Goal: Task Accomplishment & Management: Manage account settings

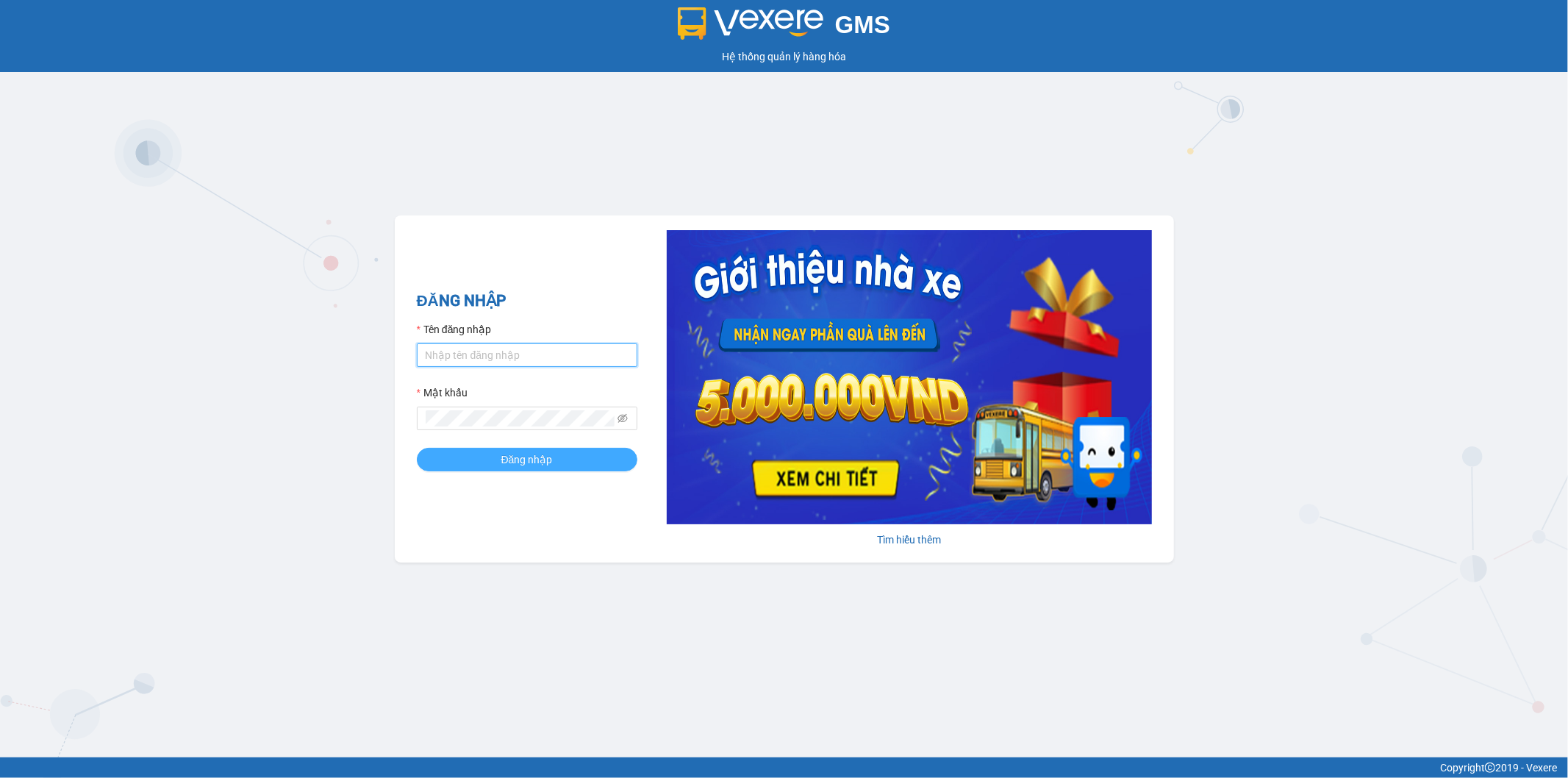
type input "ngoc.taithang"
click at [579, 458] on button "Đăng nhập" at bounding box center [527, 459] width 221 height 23
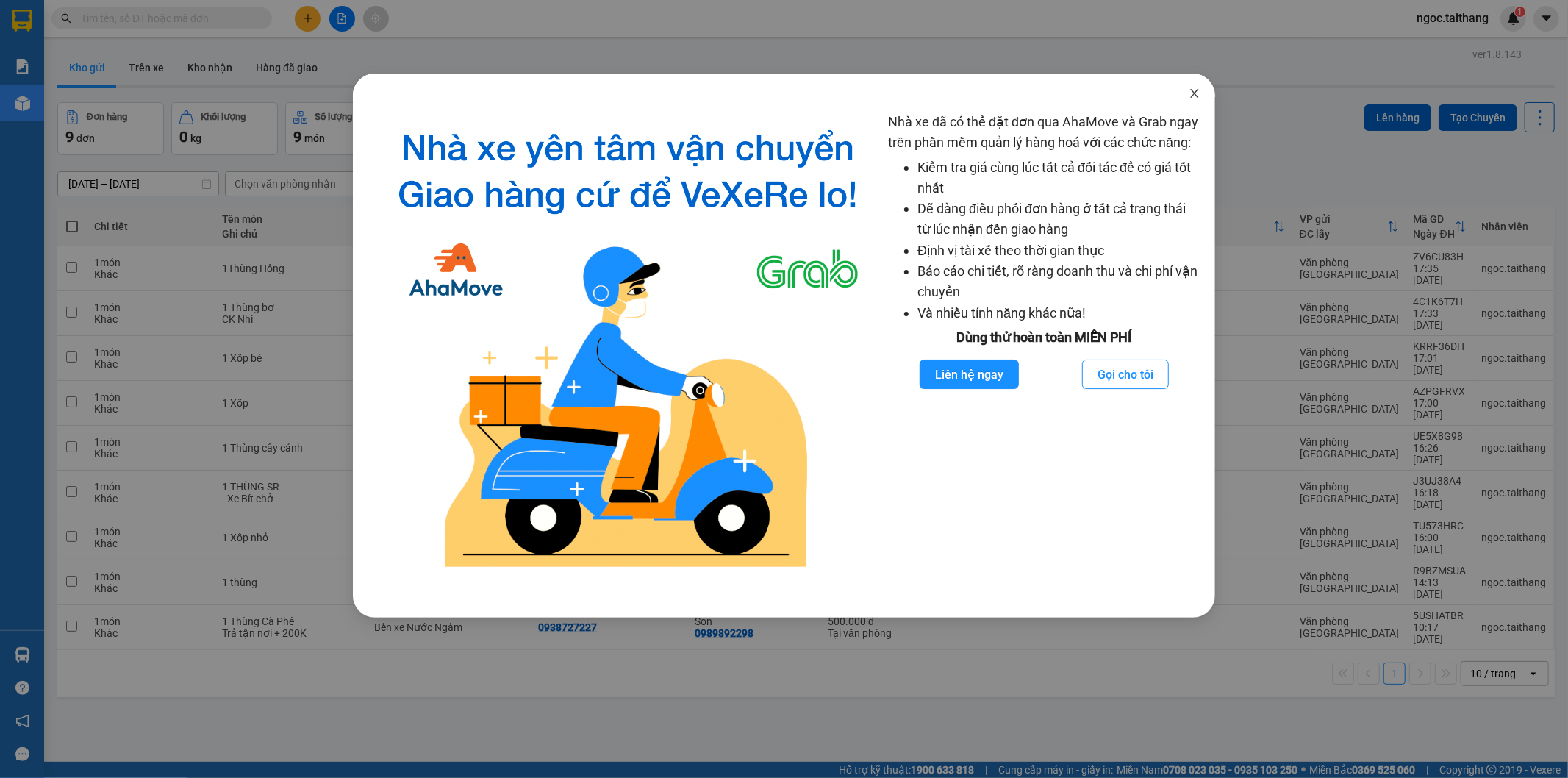
click at [1203, 94] on span "Close" at bounding box center [1194, 94] width 41 height 41
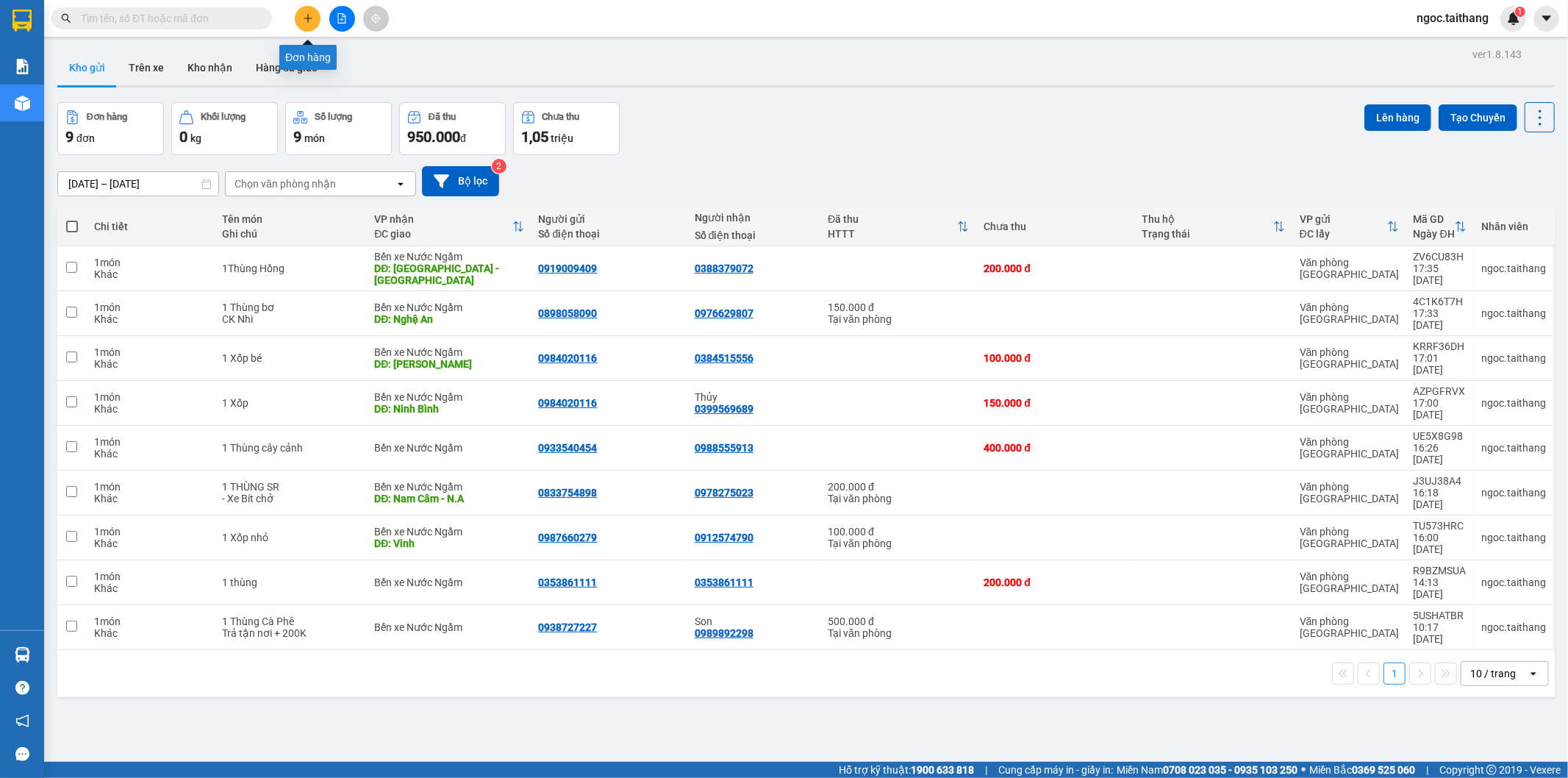
click at [302, 11] on button at bounding box center [307, 18] width 26 height 26
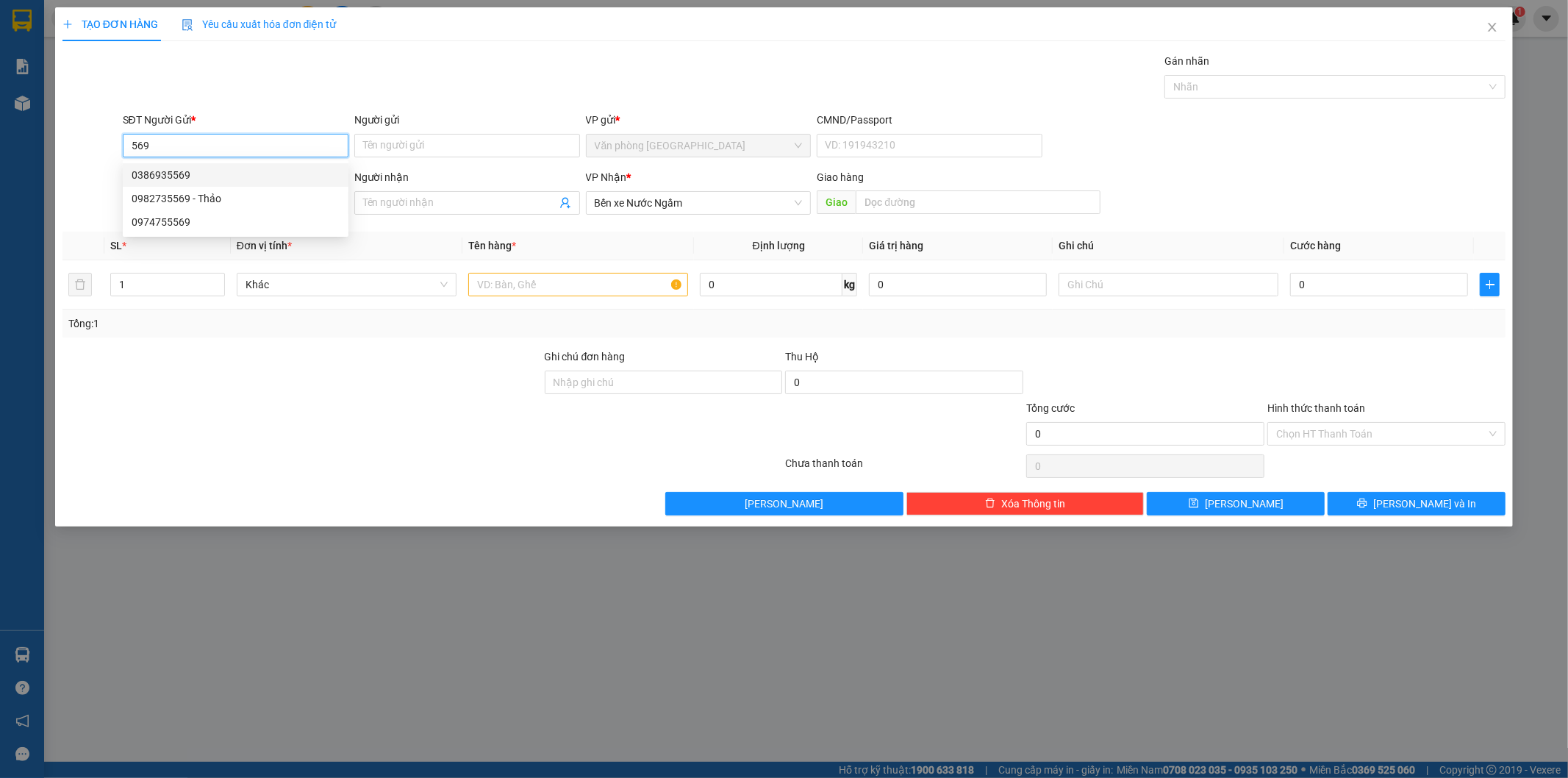
click at [167, 167] on div "0386935569" at bounding box center [235, 175] width 208 height 16
type input "0386935569"
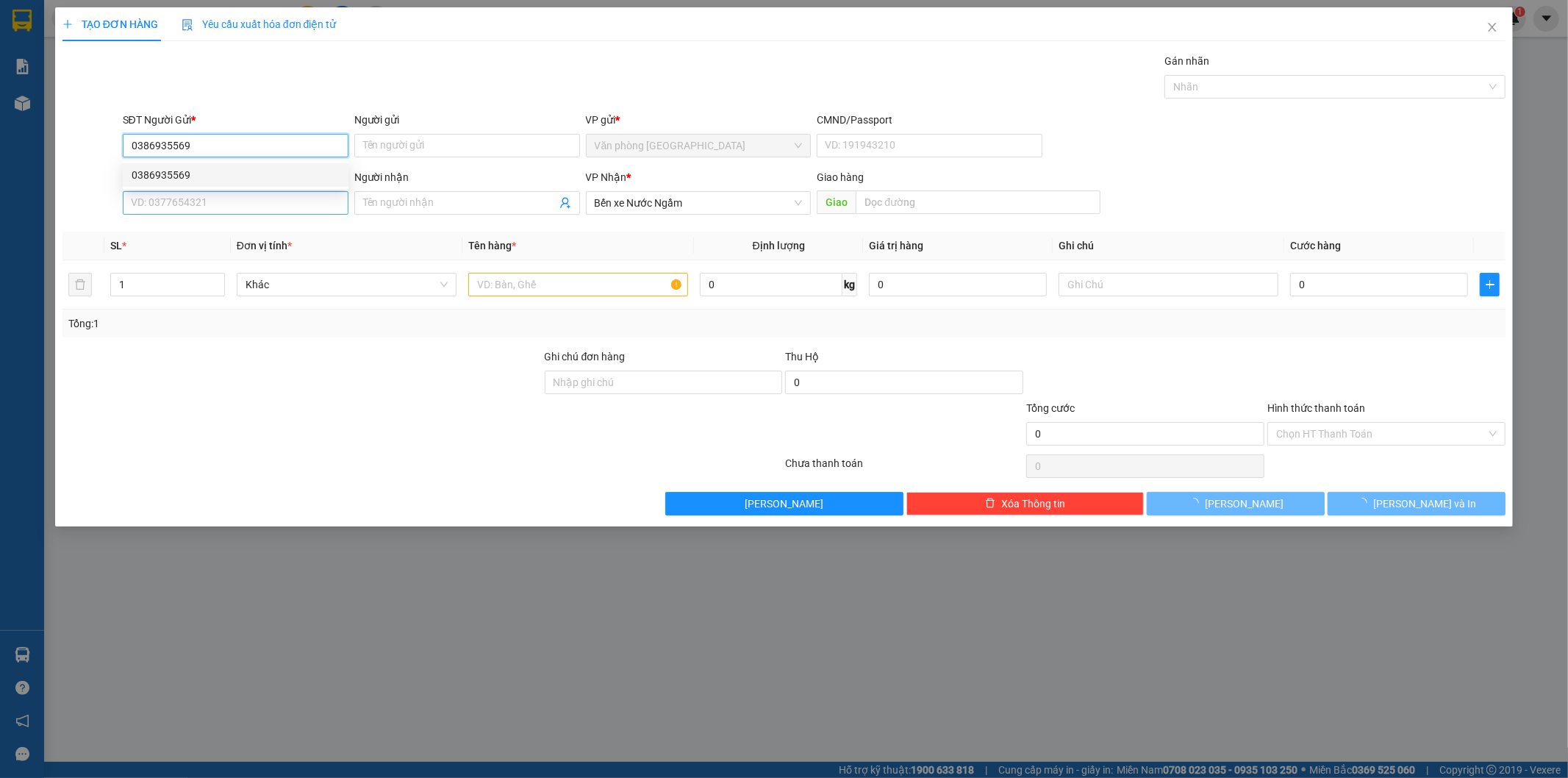
type input "100.000"
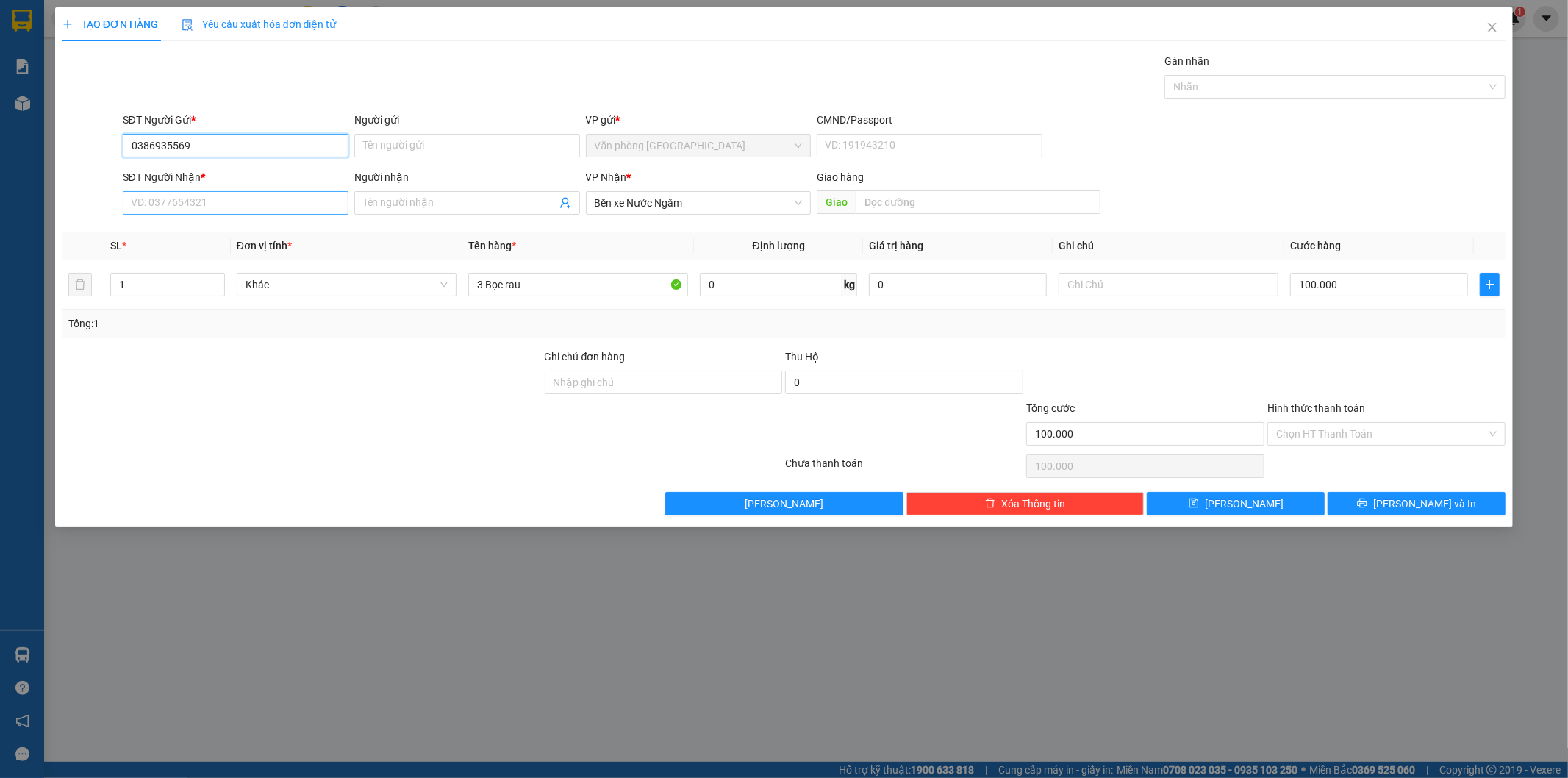
type input "0386935569"
click at [191, 208] on input "SĐT Người Nhận *" at bounding box center [235, 203] width 226 height 23
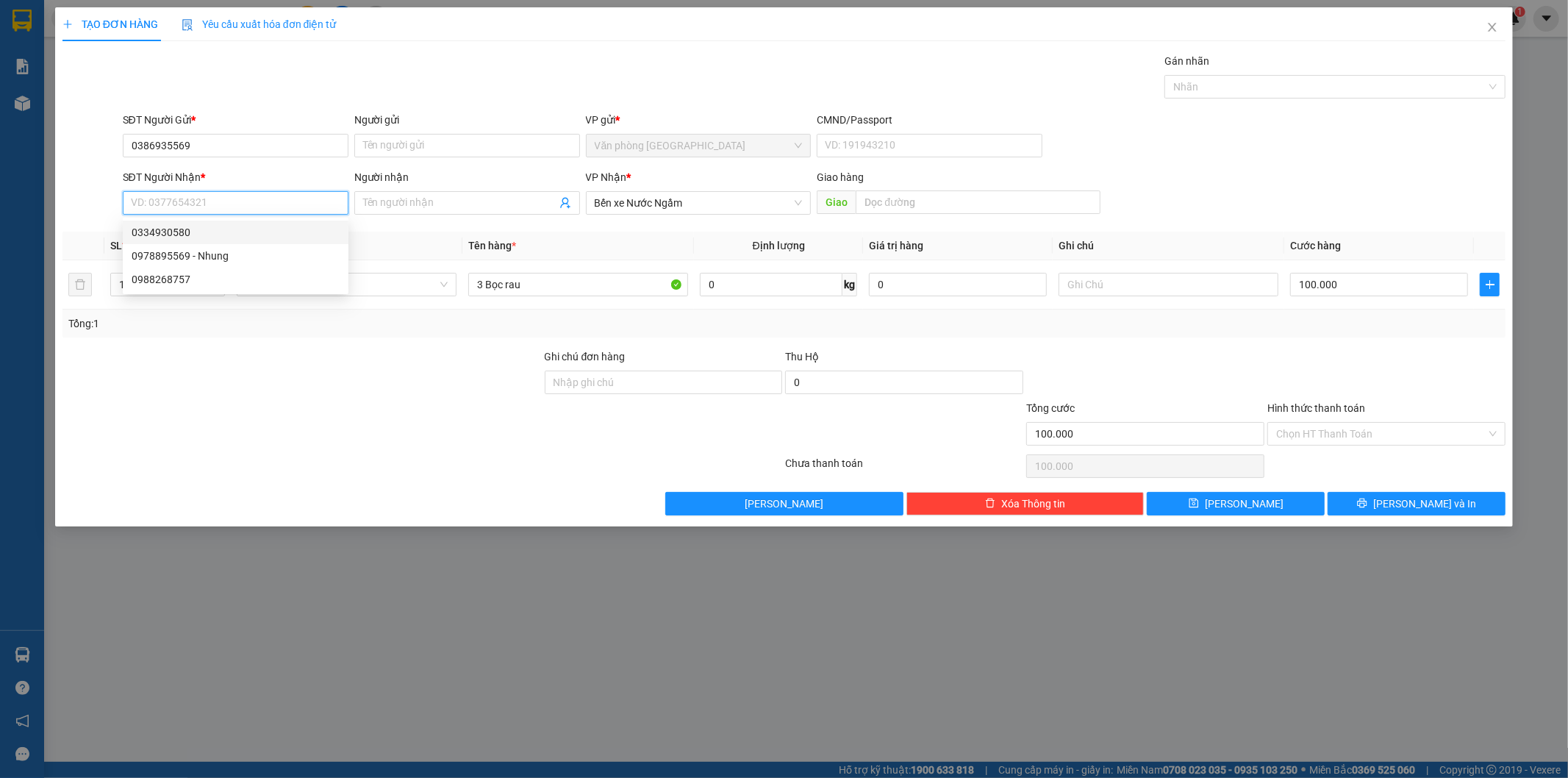
click at [170, 234] on div "0334930580" at bounding box center [235, 232] width 208 height 16
type input "0334930580"
type input "Hà Tĩnh"
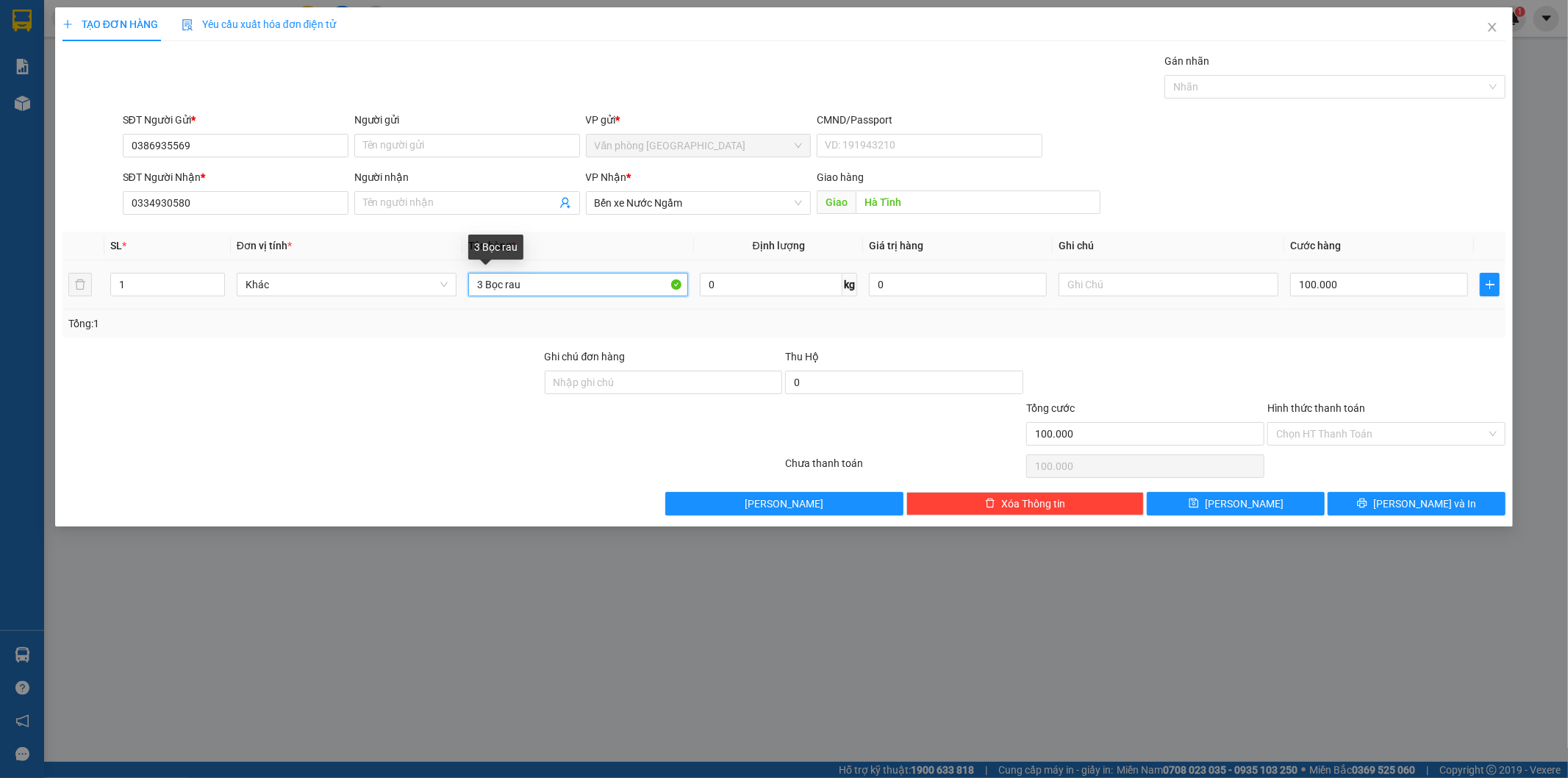
click at [474, 284] on input "3 Bọc rau" at bounding box center [578, 284] width 220 height 23
type input "1 Bọc rau"
click at [1339, 283] on input "100.000" at bounding box center [1379, 284] width 178 height 23
type input "5"
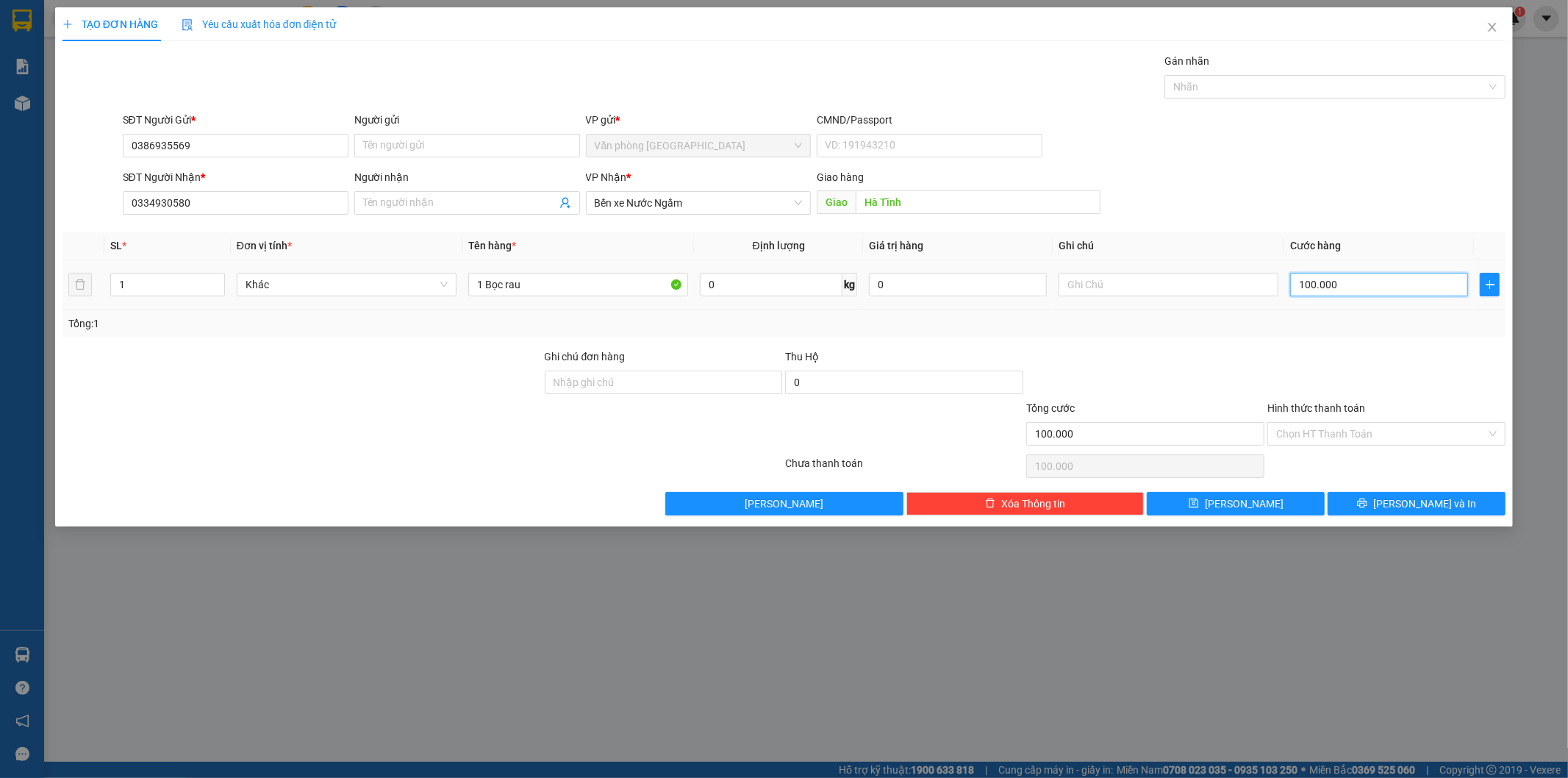
type input "5"
type input "50"
type input "500"
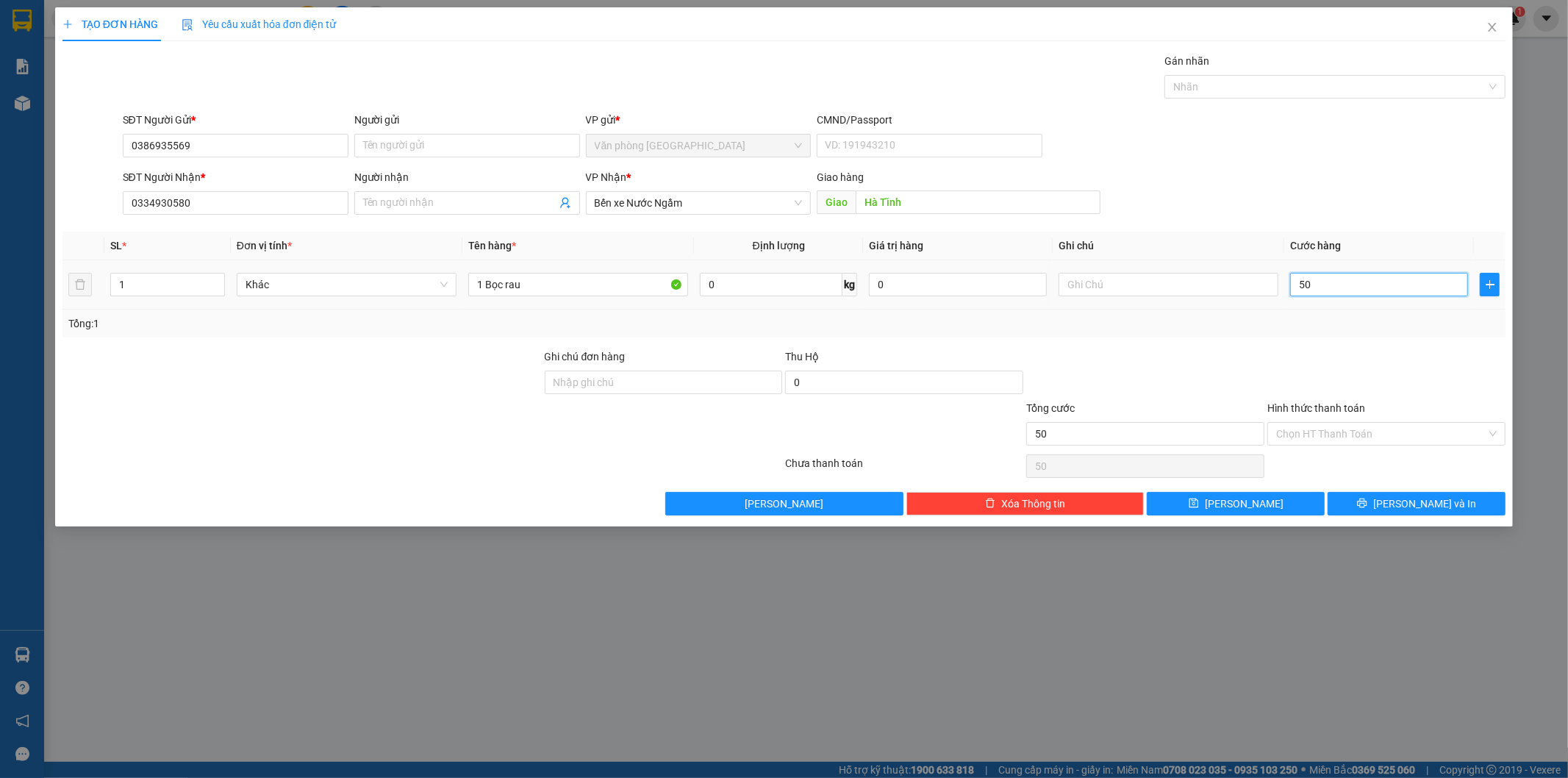
type input "500"
type input "5.000"
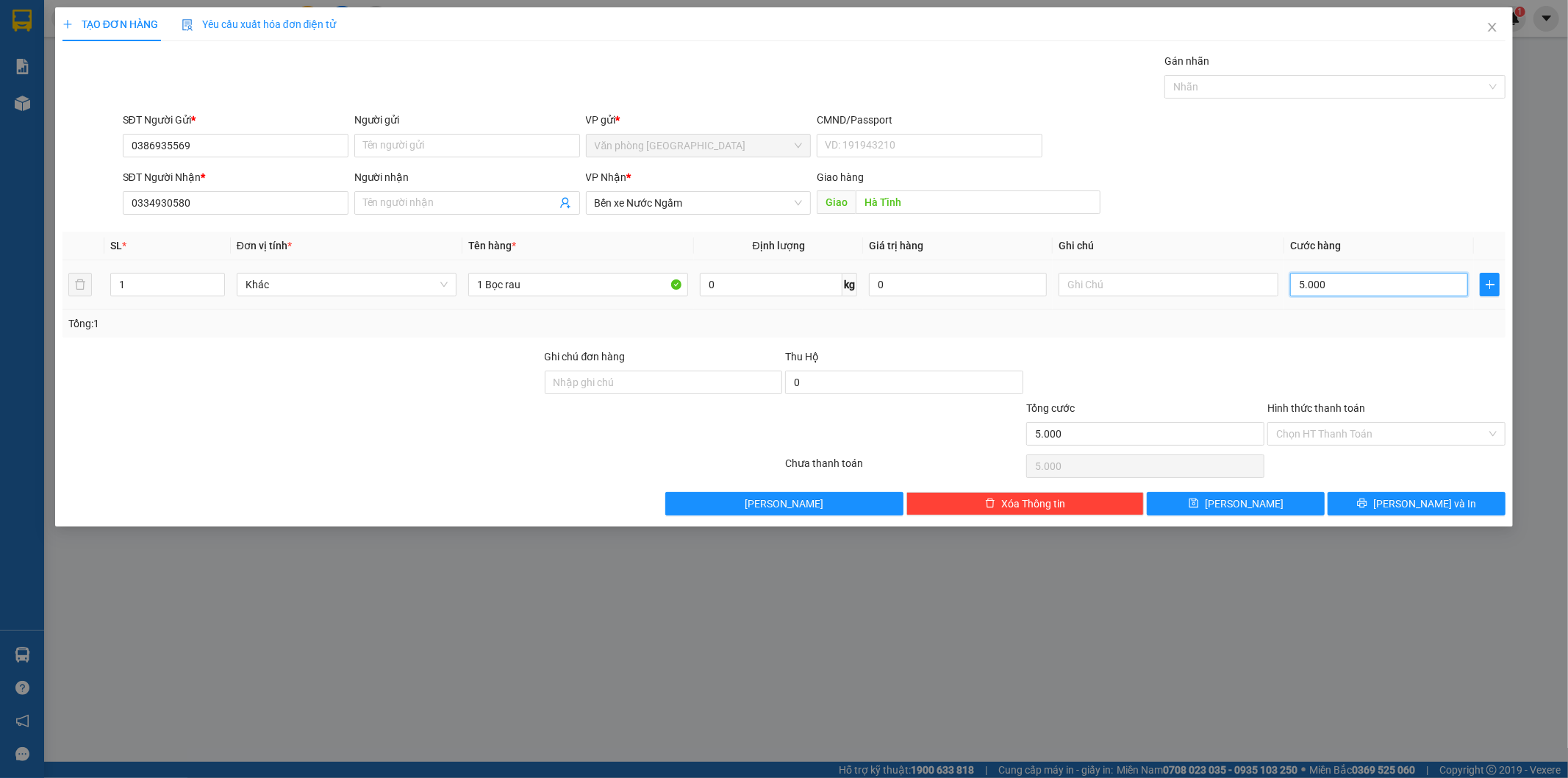
type input "50.000"
click at [1351, 439] on input "Hình thức thanh toán" at bounding box center [1381, 434] width 210 height 22
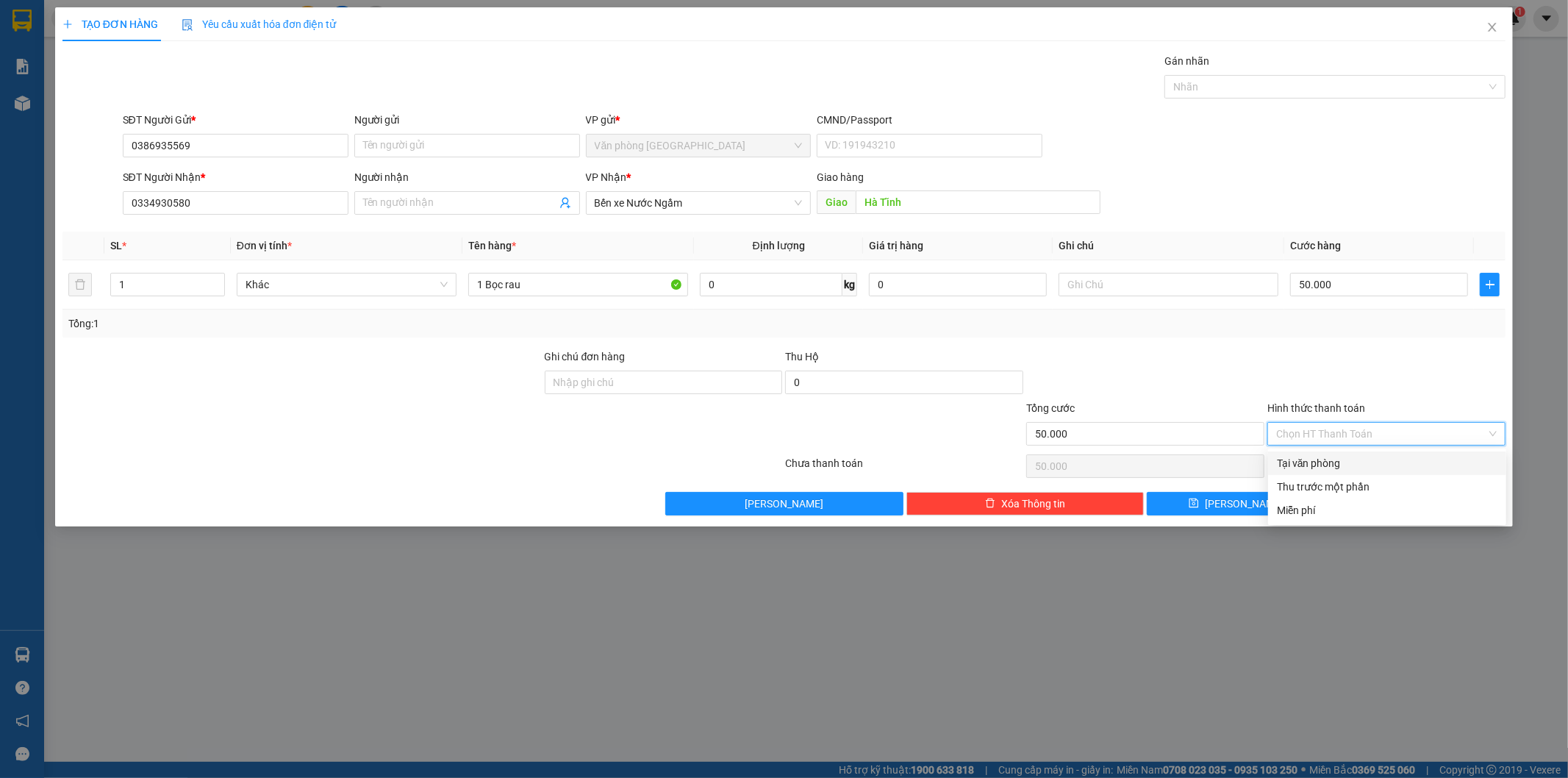
click at [1310, 463] on div "Tại văn phòng" at bounding box center [1387, 463] width 221 height 16
type input "0"
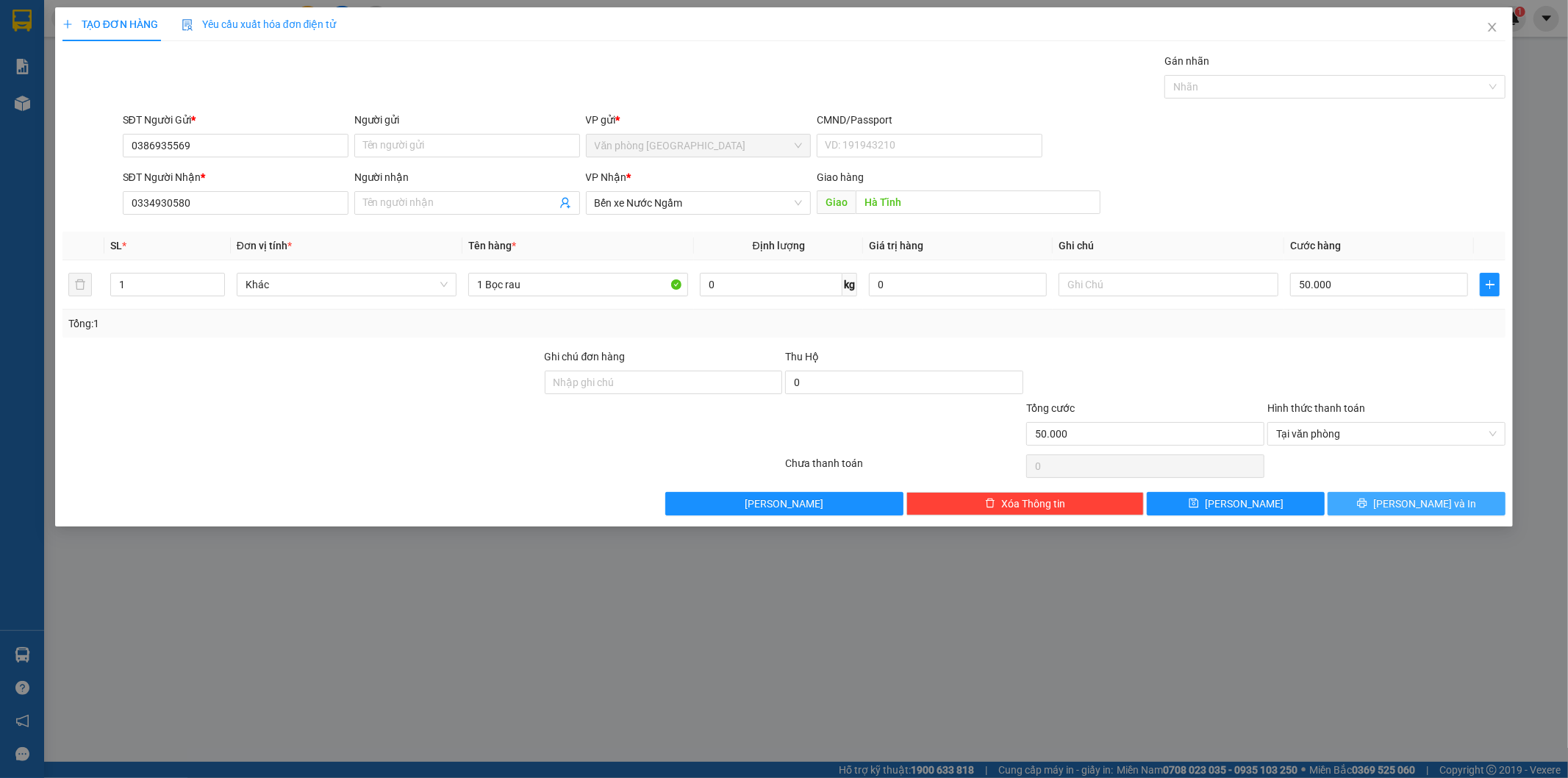
click at [1400, 515] on button "Lưu và In" at bounding box center [1416, 503] width 178 height 23
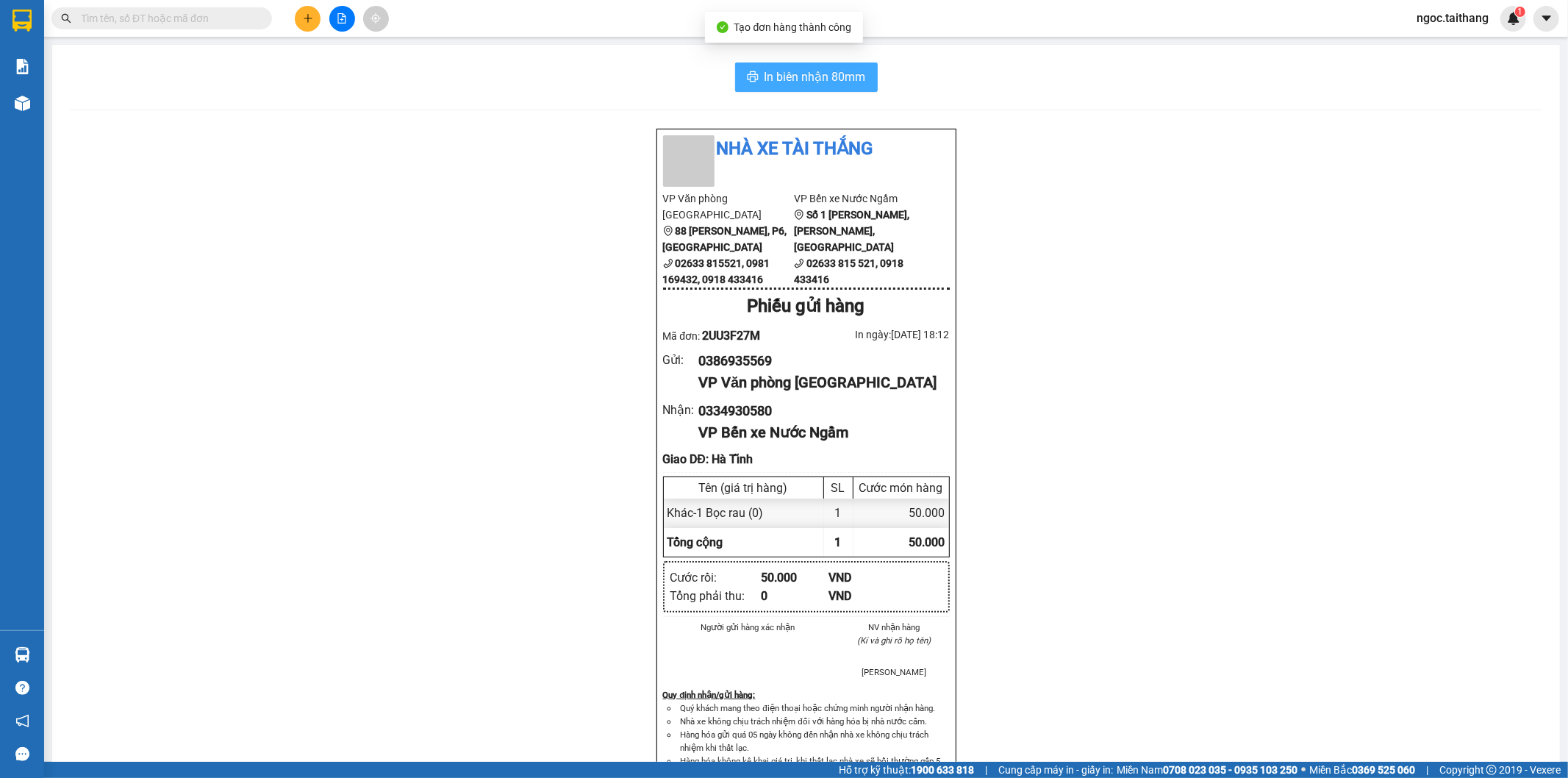
click at [765, 68] on span "In biên nhận 80mm" at bounding box center [815, 77] width 102 height 18
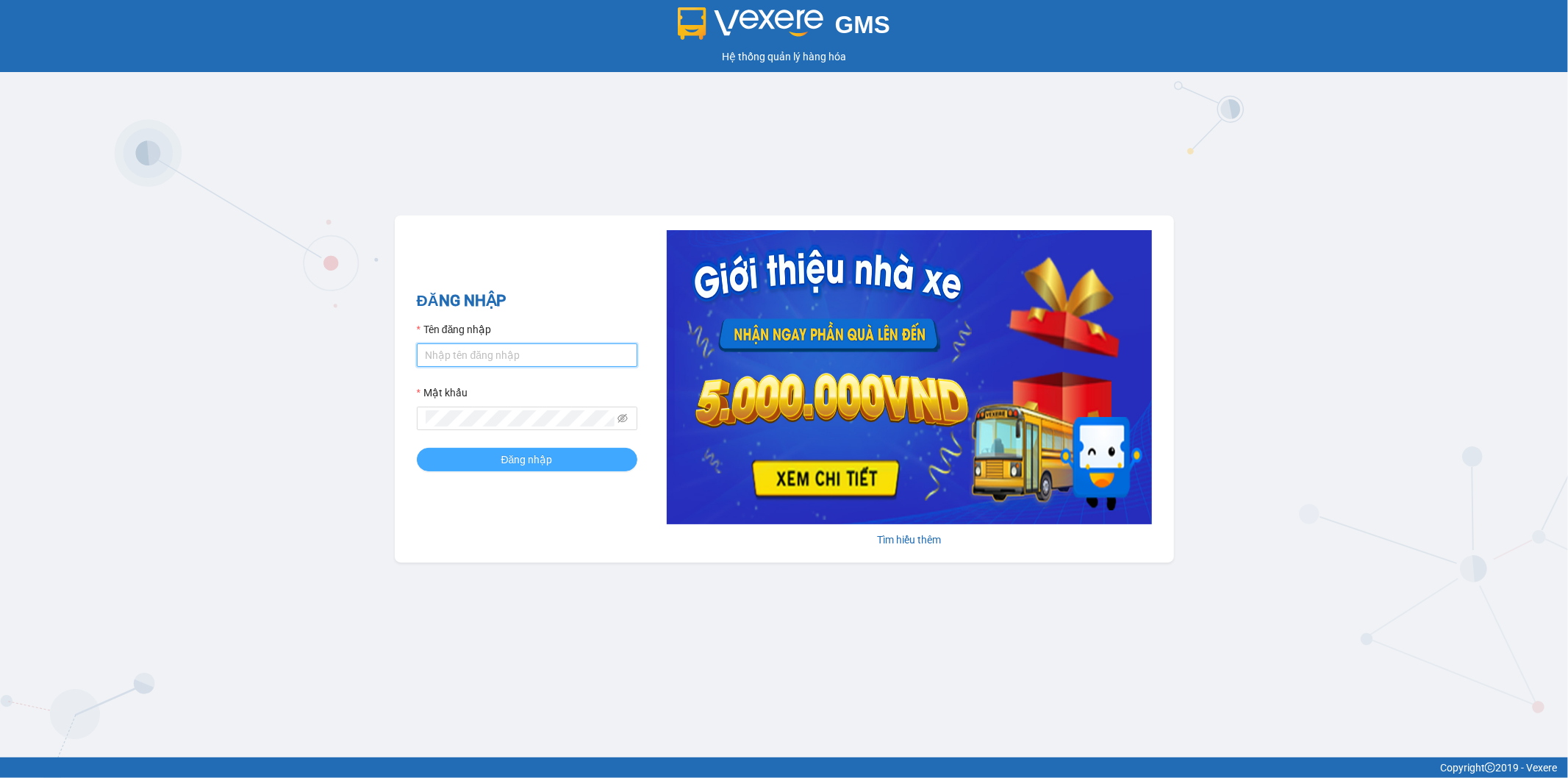
type input "ngoc.taithang"
click at [590, 464] on button "Đăng nhập" at bounding box center [527, 459] width 221 height 23
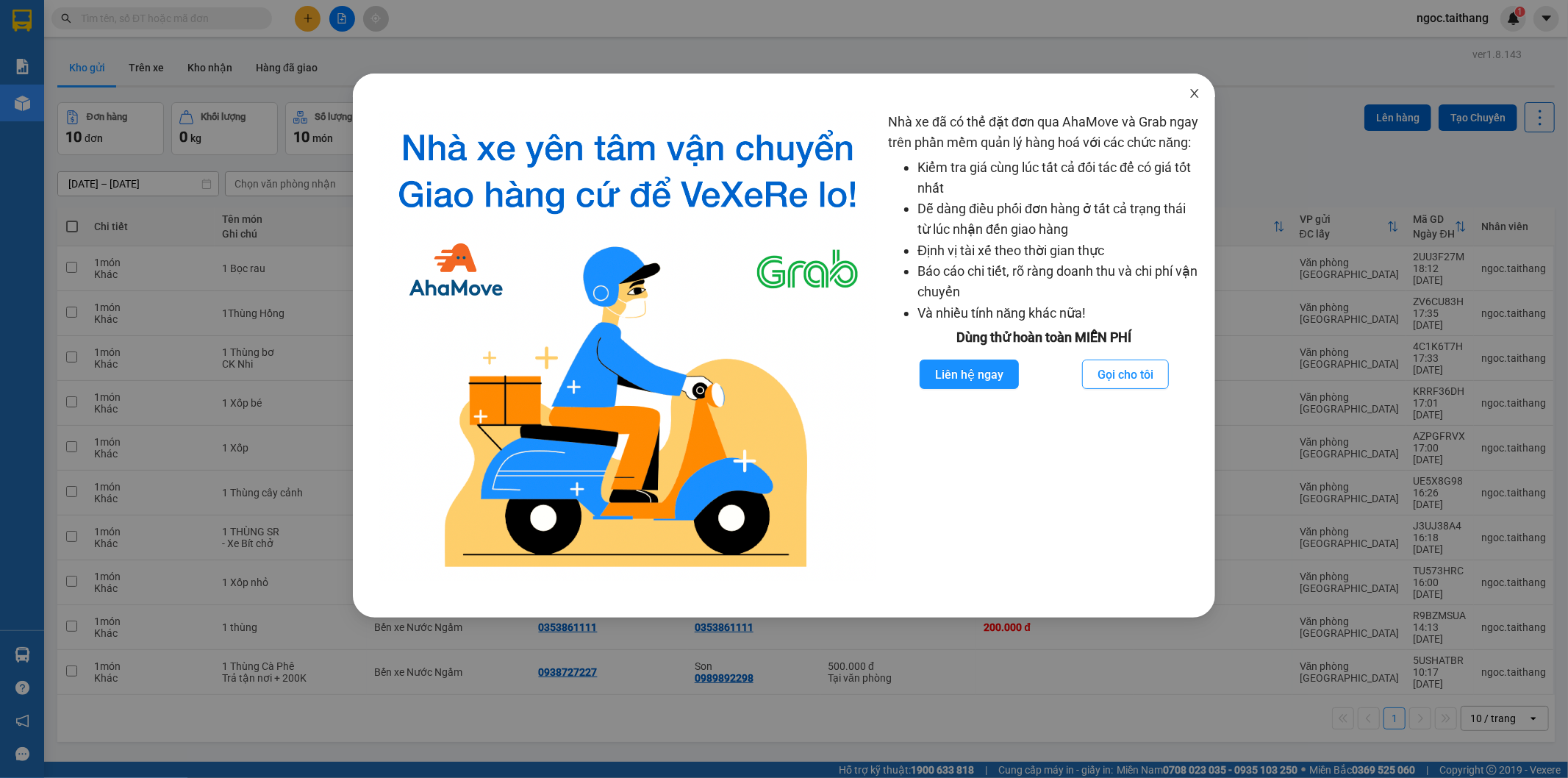
click at [1202, 94] on span "Close" at bounding box center [1194, 94] width 41 height 41
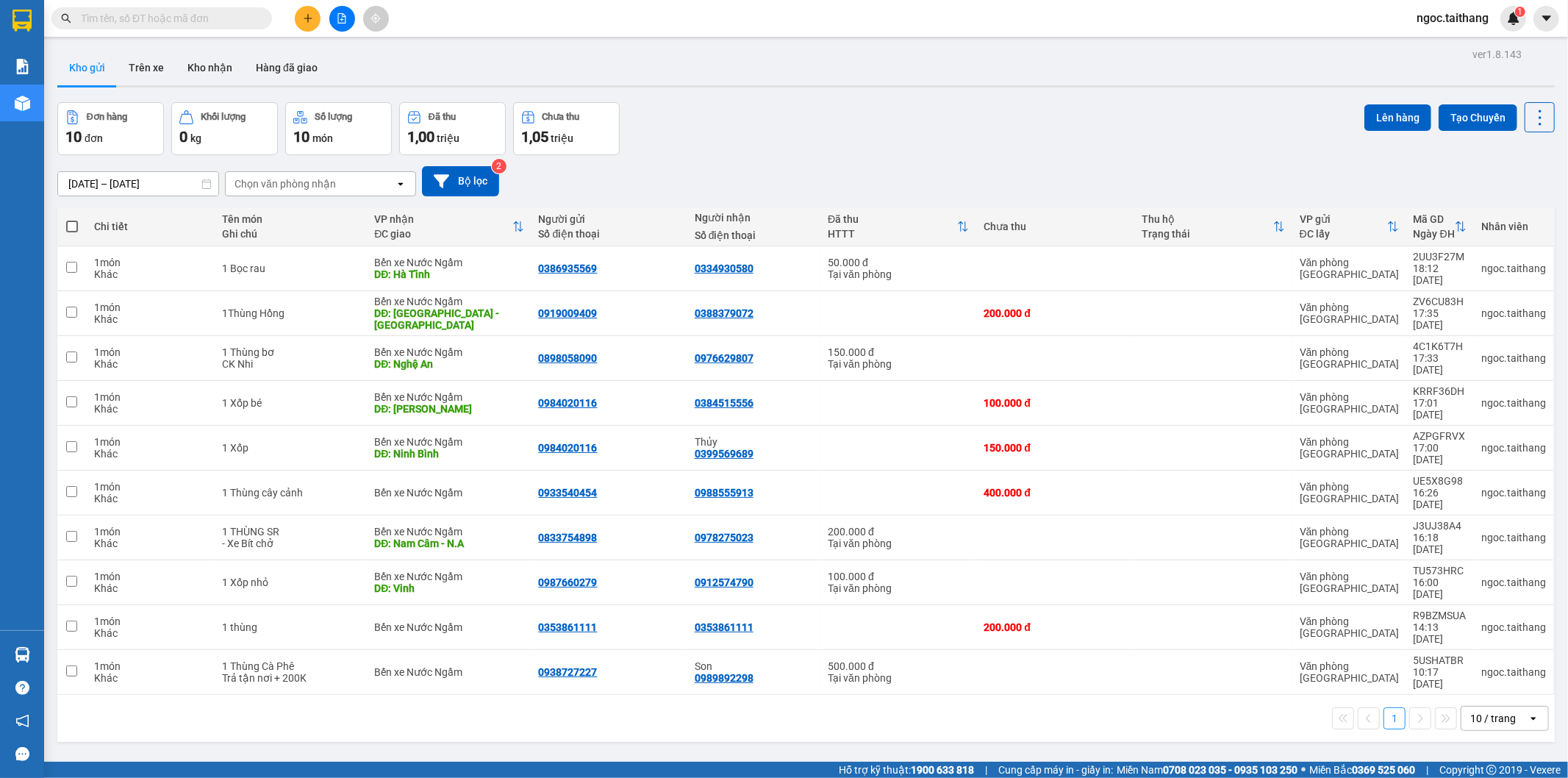
click at [76, 225] on span at bounding box center [72, 227] width 12 height 12
click at [72, 219] on input "checkbox" at bounding box center [72, 219] width 0 height 0
checkbox input "true"
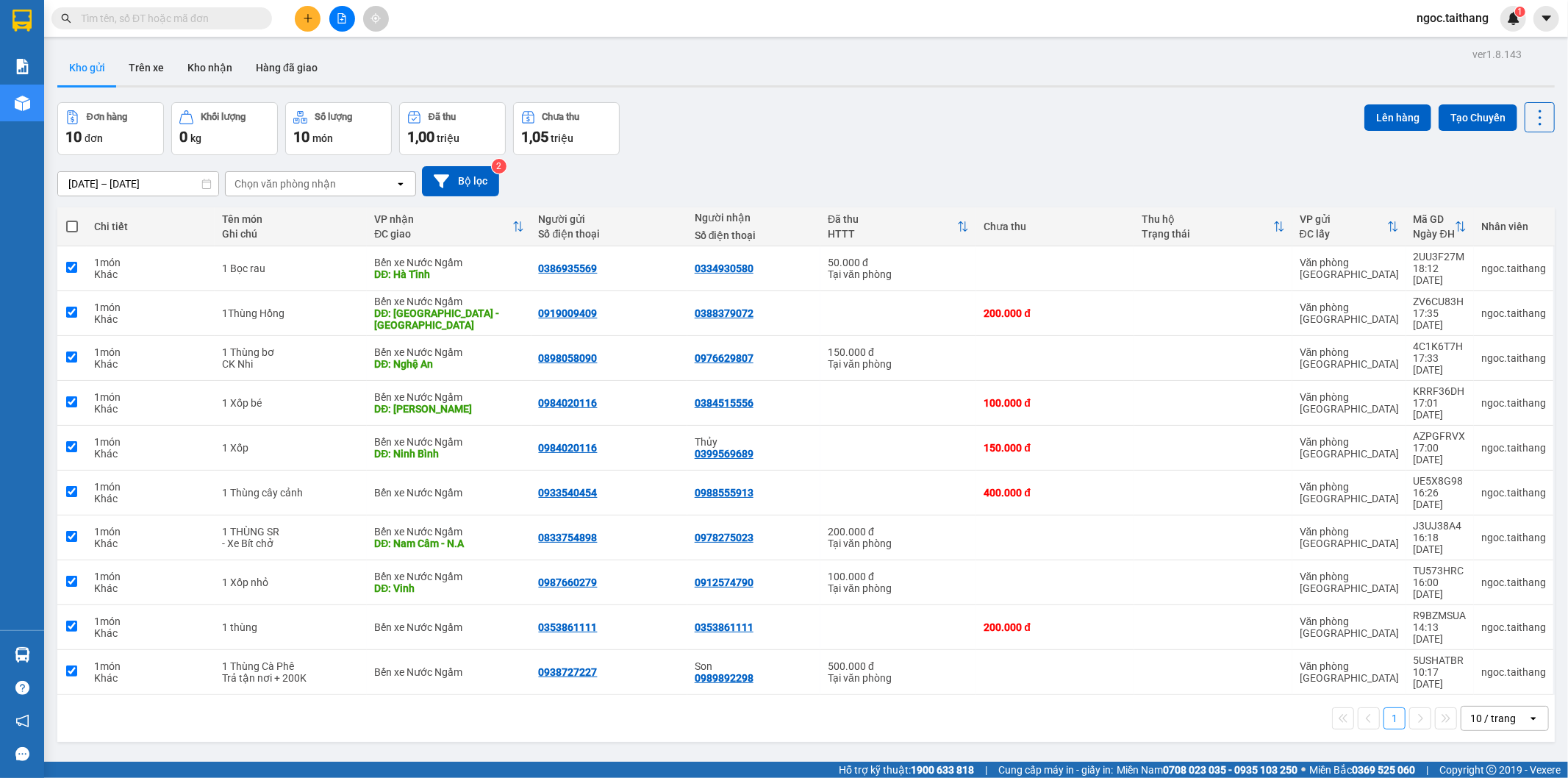
checkbox input "true"
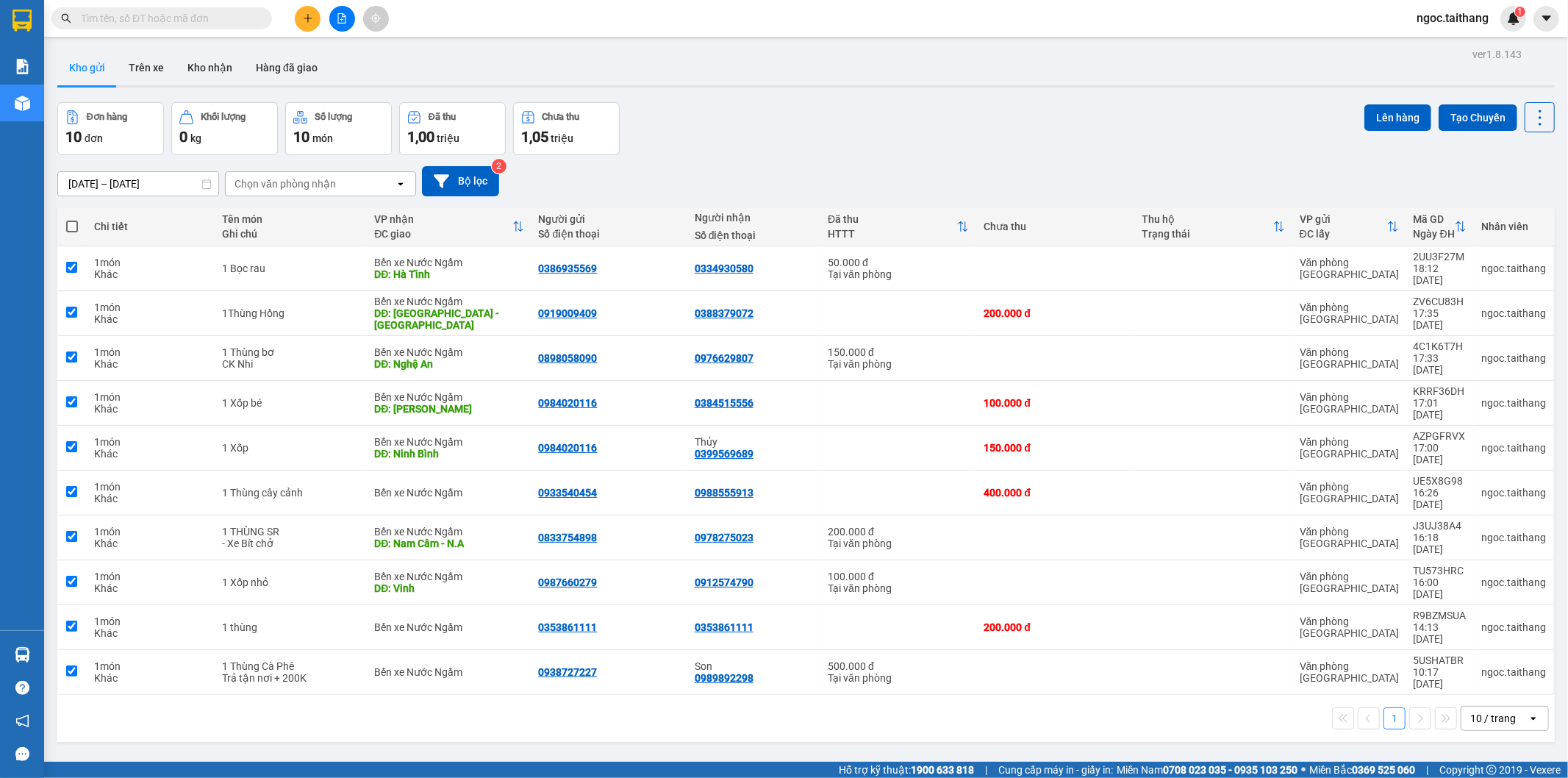
checkbox input "true"
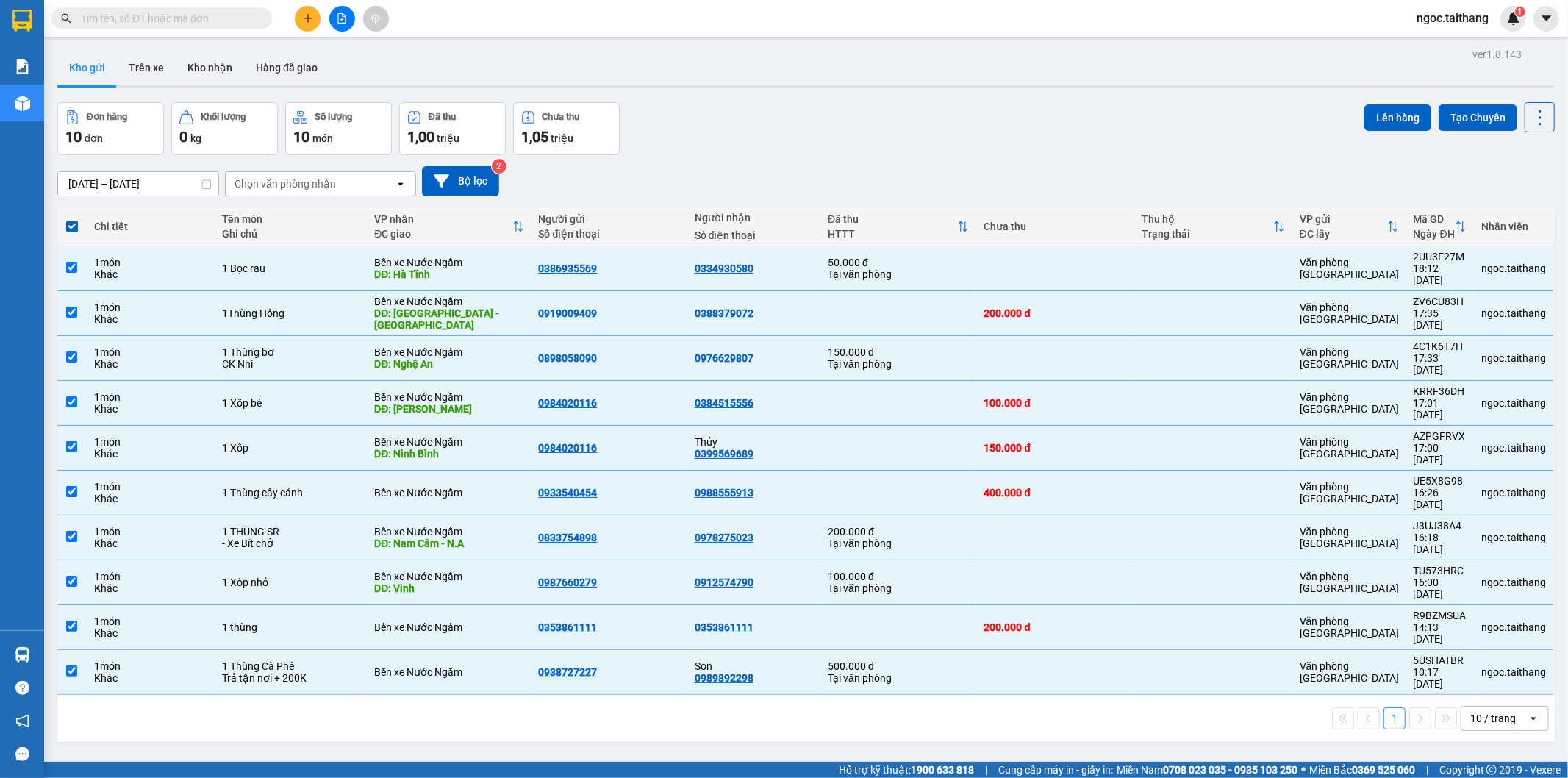
click at [1371, 102] on div "Lên hàng Tạo Chuyến" at bounding box center [1459, 118] width 190 height 30
click at [1374, 109] on button "Lên hàng" at bounding box center [1398, 117] width 67 height 26
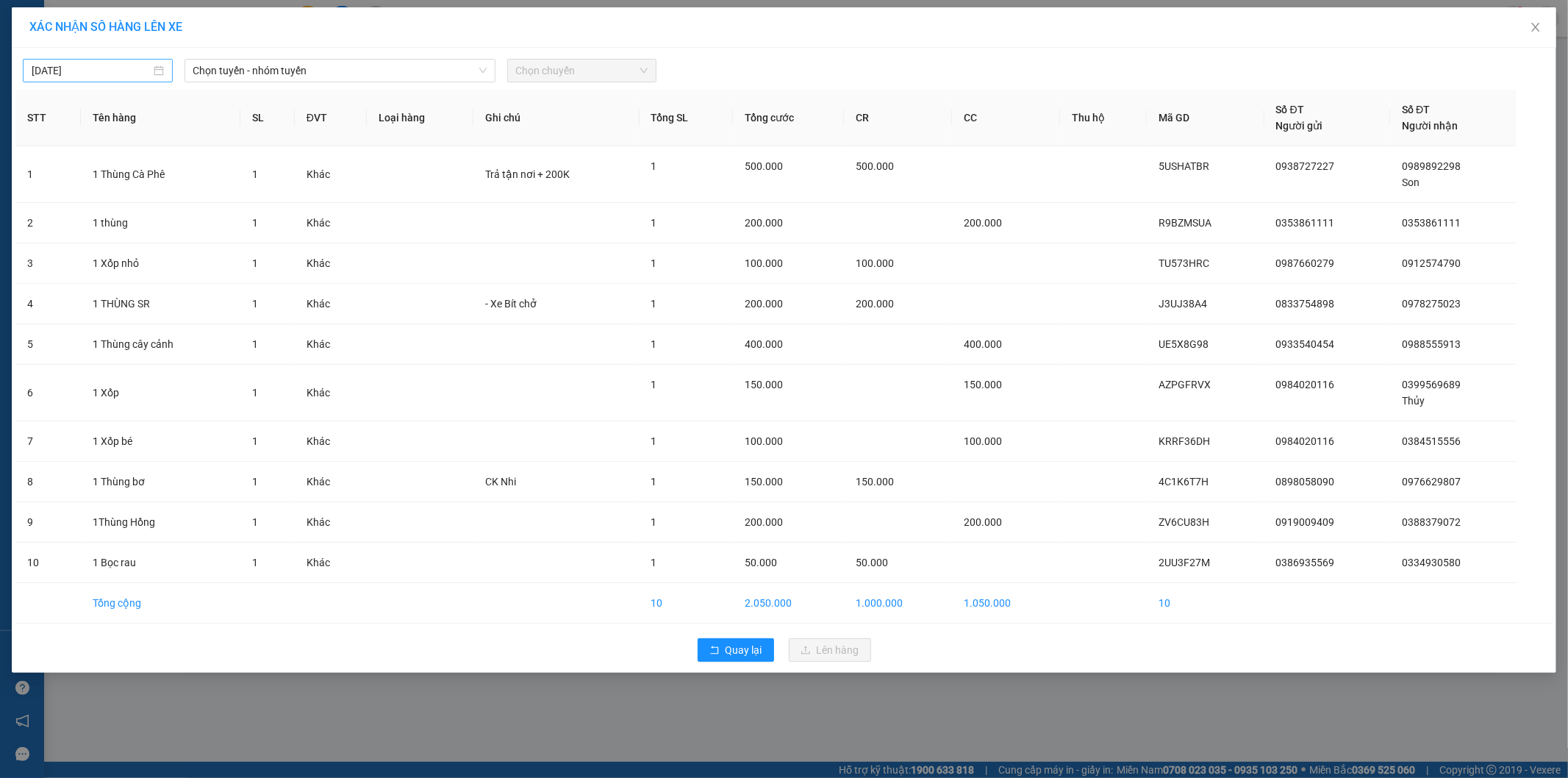
click at [158, 70] on div "[DATE]" at bounding box center [98, 70] width 132 height 16
click at [52, 199] on div "14" at bounding box center [45, 200] width 18 height 18
type input "14/09/2025"
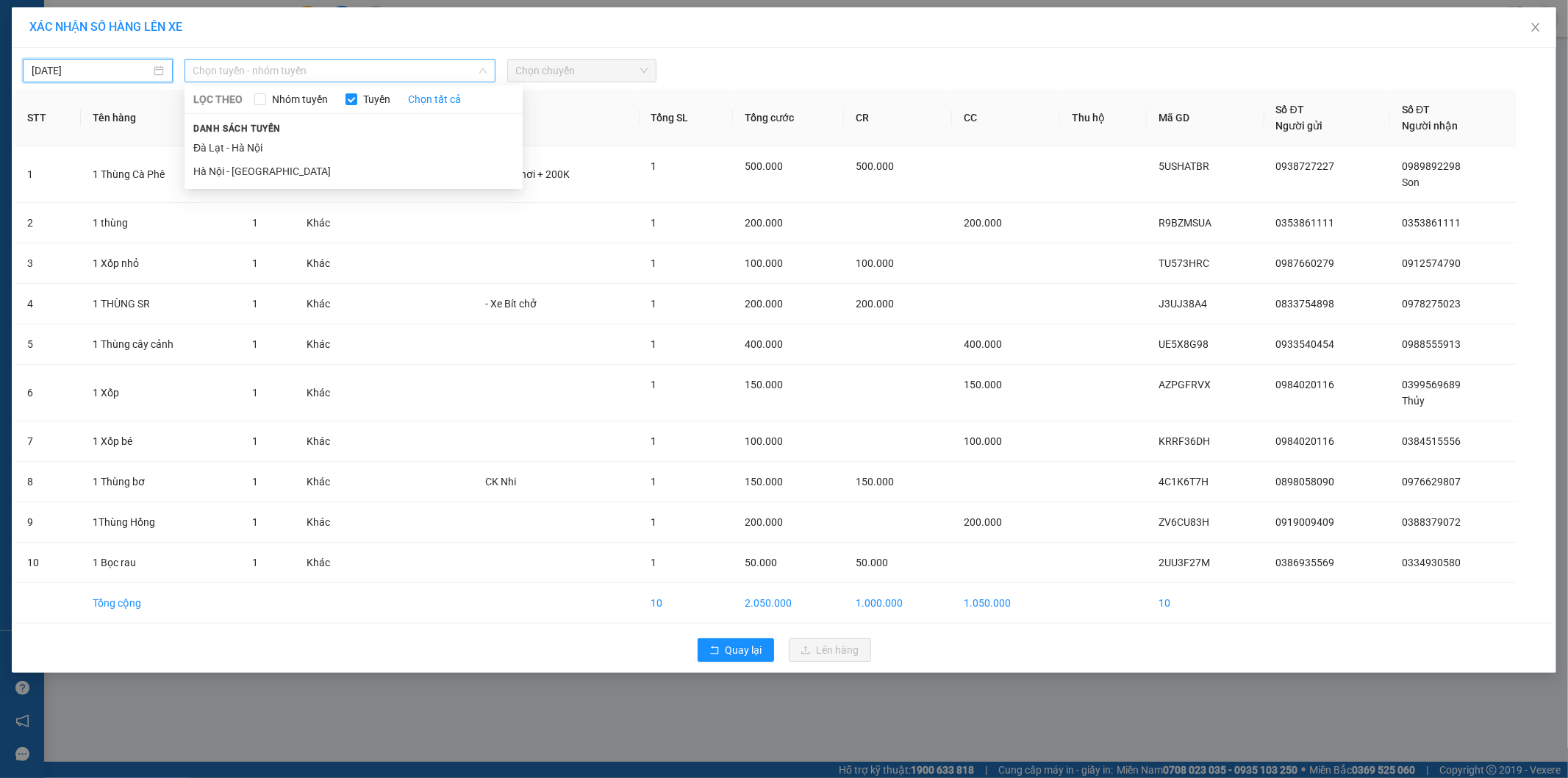
click at [438, 64] on span "Chọn tuyến - nhóm tuyến" at bounding box center [340, 70] width 294 height 22
drag, startPoint x: 222, startPoint y: 150, endPoint x: 238, endPoint y: 142, distance: 17.9
click at [226, 148] on li "Đà Lạt - Hà Nội" at bounding box center [354, 147] width 338 height 23
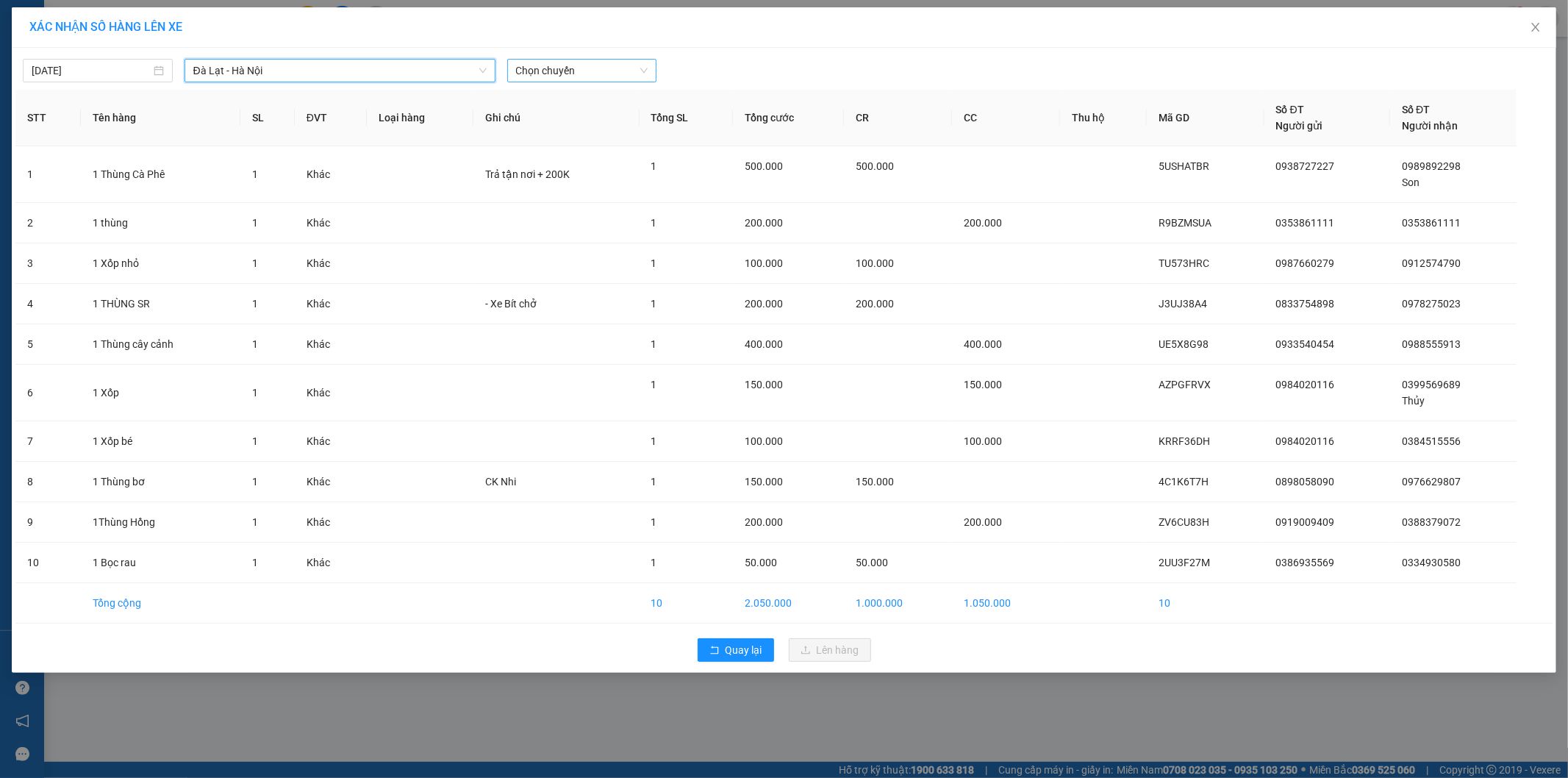
click at [630, 76] on span "Chọn chuyến" at bounding box center [582, 70] width 132 height 22
click at [542, 139] on div "08:00 (TC)" at bounding box center [573, 147] width 114 height 16
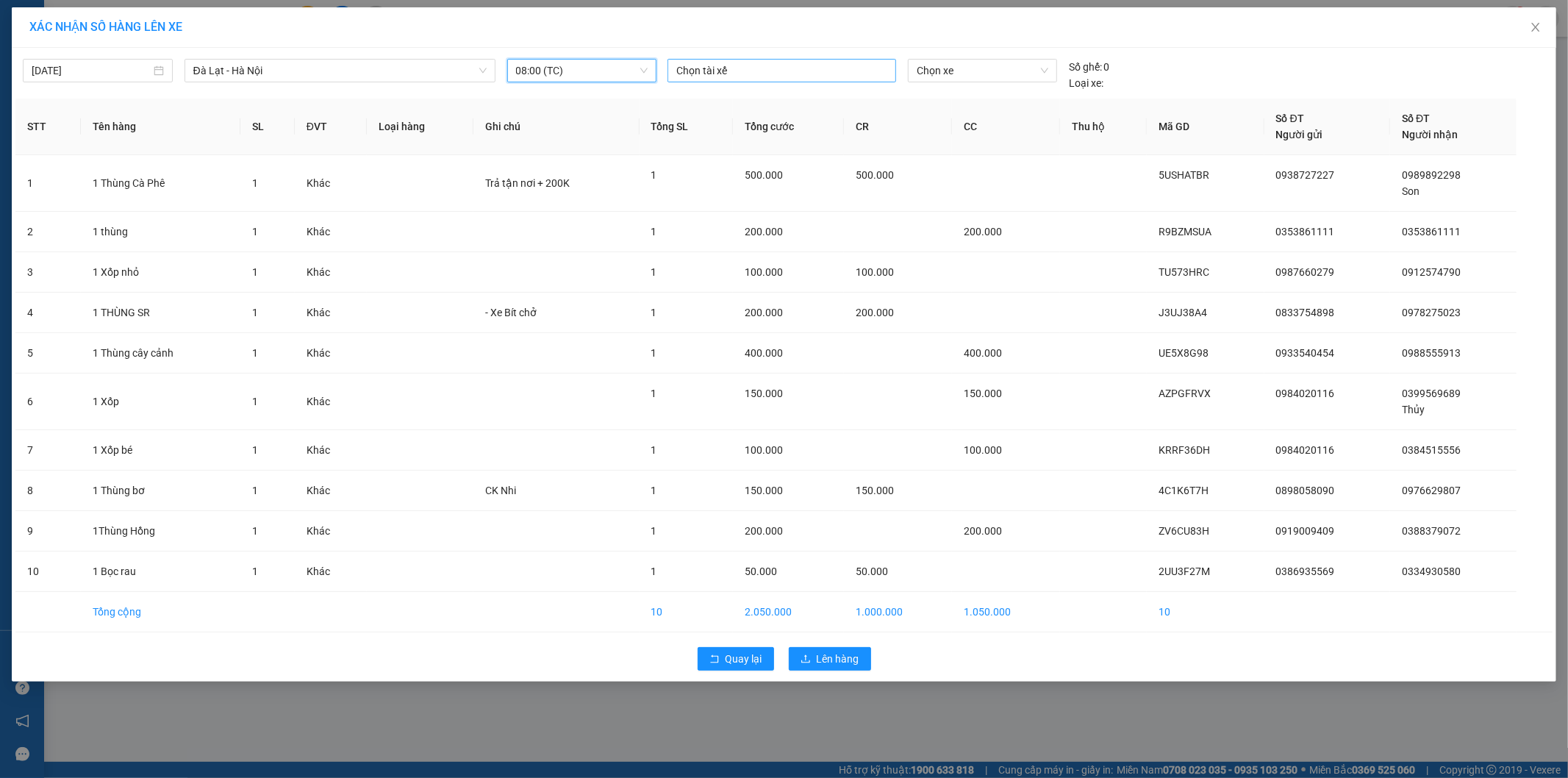
click at [844, 71] on div at bounding box center [782, 70] width 222 height 18
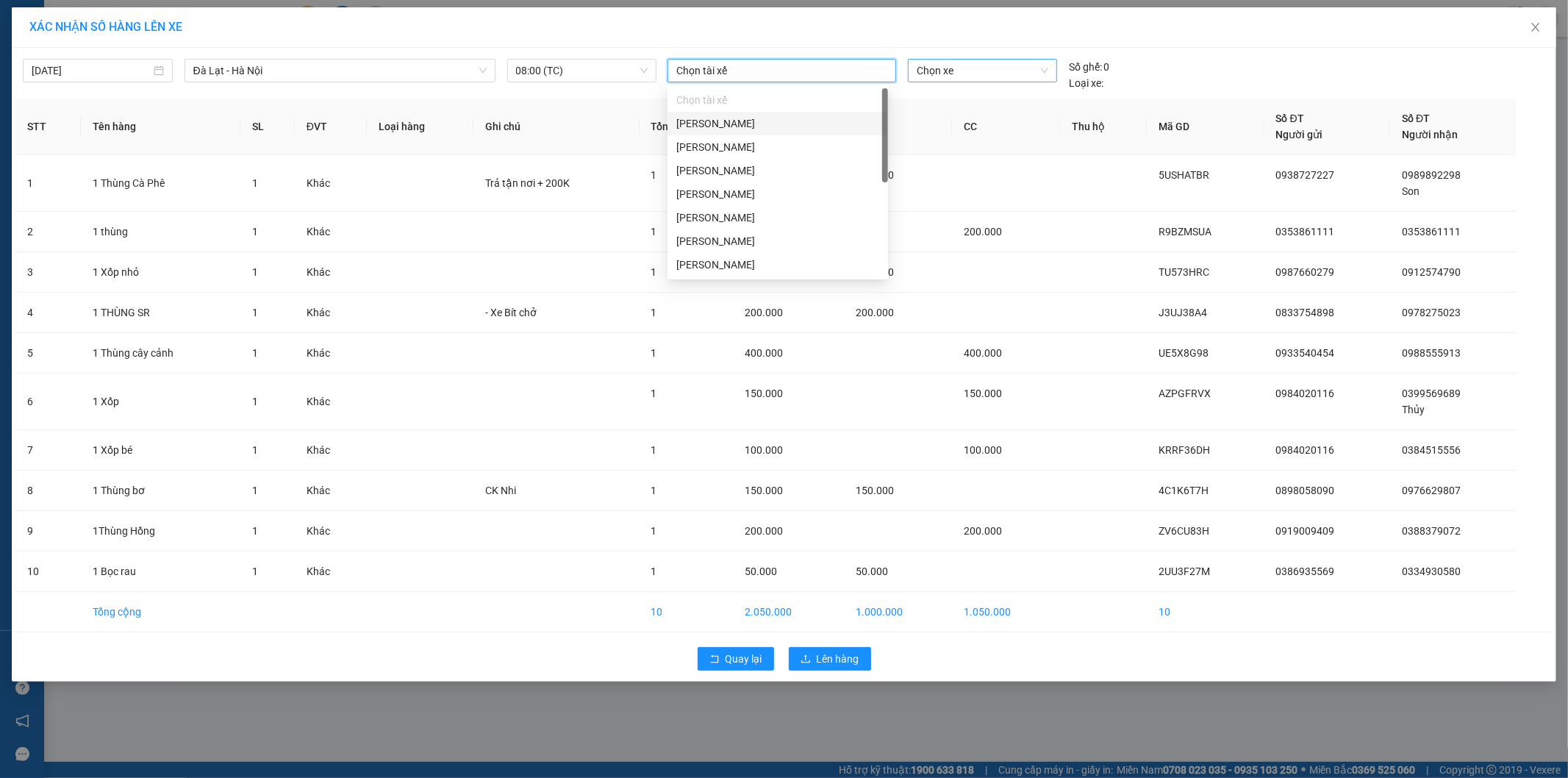
click at [994, 65] on span "Chọn xe" at bounding box center [982, 70] width 131 height 22
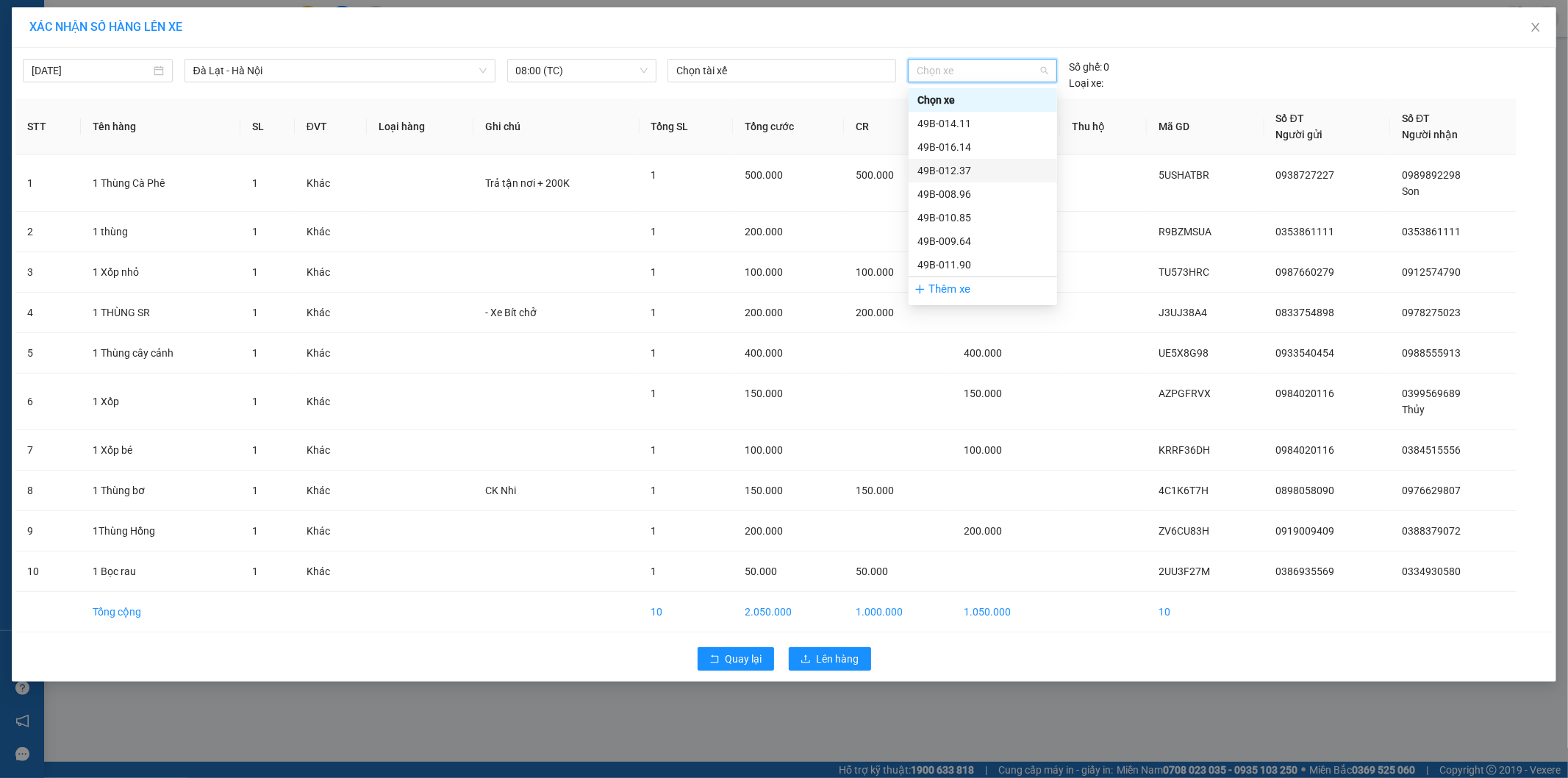
scroll to position [47, 0]
click at [958, 247] on div "49B-008.87" at bounding box center [983, 241] width 131 height 16
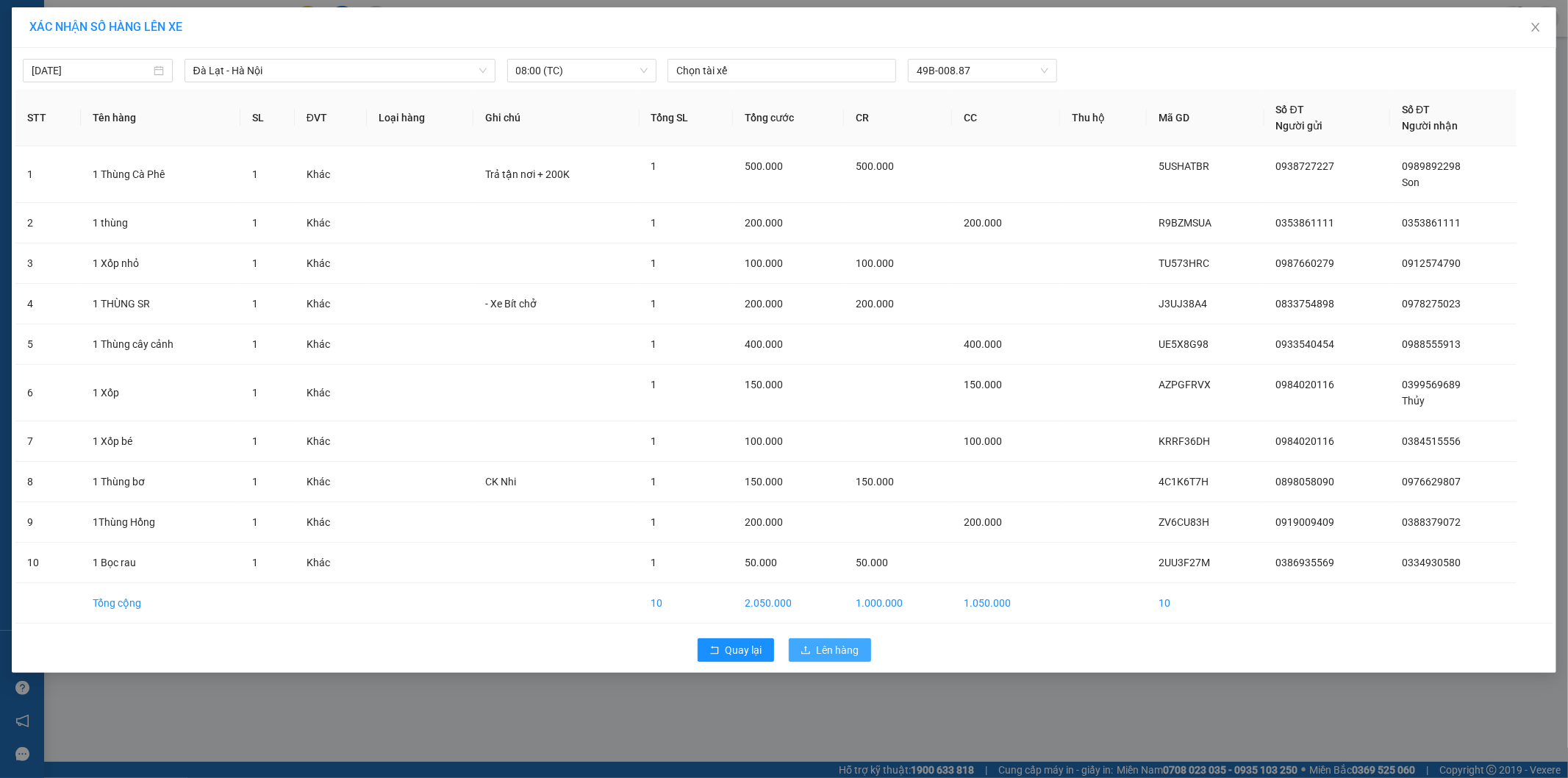
click at [832, 646] on span "Lên hàng" at bounding box center [838, 650] width 42 height 16
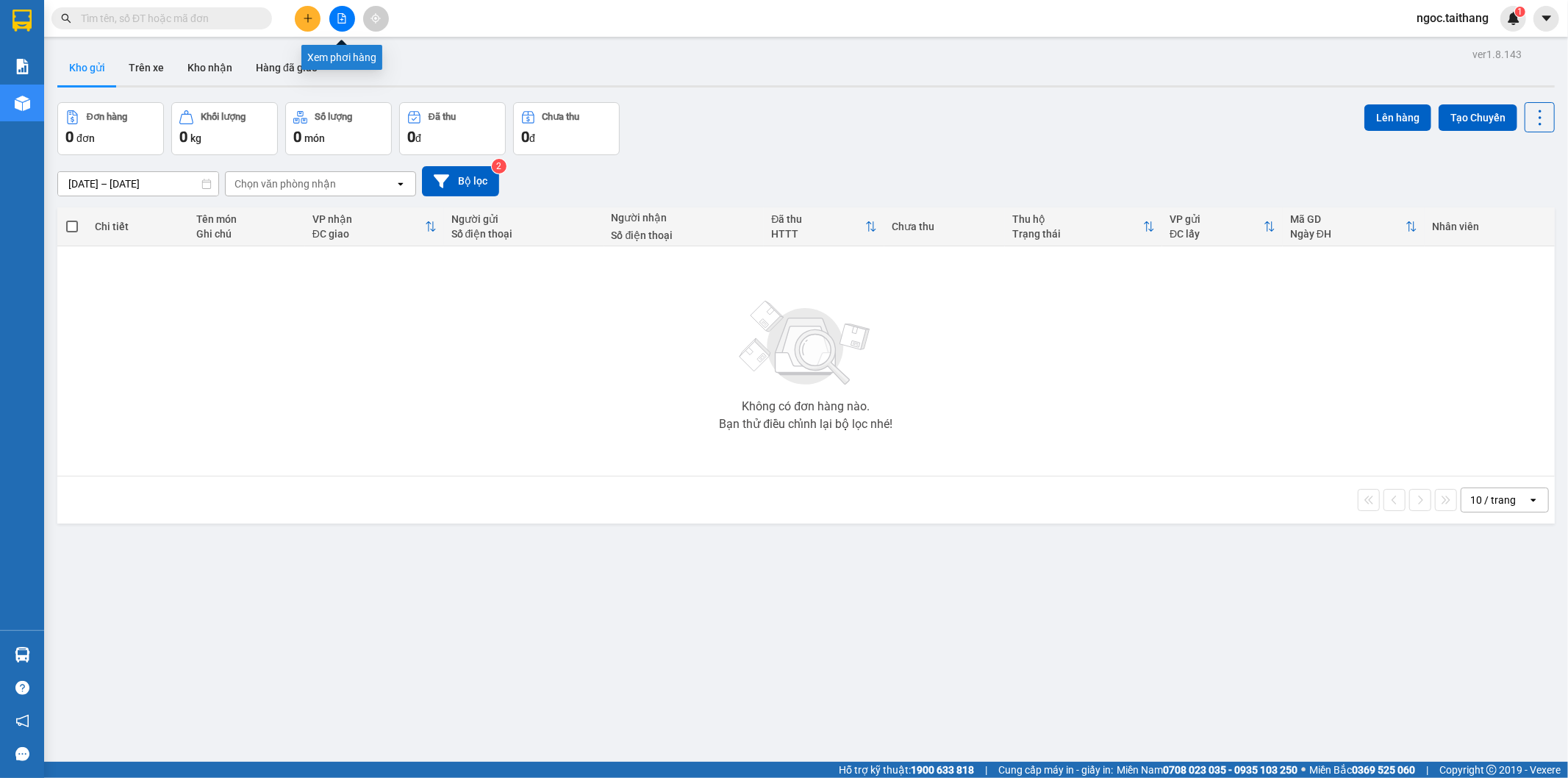
click at [346, 19] on icon "file-add" at bounding box center [342, 18] width 8 height 10
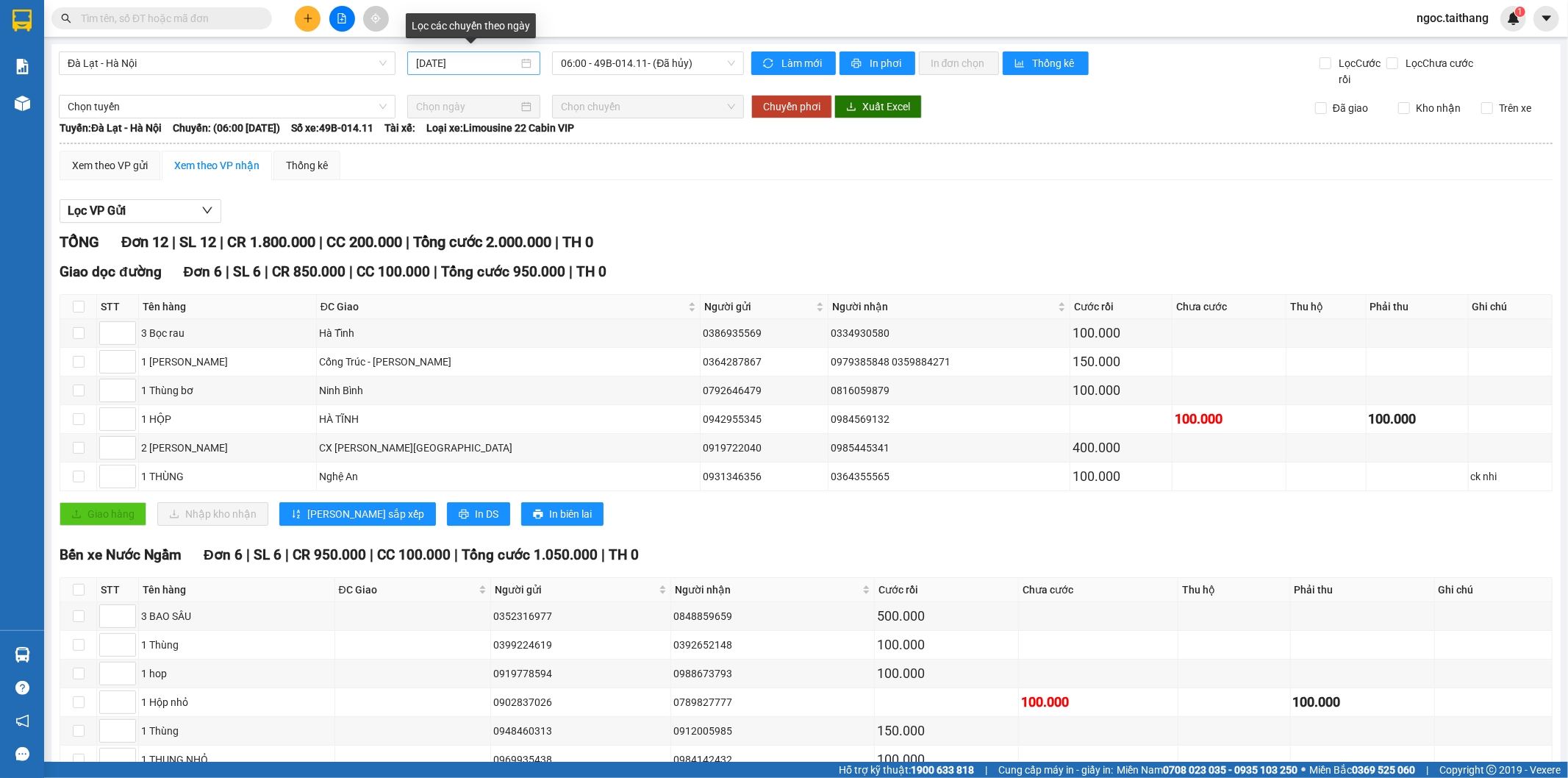
click at [524, 62] on div "[DATE]" at bounding box center [474, 63] width 115 height 16
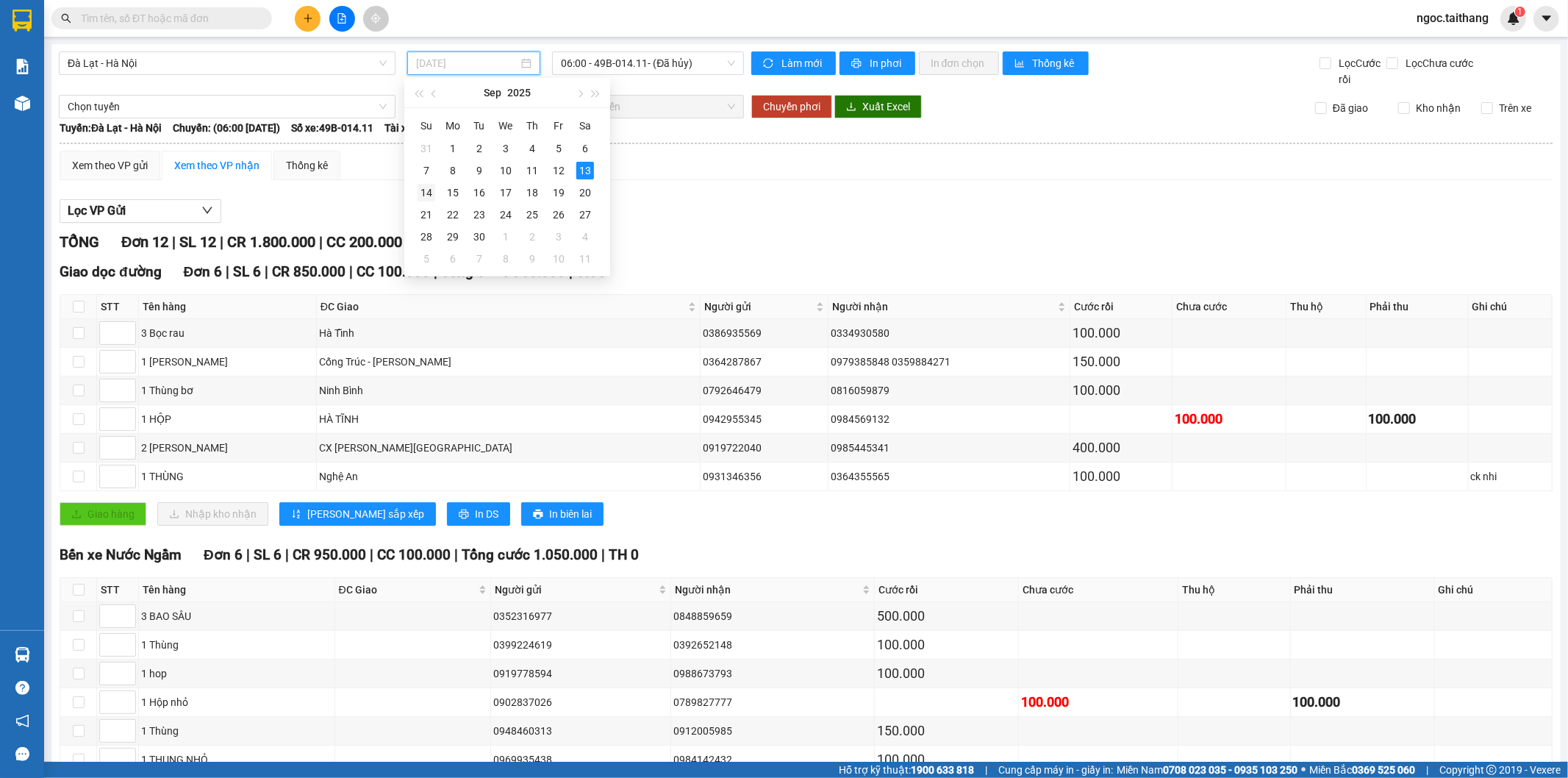
click at [428, 192] on div "14" at bounding box center [426, 193] width 18 height 18
type input "[DATE]"
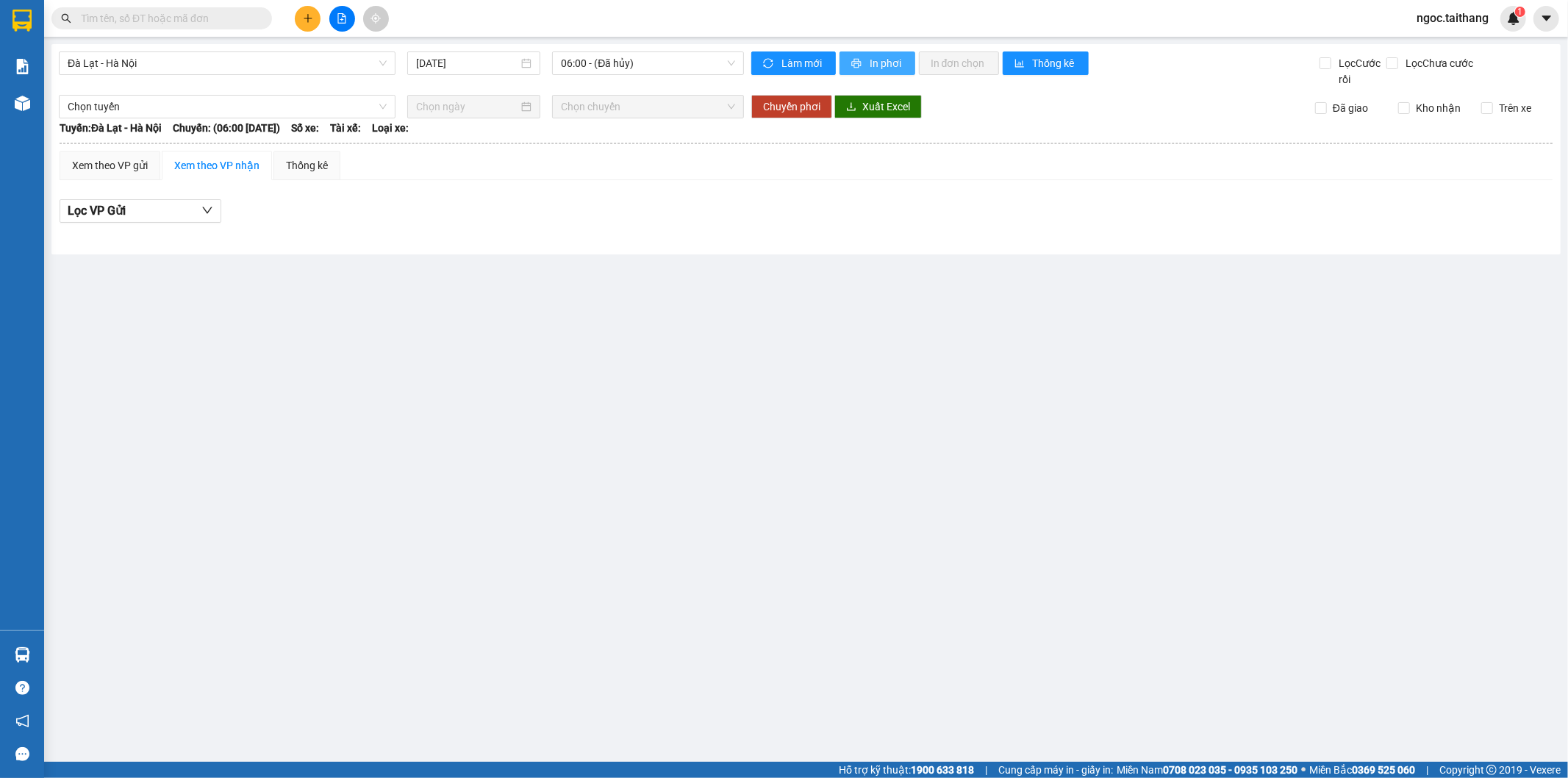
click at [870, 61] on span "In phơi" at bounding box center [886, 63] width 34 height 16
click at [653, 67] on span "06:00 - (Đã hủy)" at bounding box center [647, 63] width 174 height 22
click at [629, 141] on div "08:00 (TC) - 49B-008.87" at bounding box center [618, 139] width 114 height 16
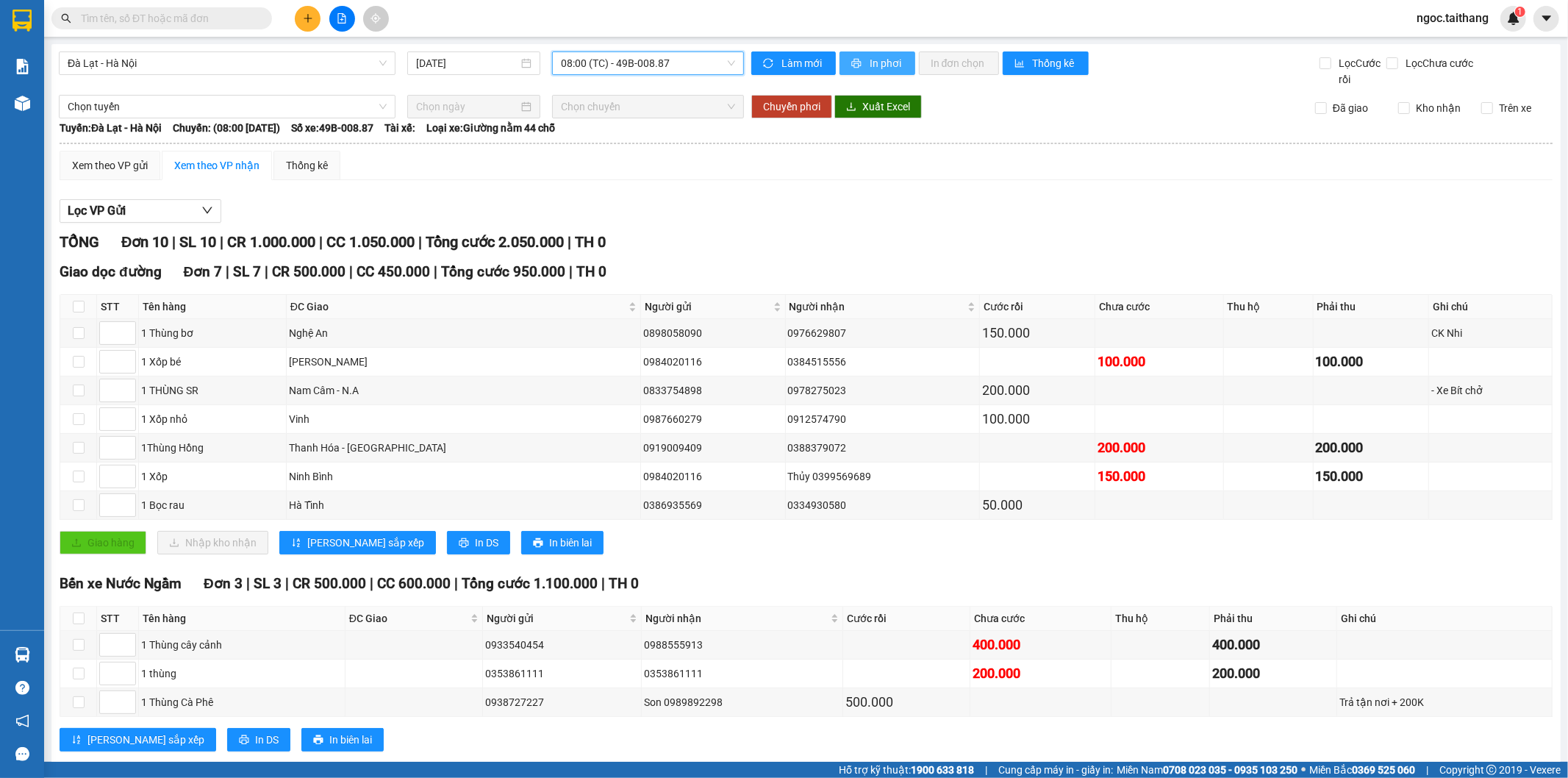
click at [877, 63] on span "In phơi" at bounding box center [886, 63] width 34 height 16
click at [314, 17] on button at bounding box center [307, 18] width 26 height 26
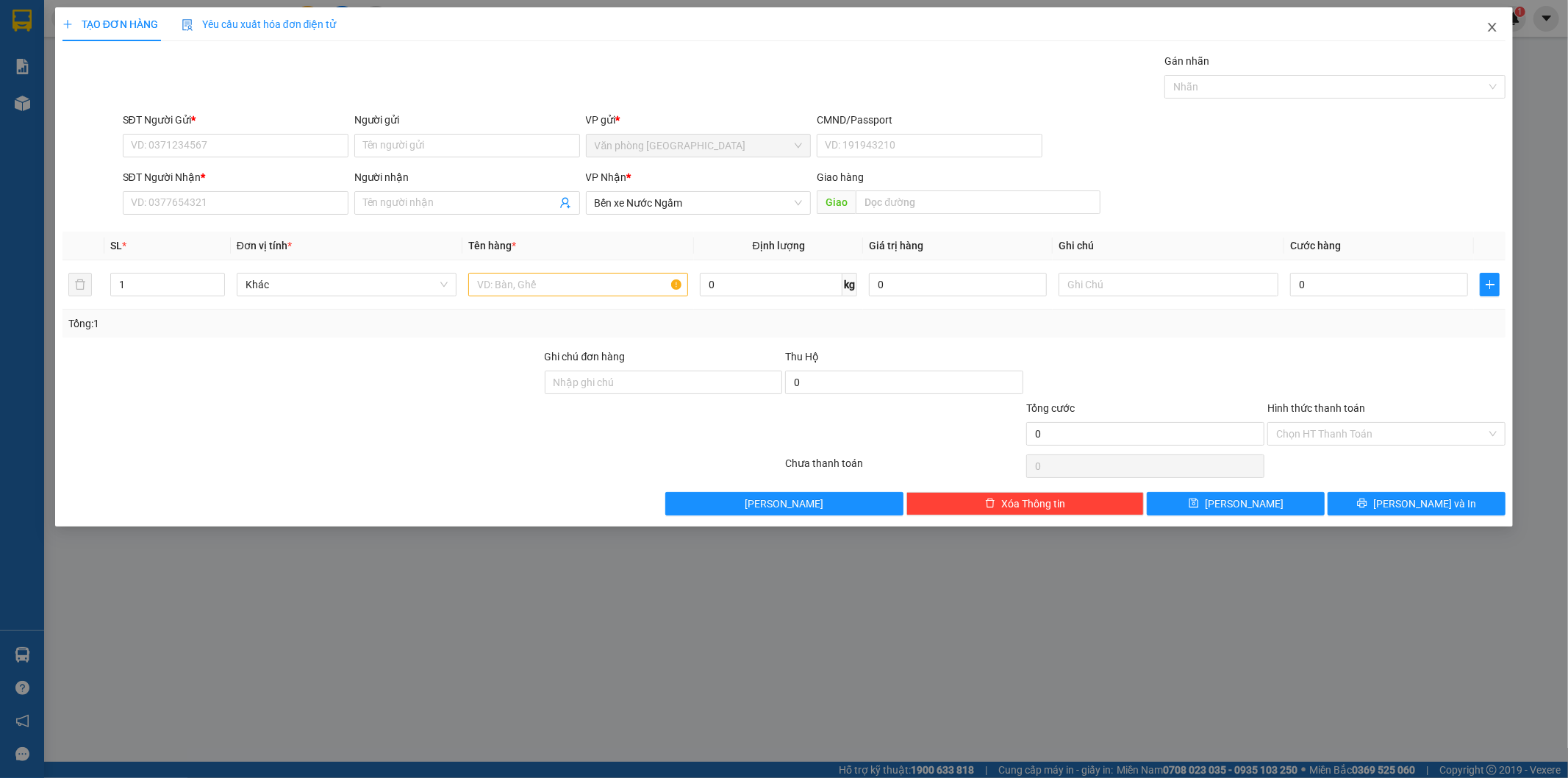
click at [1492, 30] on icon "close" at bounding box center [1492, 27] width 12 height 12
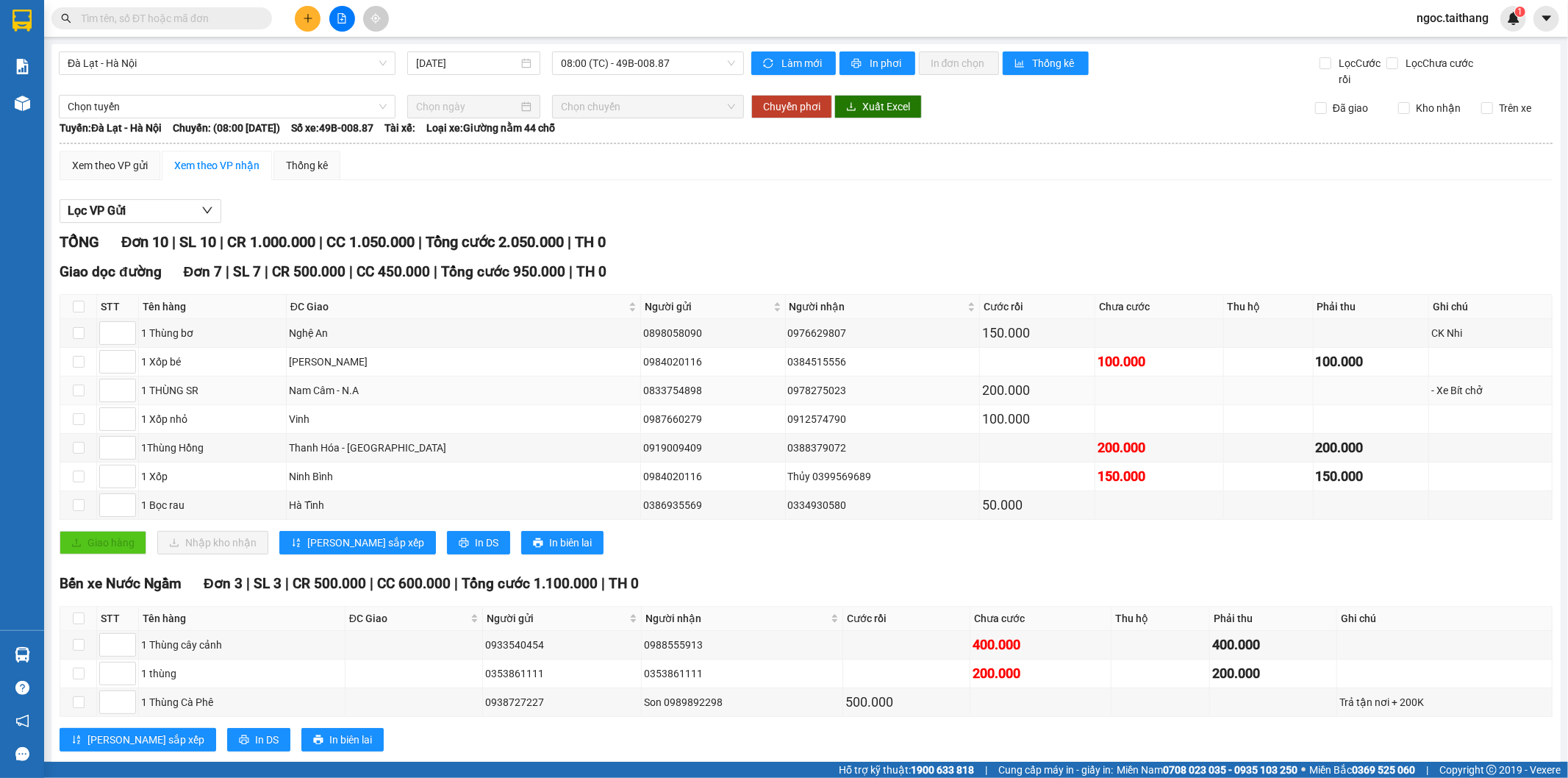
scroll to position [33, 0]
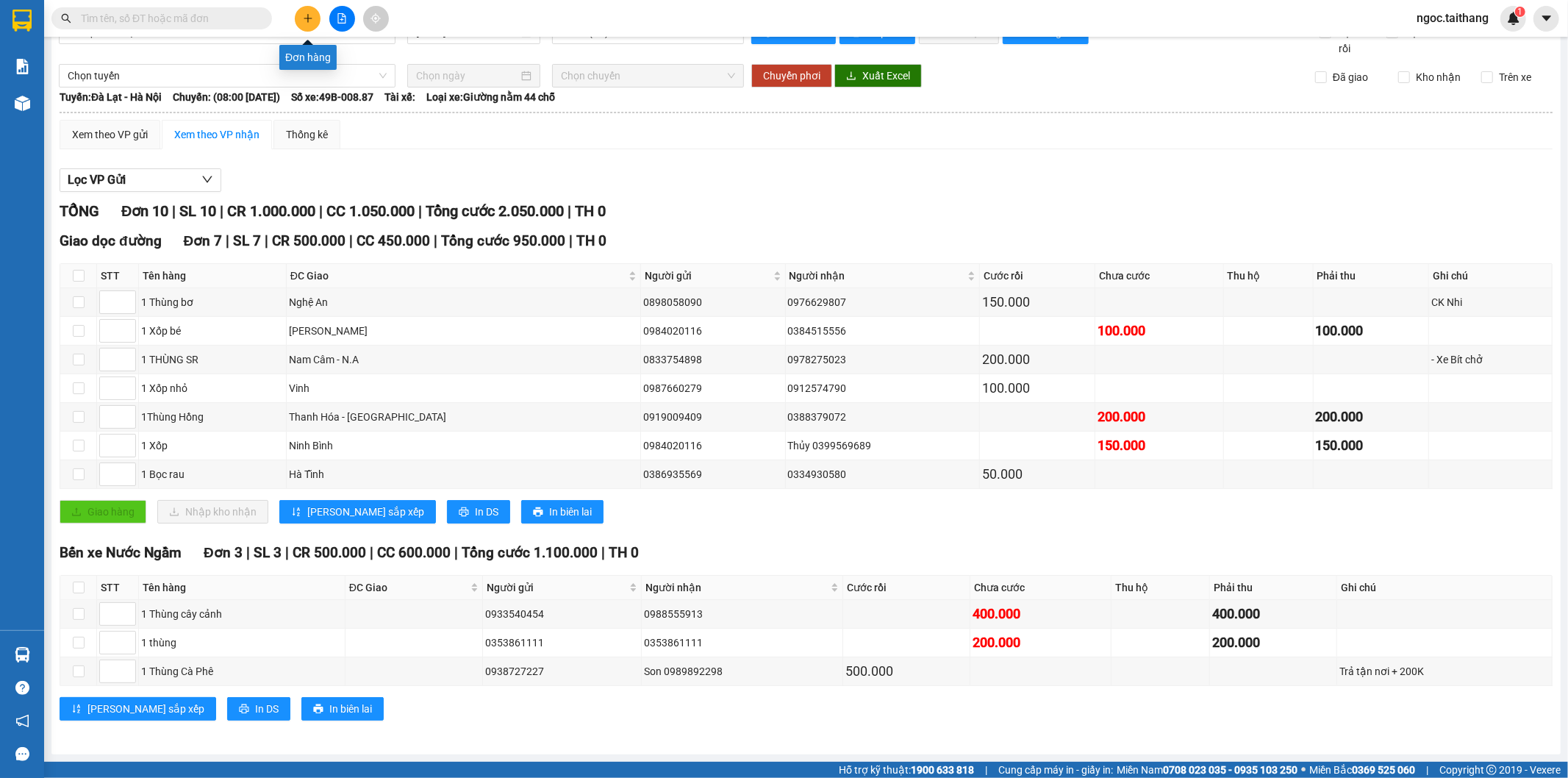
click at [313, 17] on button at bounding box center [307, 18] width 26 height 26
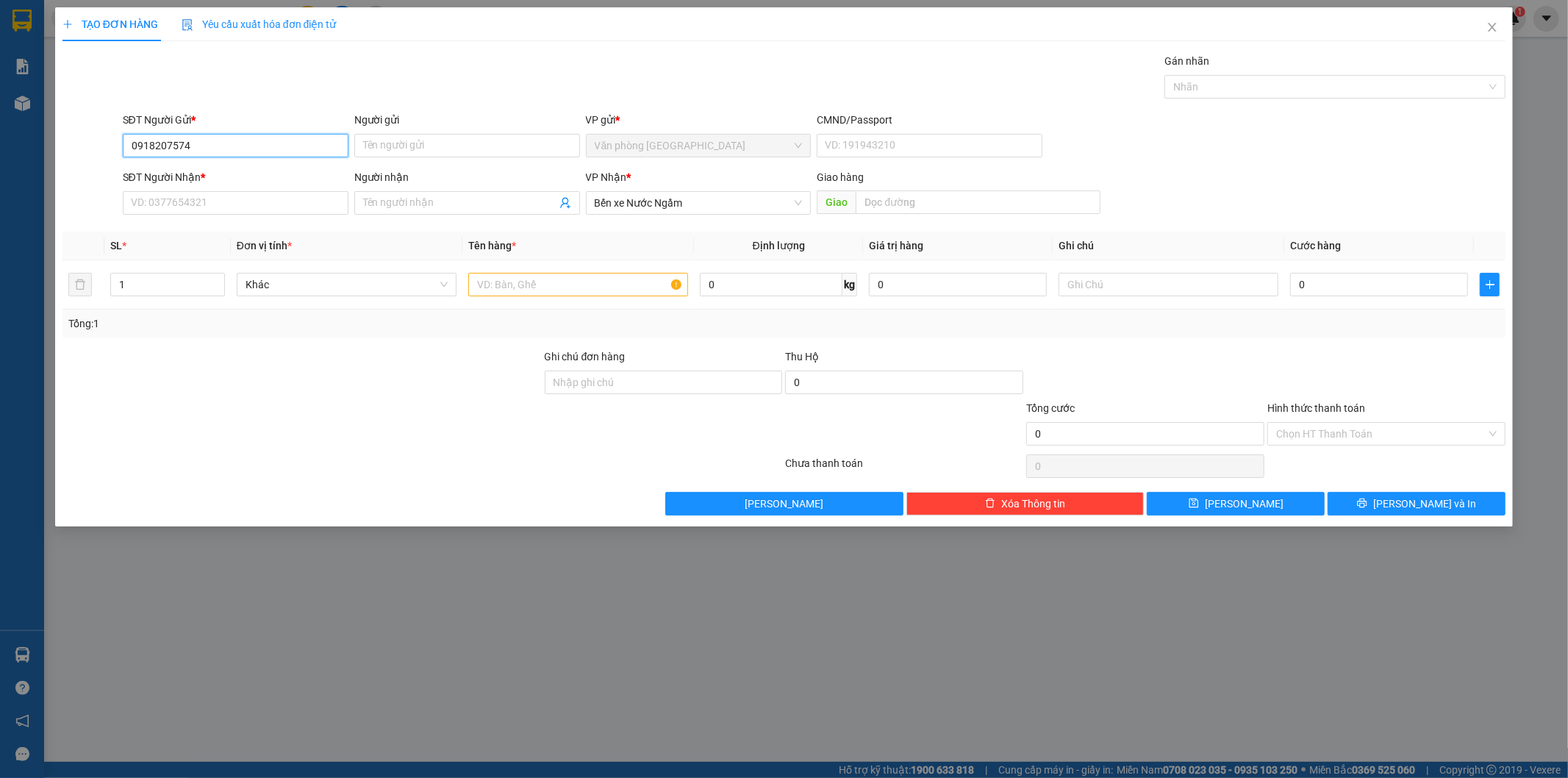
type input "0918207574"
click at [226, 187] on div "SĐT Người Nhận *" at bounding box center [235, 180] width 226 height 22
click at [214, 199] on input "SĐT Người Nhận *" at bounding box center [235, 203] width 226 height 23
type input "0962374110"
click at [512, 295] on input "text" at bounding box center [578, 284] width 220 height 23
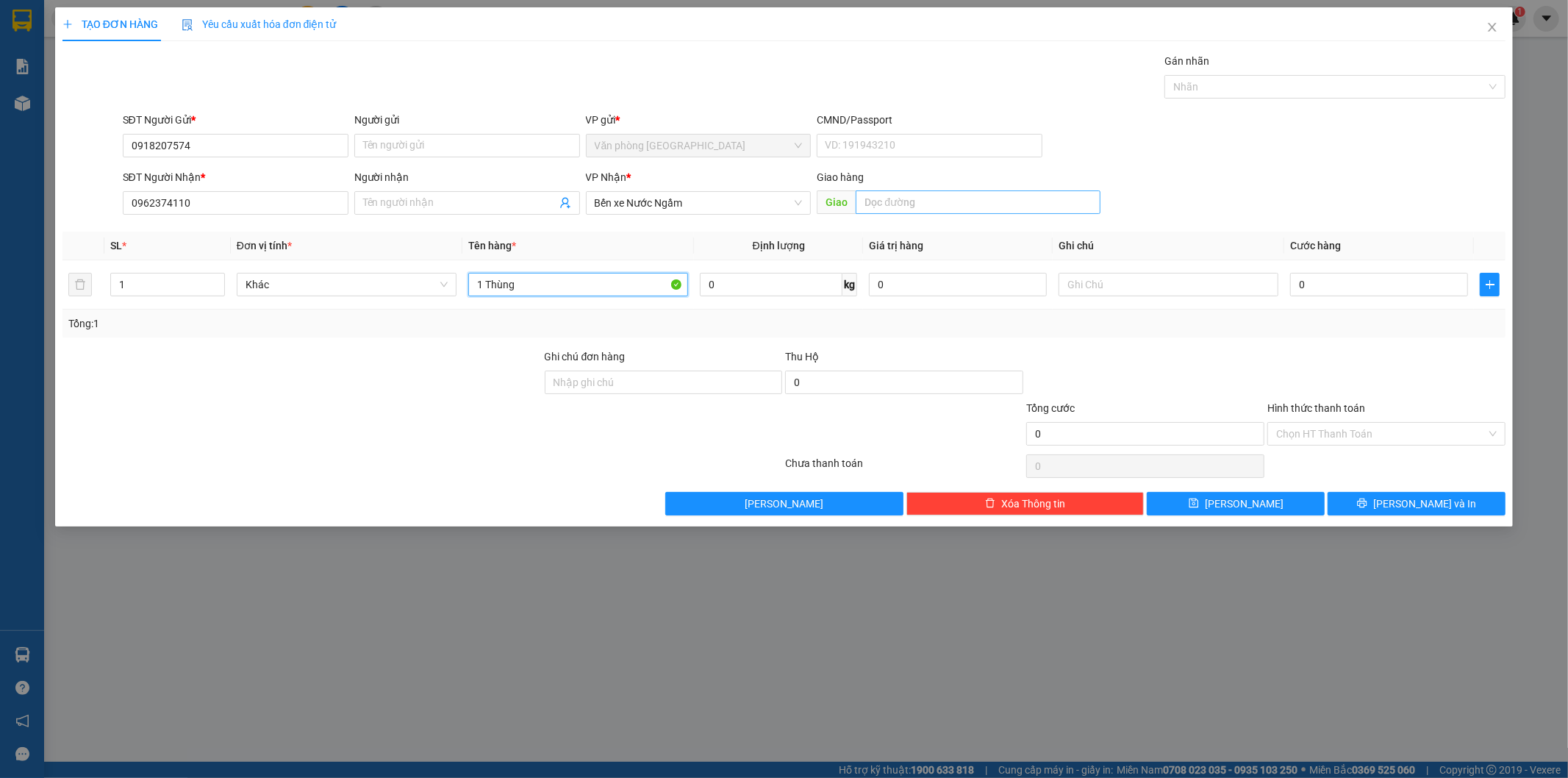
type input "1 Thùng"
click at [874, 207] on input "text" at bounding box center [978, 202] width 245 height 23
click at [1362, 287] on input "0" at bounding box center [1379, 284] width 178 height 23
type input "1"
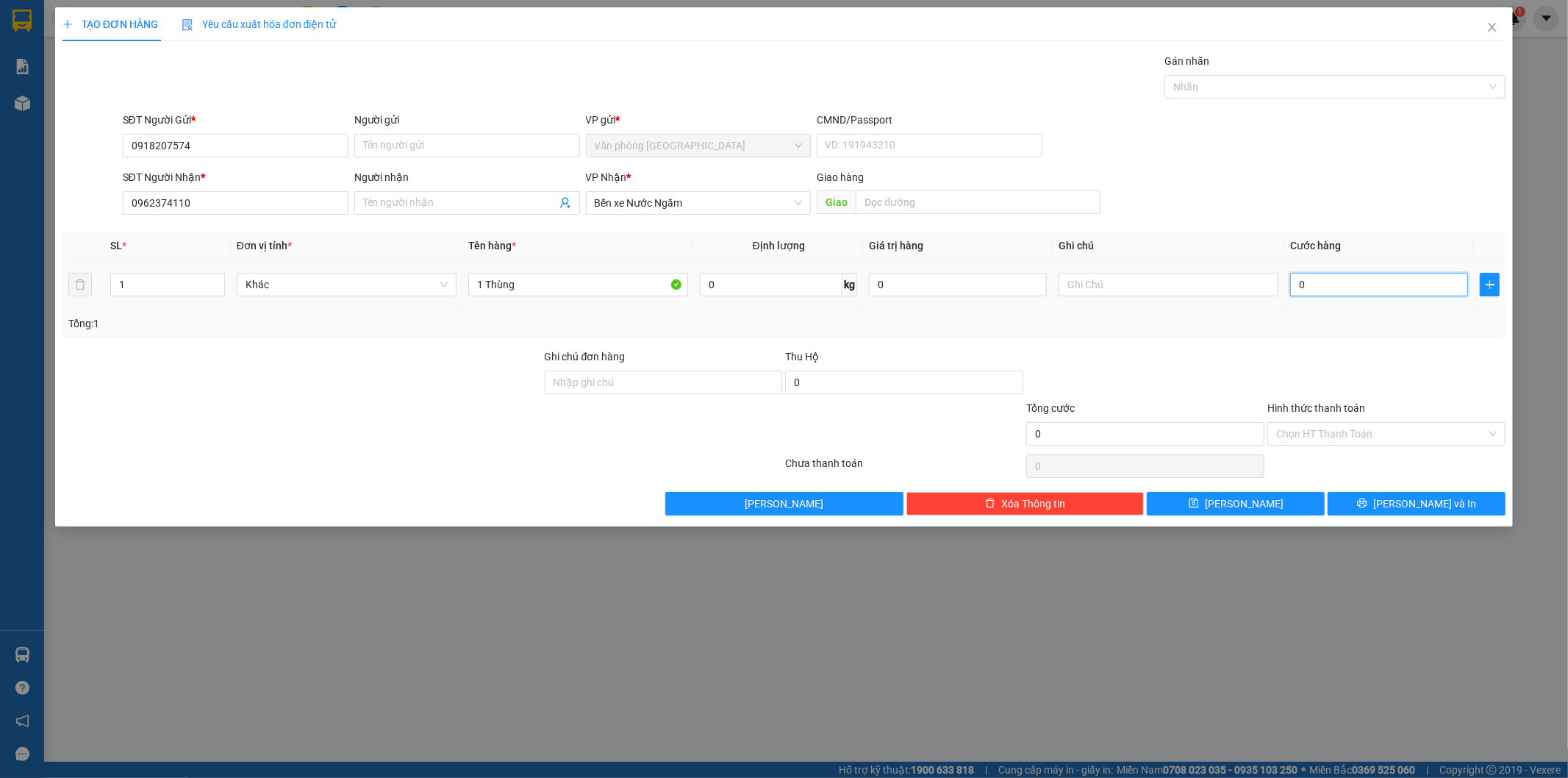
type input "1"
type input "15"
type input "150"
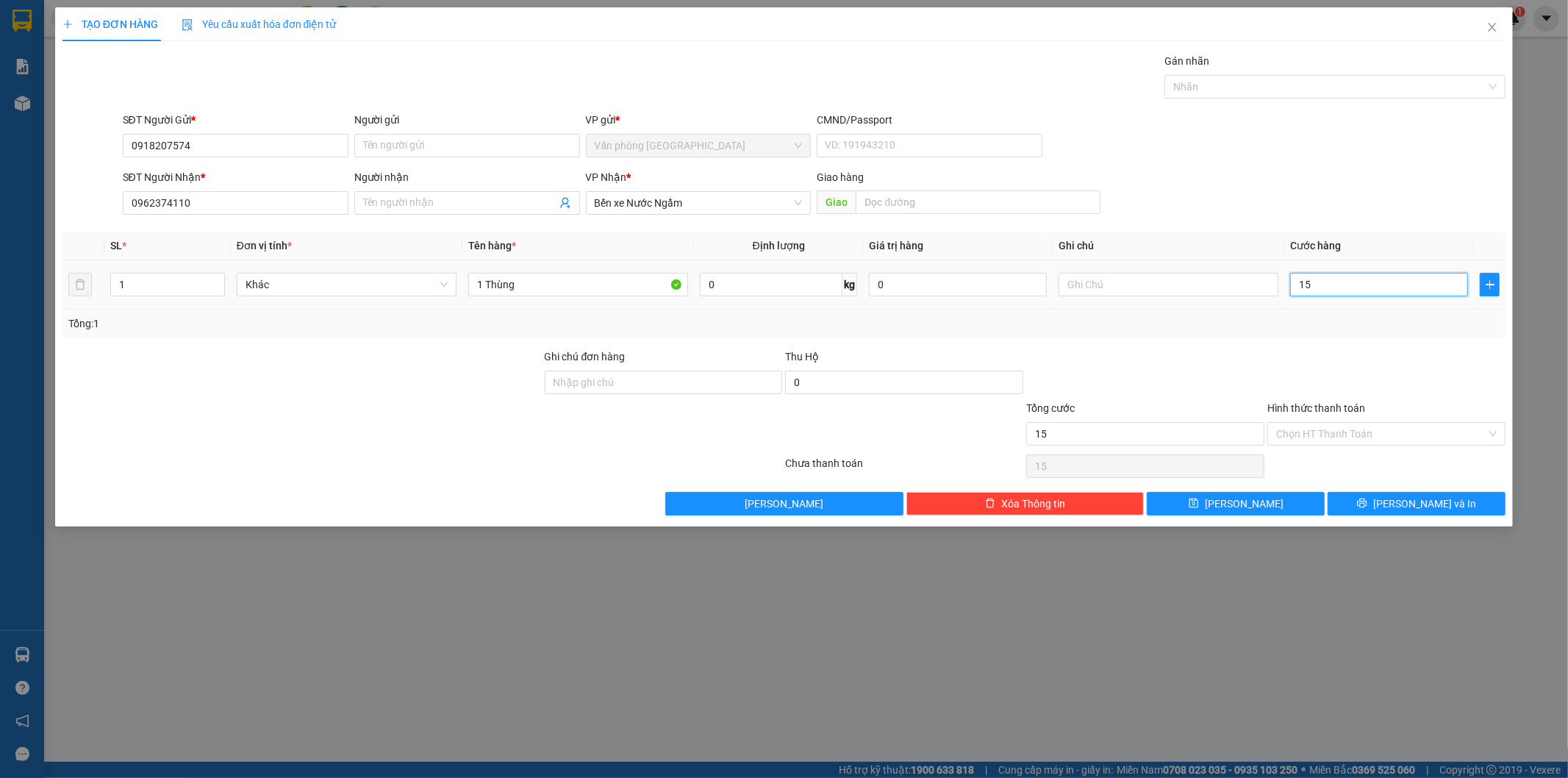
type input "150"
type input "150.000"
click at [1331, 432] on input "Hình thức thanh toán" at bounding box center [1381, 434] width 210 height 22
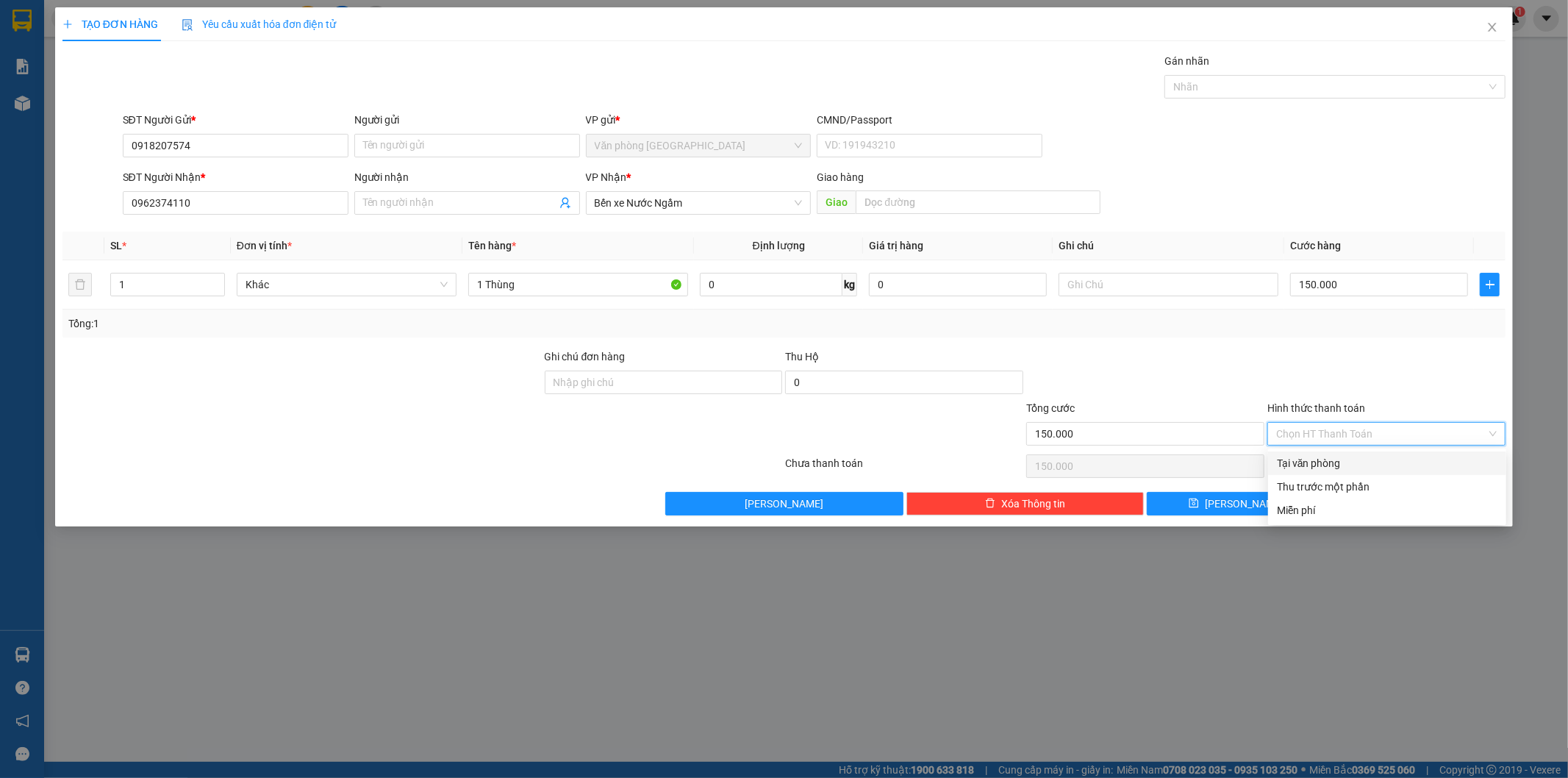
click at [1349, 461] on div "Tại văn phòng" at bounding box center [1387, 463] width 221 height 16
type input "0"
click at [1472, 499] on button "[PERSON_NAME] và In" at bounding box center [1416, 503] width 178 height 23
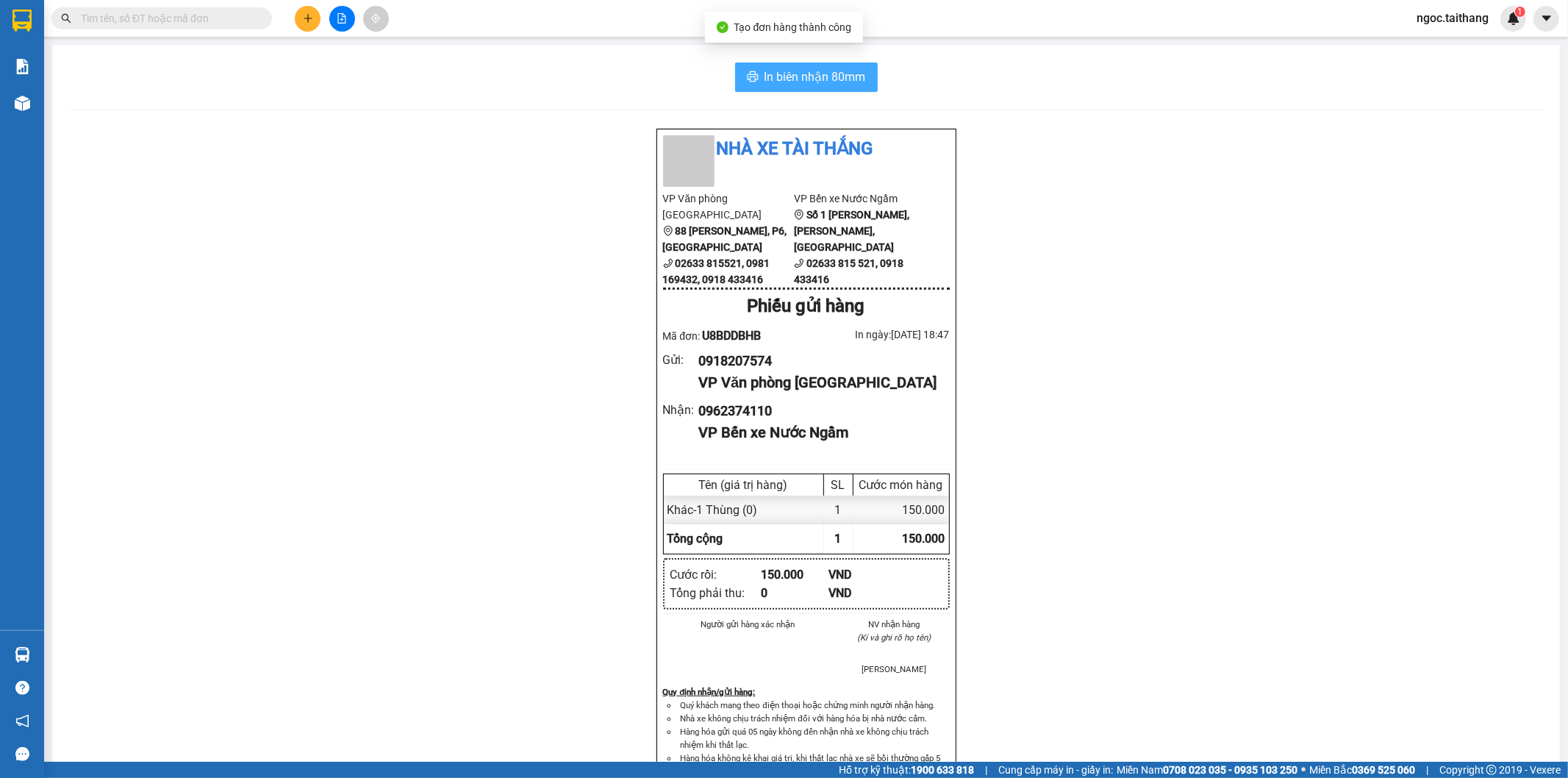
click at [799, 79] on span "In biên nhận 80mm" at bounding box center [815, 77] width 102 height 18
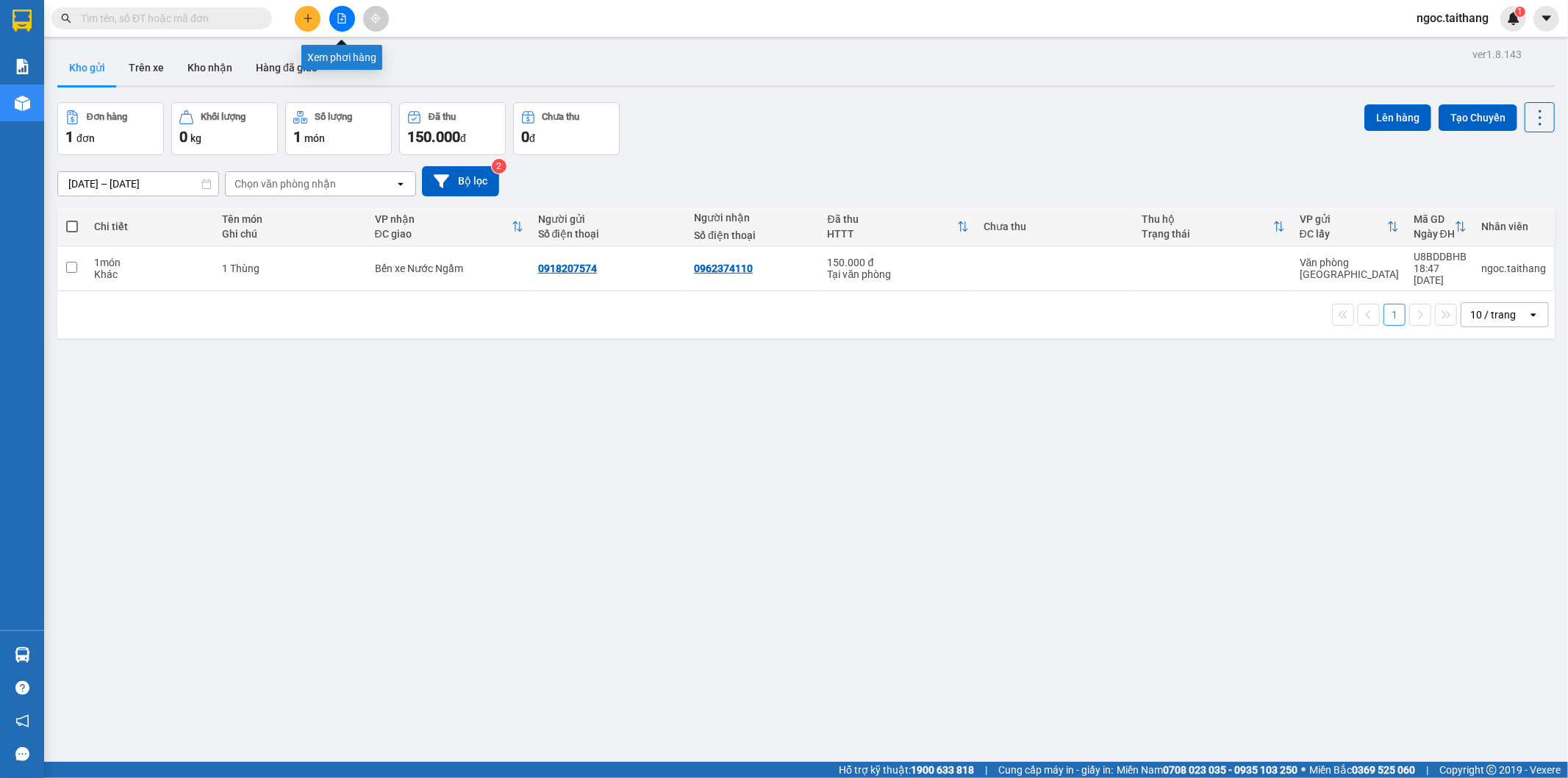
click at [332, 15] on button at bounding box center [342, 18] width 26 height 26
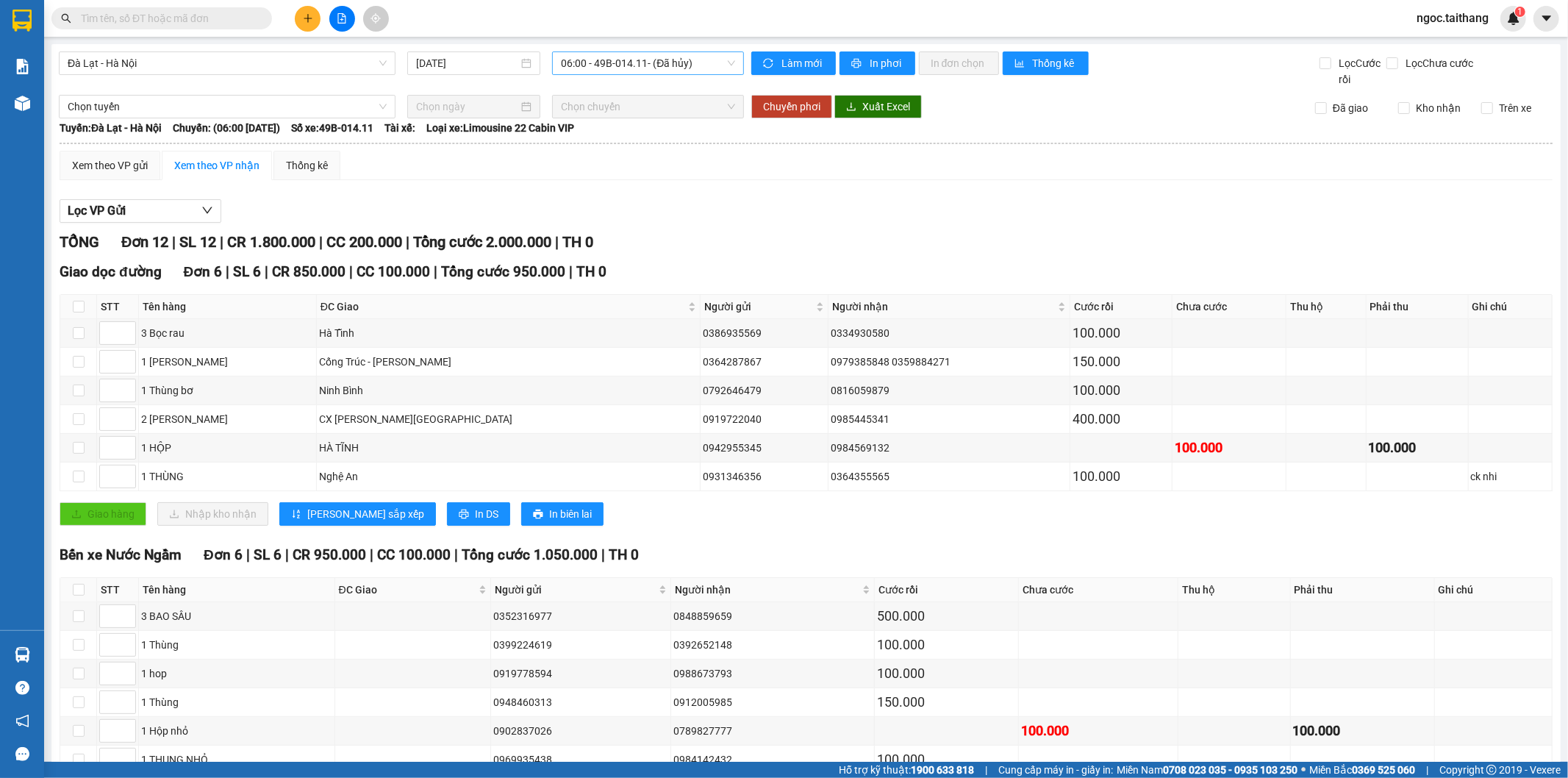
click at [708, 60] on span "06:00 - 49B-014.11 - (Đã hủy)" at bounding box center [647, 63] width 174 height 22
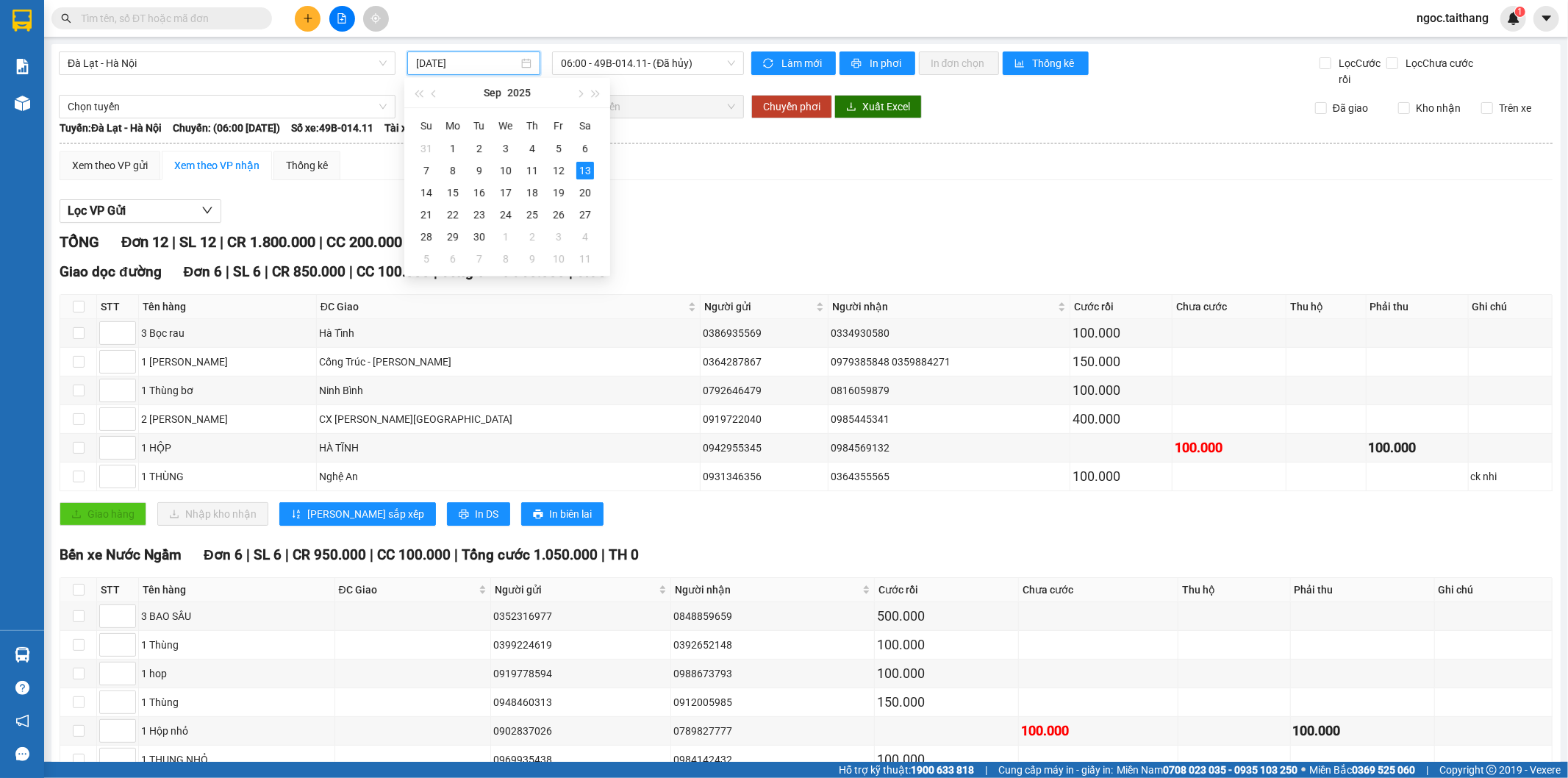
click at [464, 61] on input "[DATE]" at bounding box center [467, 63] width 102 height 16
click at [422, 192] on div "14" at bounding box center [426, 193] width 18 height 18
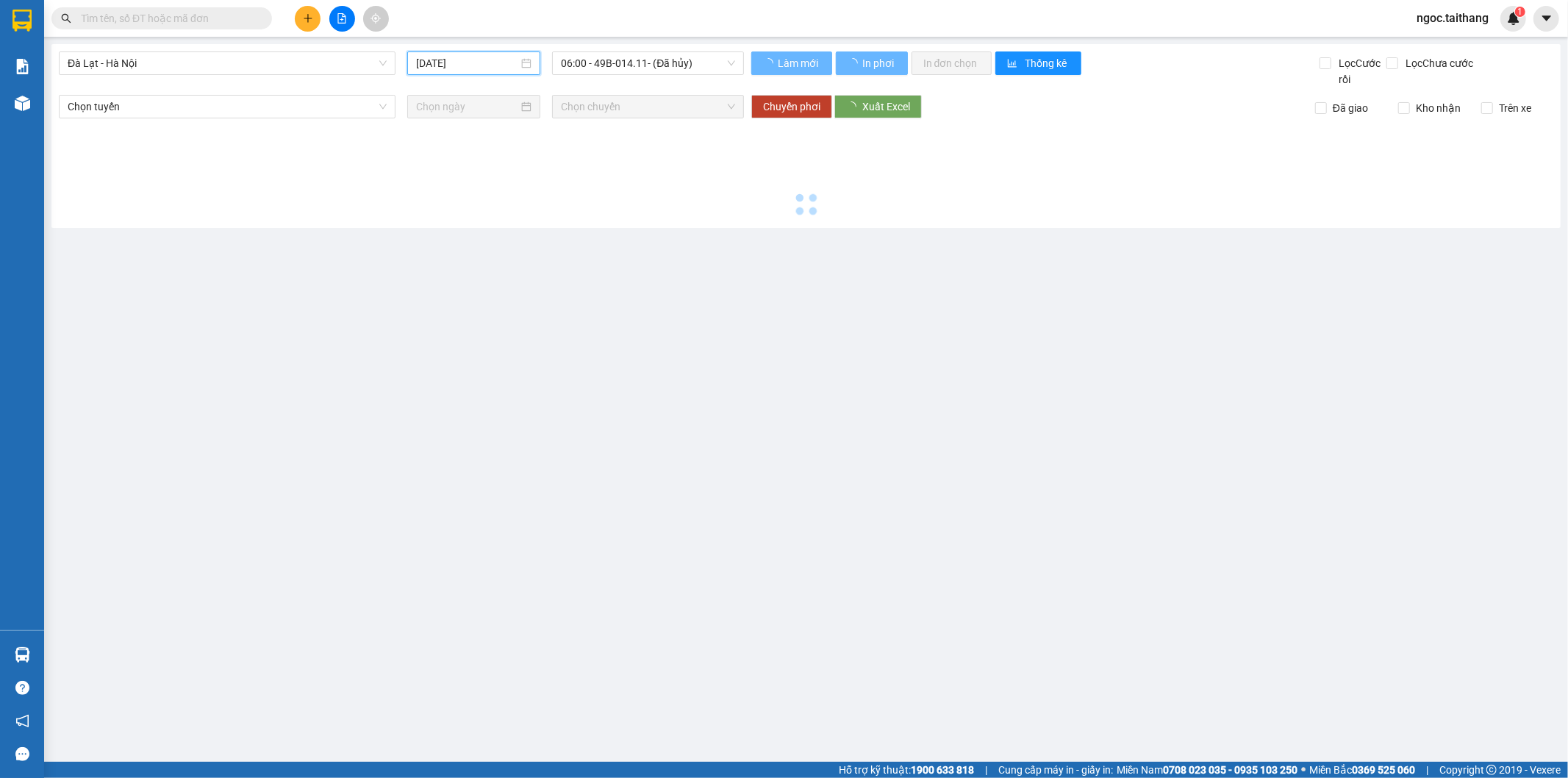
type input "[DATE]"
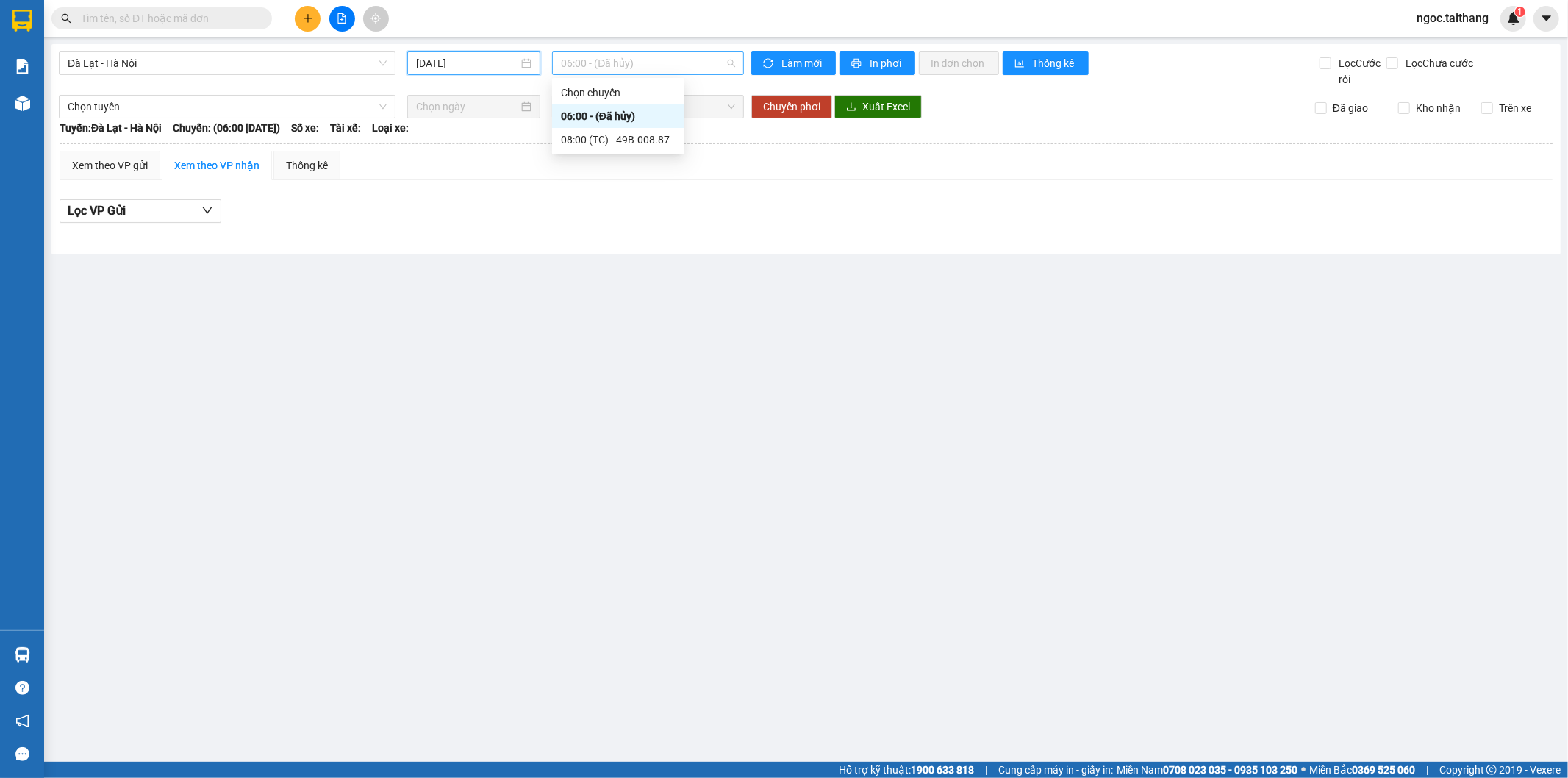
click at [589, 59] on span "06:00 - (Đã hủy)" at bounding box center [647, 63] width 174 height 22
click at [592, 128] on div "08:00 (TC) - 49B-008.87" at bounding box center [618, 139] width 132 height 23
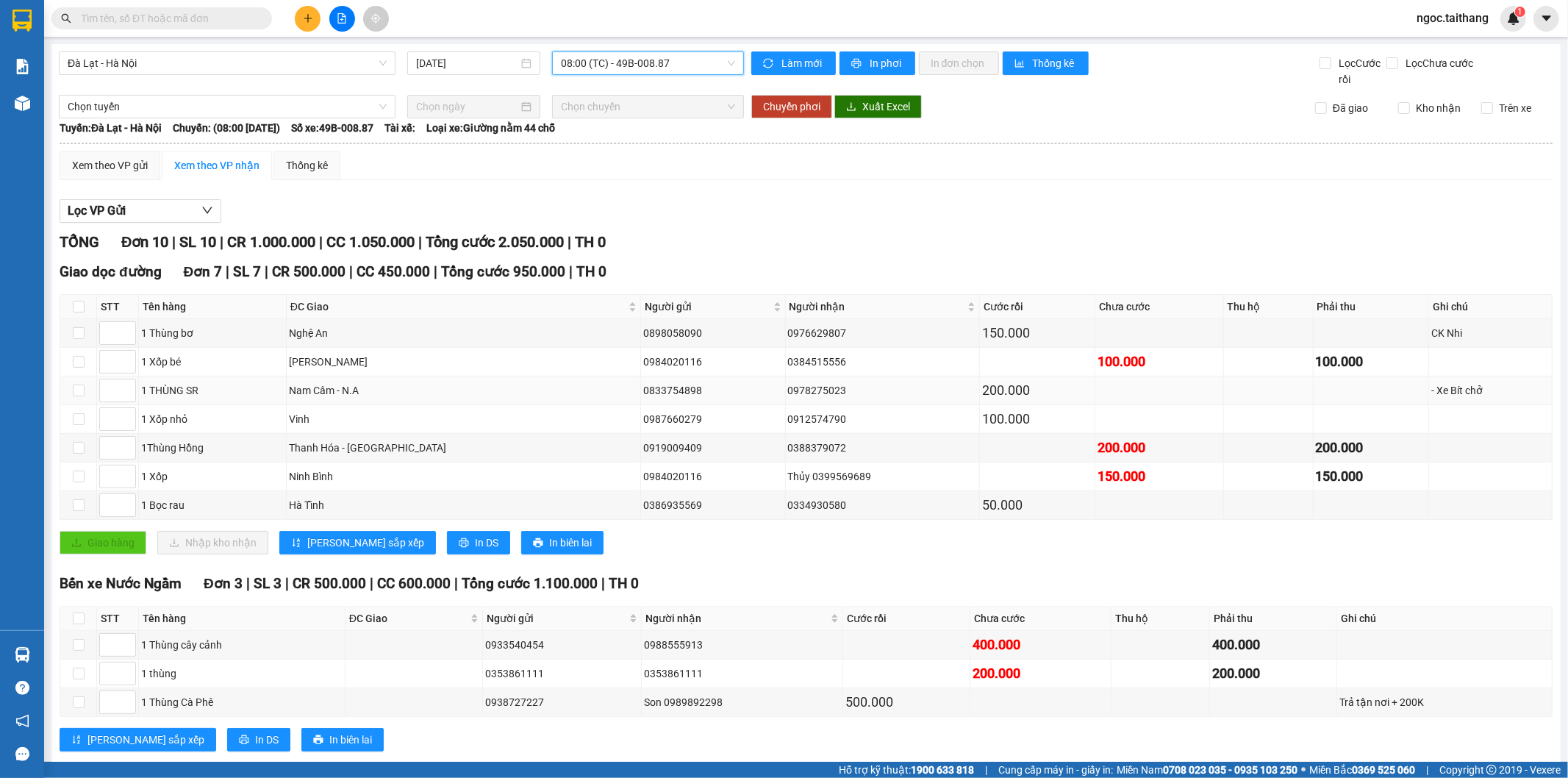
scroll to position [33, 0]
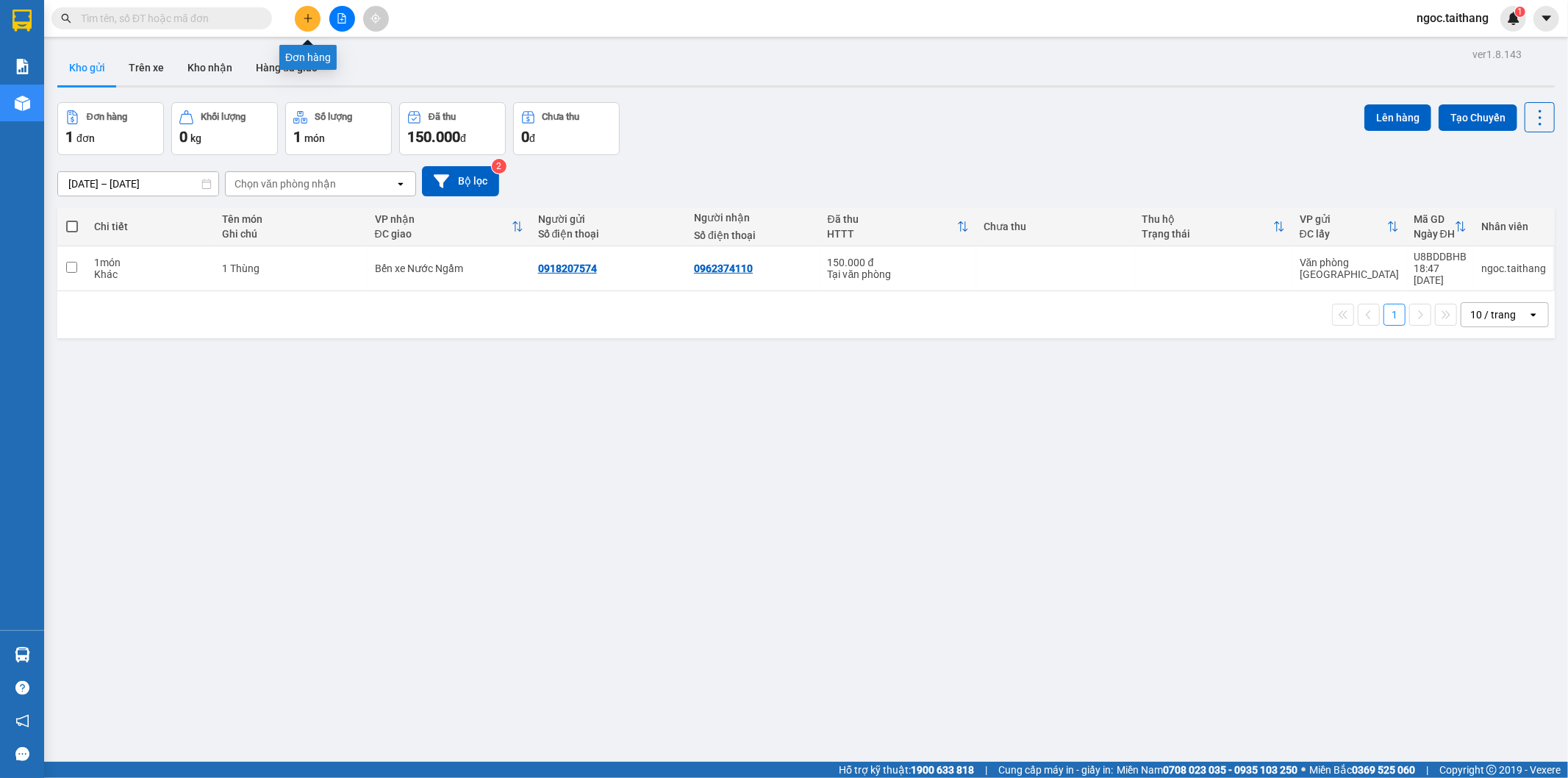
click at [310, 14] on icon "plus" at bounding box center [308, 18] width 10 height 10
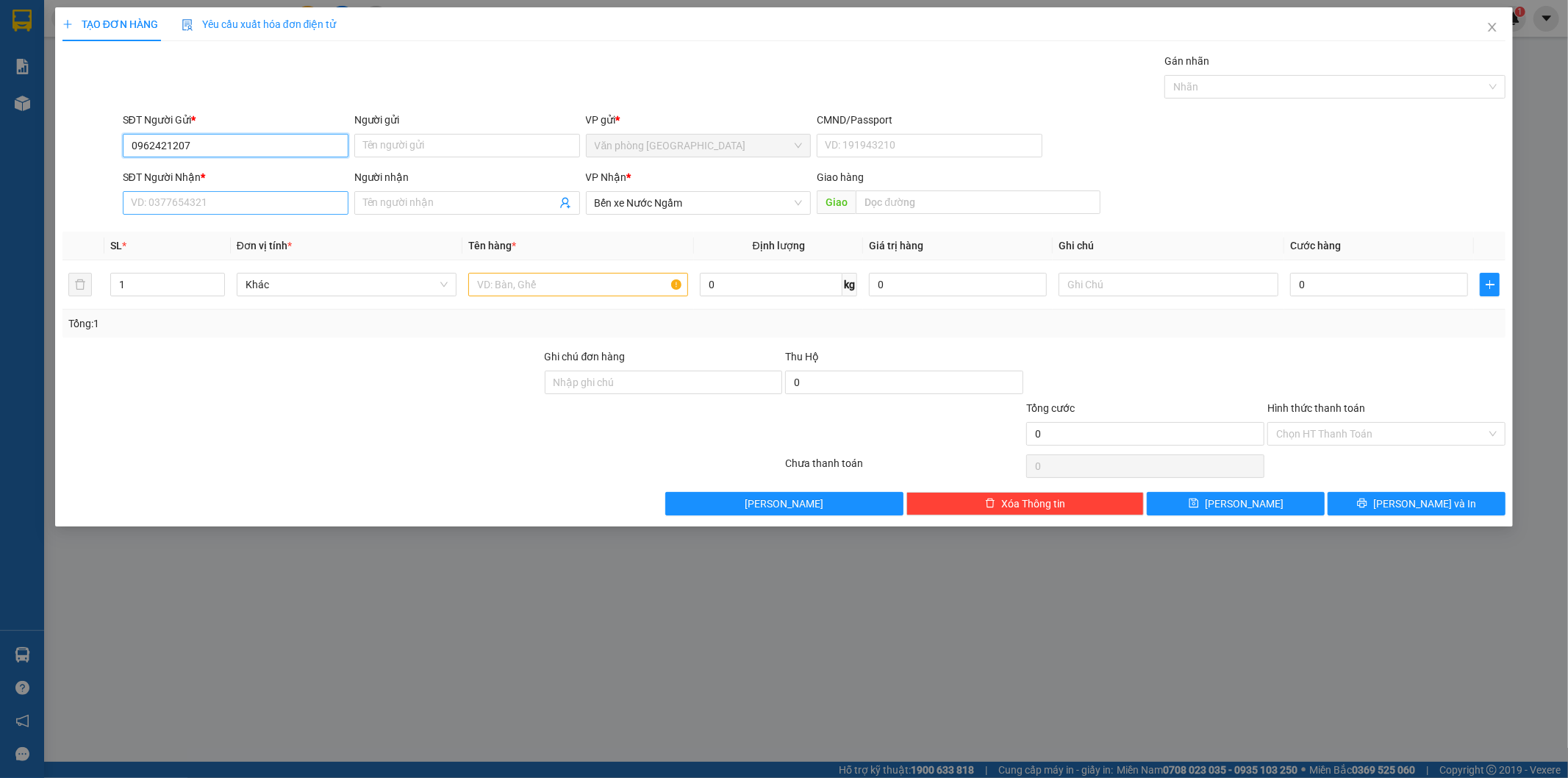
type input "0962421207"
click at [167, 207] on input "SĐT Người Nhận *" at bounding box center [235, 203] width 226 height 23
type input "0946868887"
click at [488, 288] on input "text" at bounding box center [578, 284] width 220 height 23
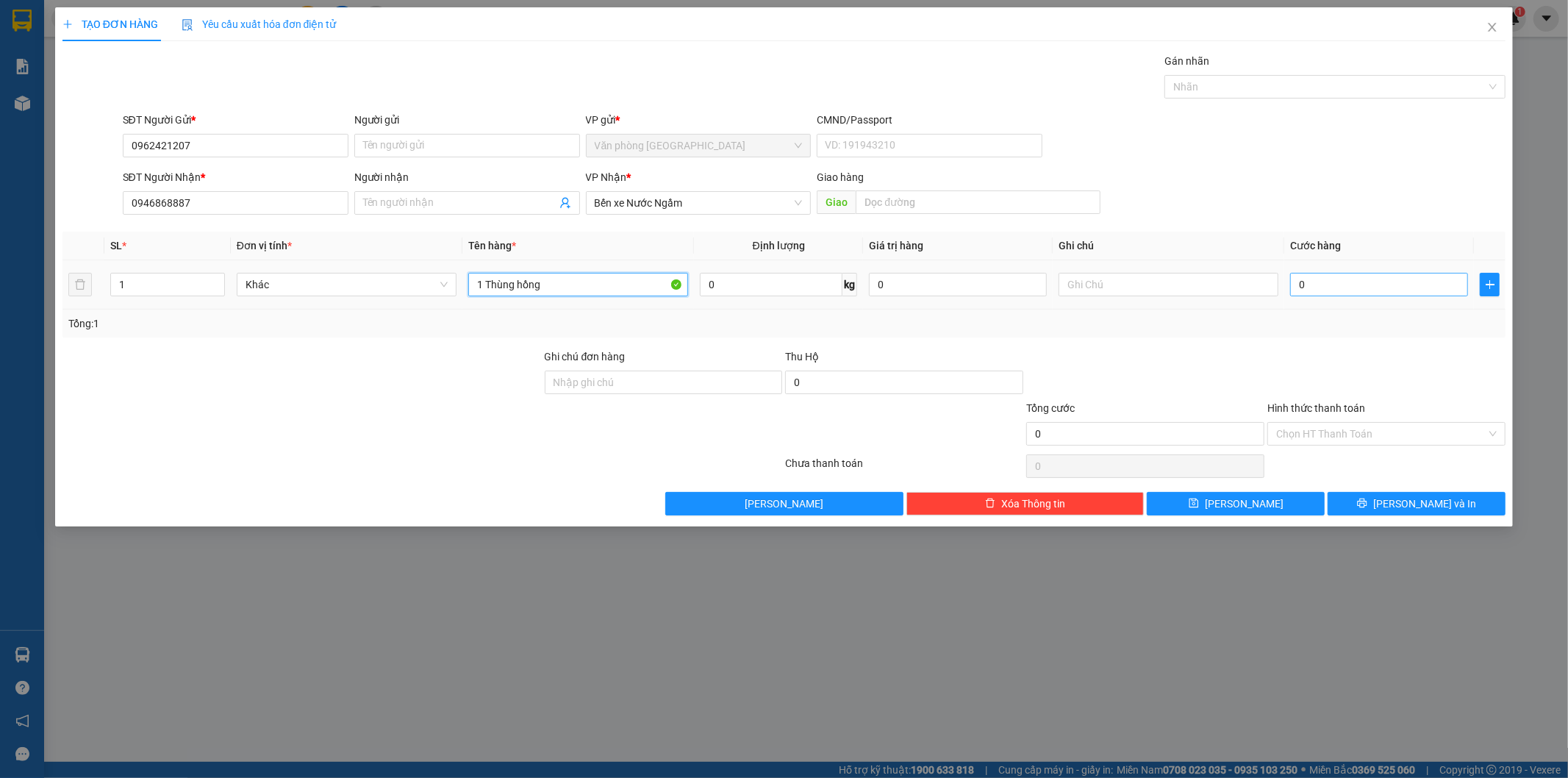
type input "1 Thùng hồng"
click at [1339, 288] on input "0" at bounding box center [1379, 284] width 178 height 23
type input "2"
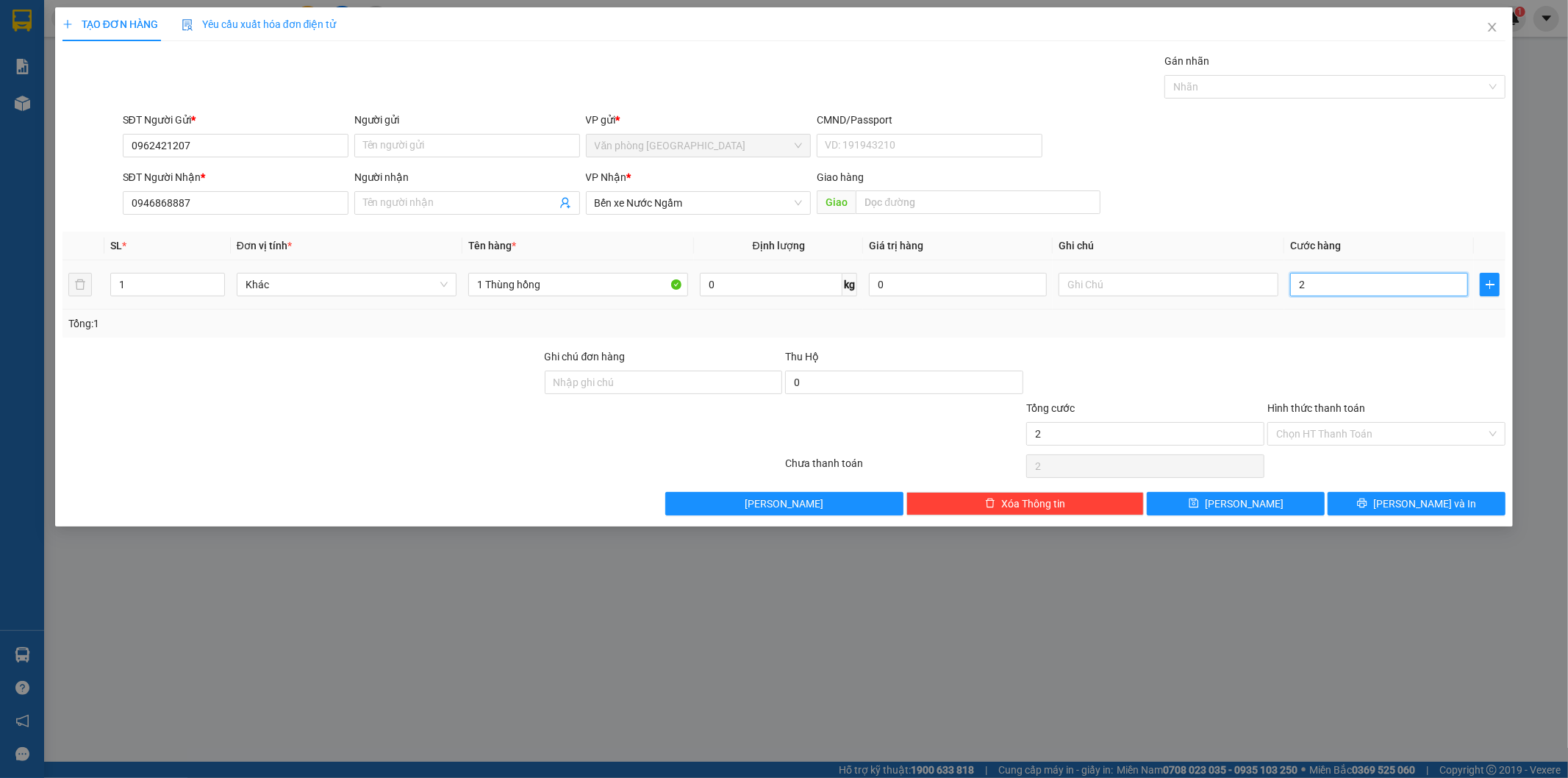
type input "20"
type input "200"
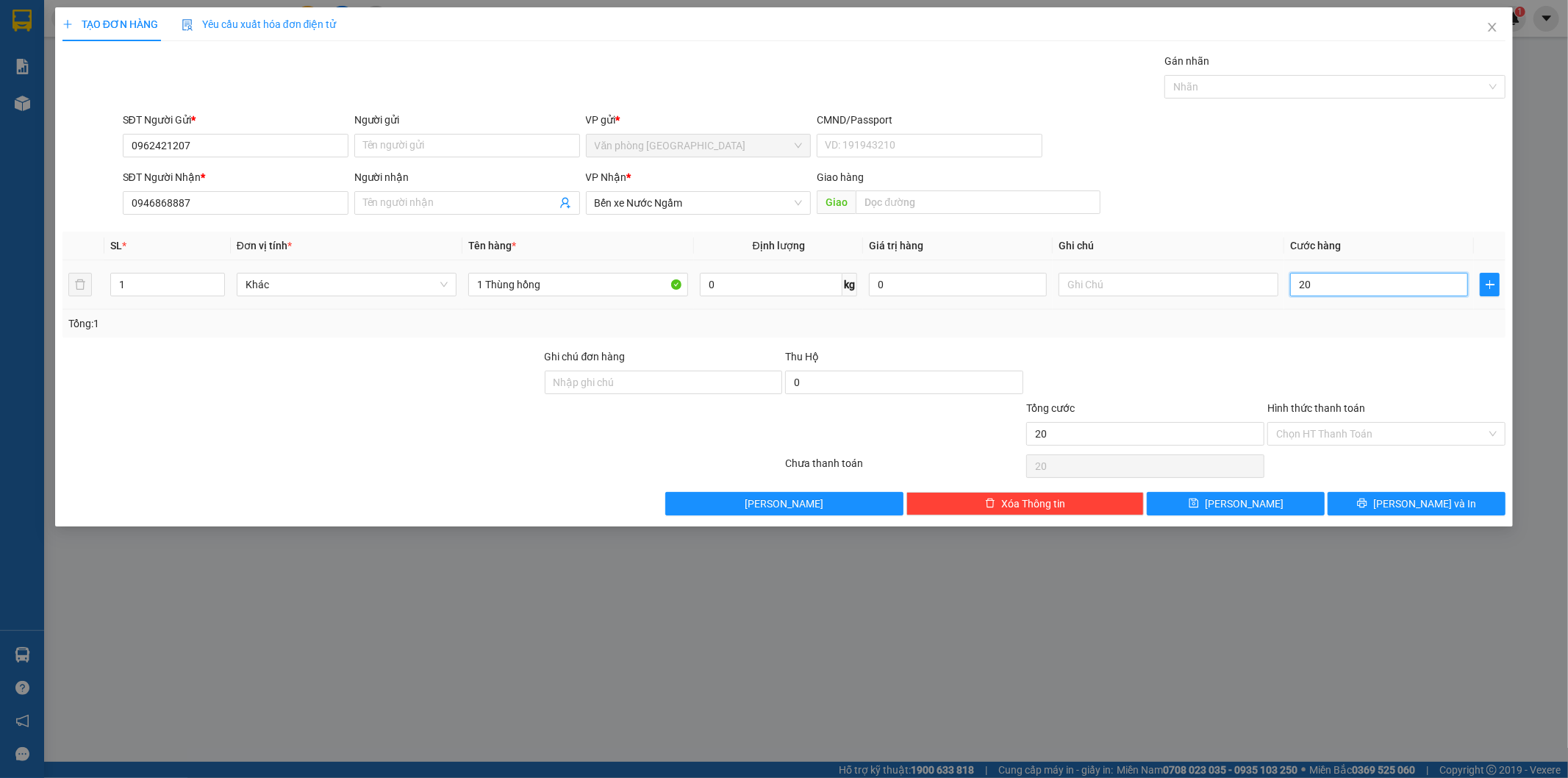
type input "200"
type input "200.000"
click at [1363, 497] on button "[PERSON_NAME] và In" at bounding box center [1416, 503] width 178 height 23
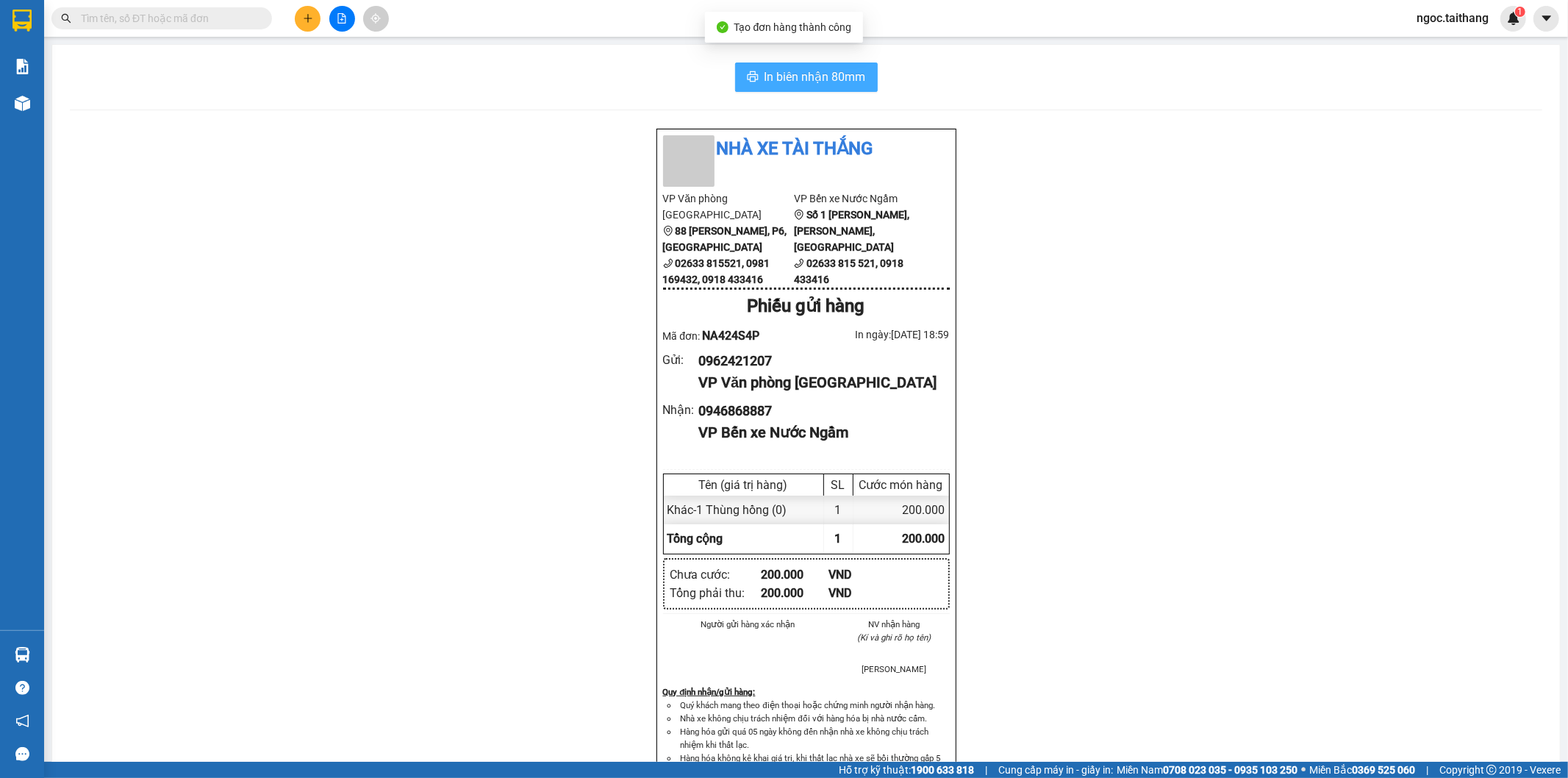
click at [826, 74] on span "In biên nhận 80mm" at bounding box center [815, 77] width 102 height 18
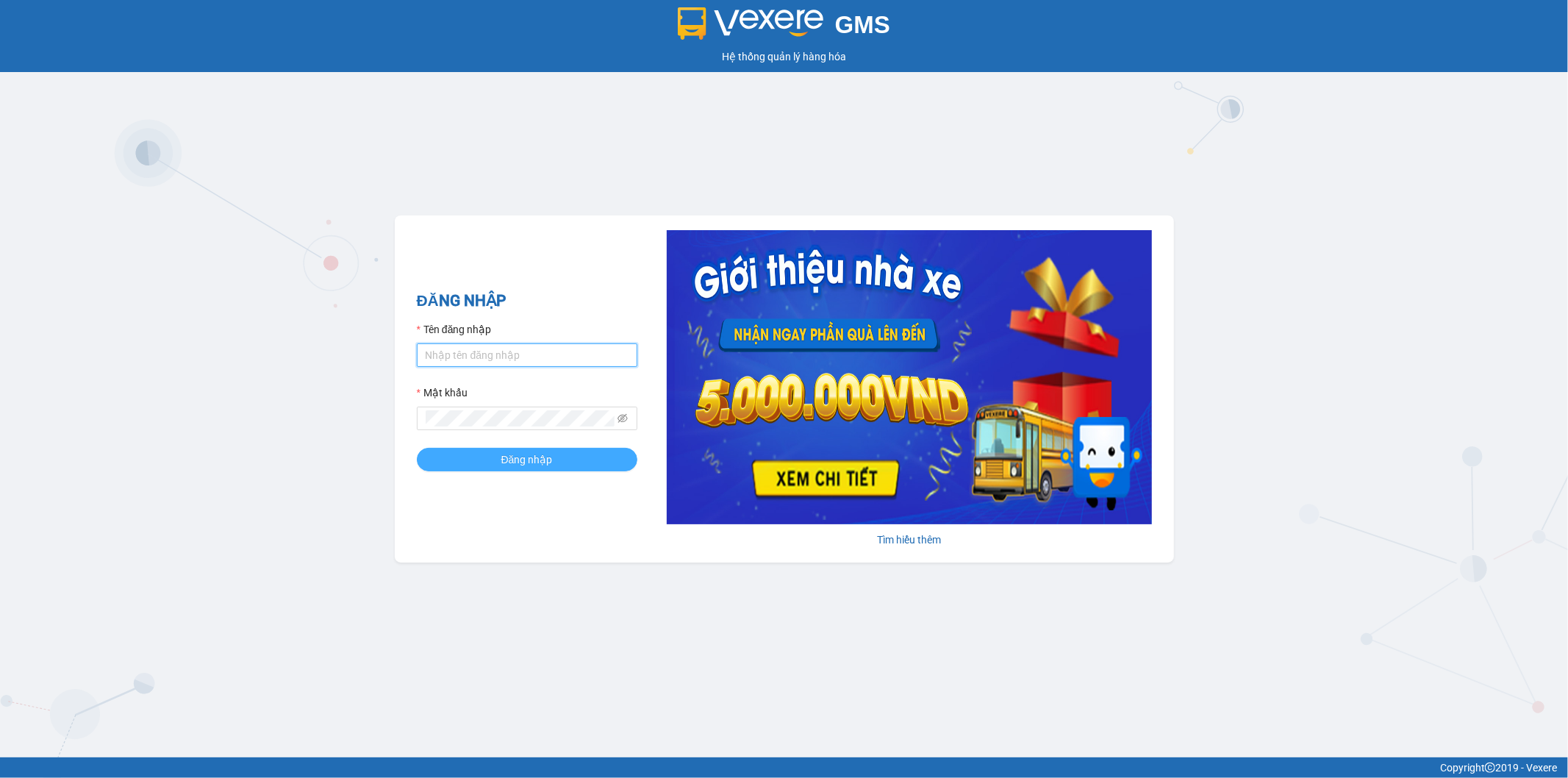
type input "ngoc.taithang"
click at [556, 467] on button "Đăng nhập" at bounding box center [527, 459] width 221 height 23
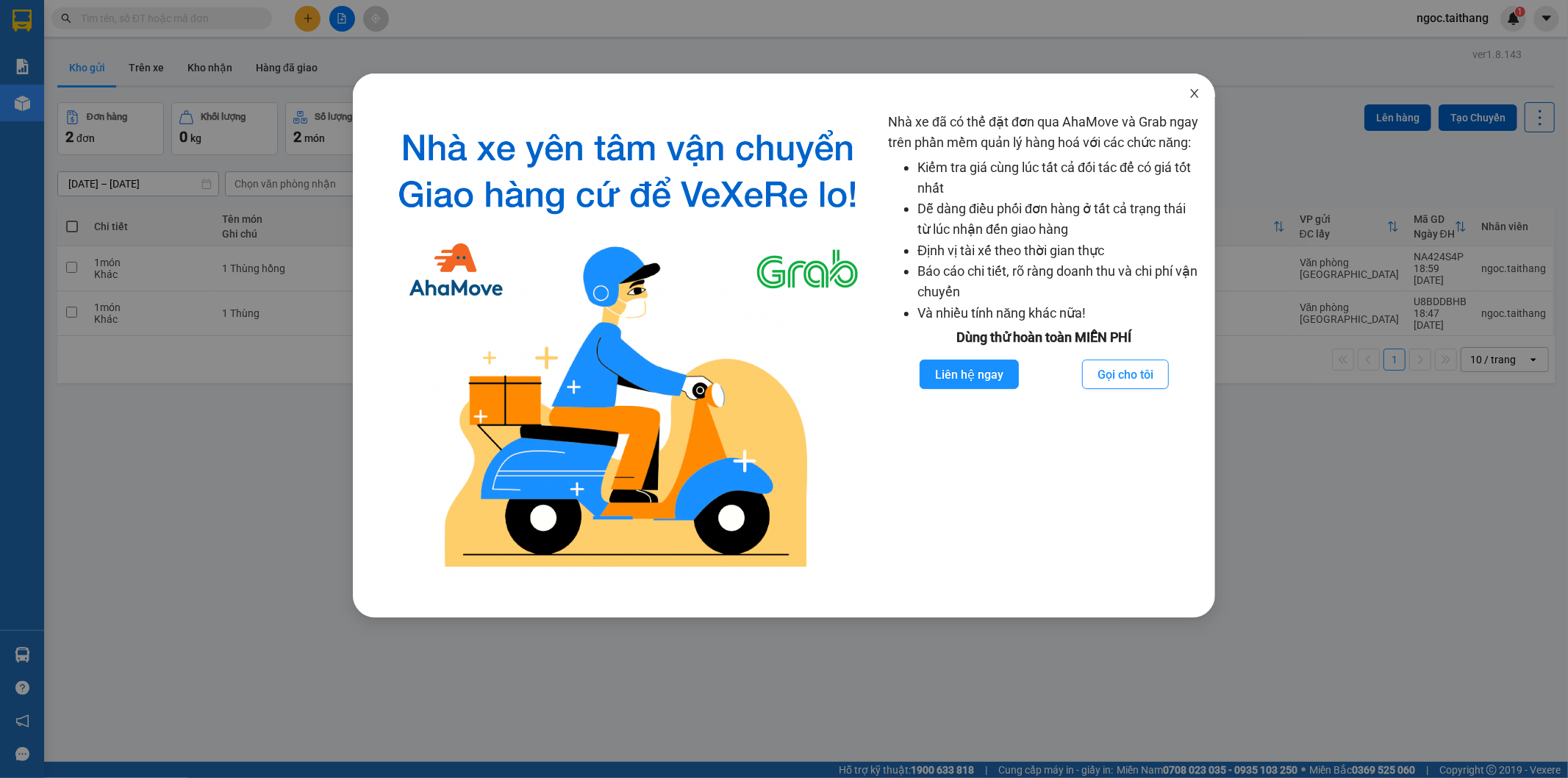
click at [1195, 91] on icon "close" at bounding box center [1194, 93] width 12 height 12
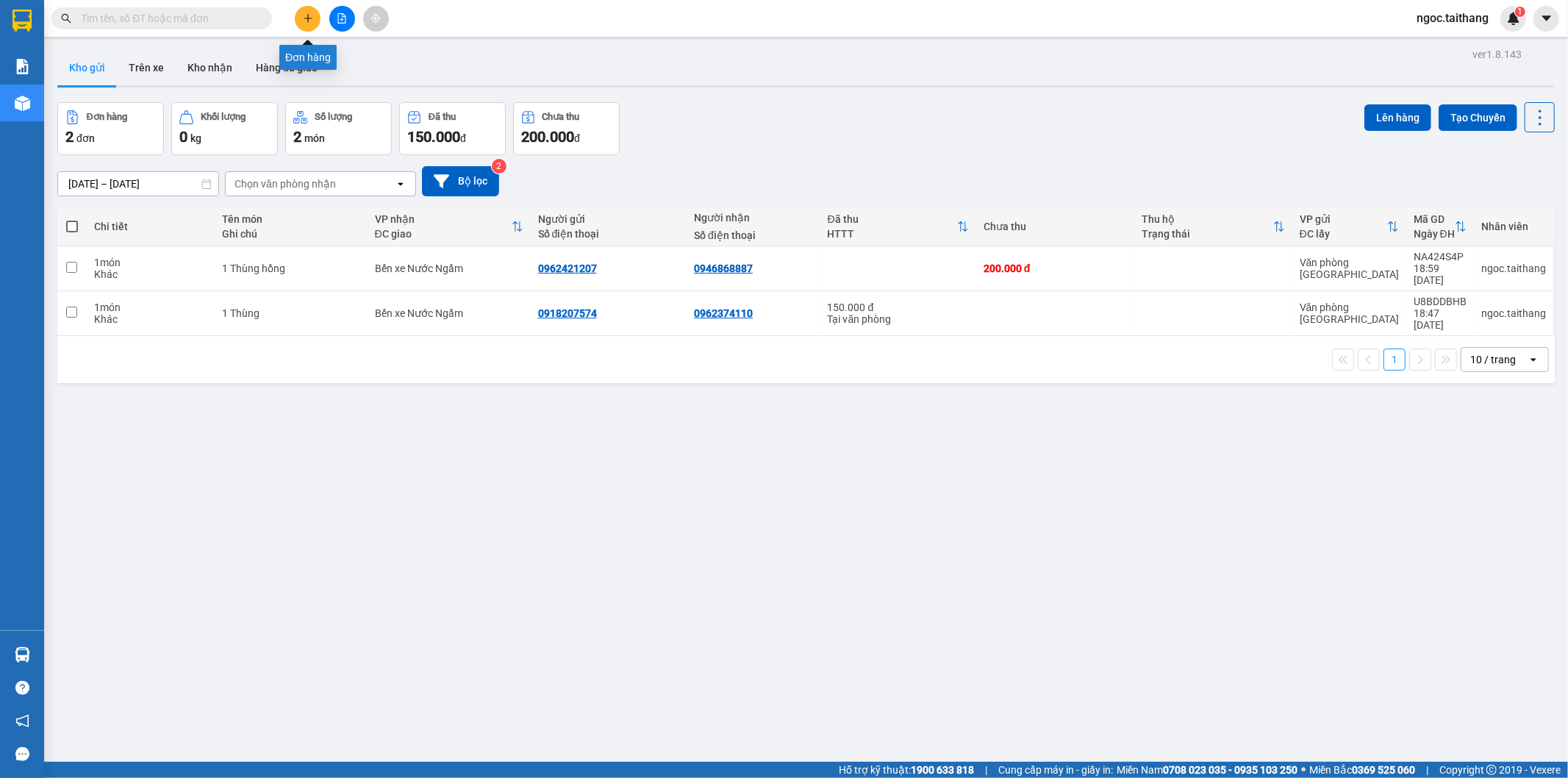
click at [304, 7] on button at bounding box center [307, 18] width 26 height 26
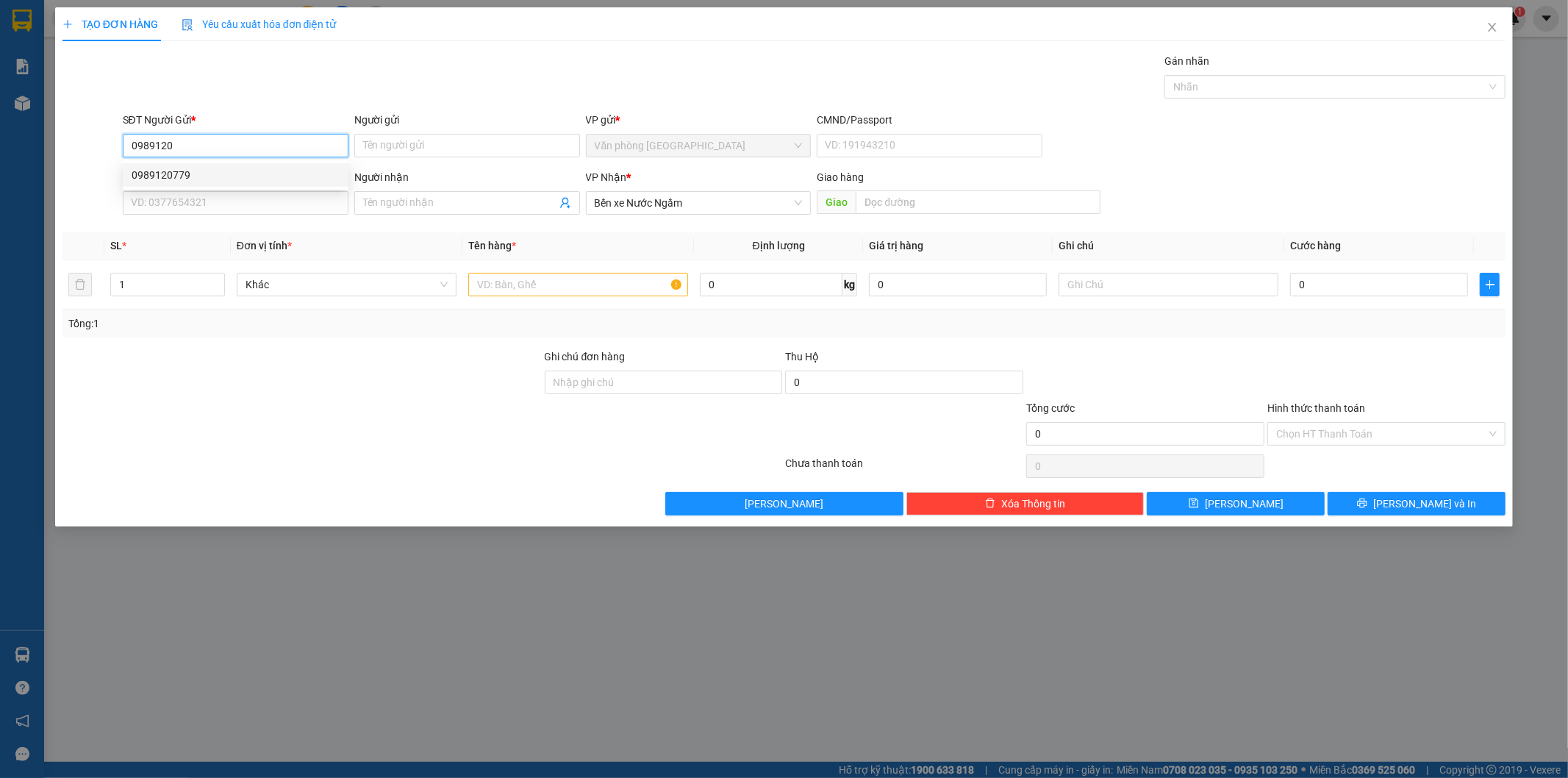
click at [134, 172] on div "0989120779" at bounding box center [235, 175] width 208 height 16
type input "0989120779"
type input "150.000"
type input "0989120779"
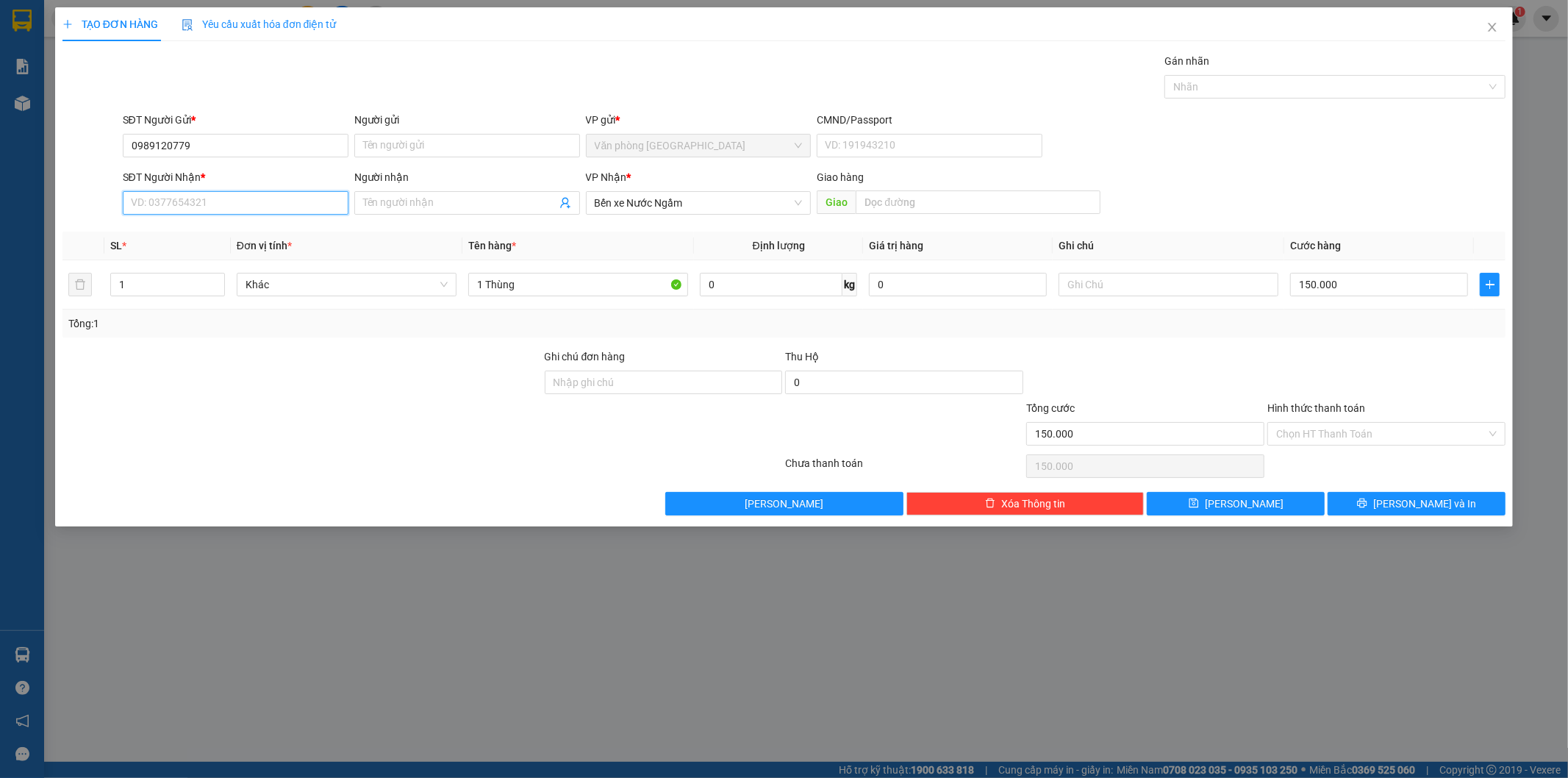
click at [186, 208] on input "SĐT Người Nhận *" at bounding box center [235, 203] width 226 height 23
click at [165, 232] on div "0905160557" at bounding box center [235, 232] width 208 height 16
type input "0905160557"
type input "Cam Liên - [GEOGRAPHIC_DATA]"
drag, startPoint x: 1365, startPoint y: 288, endPoint x: 1354, endPoint y: 265, distance: 25.5
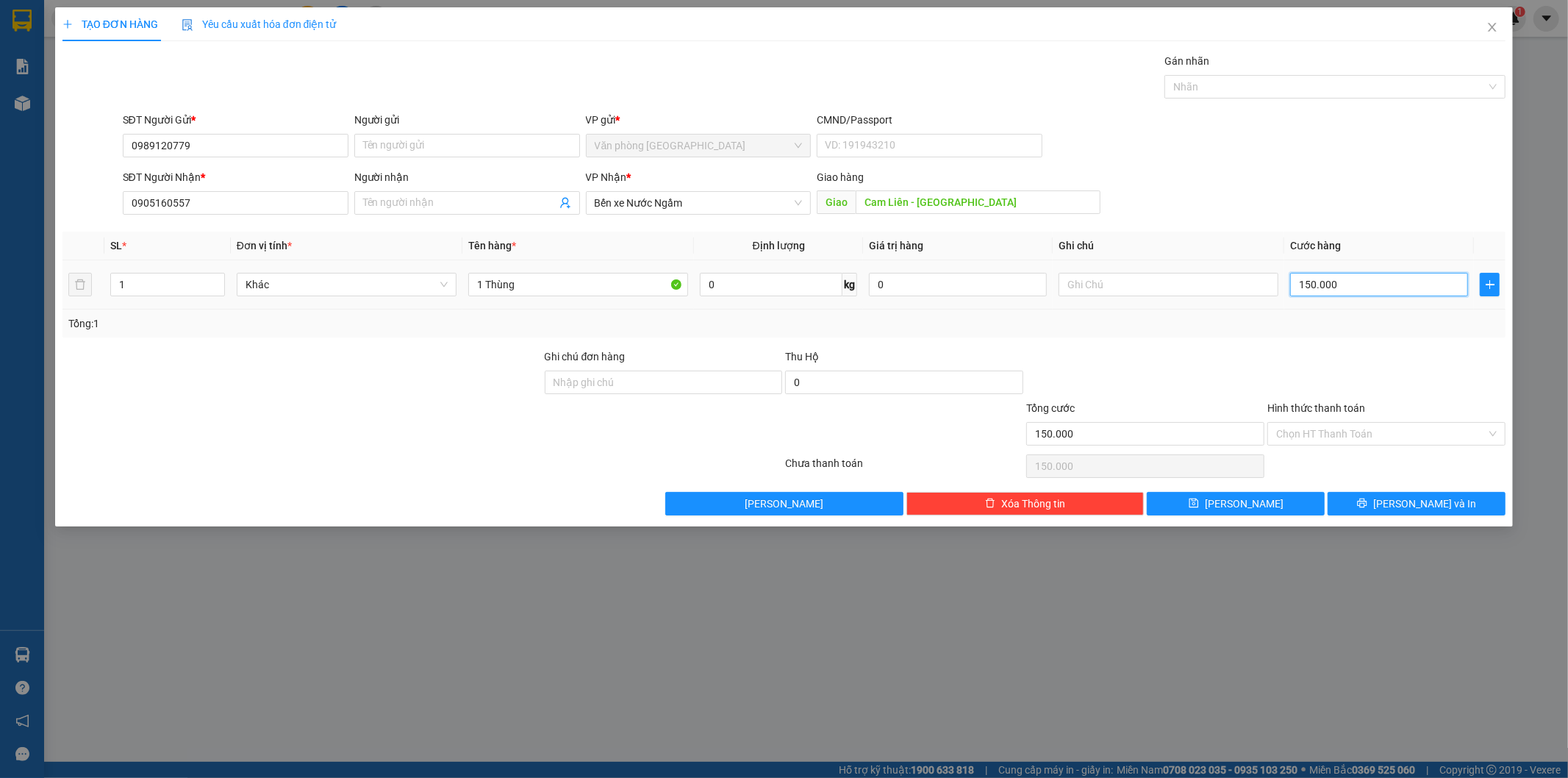
click at [1363, 287] on input "150.000" at bounding box center [1379, 284] width 178 height 23
type input "1"
type input "10"
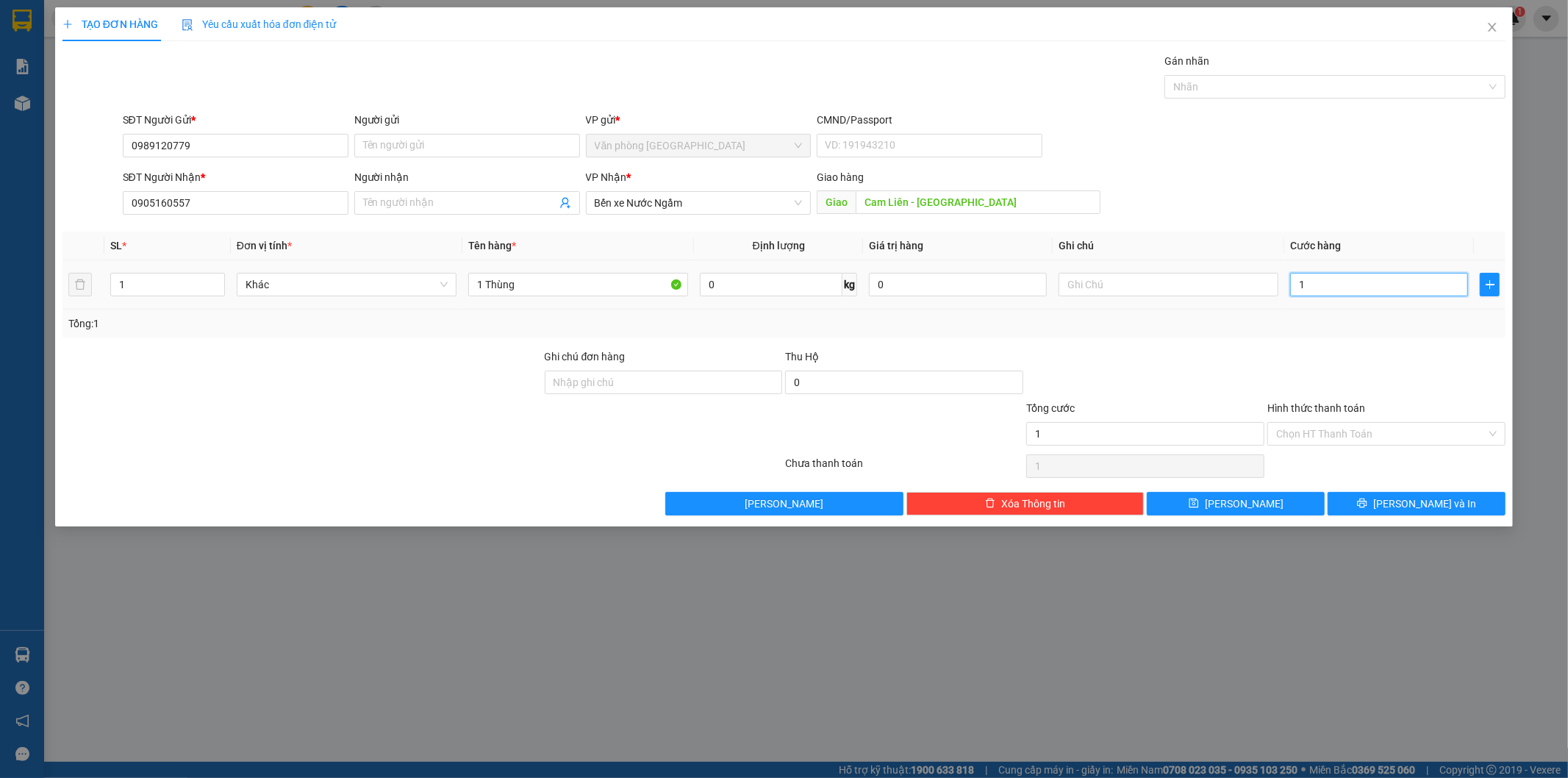
type input "10"
type input "100"
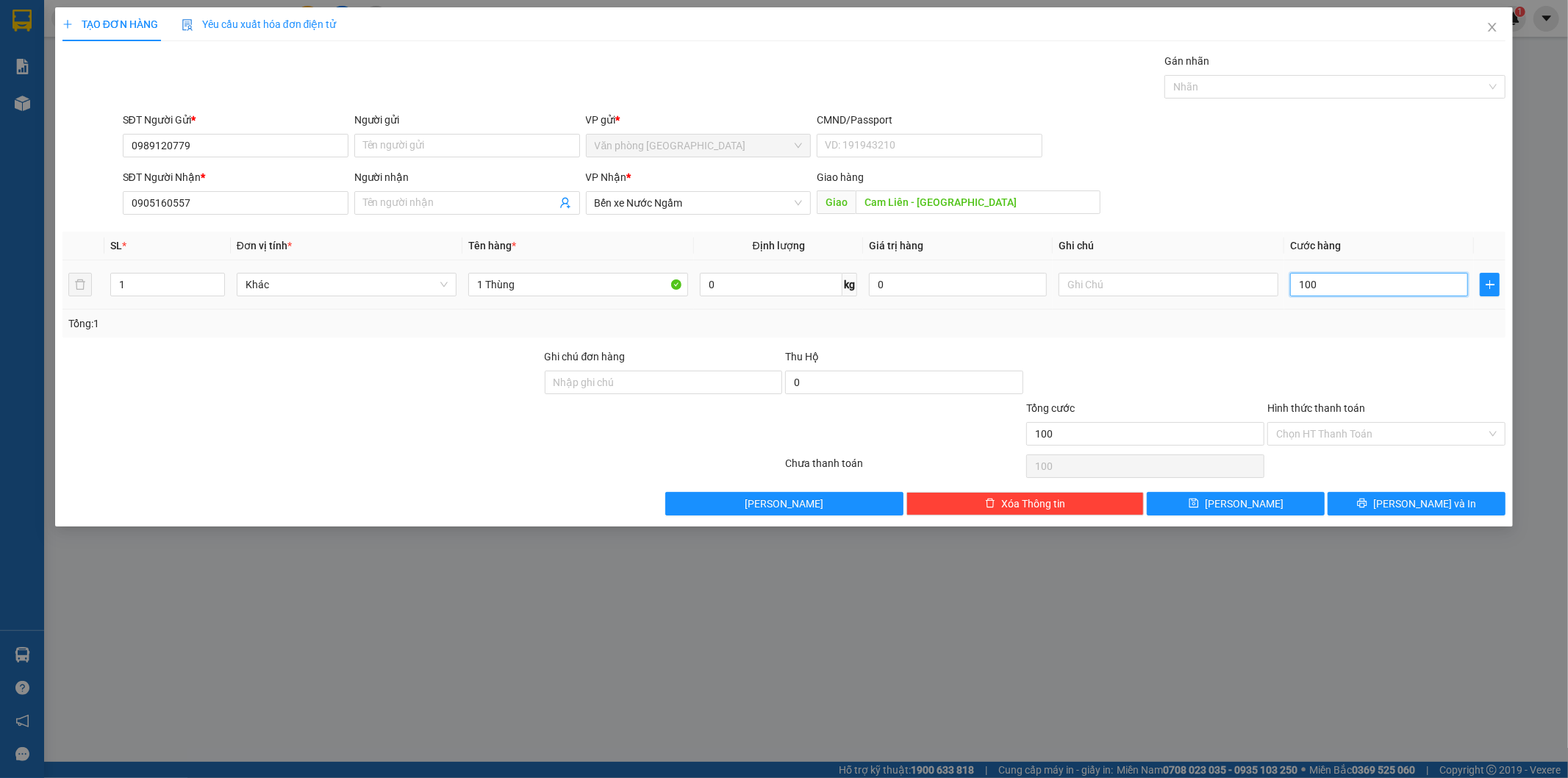
type input "1.000"
type input "10.000"
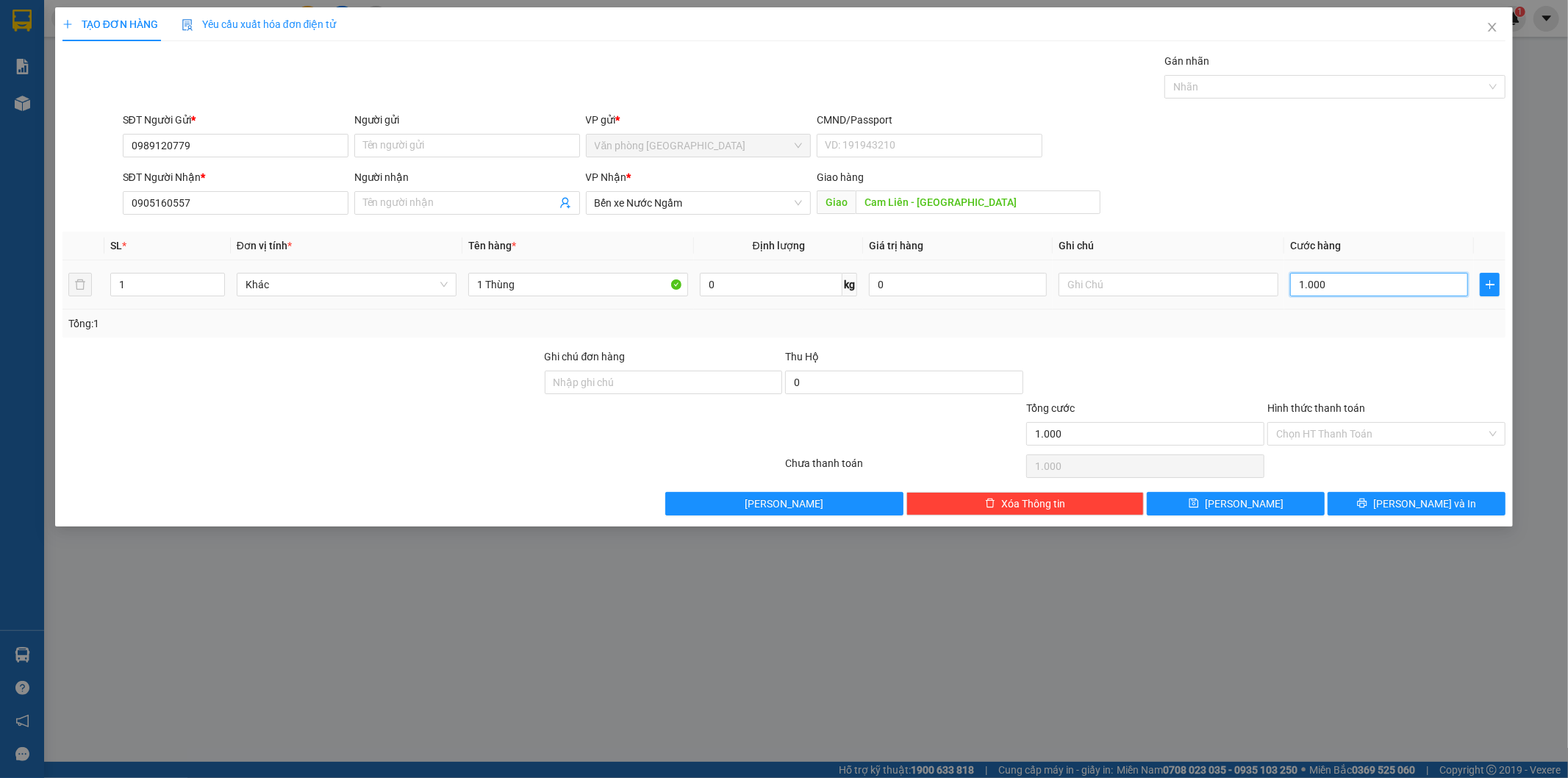
type input "10.000"
type input "100.000"
click at [1370, 432] on input "Hình thức thanh toán" at bounding box center [1381, 434] width 210 height 22
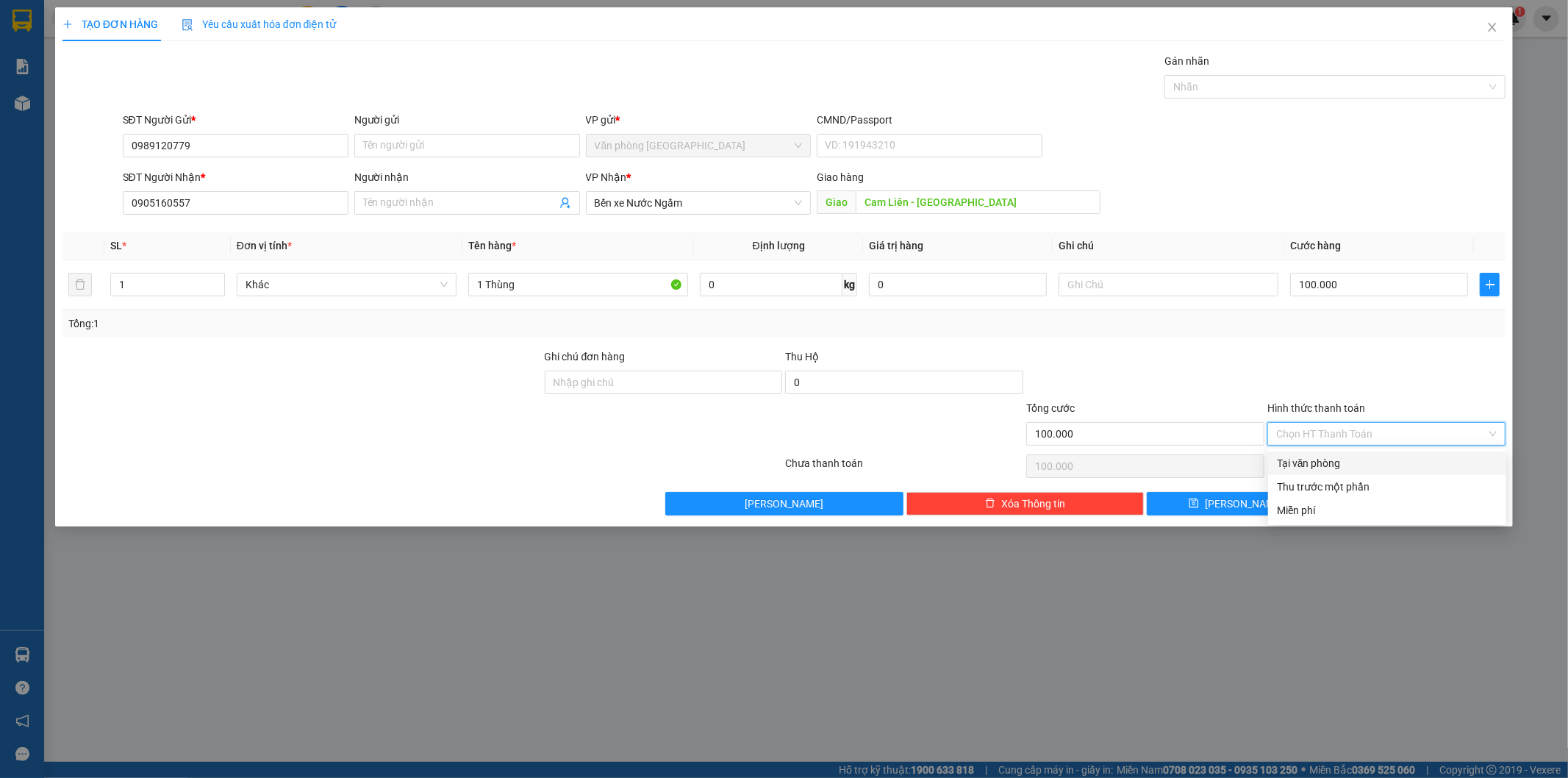
click at [1350, 458] on div "Tại văn phòng" at bounding box center [1387, 463] width 221 height 16
type input "0"
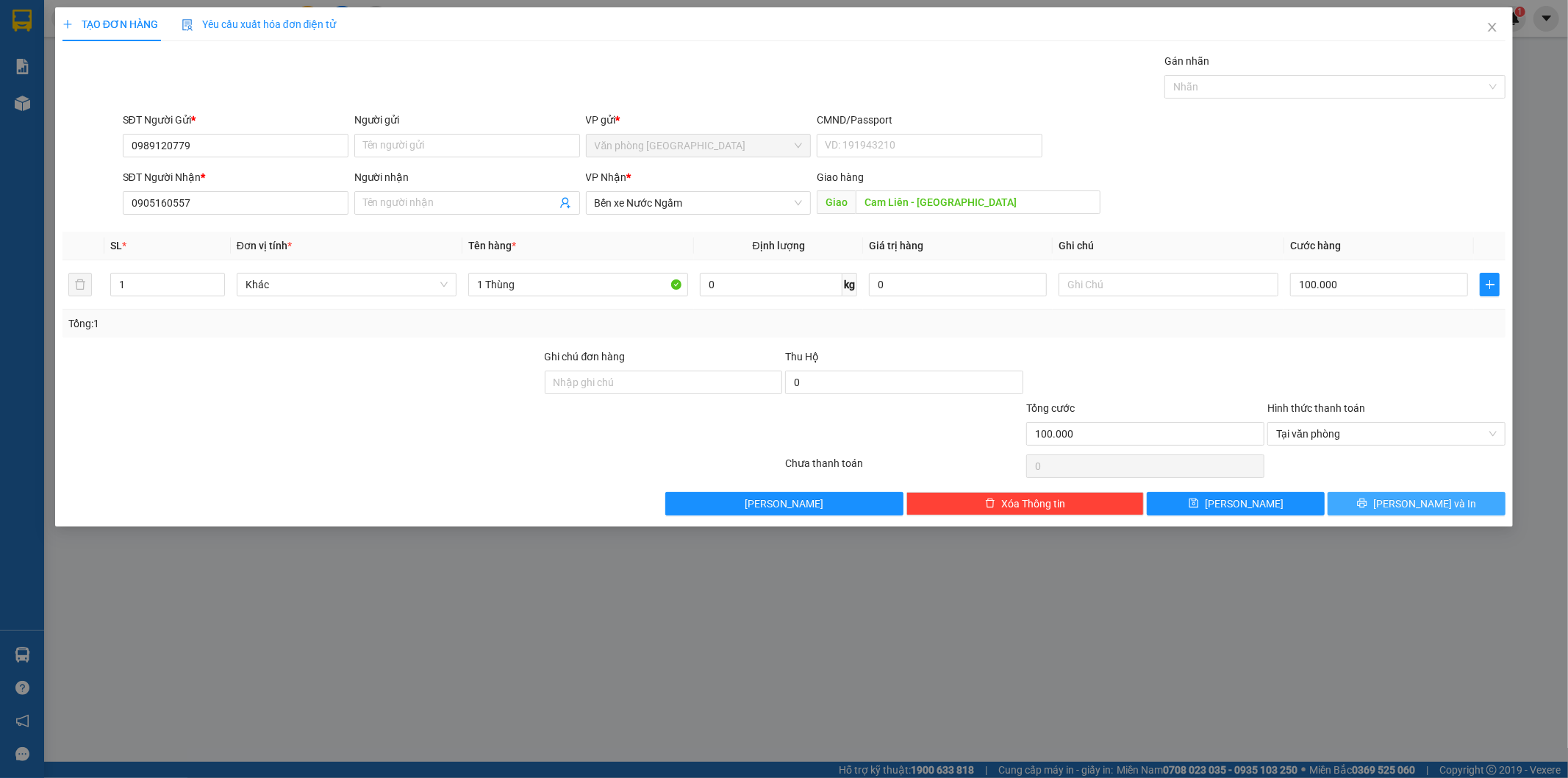
click at [1413, 515] on button "[PERSON_NAME] và In" at bounding box center [1416, 503] width 178 height 23
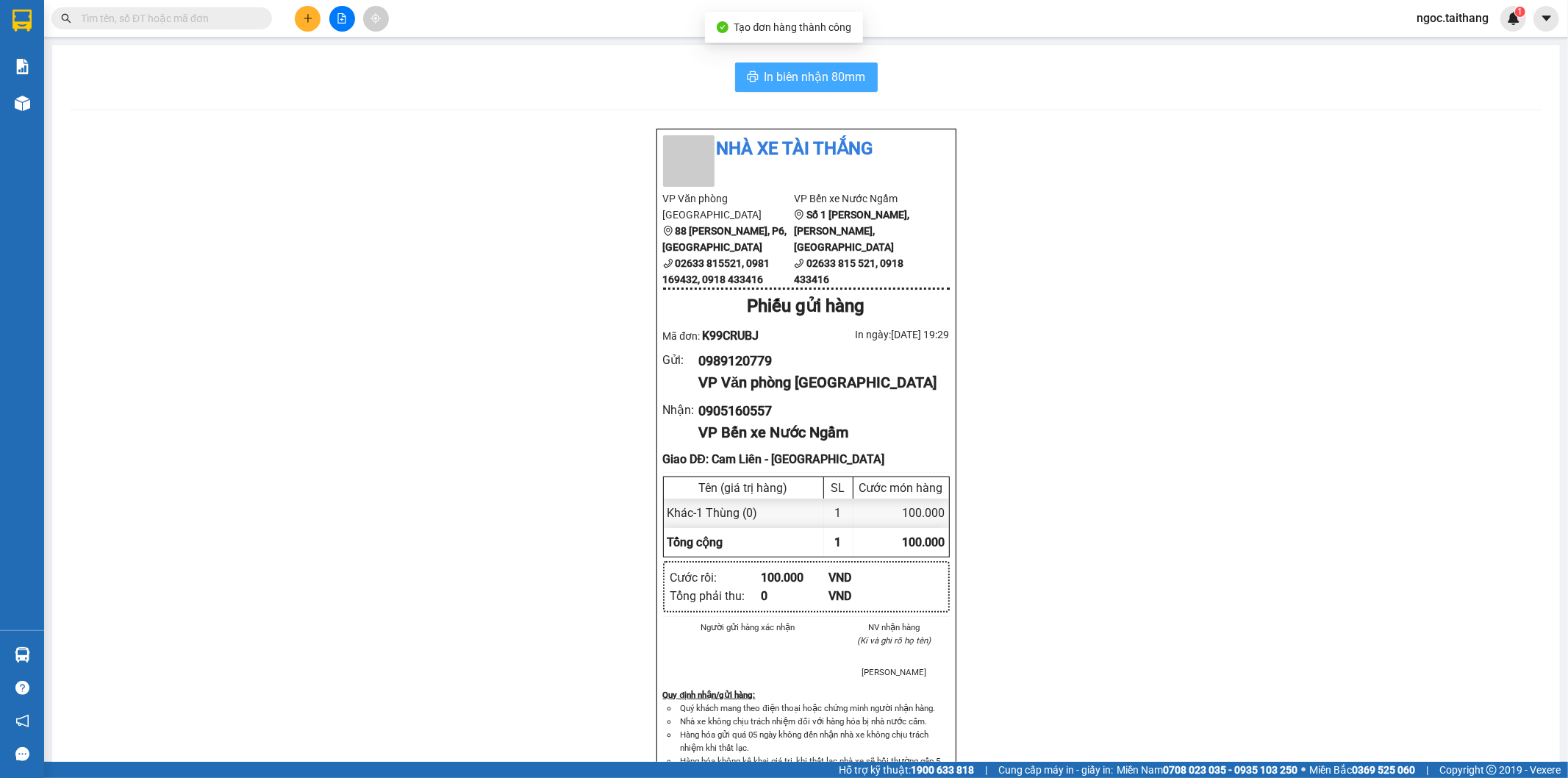
click at [790, 86] on button "In biên nhận 80mm" at bounding box center [806, 77] width 142 height 30
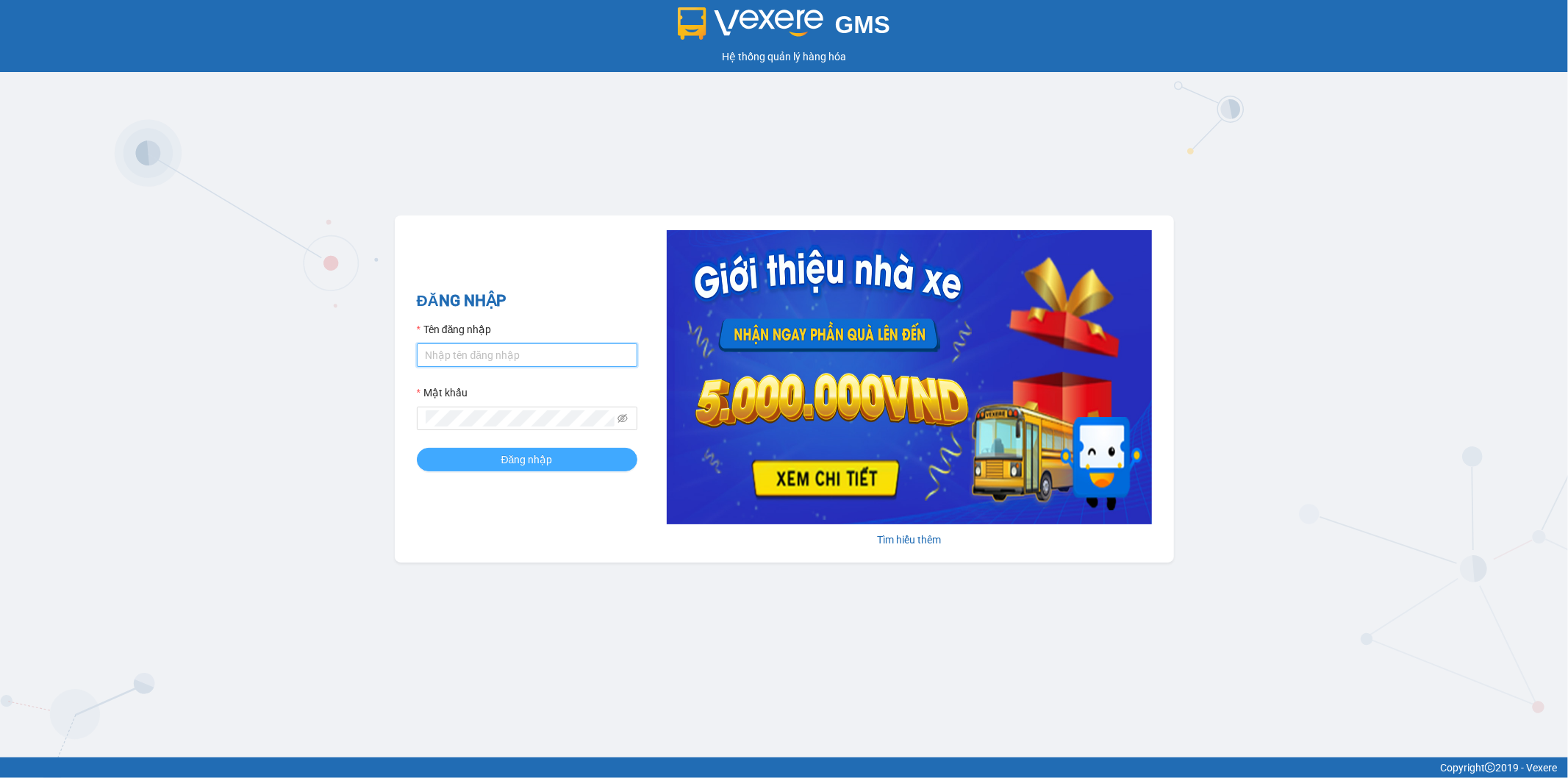
type input "ngoc.taithang"
click at [479, 465] on button "Đăng nhập" at bounding box center [527, 459] width 221 height 23
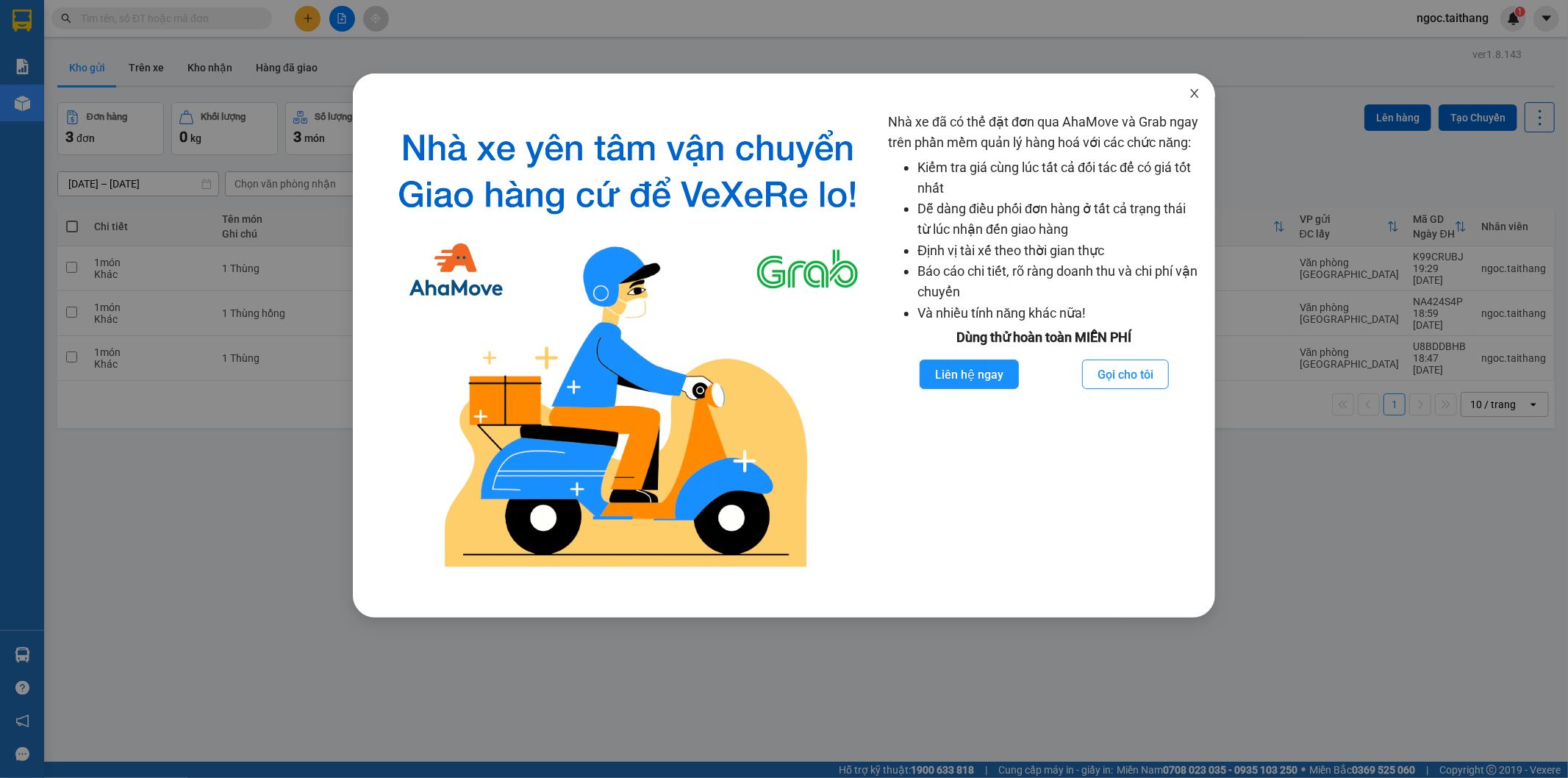
click at [1192, 93] on icon "close" at bounding box center [1194, 93] width 12 height 12
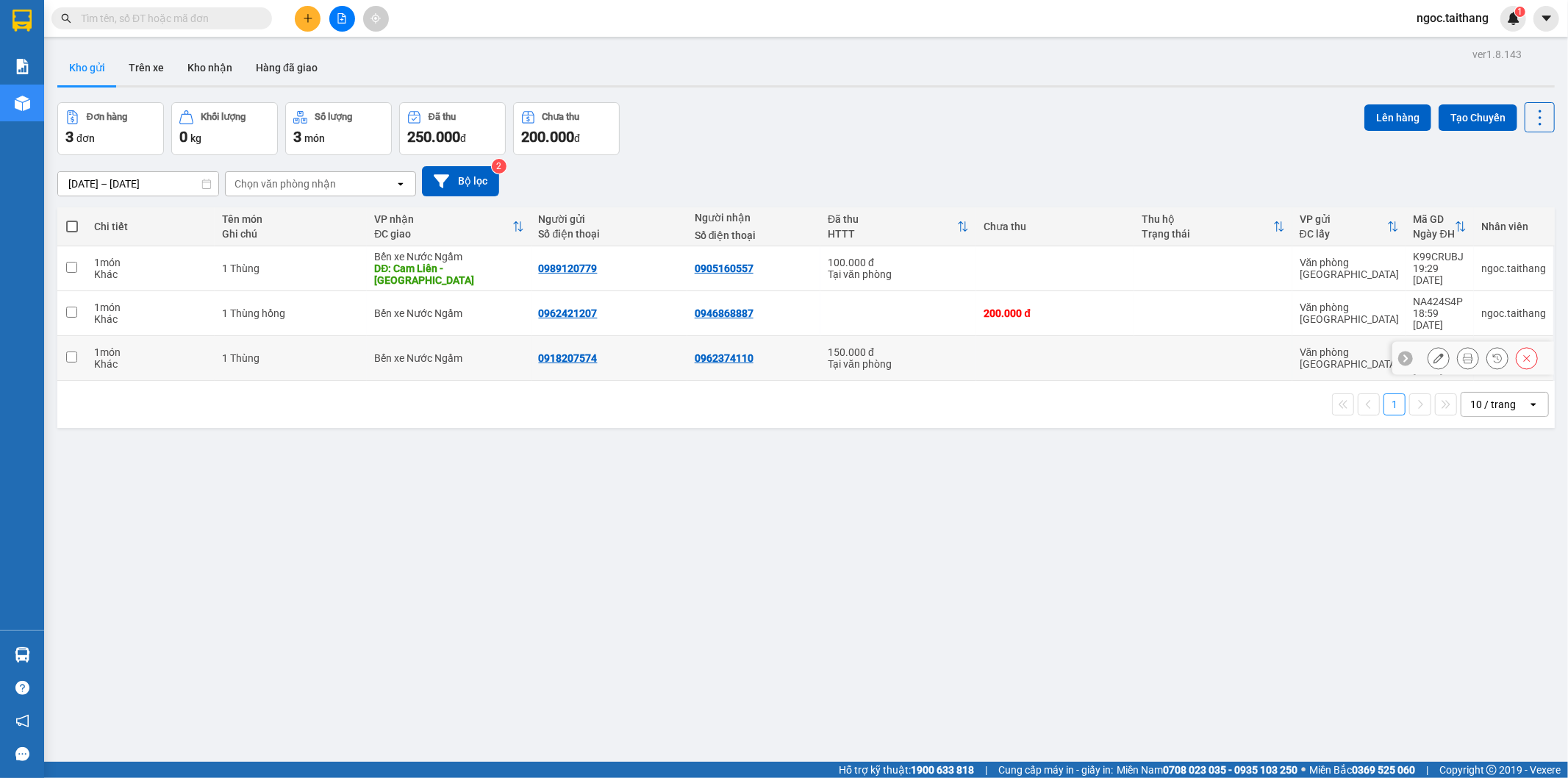
click at [68, 351] on input "checkbox" at bounding box center [72, 357] width 11 height 11
checkbox input "true"
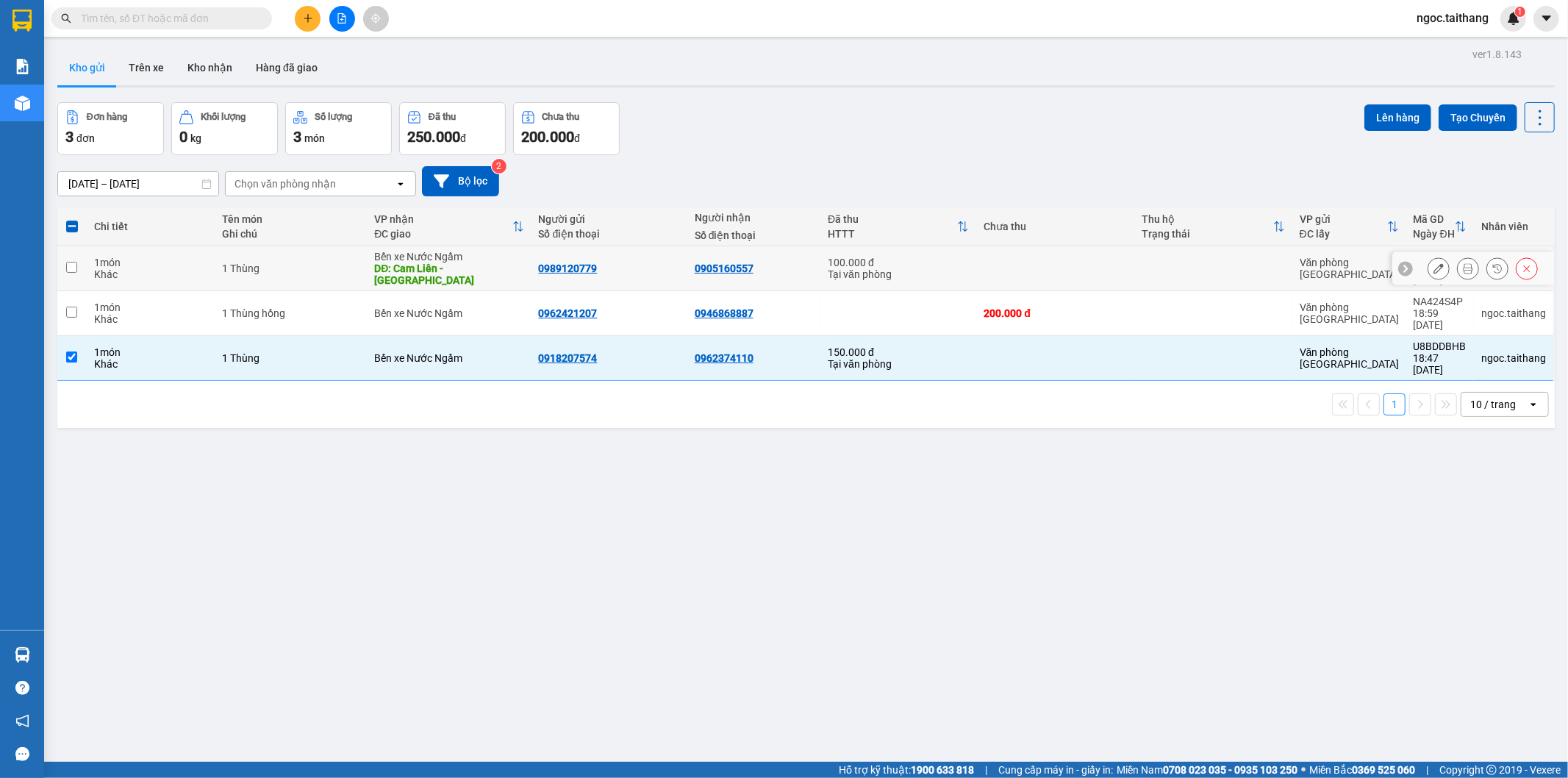
click at [70, 262] on input "checkbox" at bounding box center [72, 267] width 11 height 11
checkbox input "true"
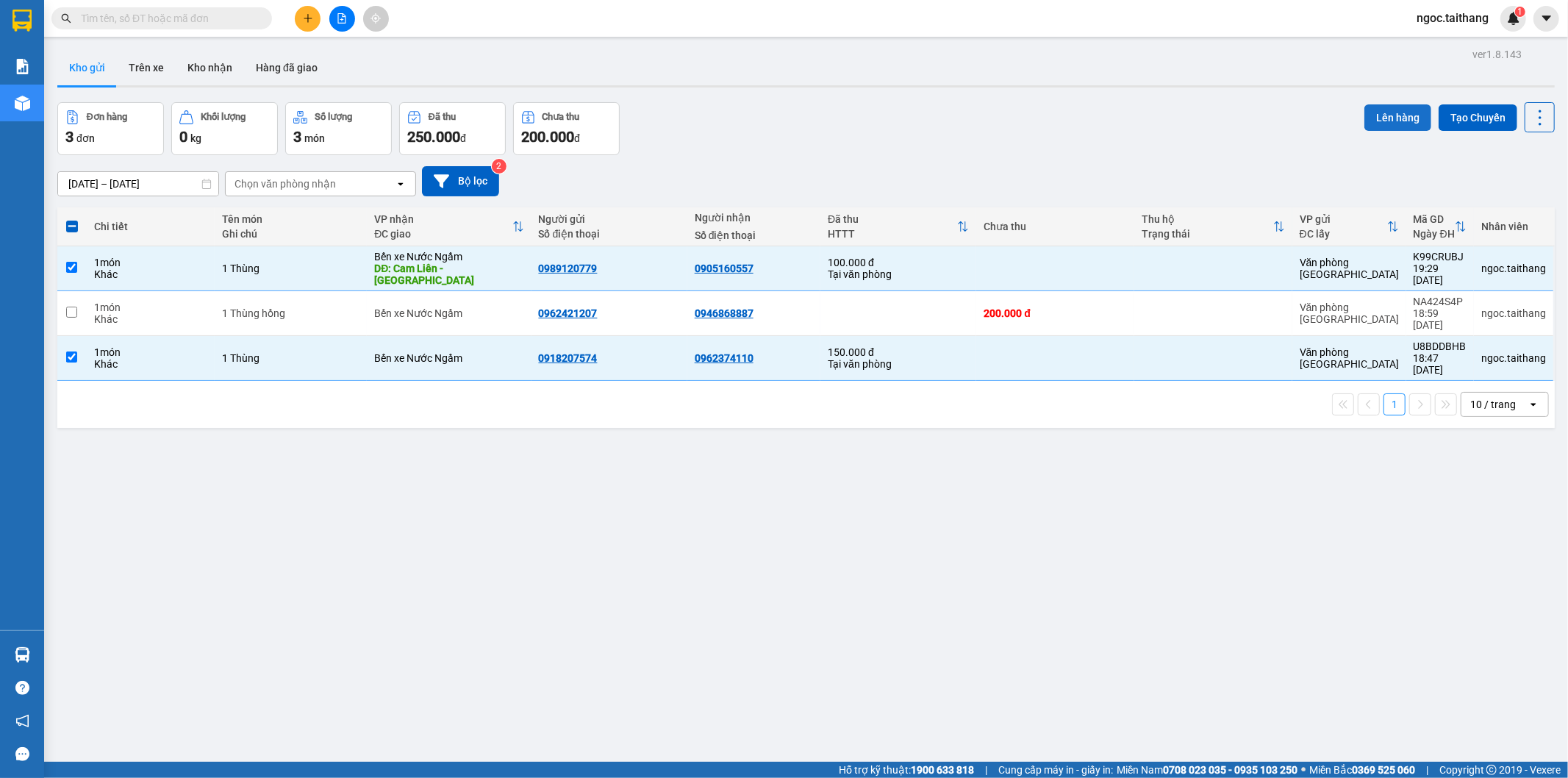
click at [1369, 110] on button "Lên hàng" at bounding box center [1398, 117] width 67 height 26
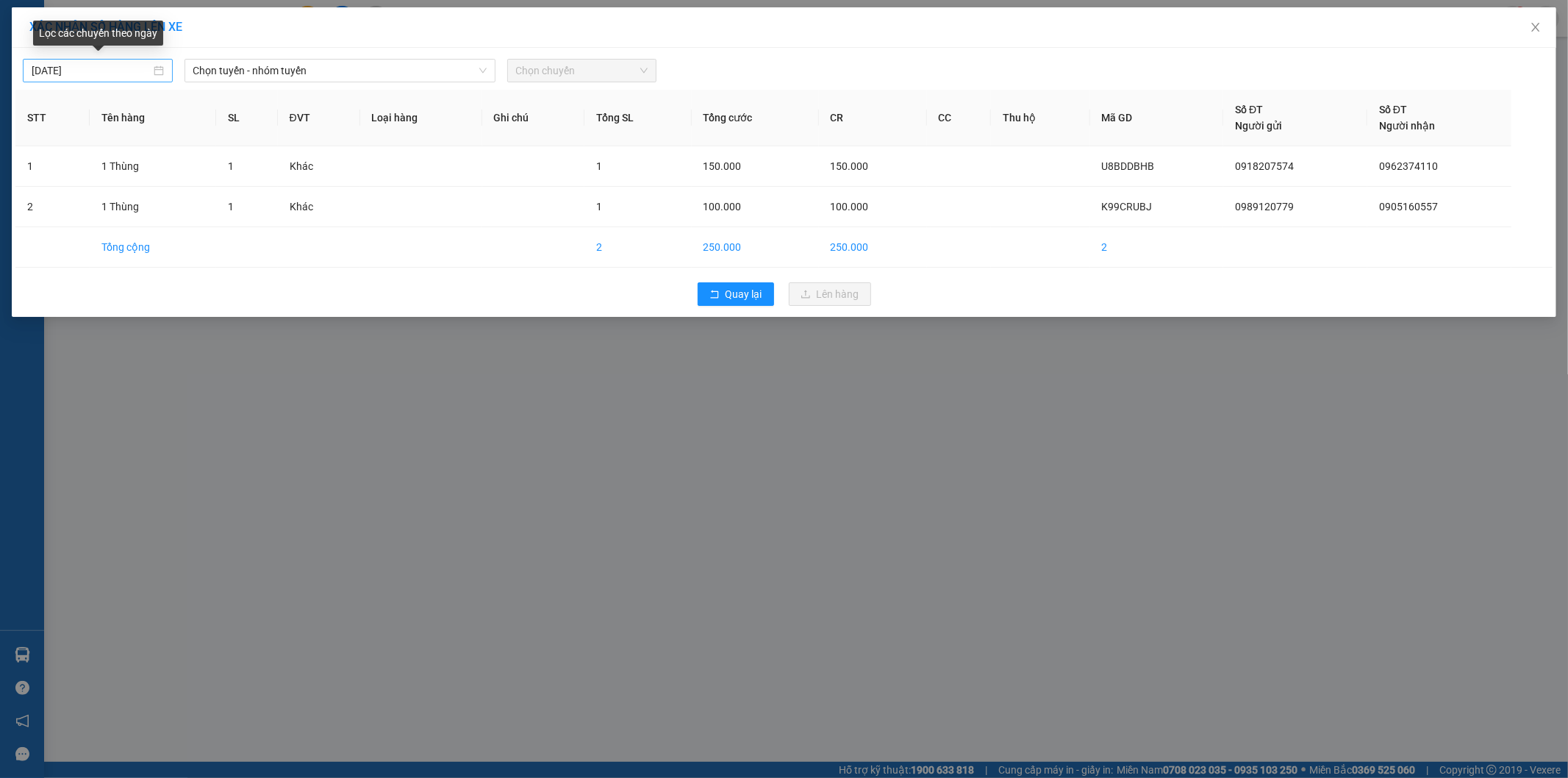
click at [155, 70] on div "[DATE]" at bounding box center [98, 70] width 132 height 16
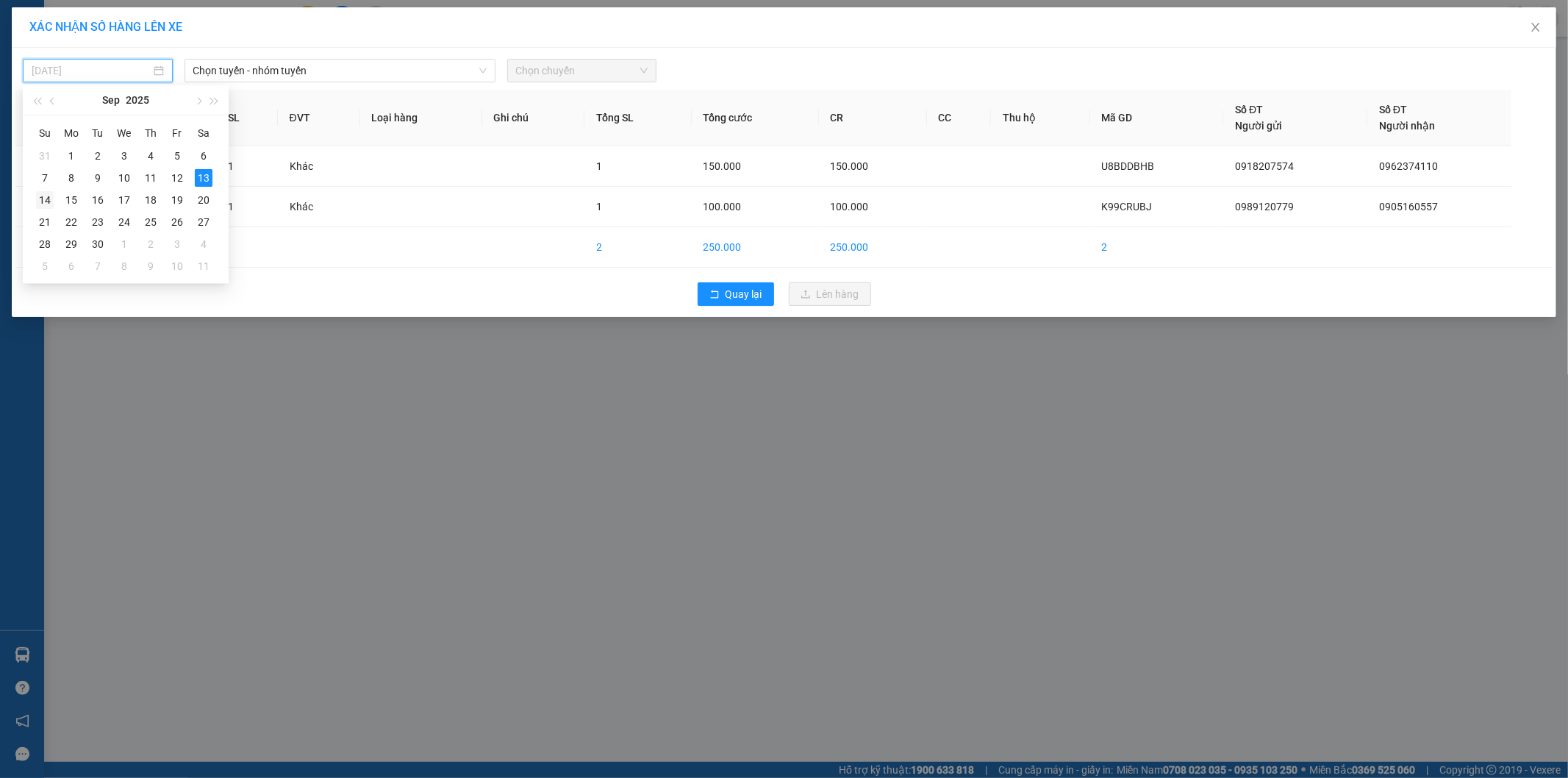
click at [53, 197] on div "14" at bounding box center [45, 200] width 18 height 18
type input "[DATE]"
click at [468, 74] on span "Chọn tuyến - nhóm tuyến" at bounding box center [340, 70] width 294 height 22
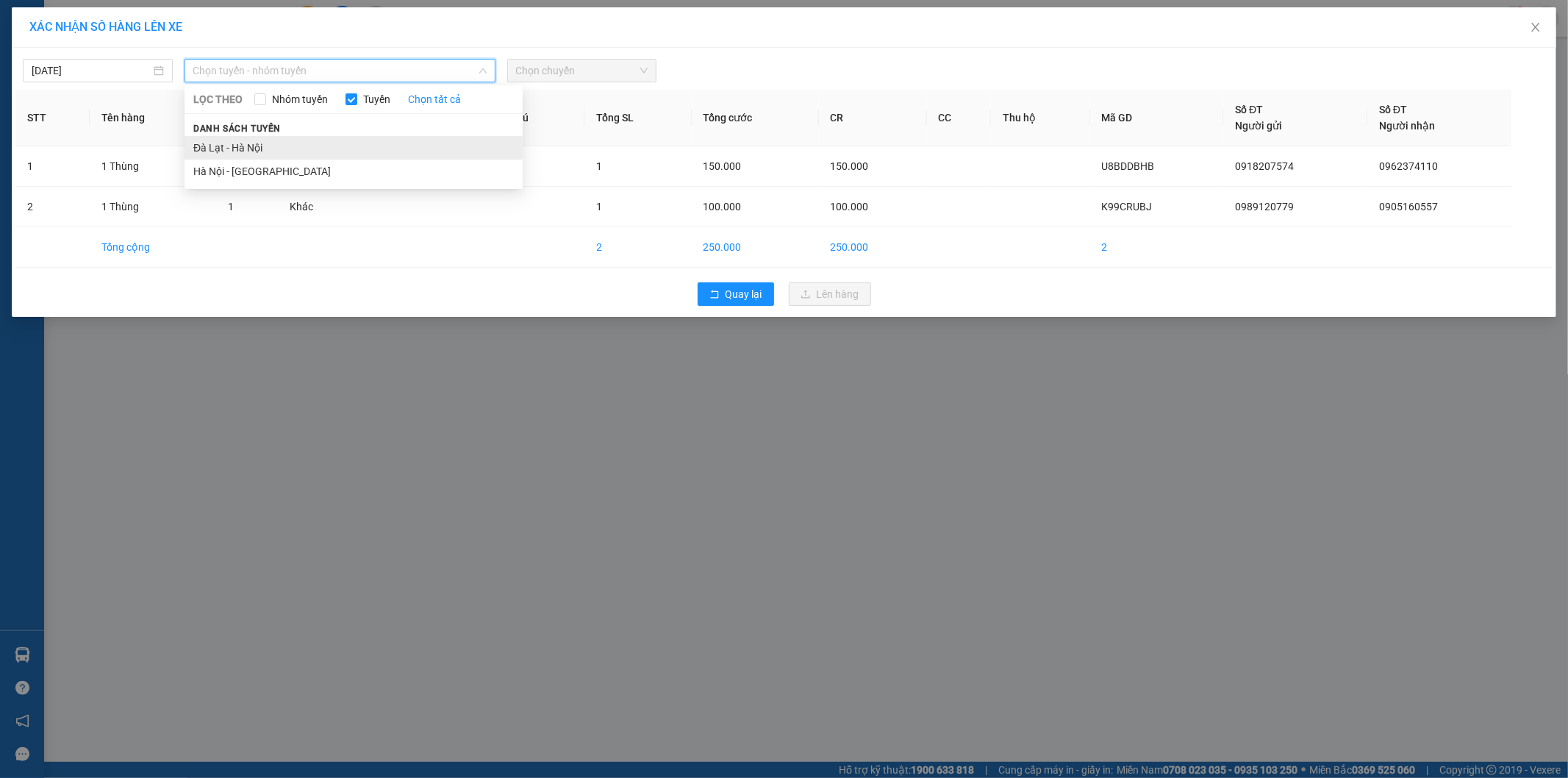
click at [240, 144] on li "Đà Lạt - Hà Nội" at bounding box center [354, 147] width 338 height 23
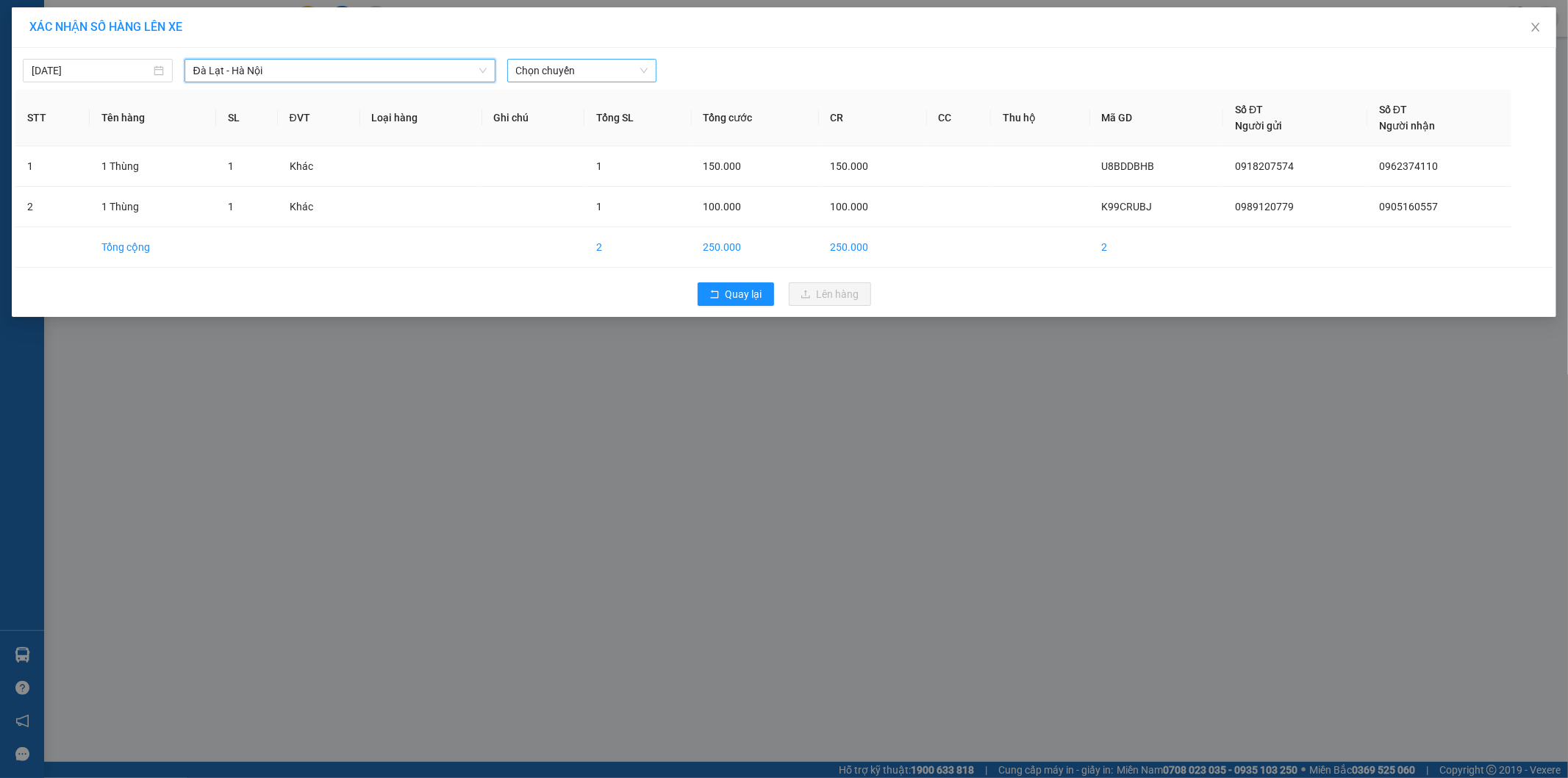
click at [620, 72] on span "Chọn chuyến" at bounding box center [582, 70] width 132 height 22
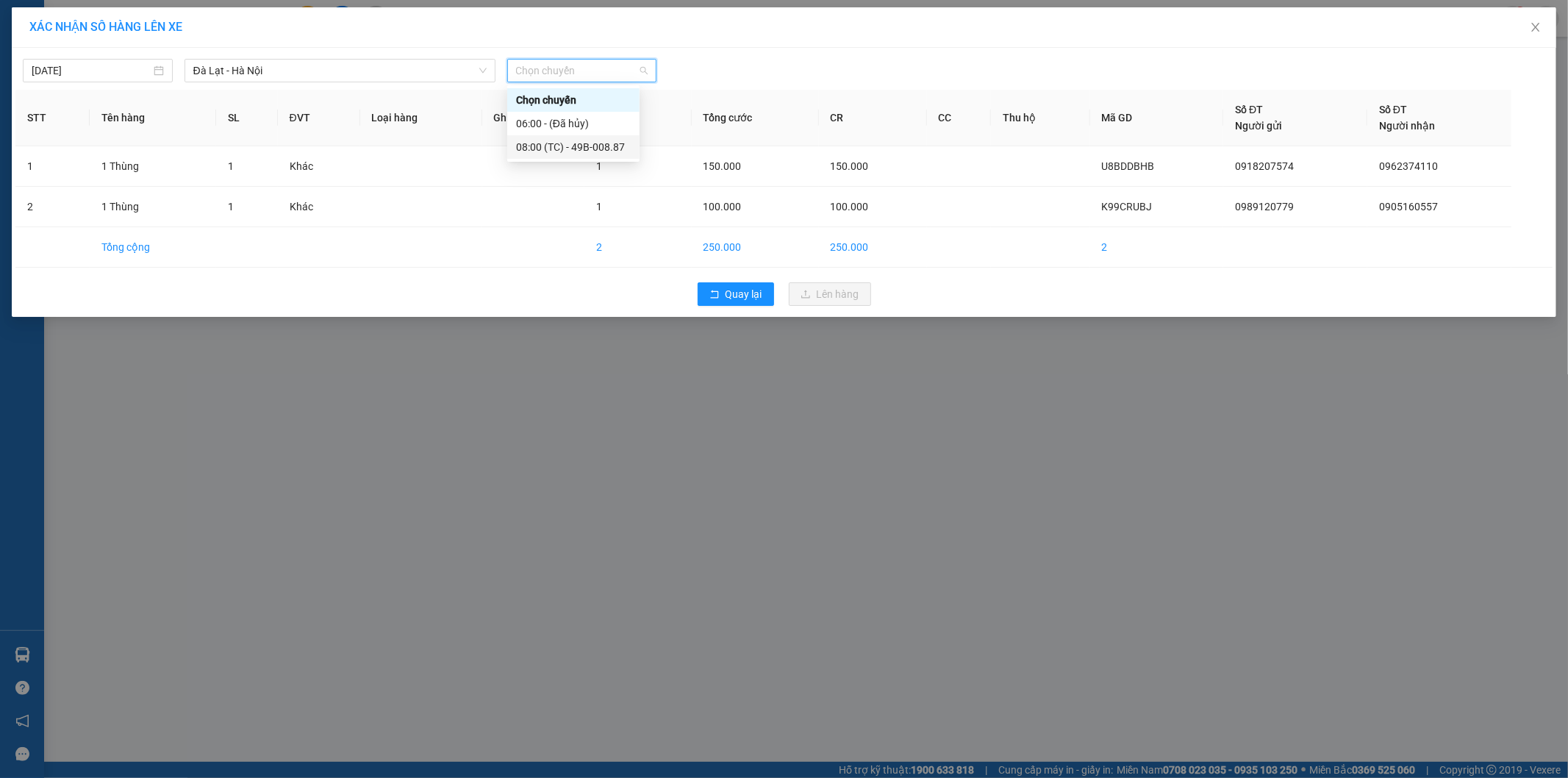
click at [591, 141] on div "08:00 (TC) - 49B-008.87" at bounding box center [573, 147] width 114 height 16
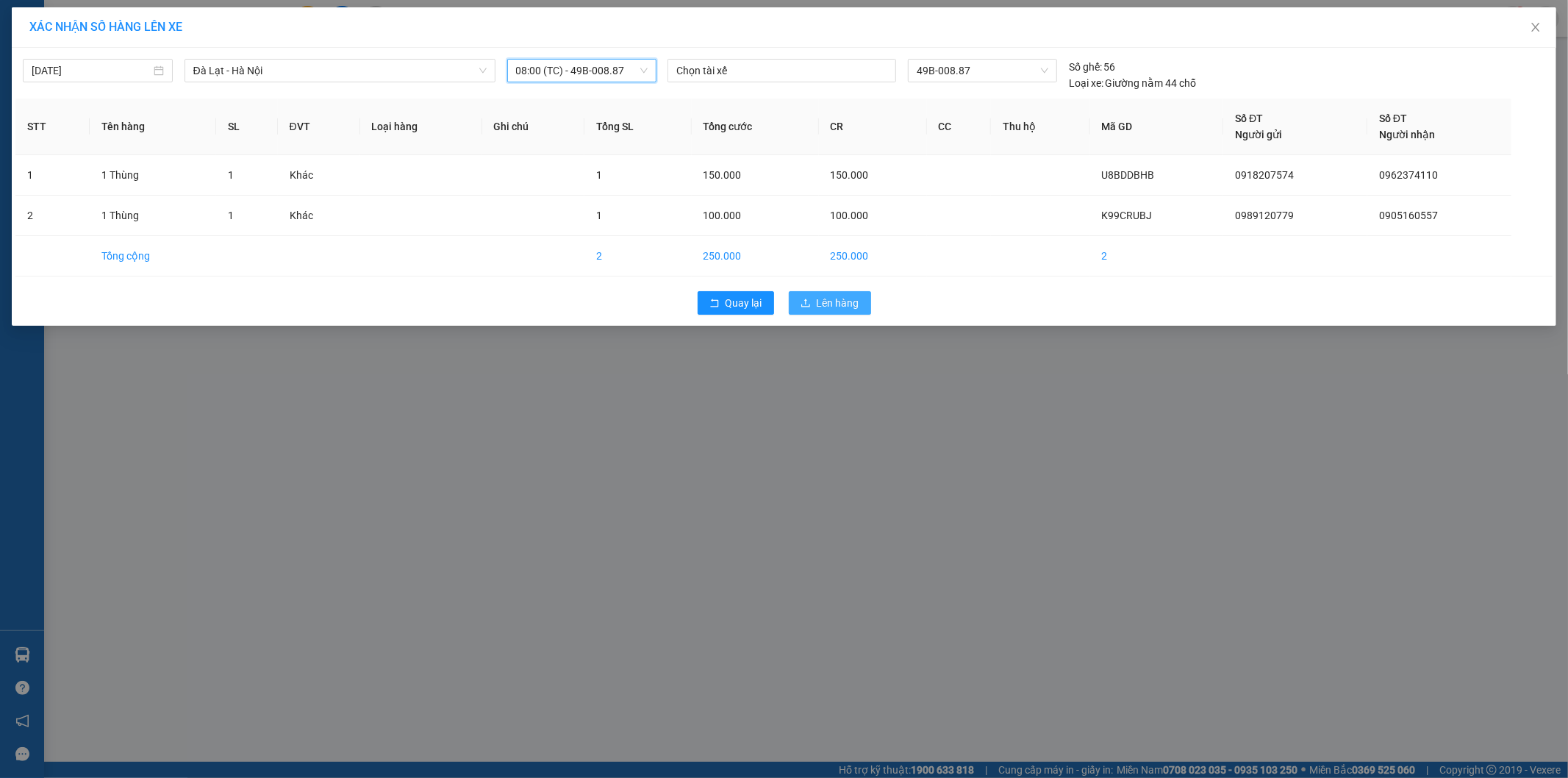
click at [858, 303] on button "Lên hàng" at bounding box center [830, 303] width 82 height 23
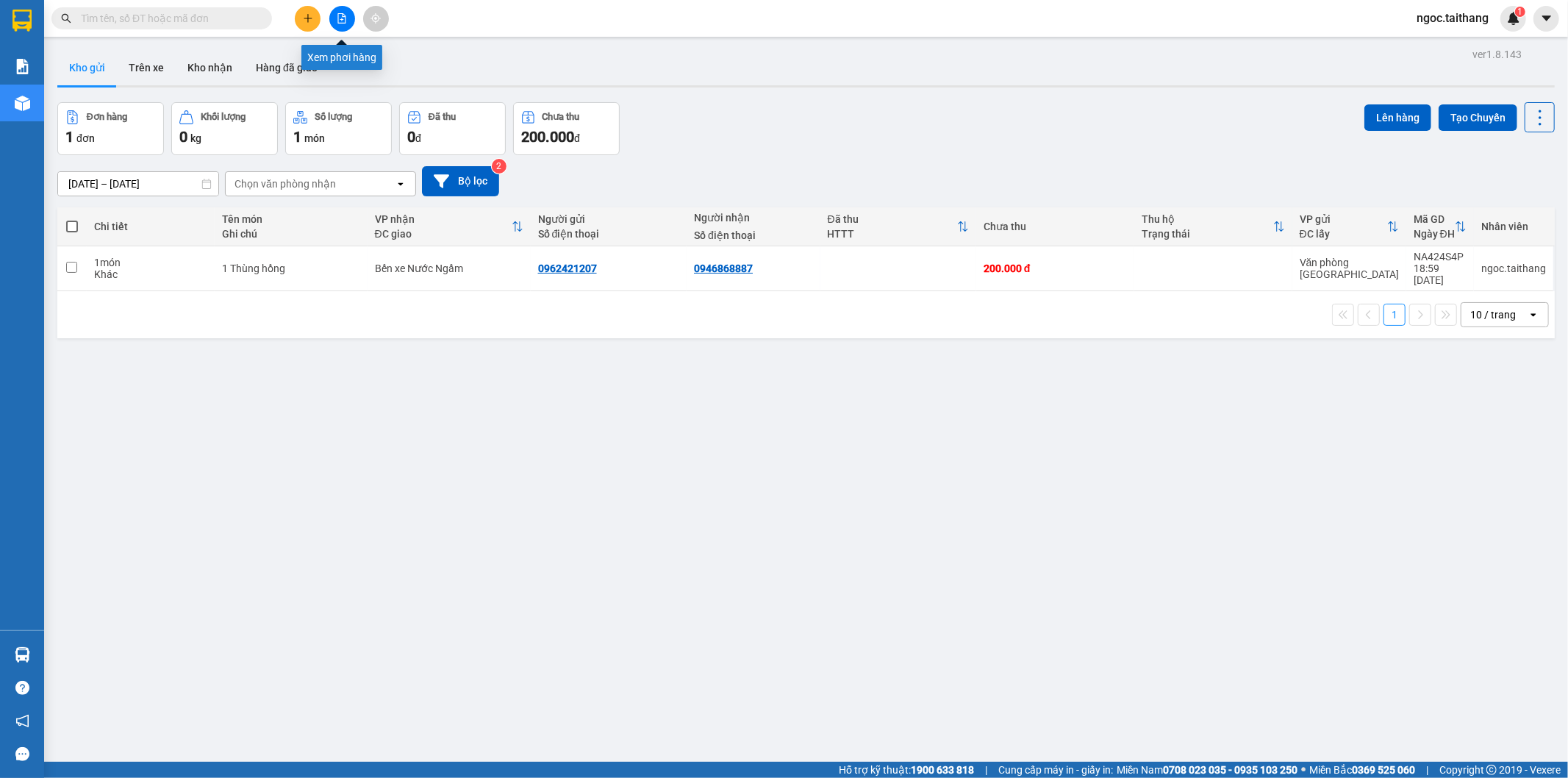
click at [339, 14] on icon "file-add" at bounding box center [342, 18] width 10 height 10
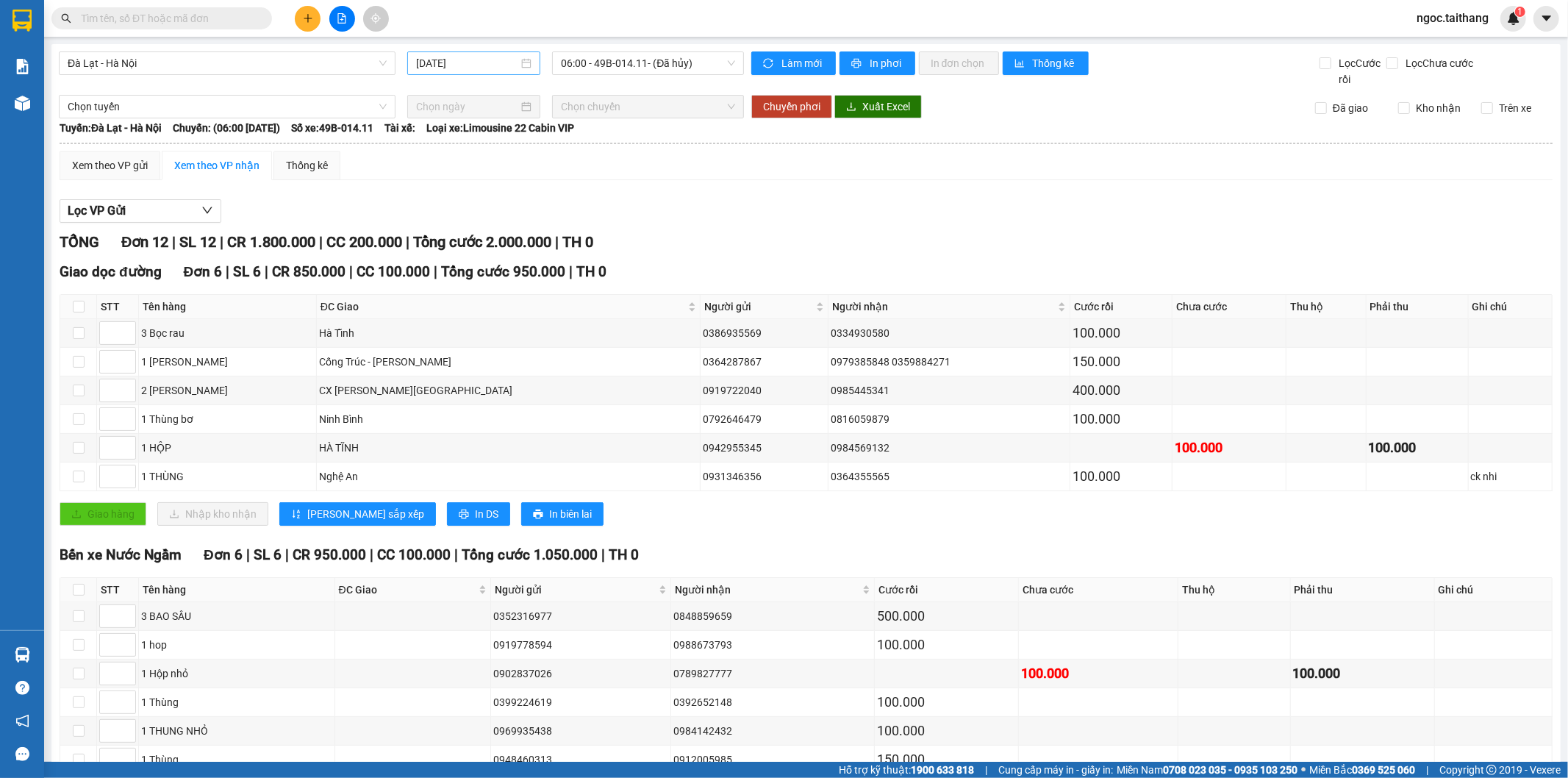
click at [526, 62] on div "[DATE]" at bounding box center [474, 63] width 115 height 16
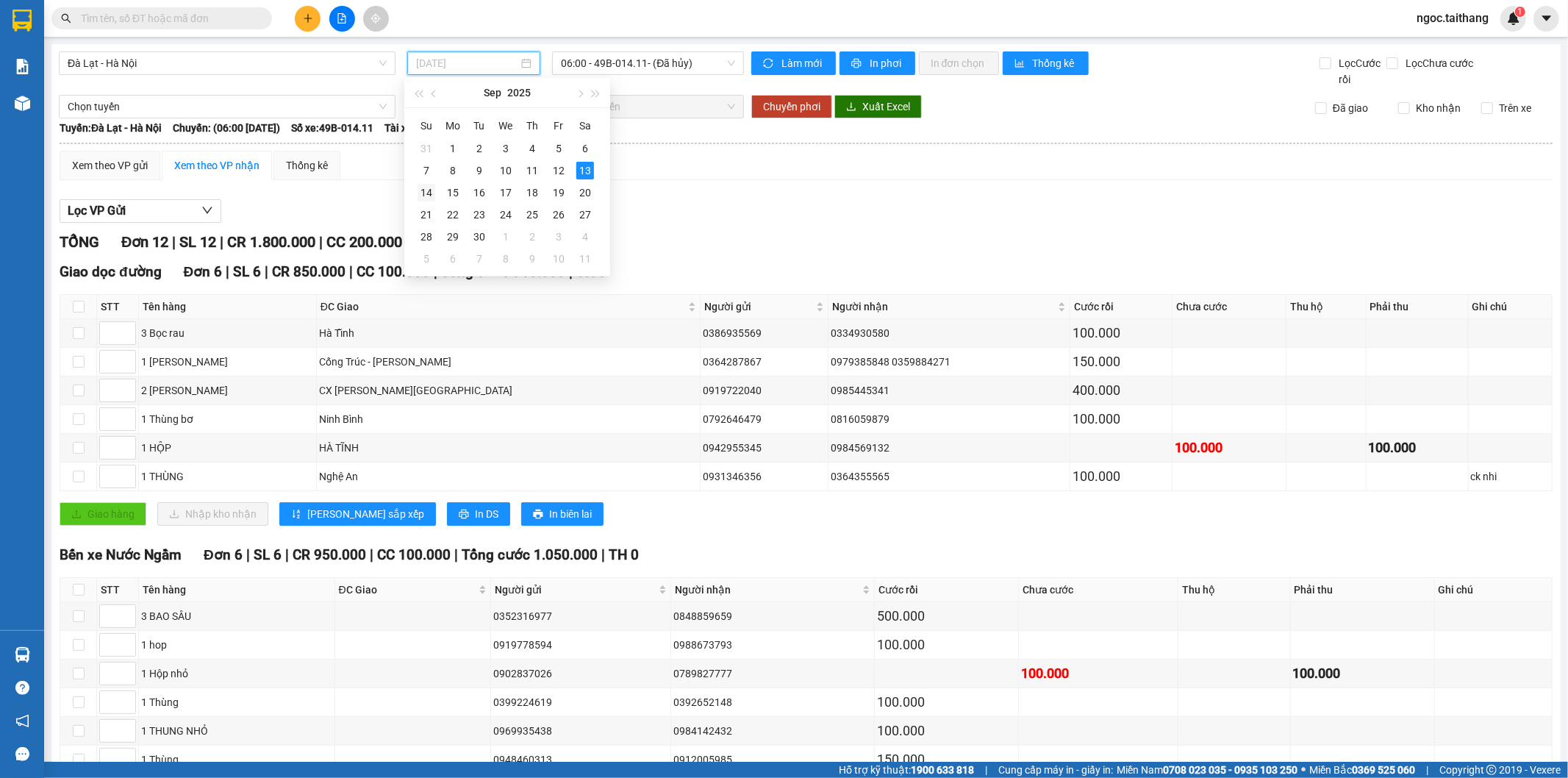
click at [429, 193] on div "14" at bounding box center [426, 193] width 18 height 18
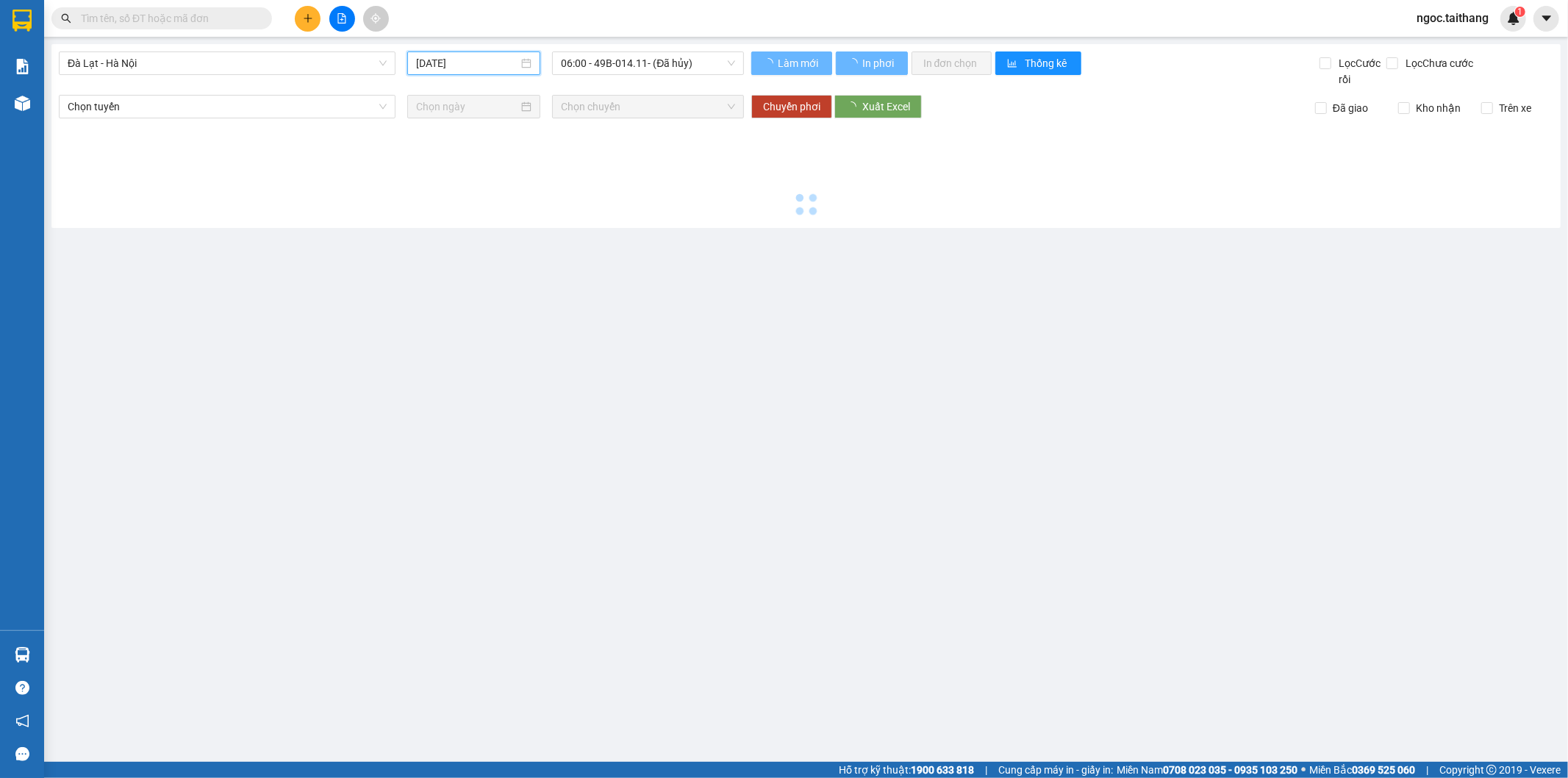
type input "[DATE]"
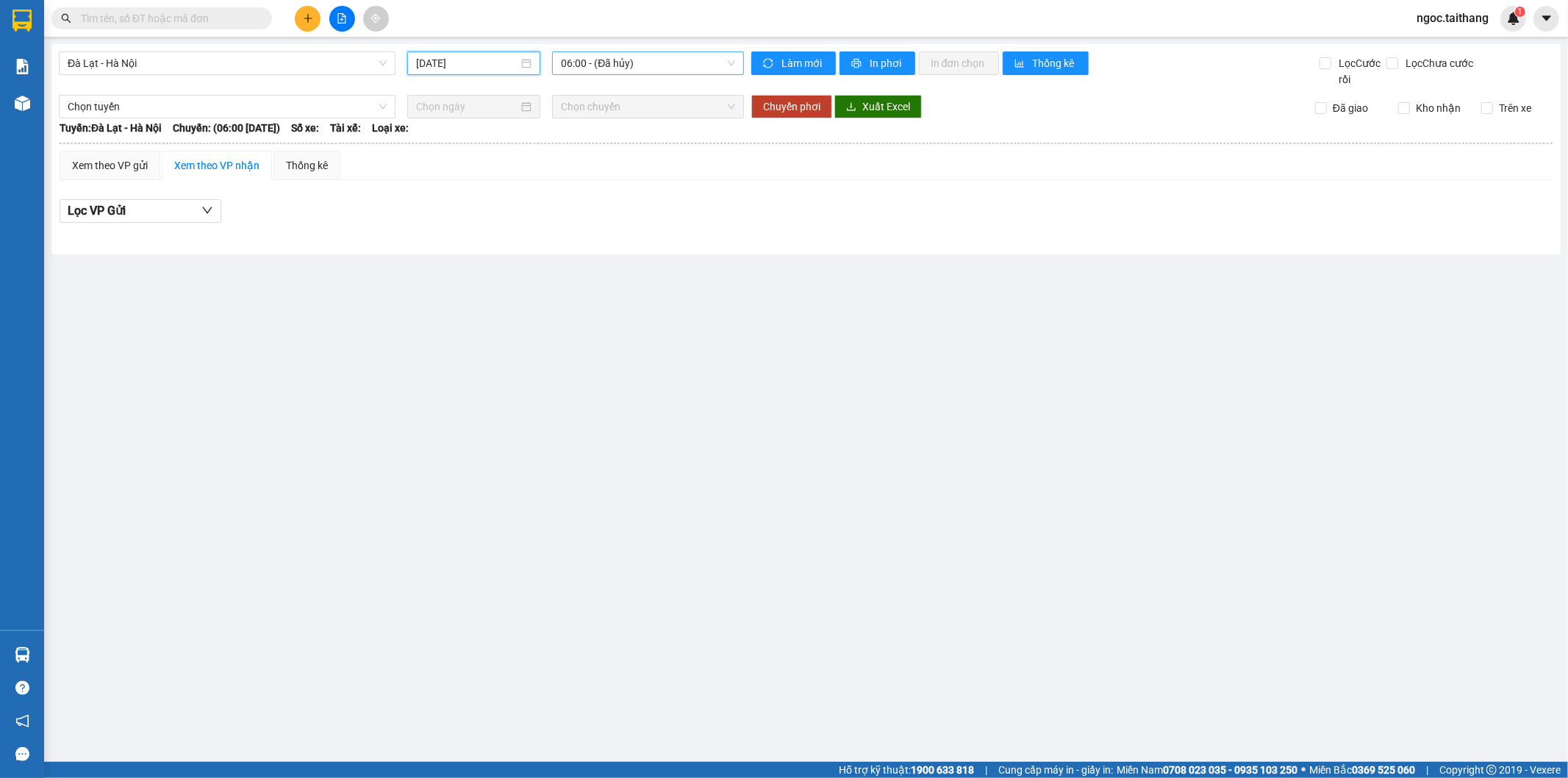
click at [602, 57] on span "06:00 - (Đã hủy)" at bounding box center [647, 63] width 174 height 22
click at [615, 140] on div "08:00 (TC) - 49B-008.87" at bounding box center [618, 139] width 114 height 16
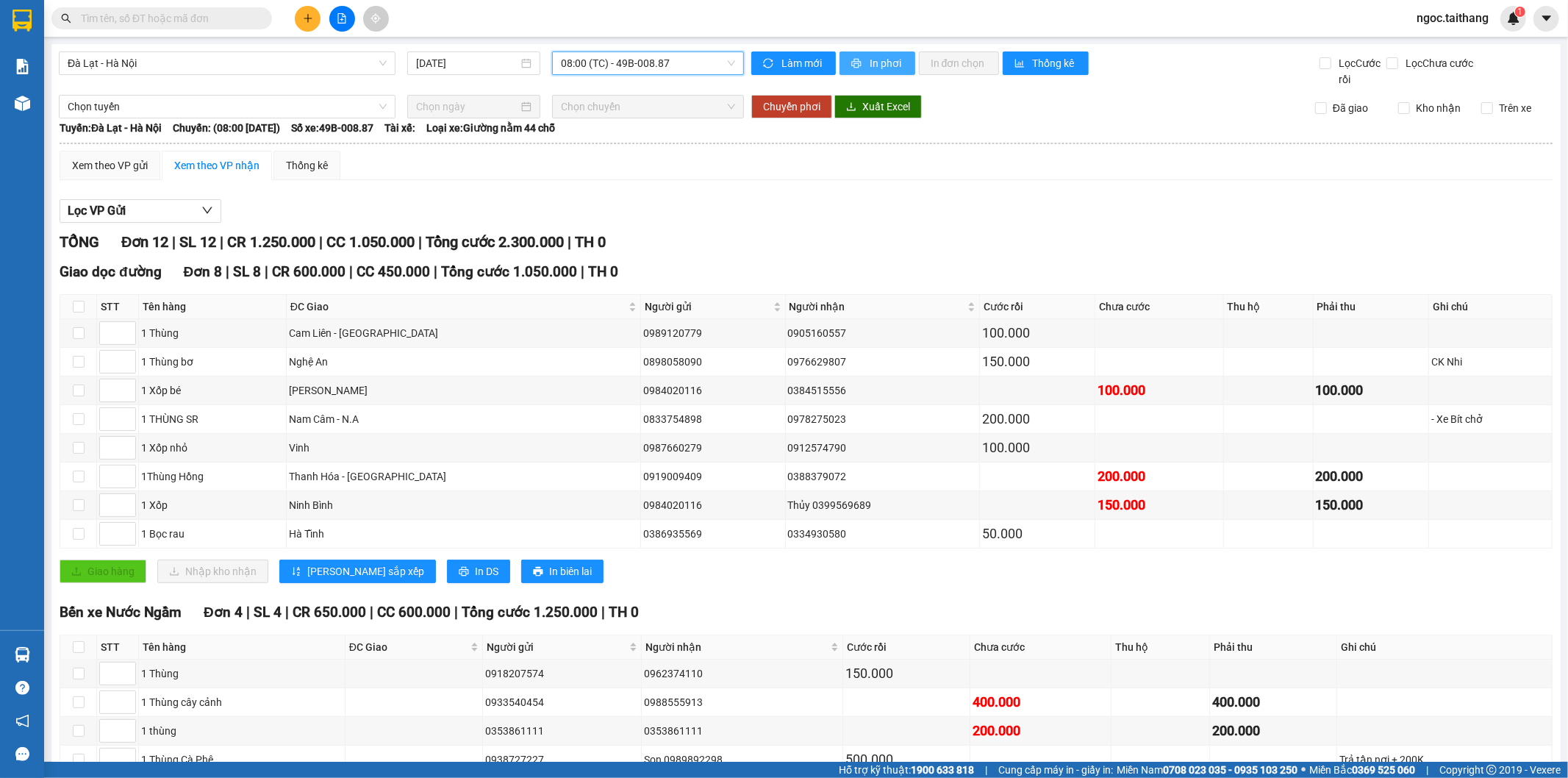
click at [874, 59] on span "In phơi" at bounding box center [886, 63] width 34 height 16
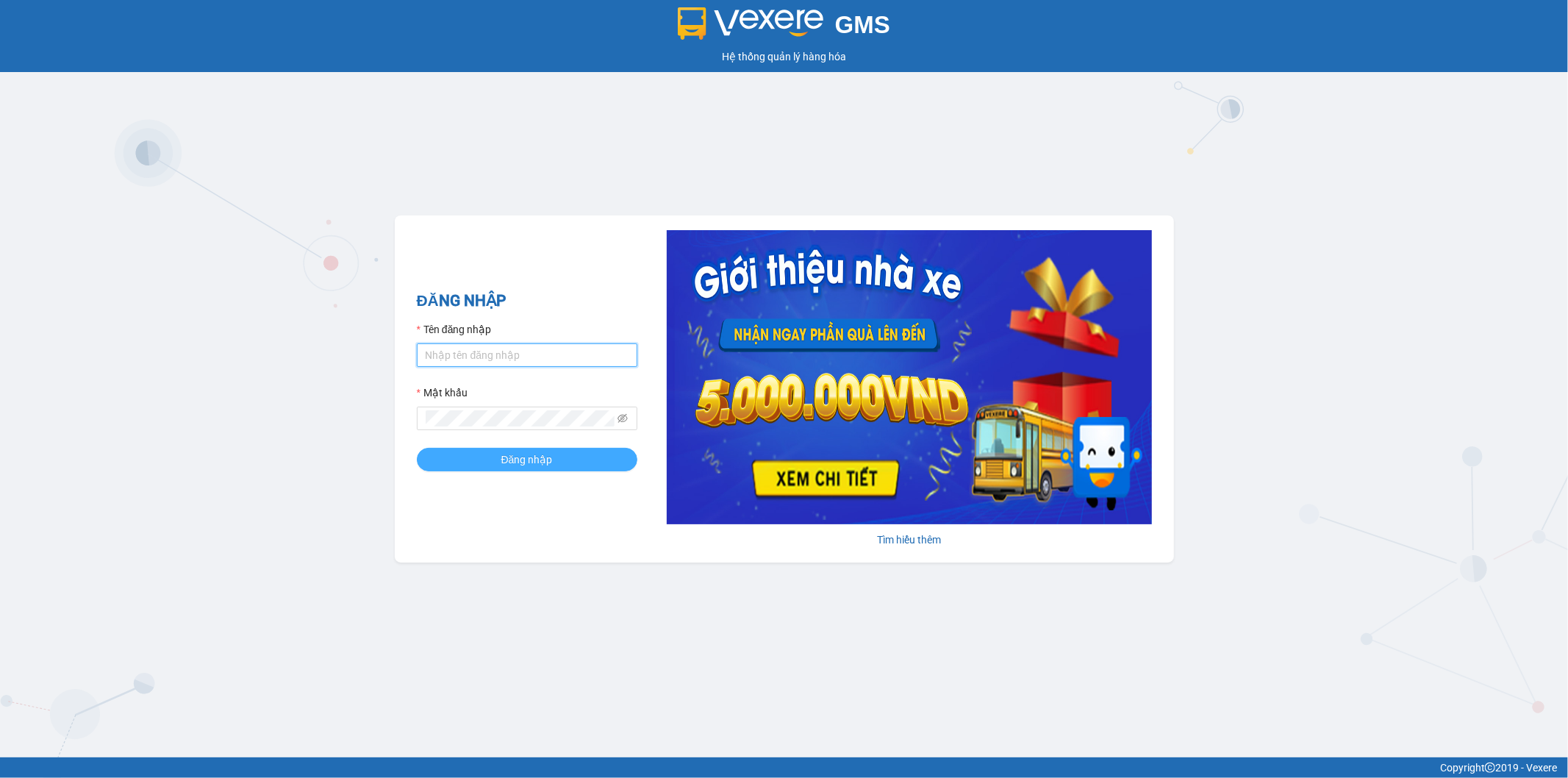
type input "ngoc.taithang"
click at [509, 455] on span "Đăng nhập" at bounding box center [527, 459] width 51 height 16
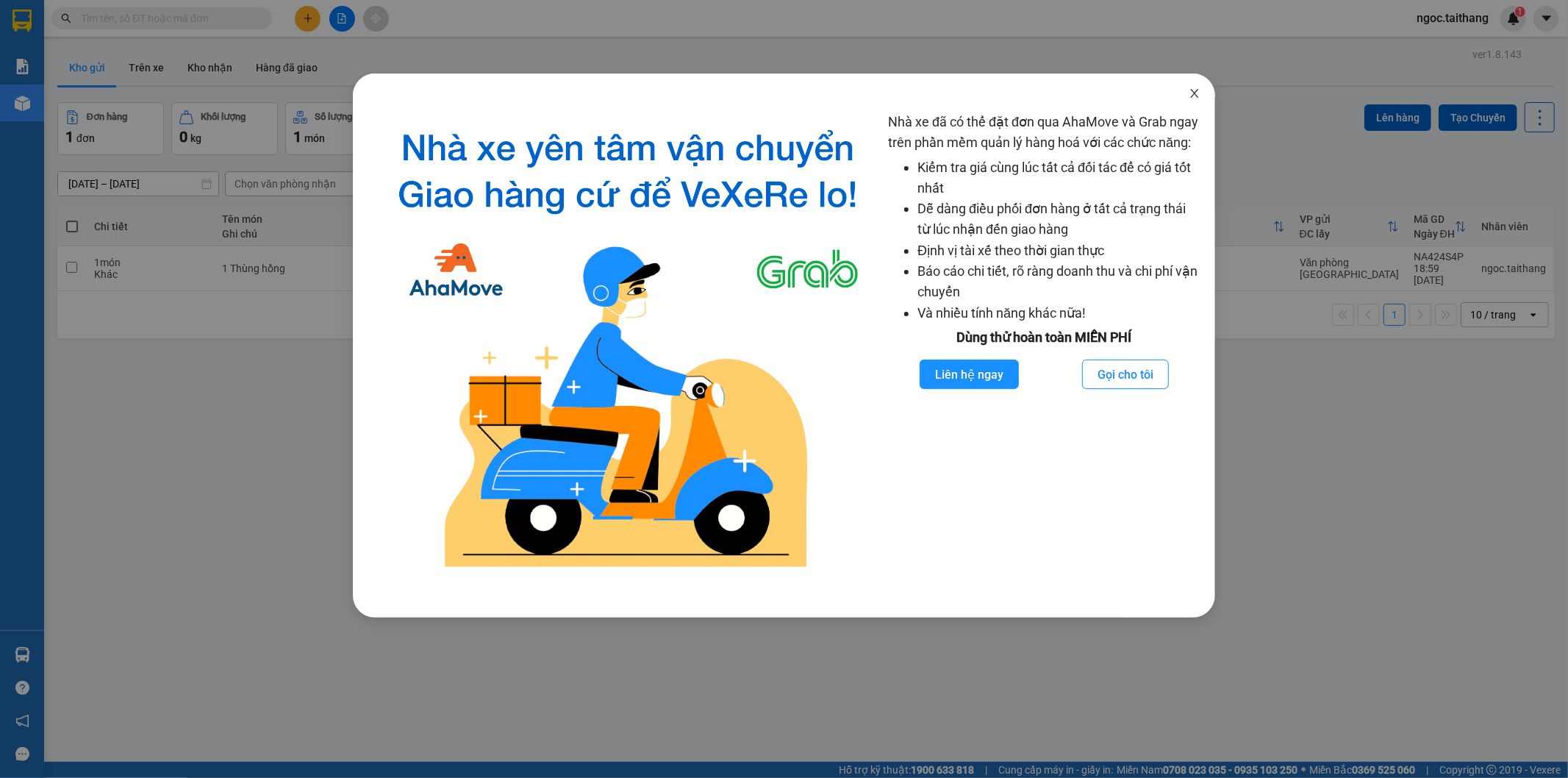
click at [1196, 92] on icon "close" at bounding box center [1194, 93] width 8 height 9
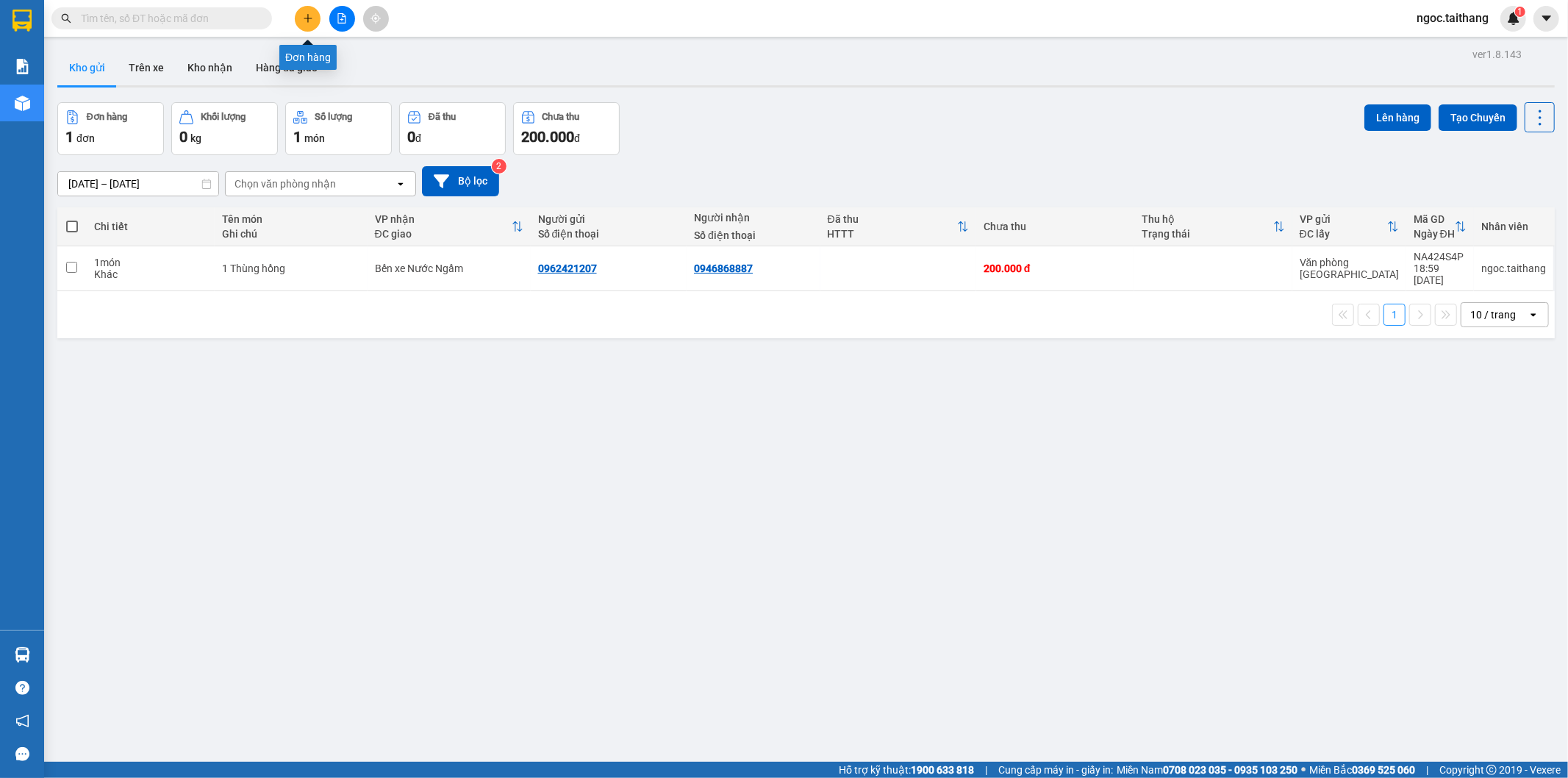
click at [306, 15] on icon "plus" at bounding box center [308, 18] width 10 height 10
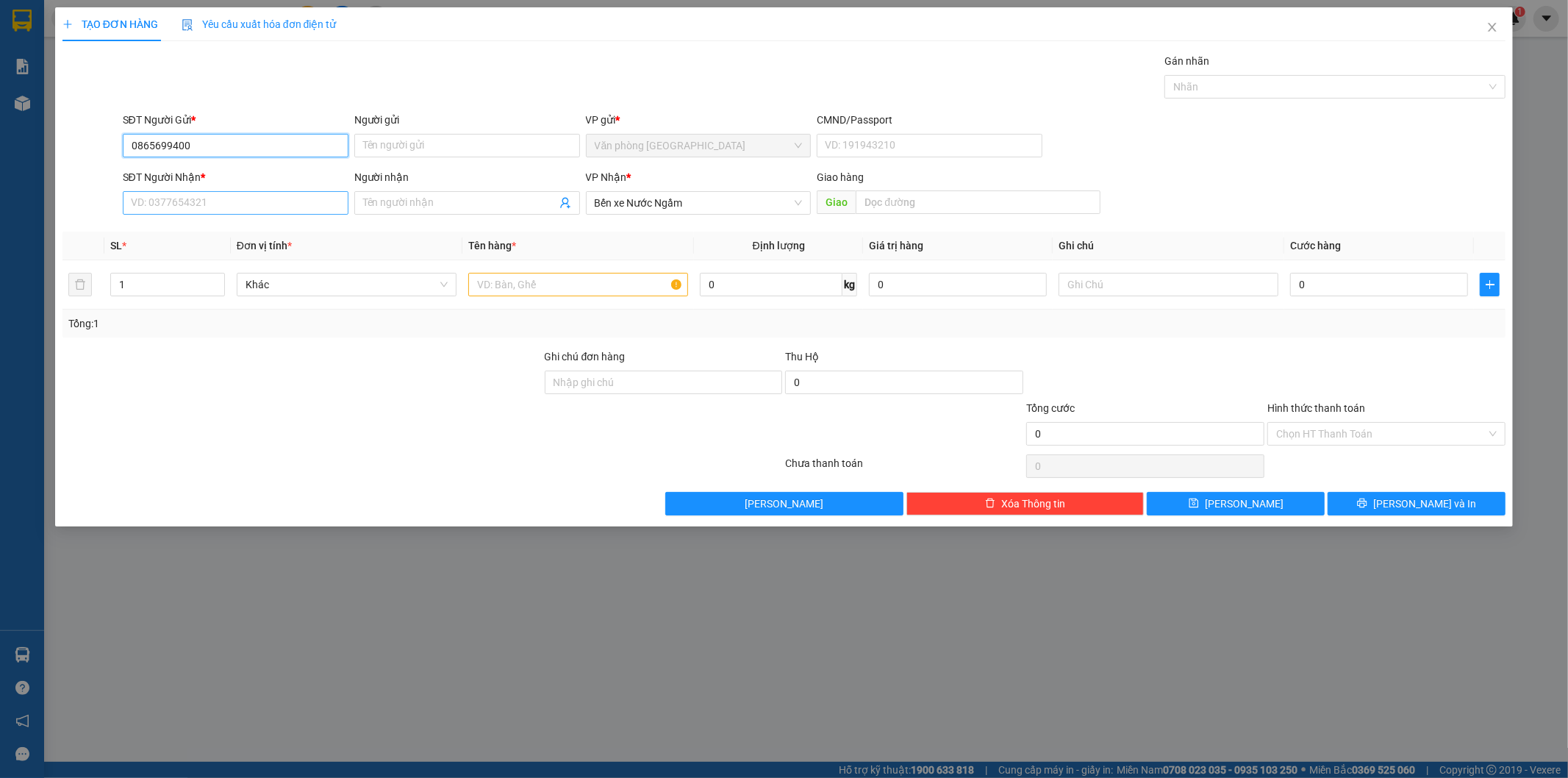
type input "0865699400"
click at [180, 199] on input "SĐT Người Nhận *" at bounding box center [235, 203] width 226 height 23
type input "0916752984"
click at [514, 284] on input "text" at bounding box center [578, 284] width 220 height 23
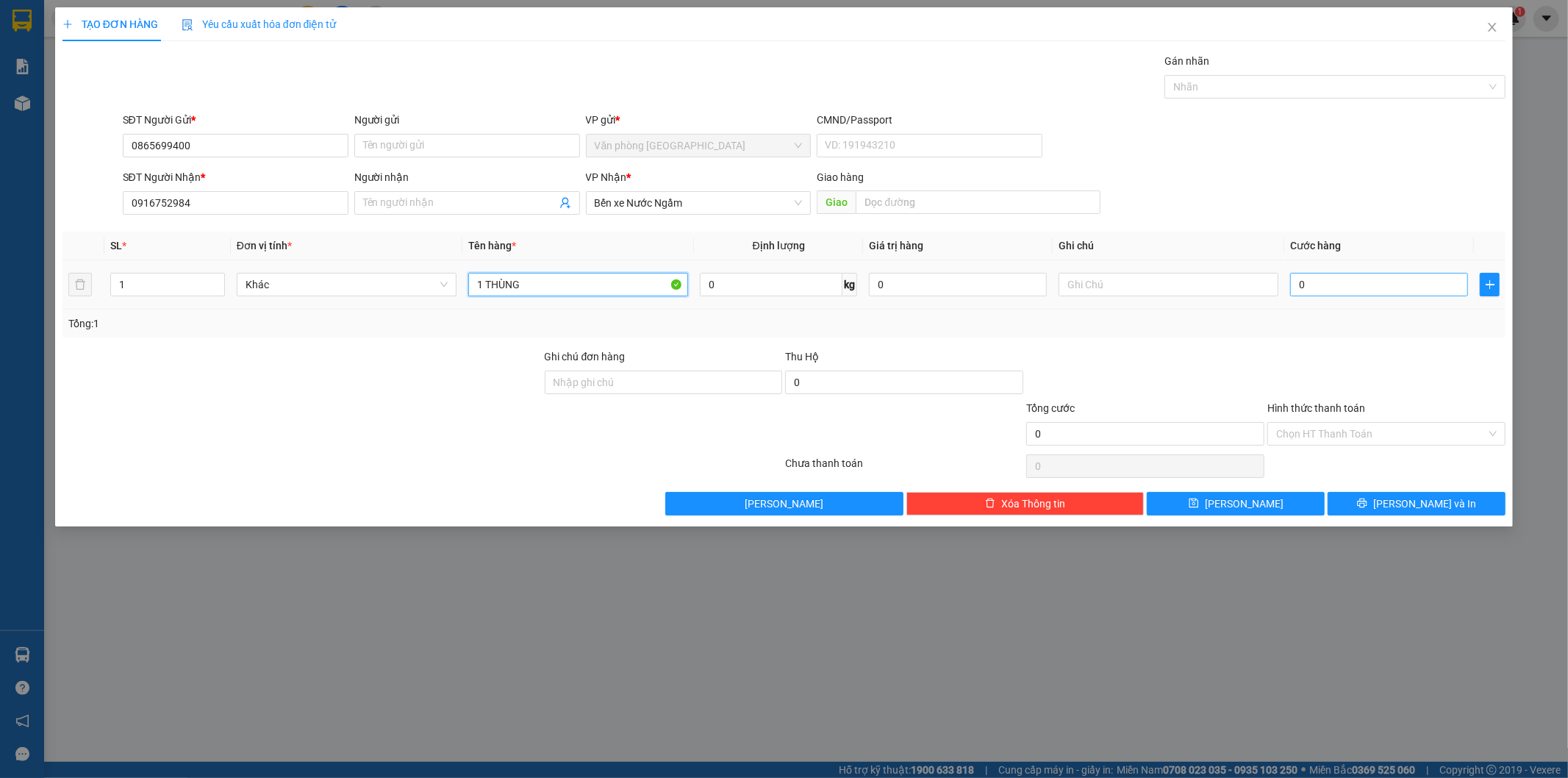
type input "1 THÙNG"
click at [1328, 289] on input "0" at bounding box center [1379, 284] width 178 height 23
type input "2"
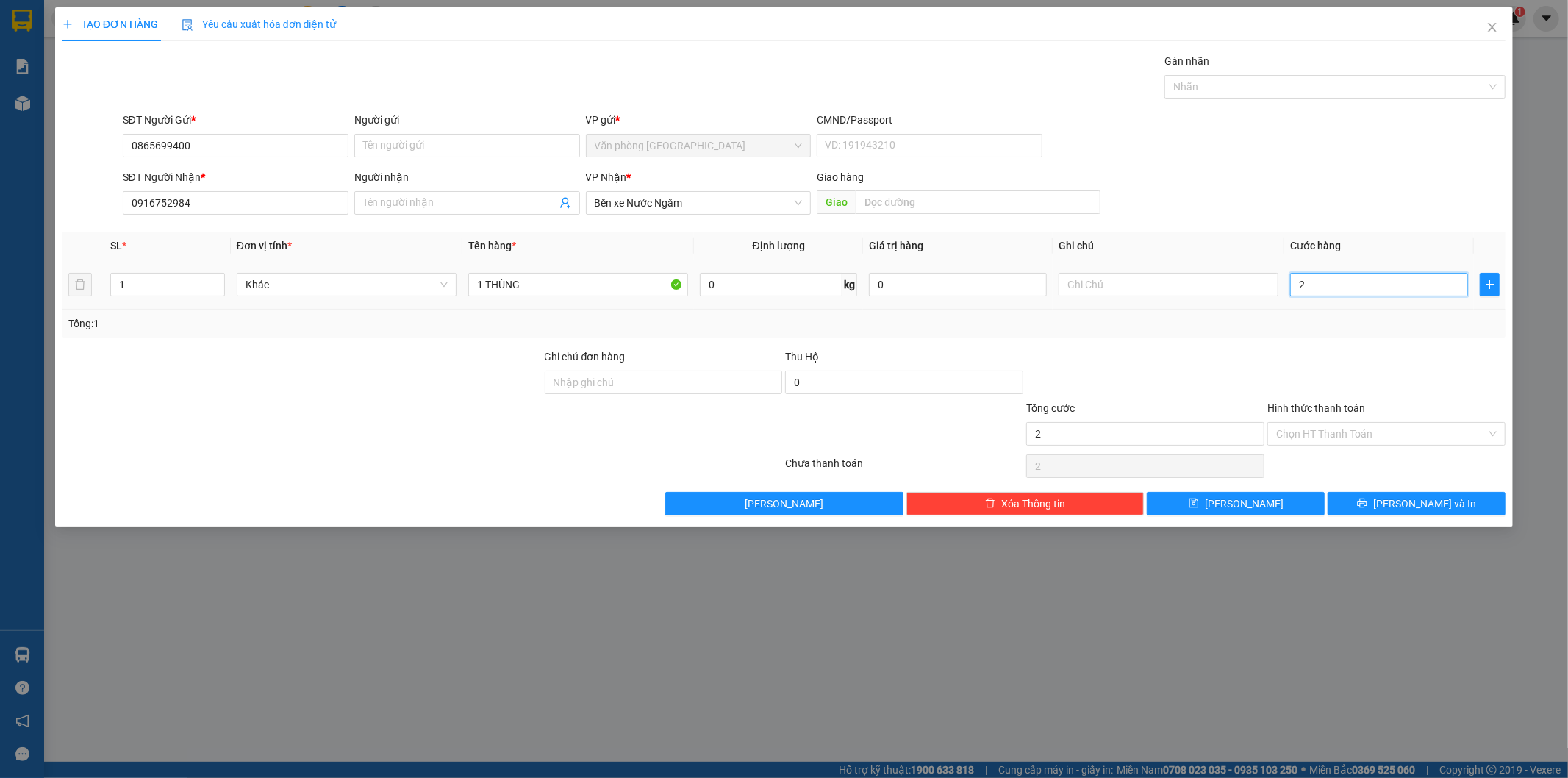
type input "20"
type input "200"
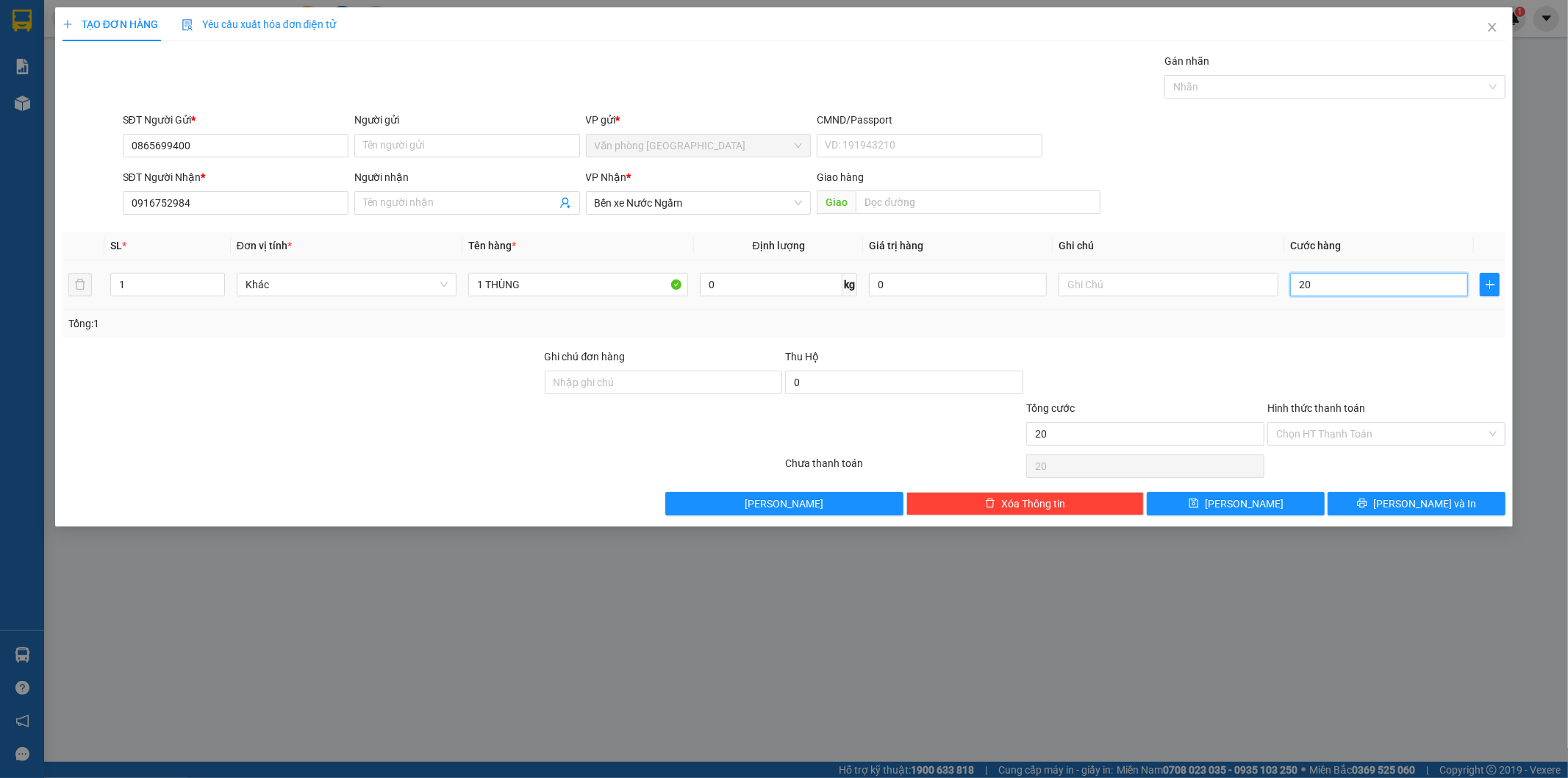
type input "200"
type input "2.000"
type input "20.000"
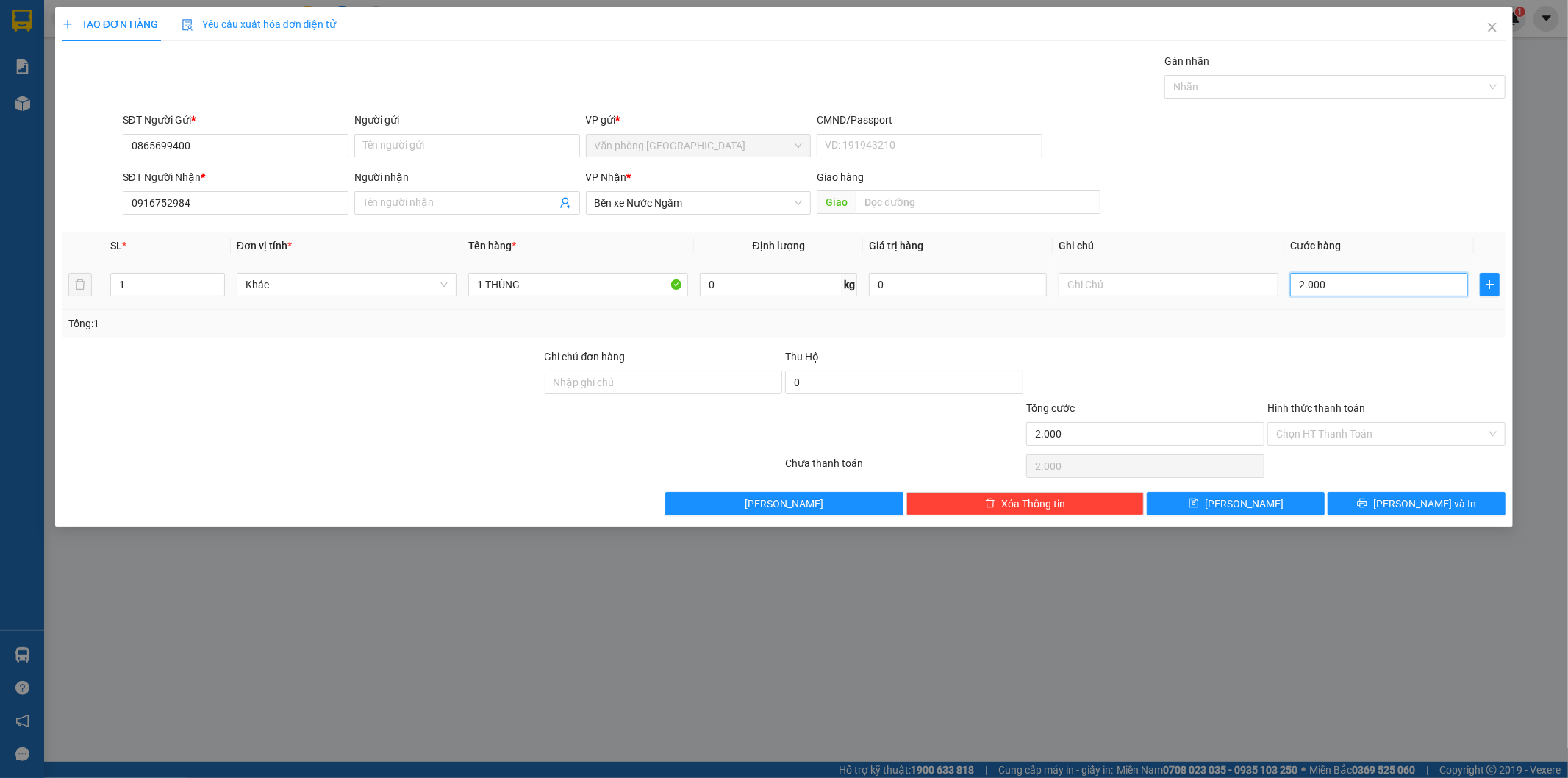
type input "20.000"
type input "200.000"
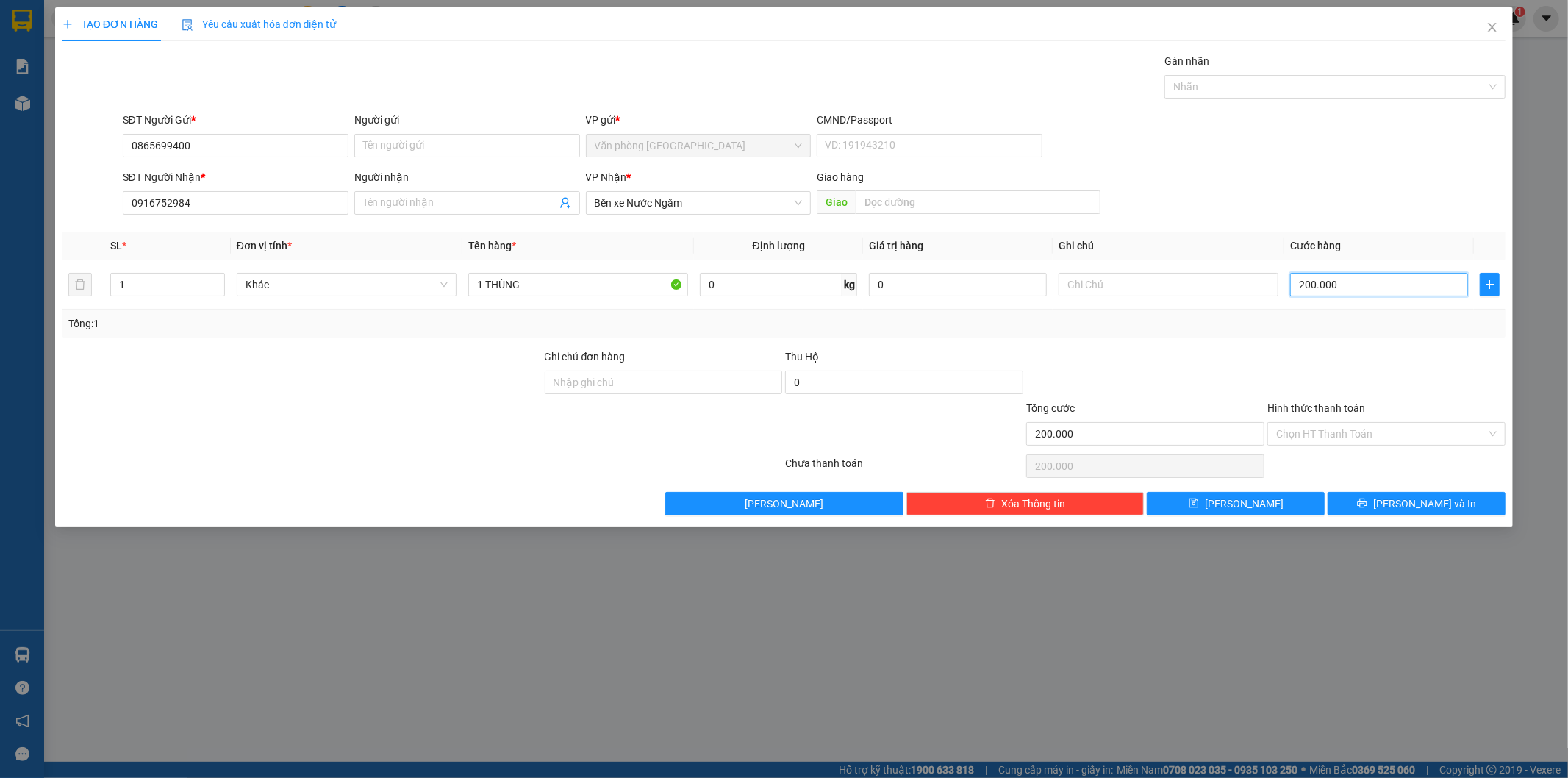
type input "200.000"
click at [1429, 516] on div "TẠO ĐƠN HÀNG Yêu cầu xuất hóa đơn điện tử Transit Pickup Surcharge Ids Transit …" at bounding box center [784, 267] width 1458 height 519
click at [1428, 512] on button "Lưu và In" at bounding box center [1416, 503] width 178 height 23
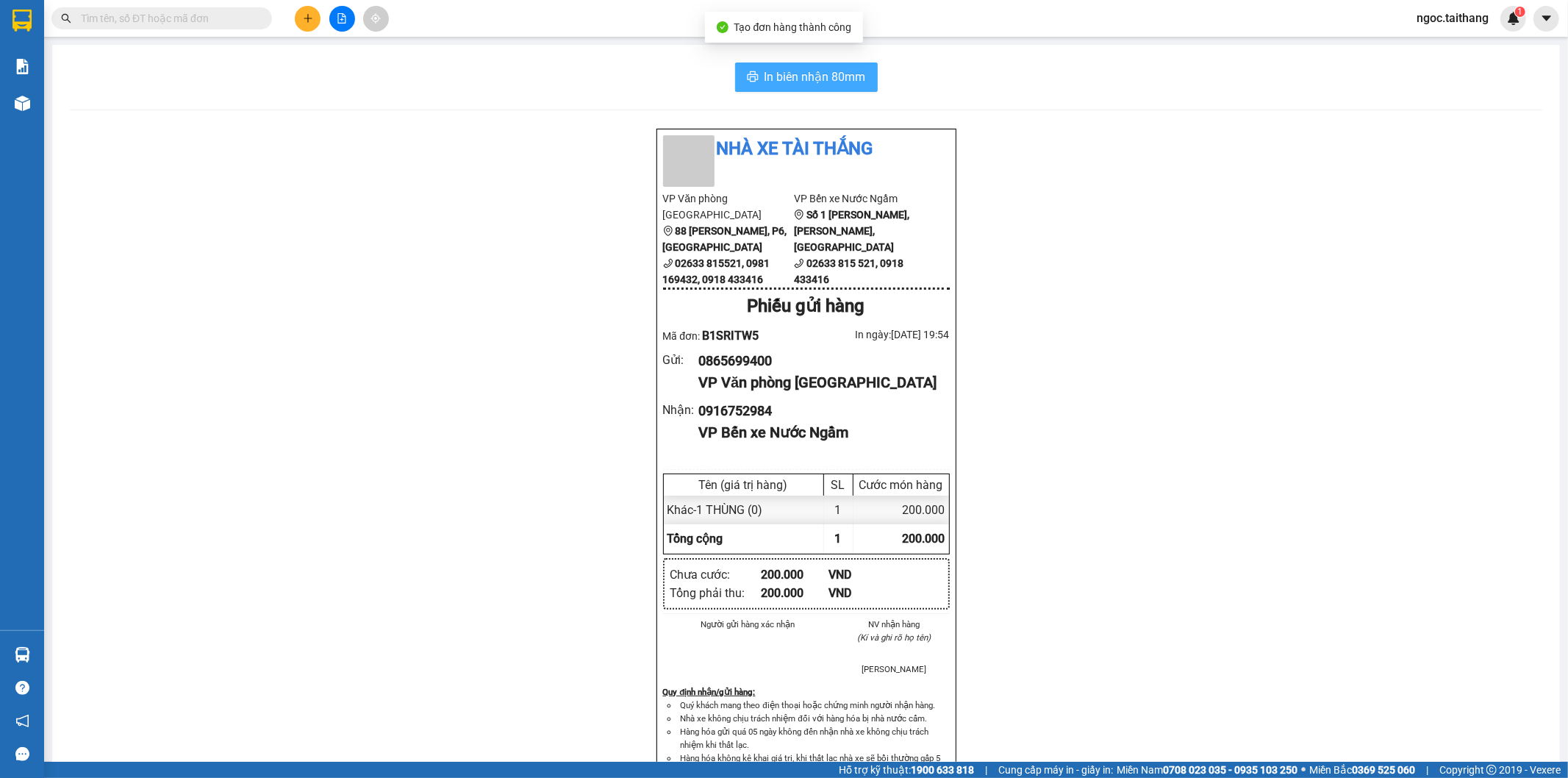
click at [824, 70] on span "In biên nhận 80mm" at bounding box center [815, 77] width 102 height 18
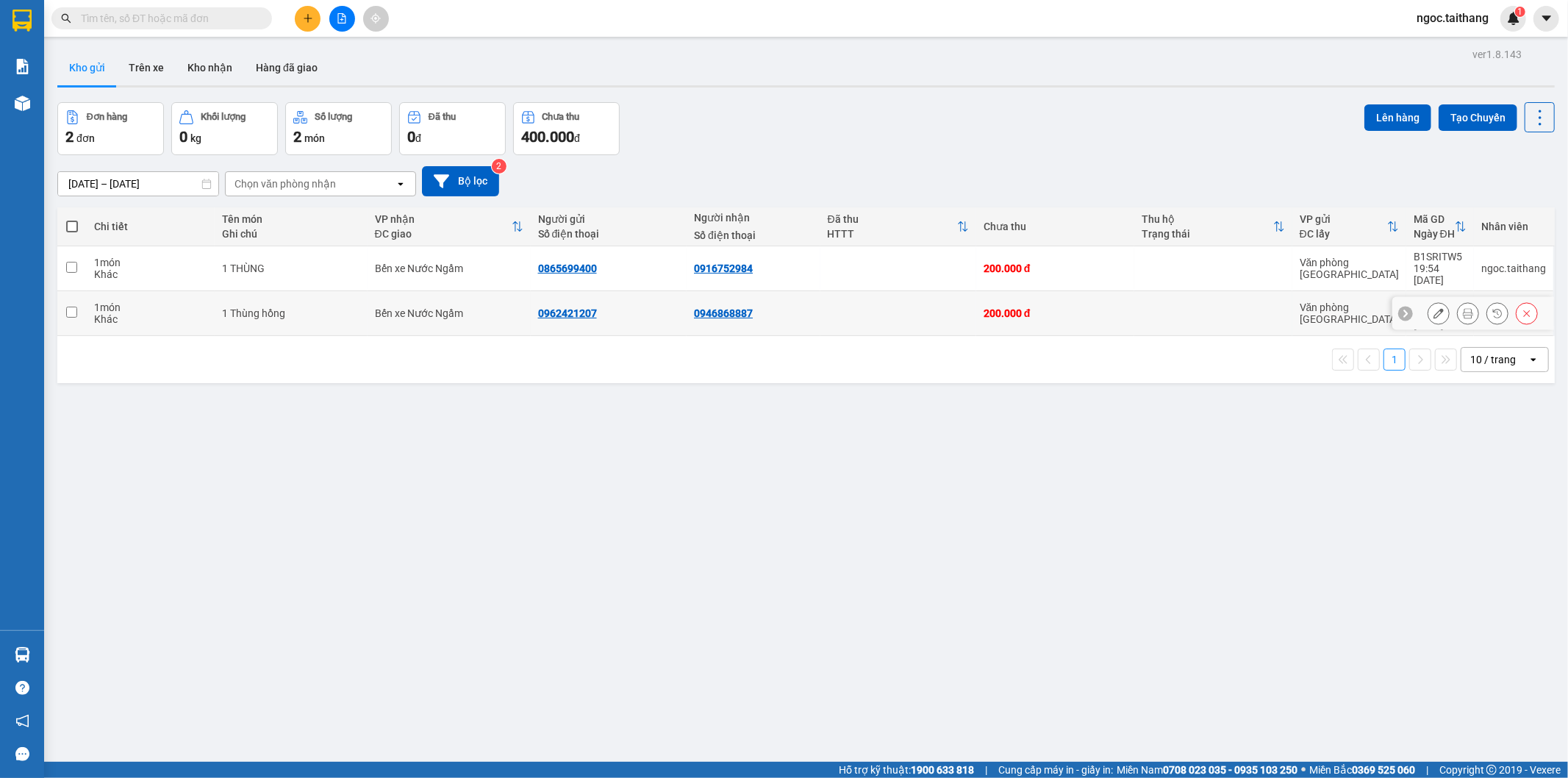
click at [71, 307] on input "checkbox" at bounding box center [72, 312] width 11 height 11
checkbox input "true"
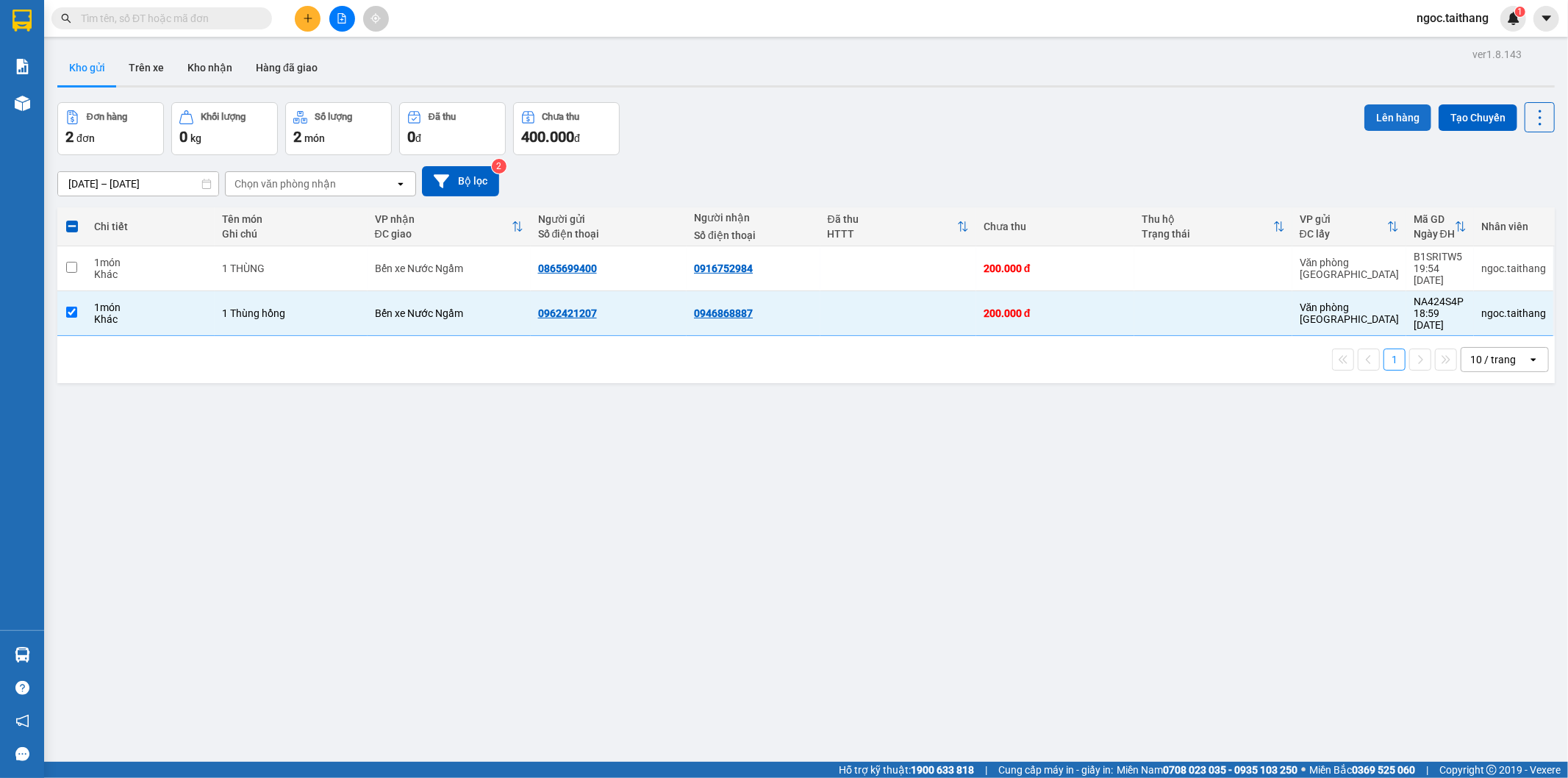
click at [1364, 118] on button "Lên hàng" at bounding box center [1398, 117] width 67 height 26
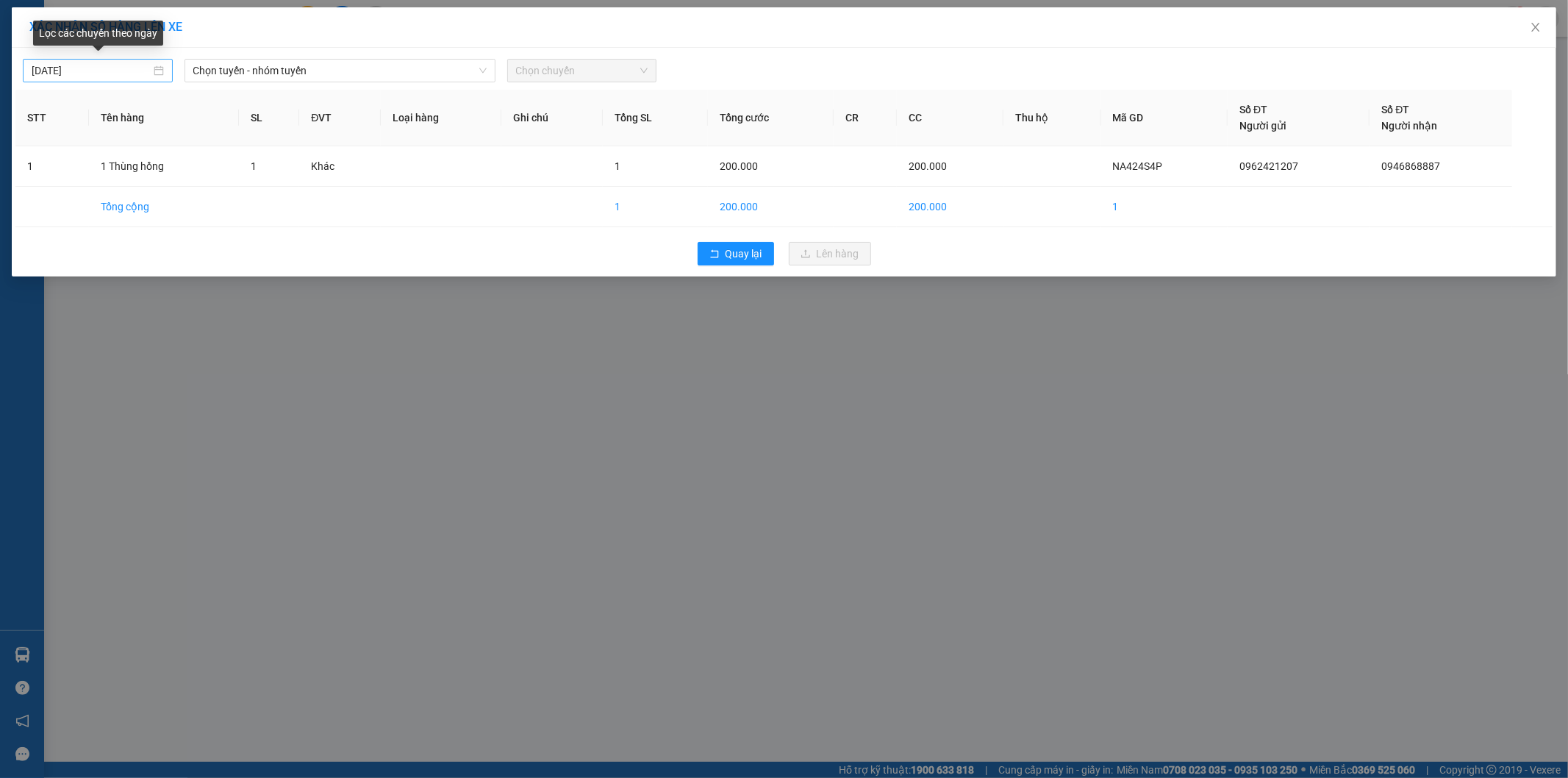
click at [158, 68] on div "13/09/2025" at bounding box center [98, 70] width 132 height 16
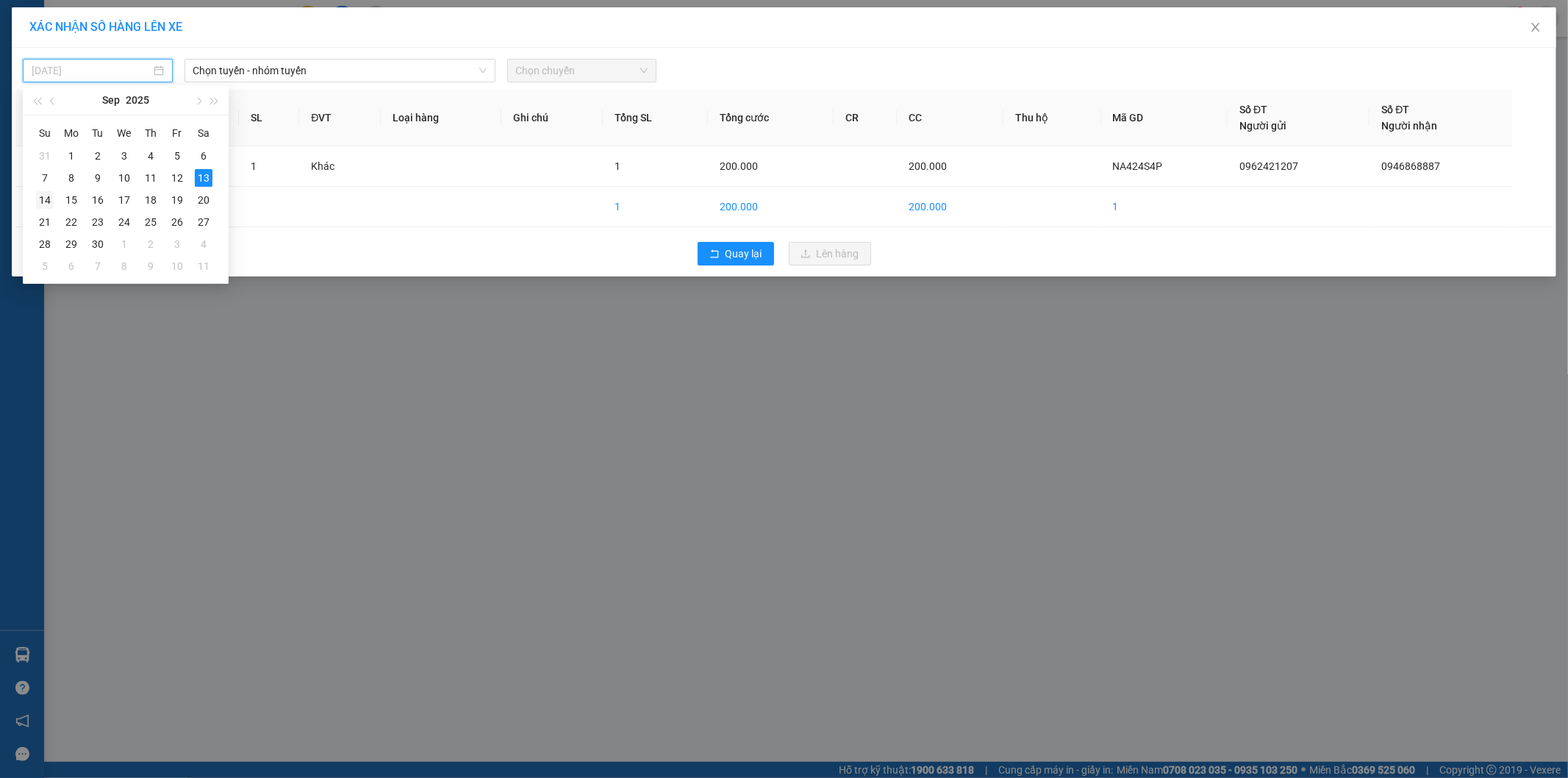
click at [48, 195] on div "14" at bounding box center [45, 200] width 18 height 18
type input "14/09/2025"
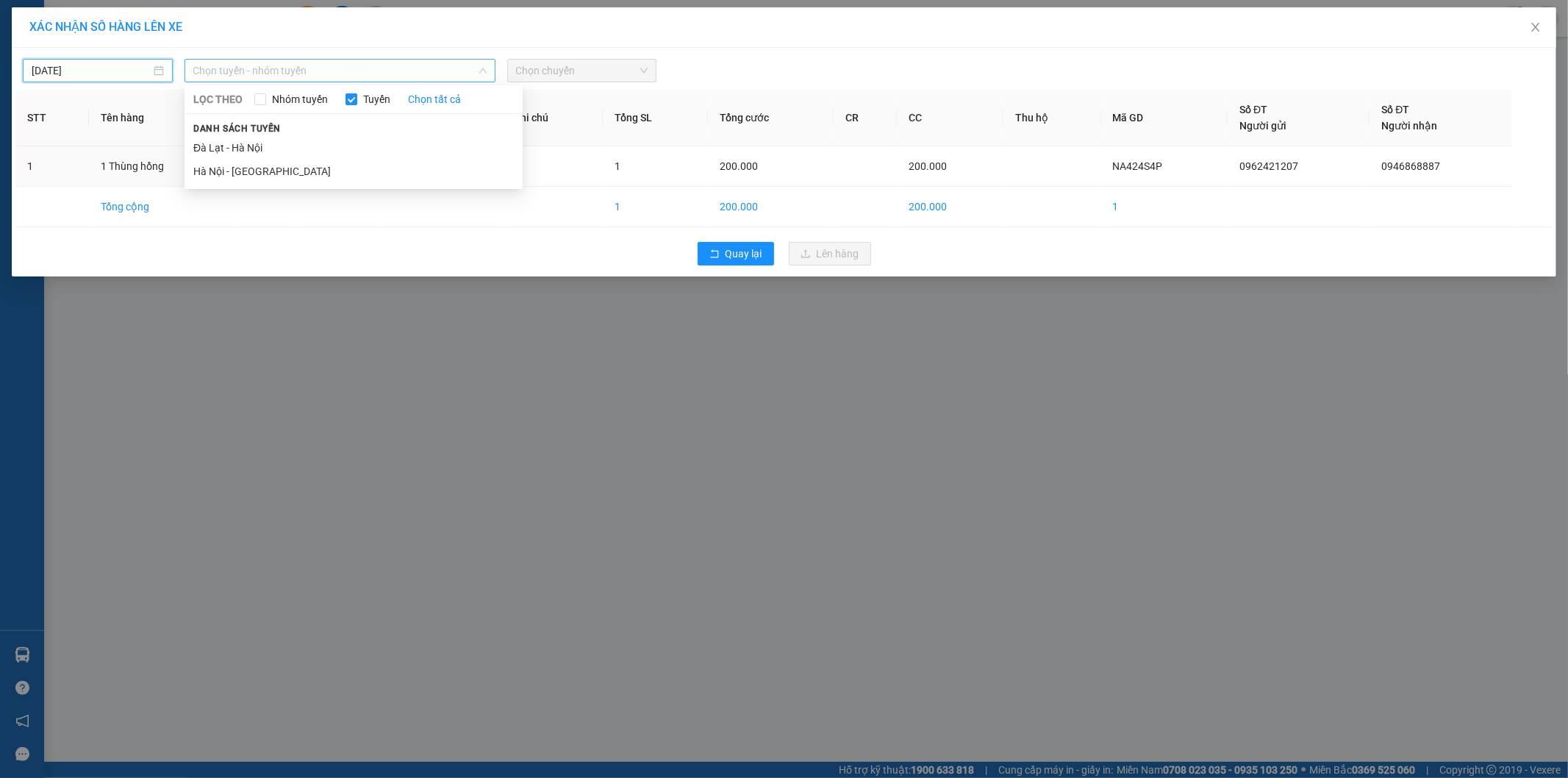
click at [382, 77] on span "Chọn tuyến - nhóm tuyến" at bounding box center [340, 70] width 294 height 22
click at [254, 148] on li "Đà Lạt - Hà Nội" at bounding box center [354, 147] width 338 height 23
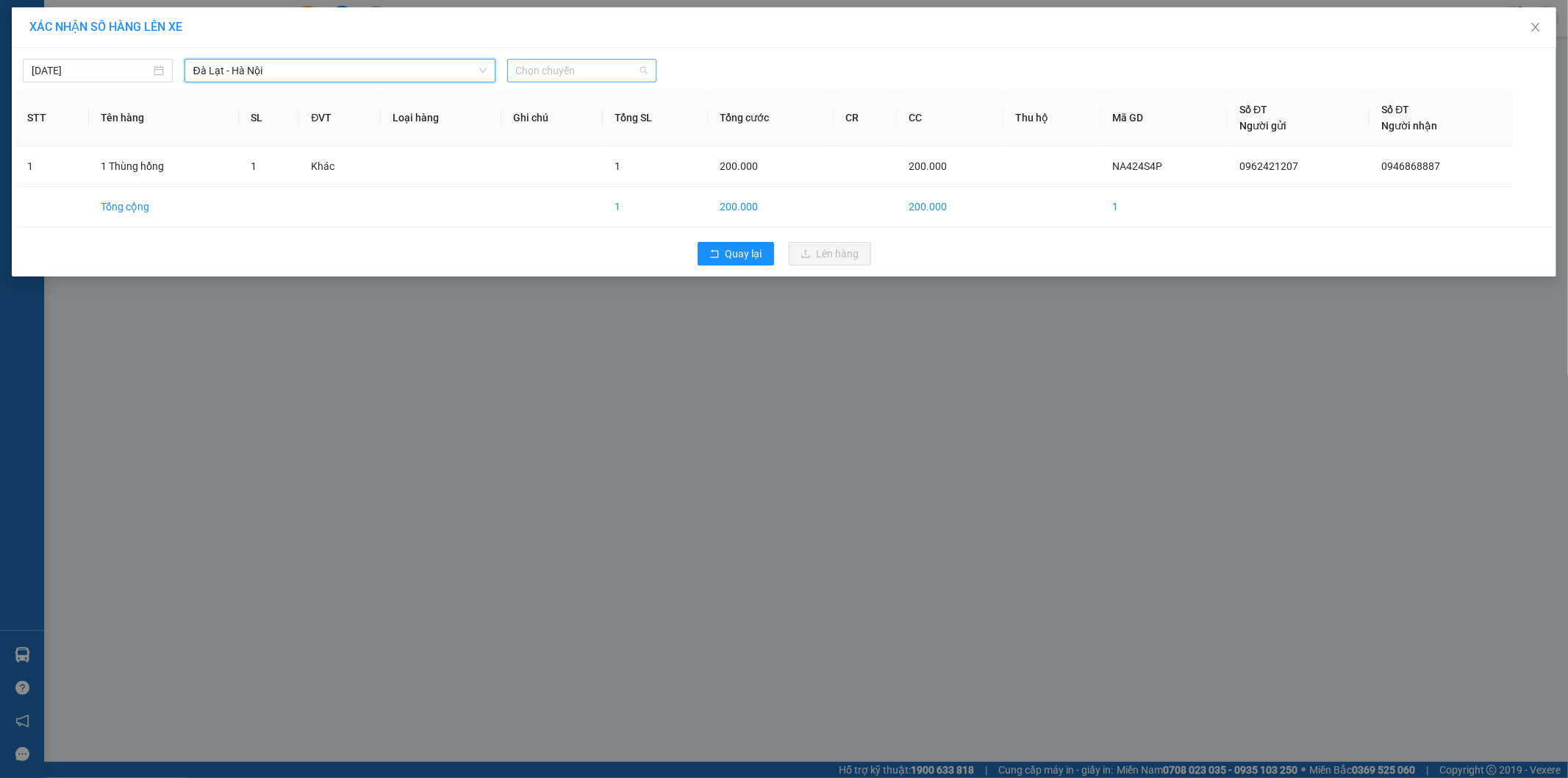
click at [566, 74] on span "Chọn chuyến" at bounding box center [582, 70] width 132 height 22
click at [557, 142] on div "08:00 (TC) - 49B-008.87" at bounding box center [573, 147] width 114 height 16
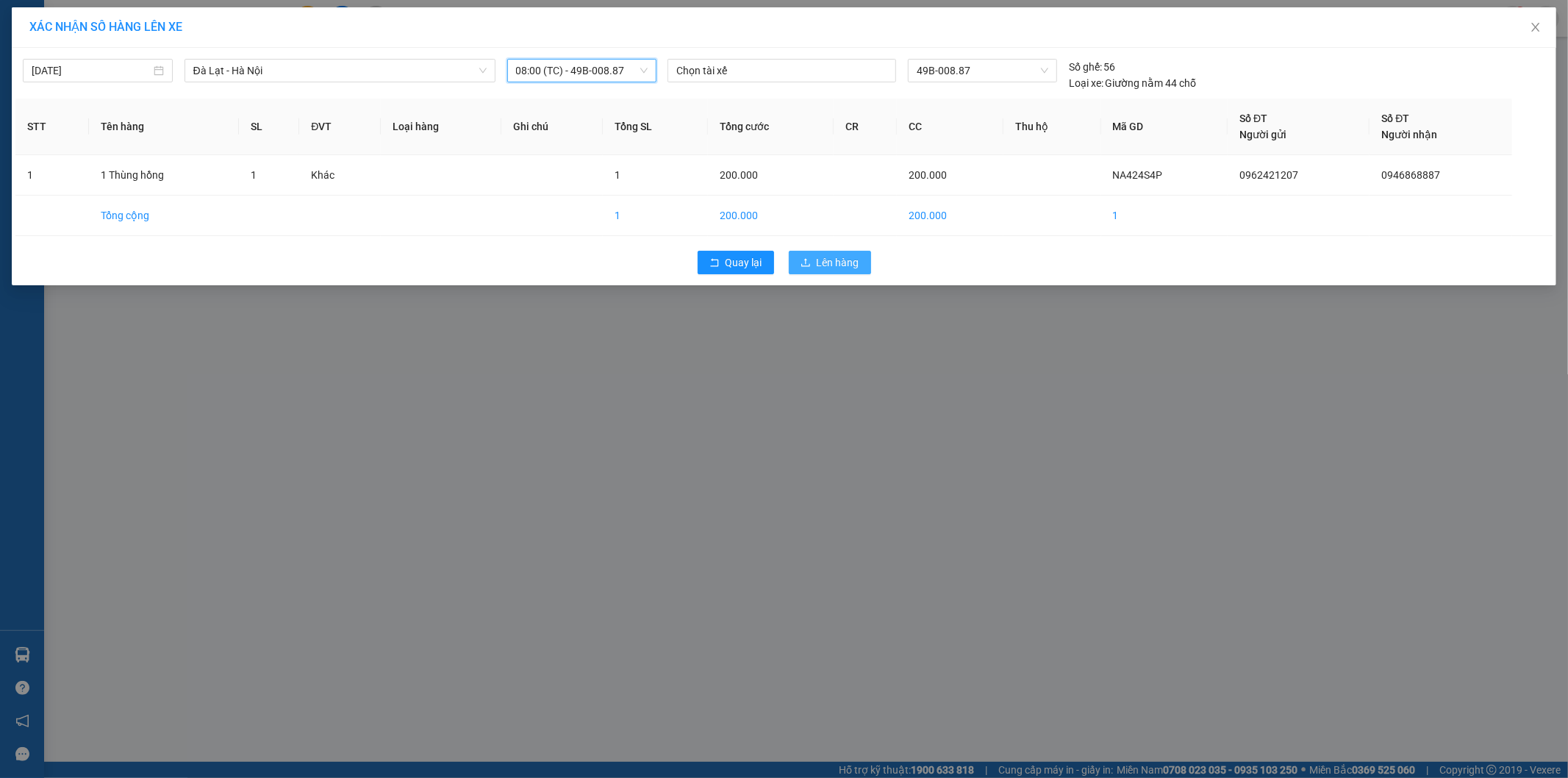
click at [834, 263] on span "Lên hàng" at bounding box center [838, 263] width 42 height 16
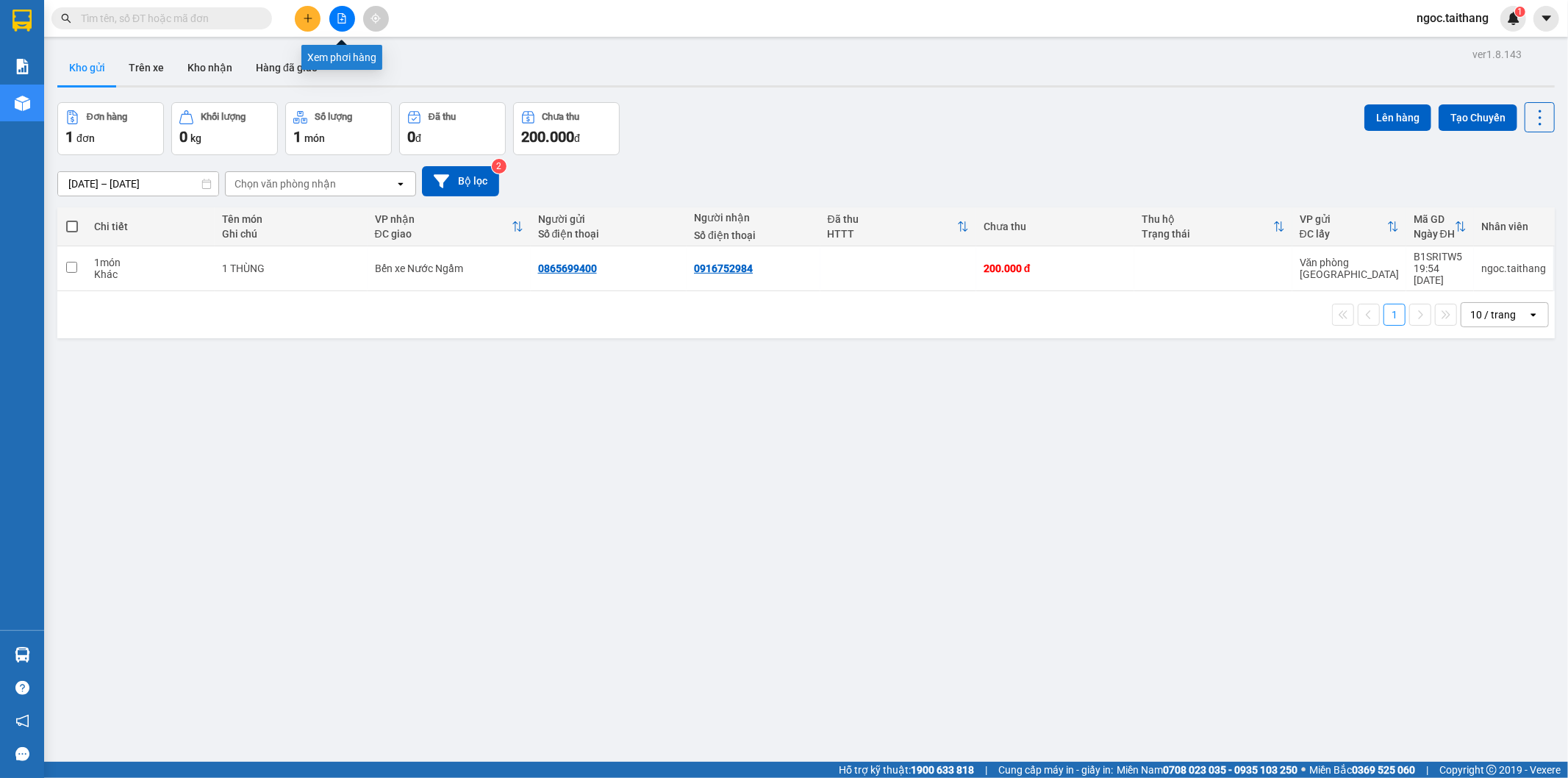
click at [340, 15] on icon "file-add" at bounding box center [342, 18] width 10 height 10
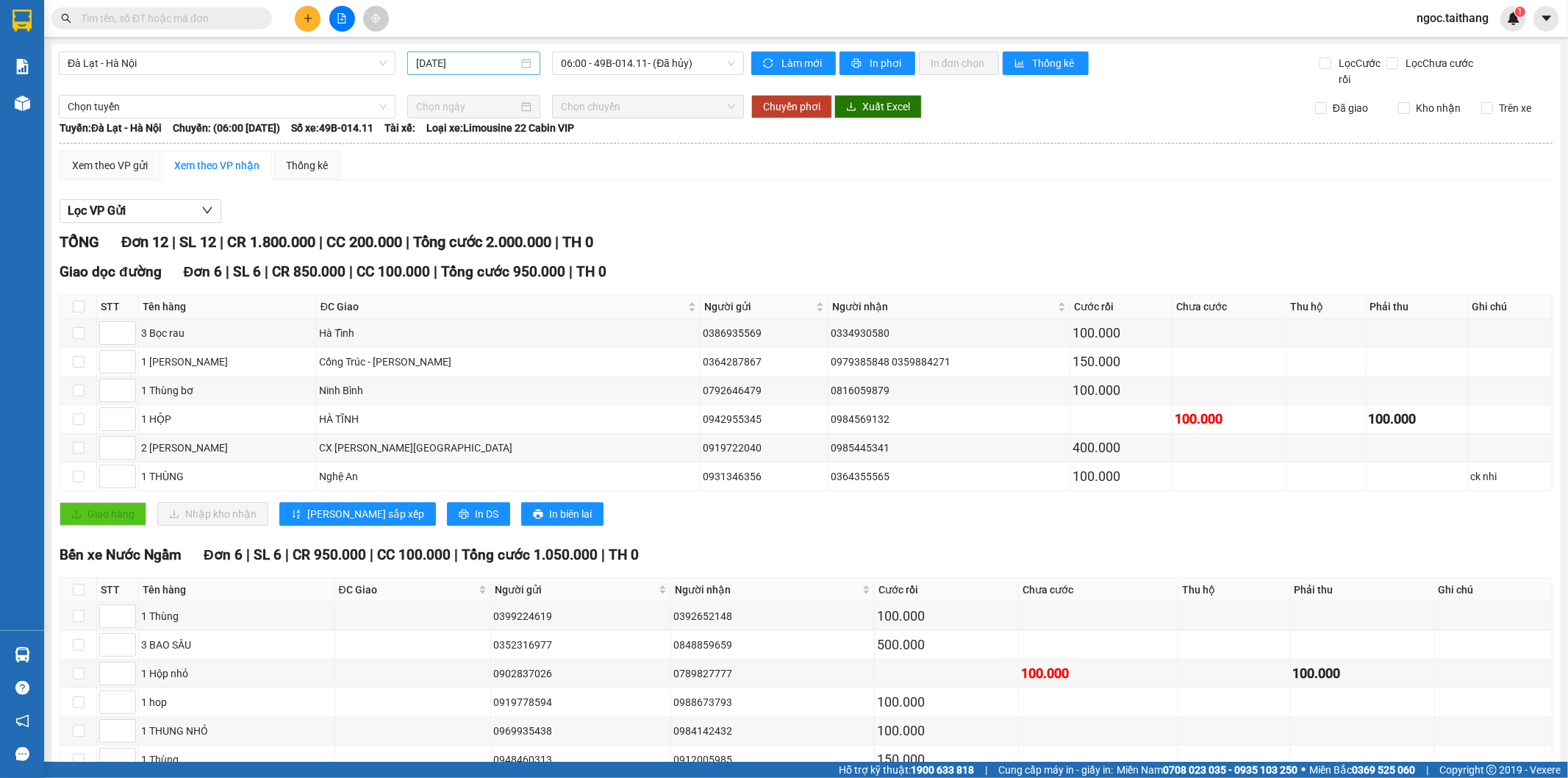
click at [519, 66] on div "13/09/2025" at bounding box center [474, 63] width 115 height 16
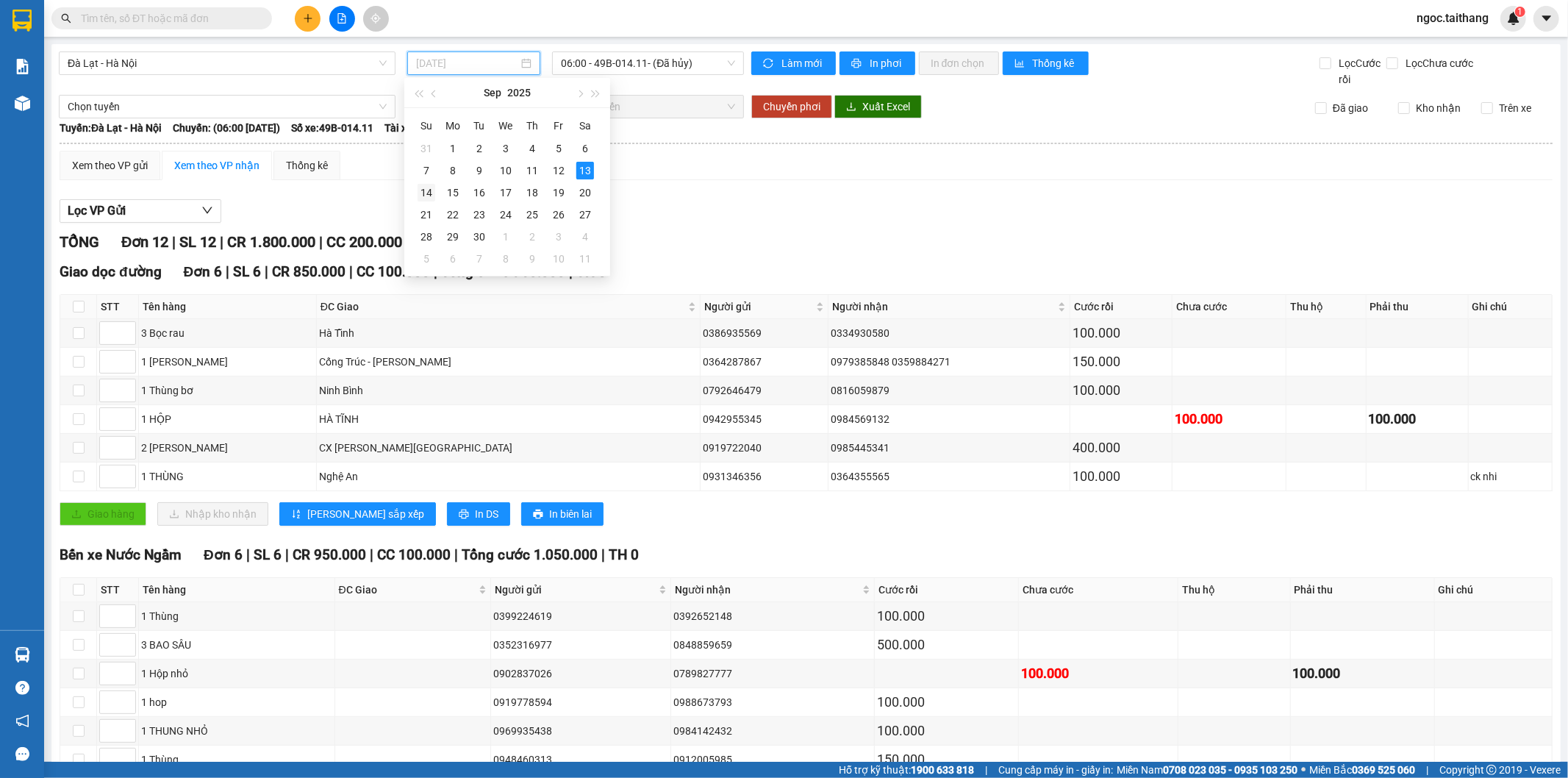
click at [428, 188] on div "14" at bounding box center [426, 193] width 18 height 18
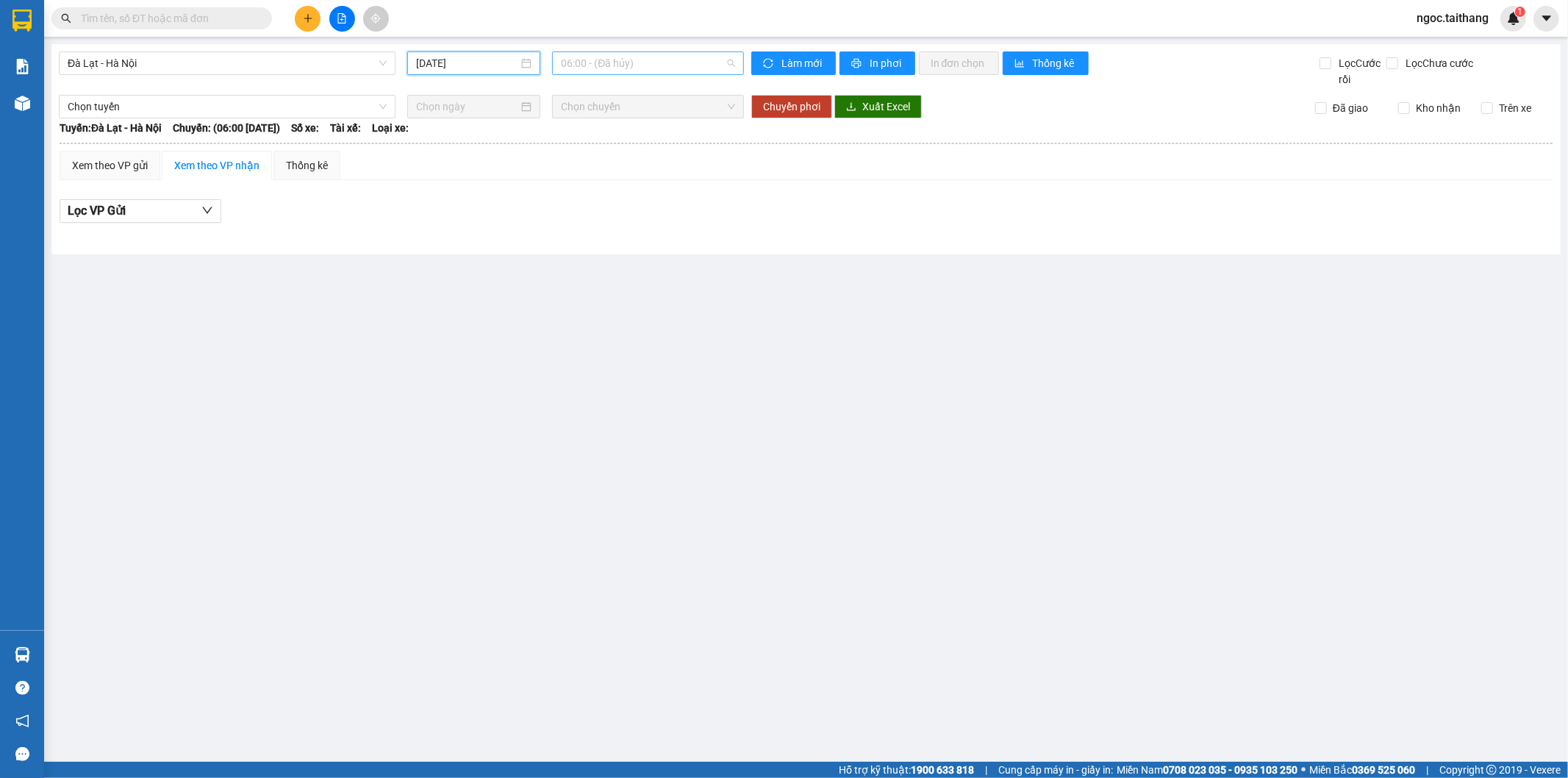
click at [711, 59] on span "06:00 - (Đã hủy)" at bounding box center [647, 63] width 174 height 22
click at [647, 136] on div "08:00 (TC) - 49B-008.87" at bounding box center [618, 139] width 114 height 16
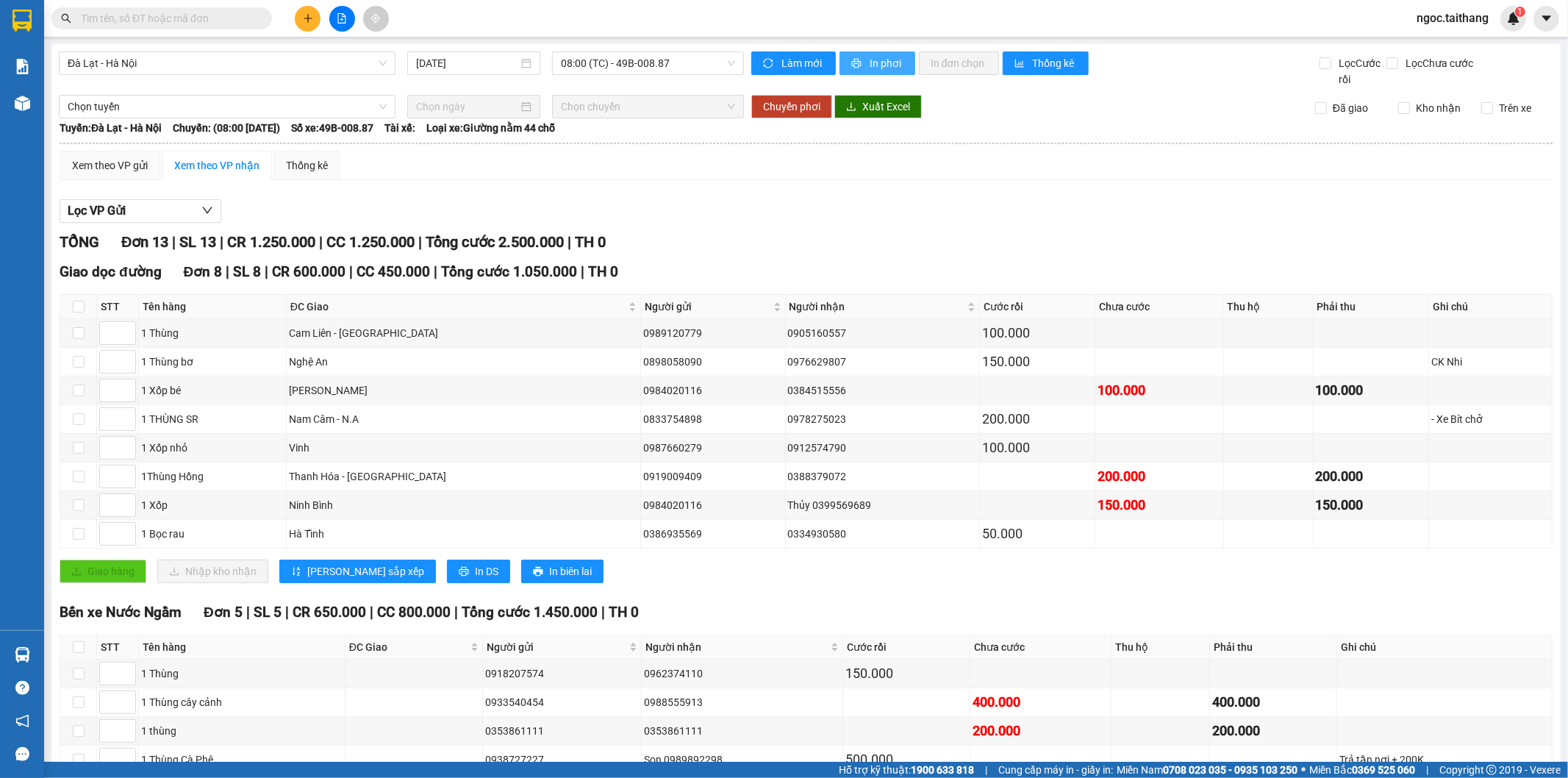
click at [871, 59] on span "In phơi" at bounding box center [886, 63] width 34 height 16
click at [526, 68] on div "14/09/2025" at bounding box center [474, 63] width 115 height 16
click at [702, 57] on span "08:00 (TC) - 49B-008.87" at bounding box center [647, 63] width 174 height 22
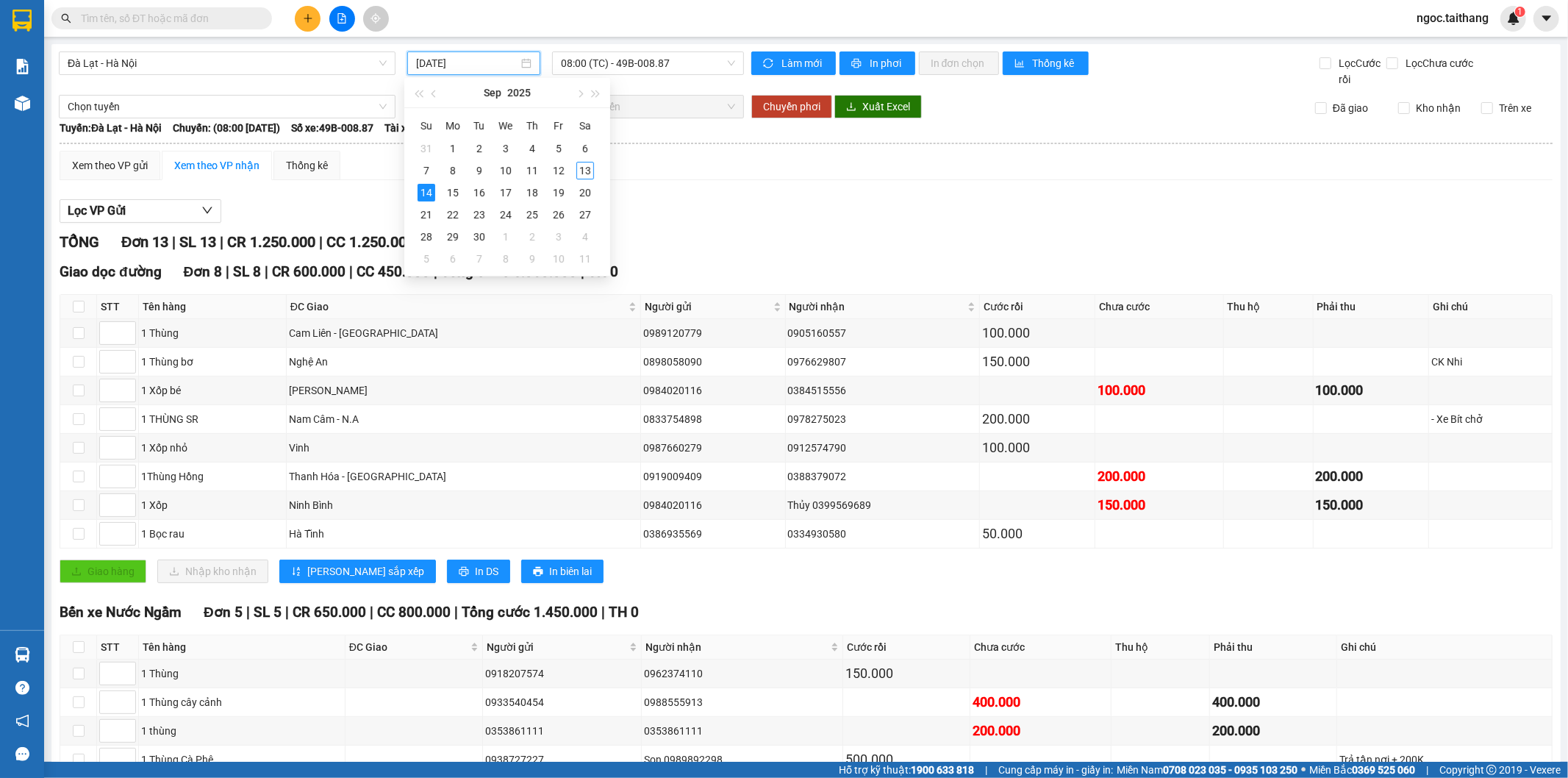
click at [482, 63] on input "14/09/2025" at bounding box center [467, 63] width 102 height 16
type input "14/09/2025"
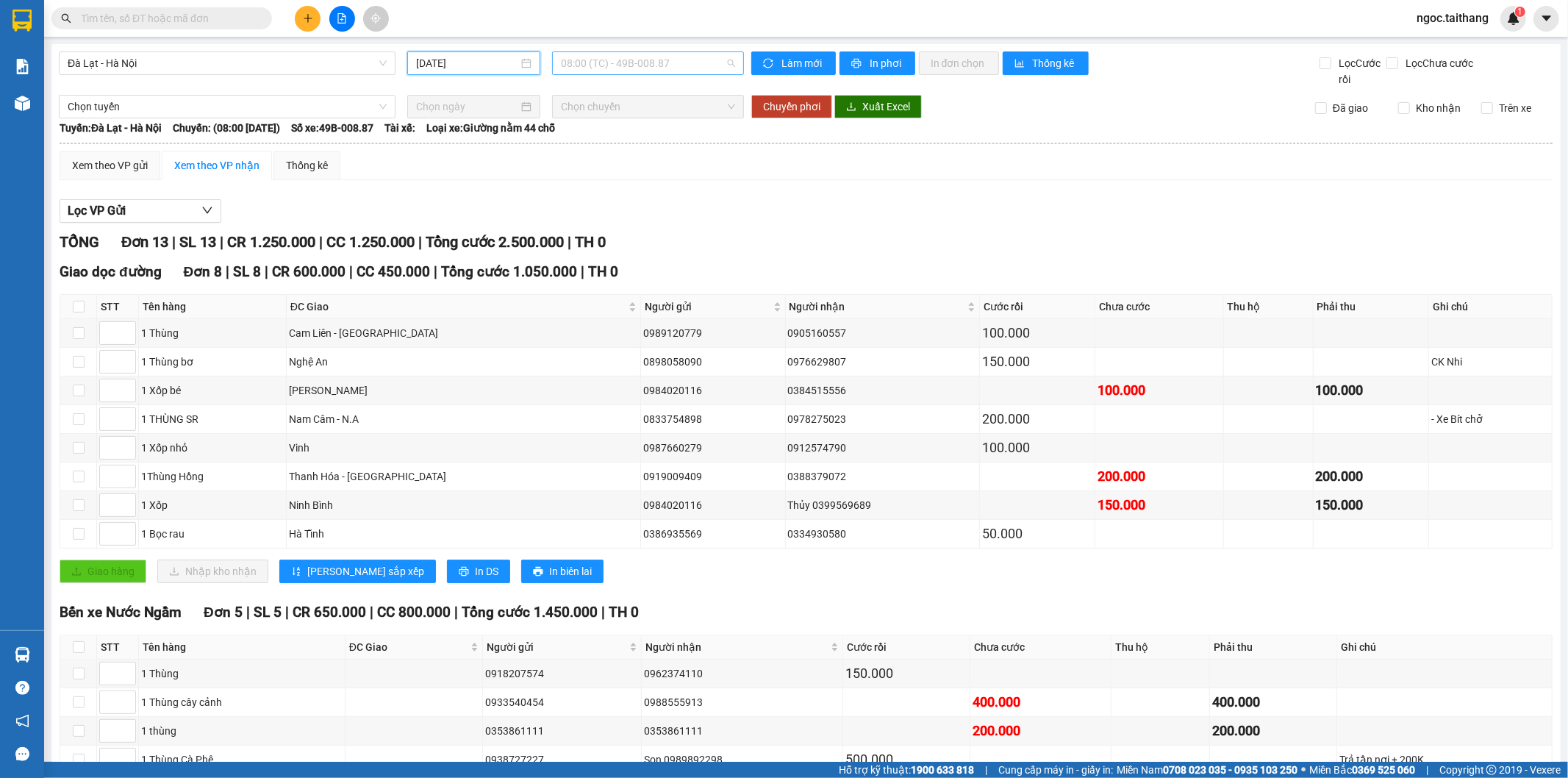
click at [597, 66] on span "08:00 (TC) - 49B-008.87" at bounding box center [647, 63] width 174 height 22
click at [709, 84] on div "Đà Lạt - Hà Nội 14/09/2025 08:00 (TC) - 49B-008.87" at bounding box center [402, 69] width 685 height 36
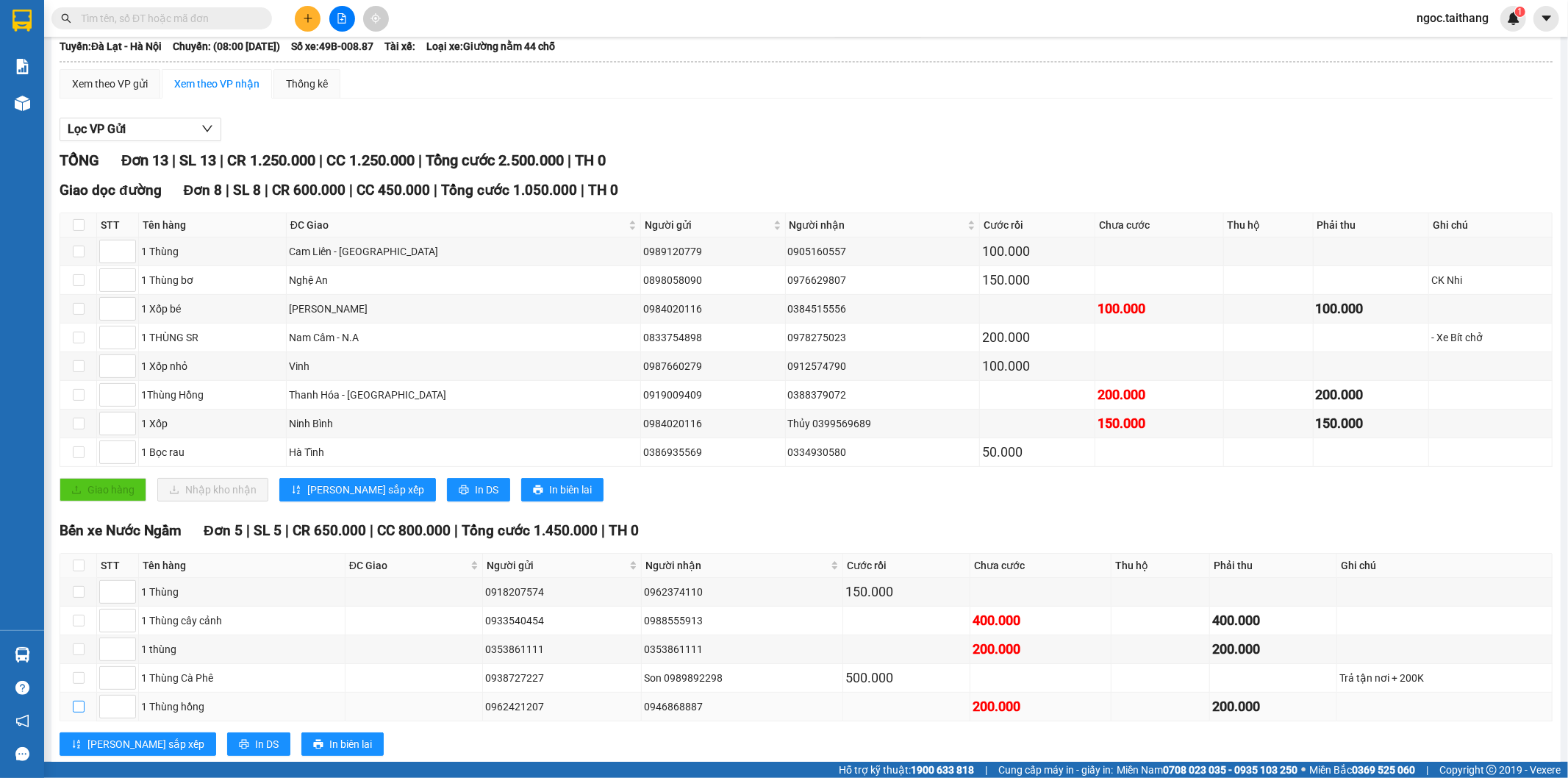
click at [77, 708] on input "checkbox" at bounding box center [78, 707] width 12 height 12
checkbox input "true"
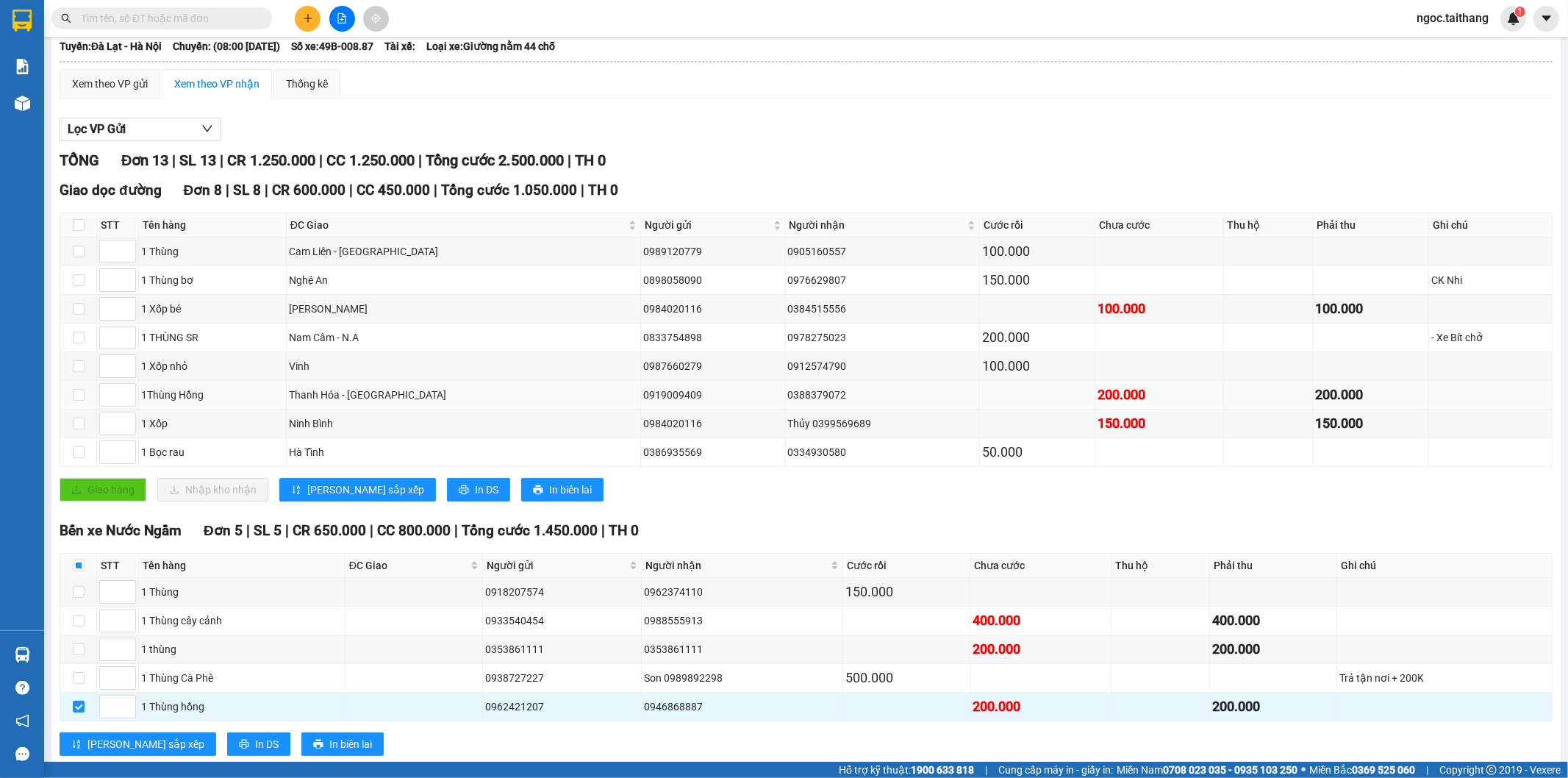
scroll to position [0, 0]
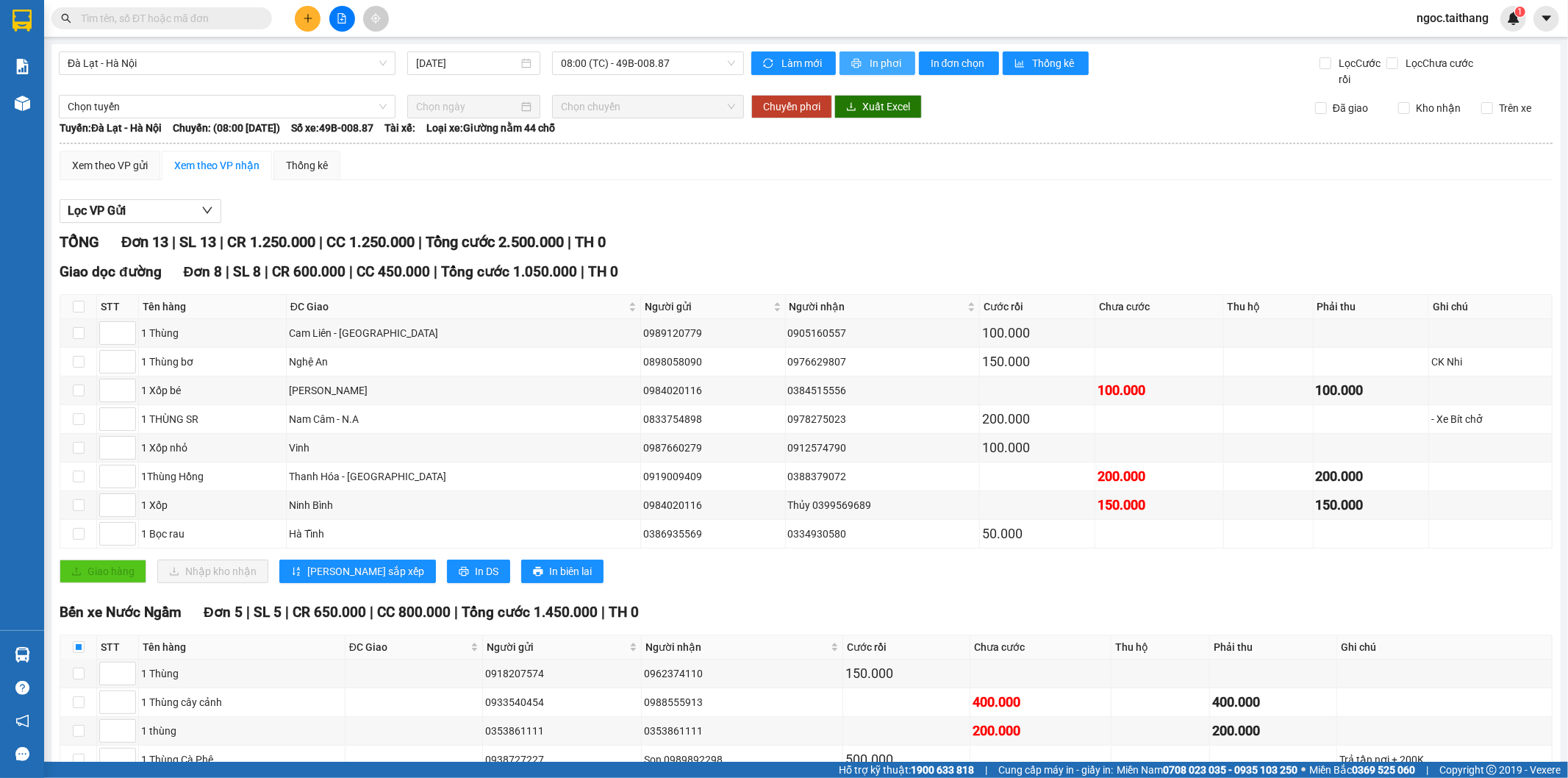
click at [861, 58] on button "In phơi" at bounding box center [877, 62] width 76 height 23
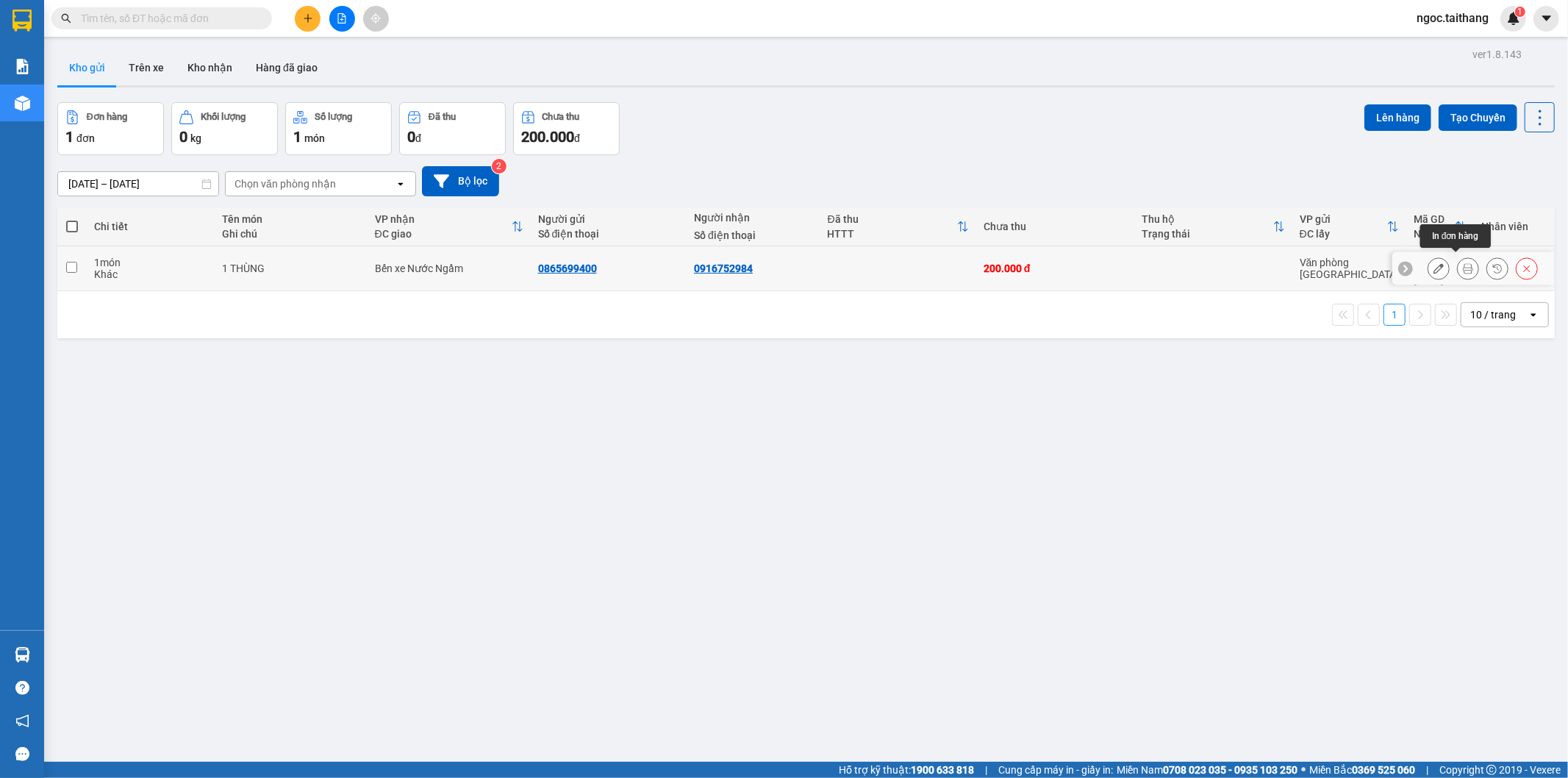
click at [1462, 263] on icon at bounding box center [1467, 268] width 10 height 10
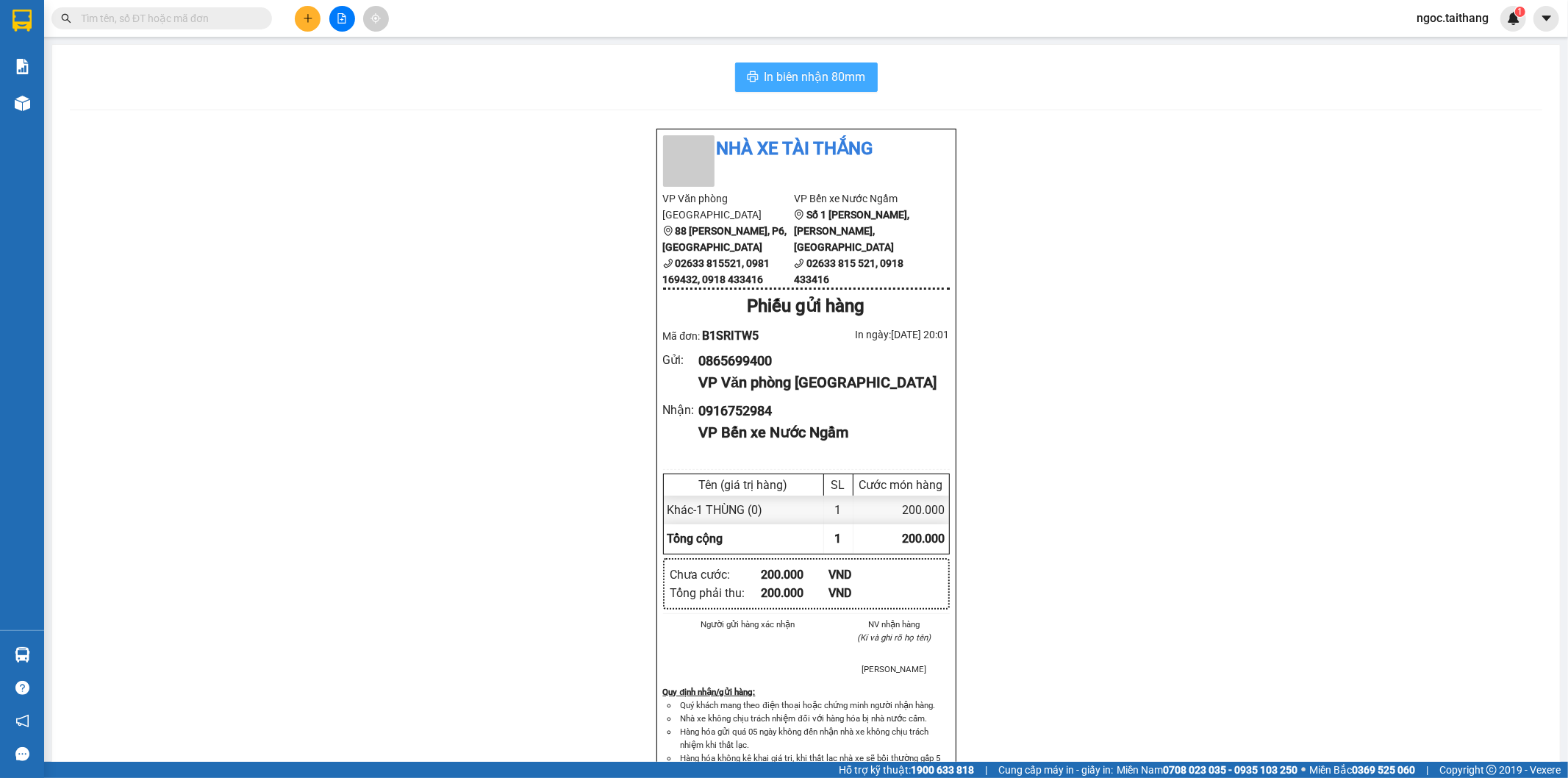
click at [819, 78] on span "In biên nhận 80mm" at bounding box center [815, 77] width 102 height 18
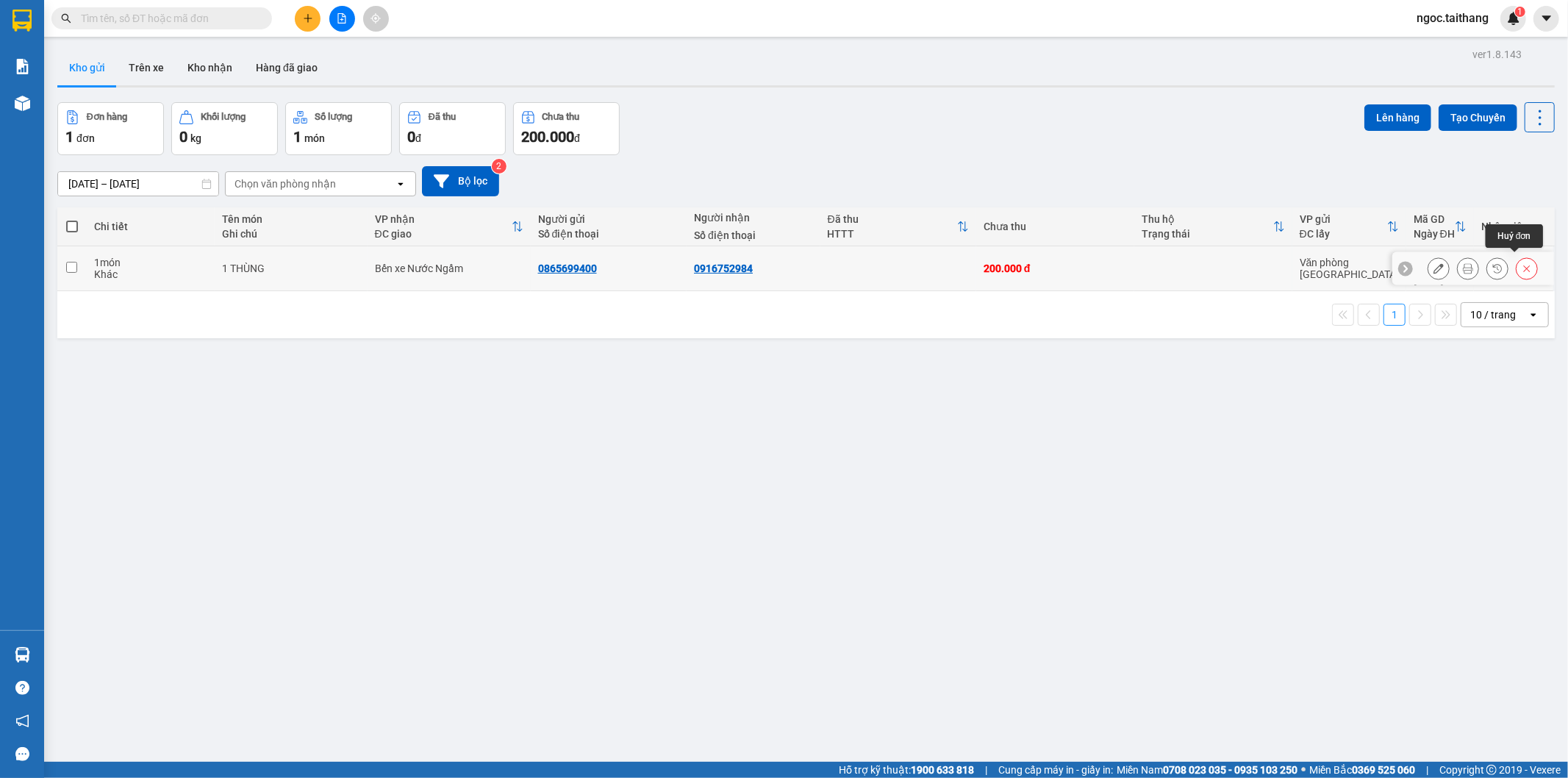
click at [1517, 258] on button at bounding box center [1527, 269] width 21 height 26
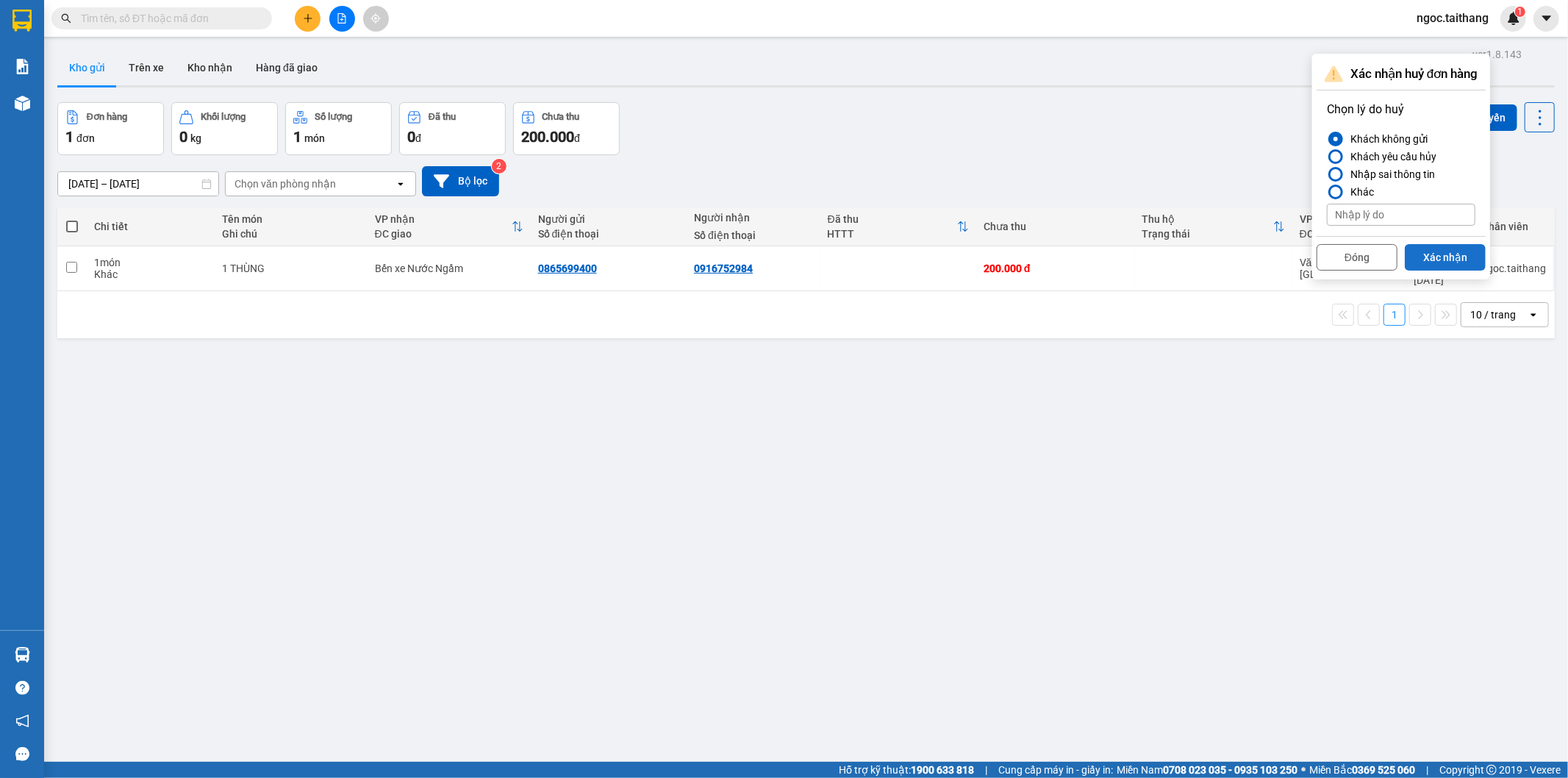
click at [1423, 252] on button "Xác nhận" at bounding box center [1445, 257] width 81 height 26
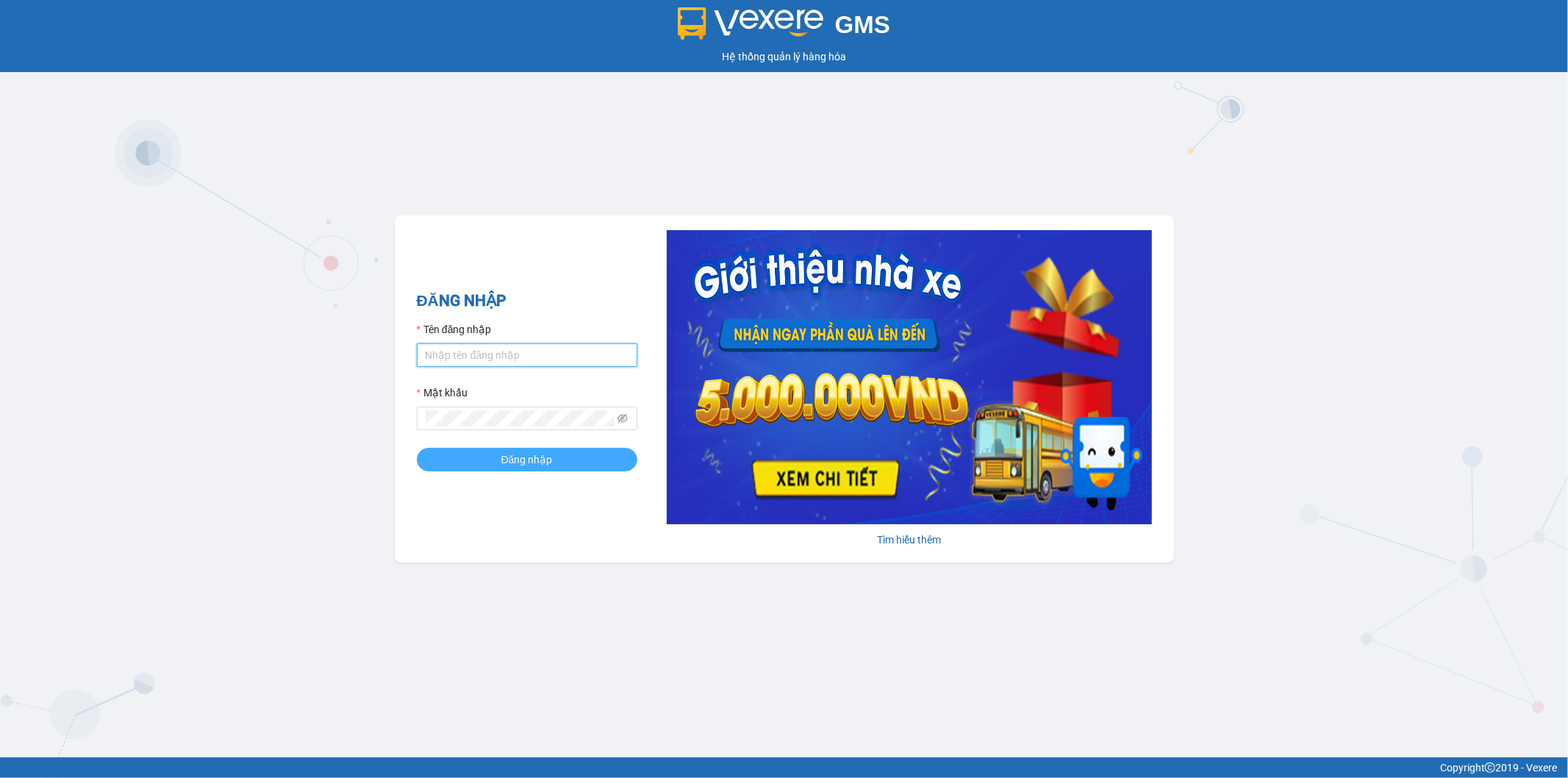
type input "ngoc.taithang"
click at [490, 458] on button "Đăng nhập" at bounding box center [527, 459] width 221 height 23
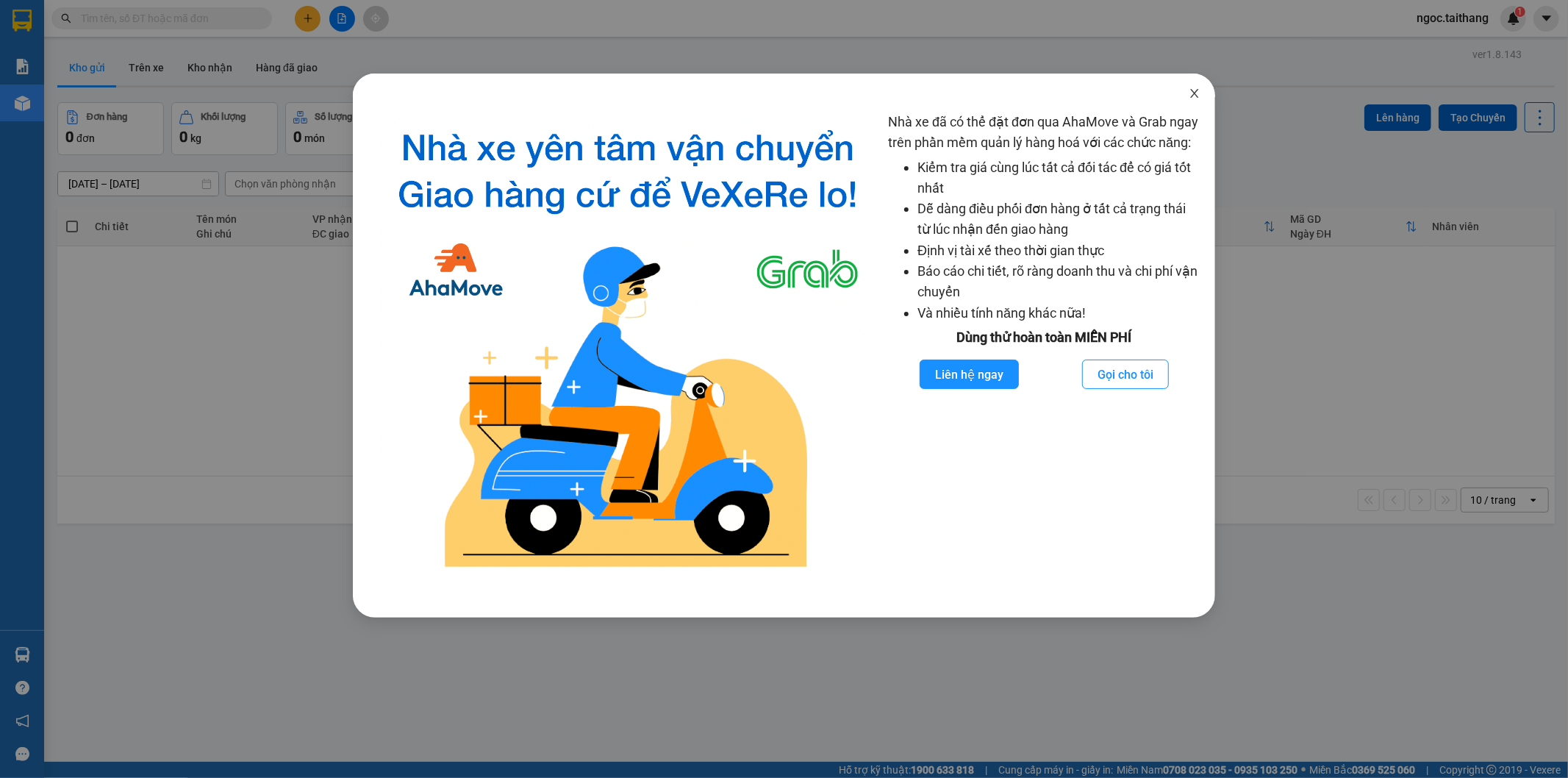
click at [1194, 92] on icon "close" at bounding box center [1194, 93] width 12 height 12
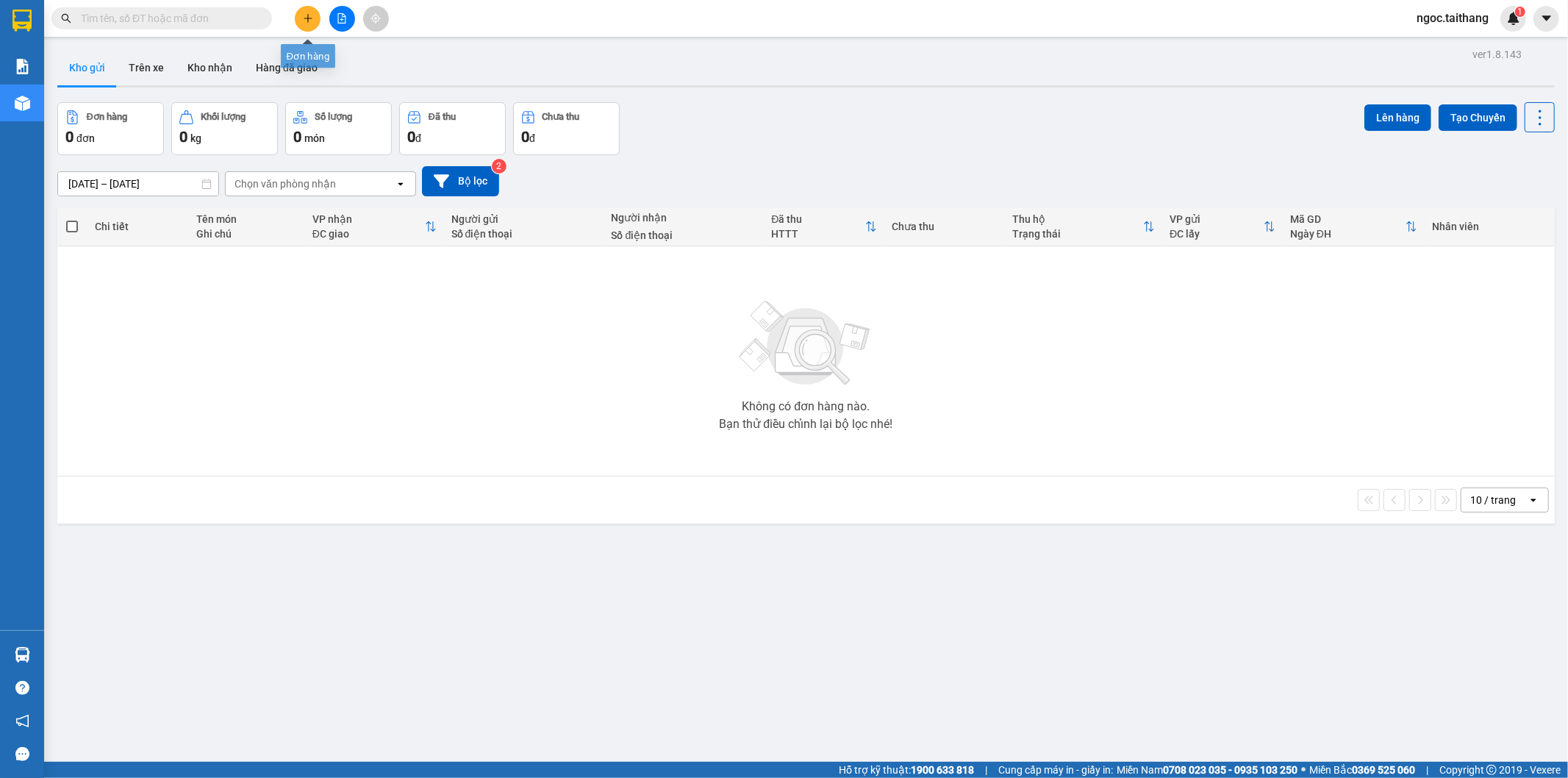
click at [309, 10] on button at bounding box center [307, 18] width 26 height 26
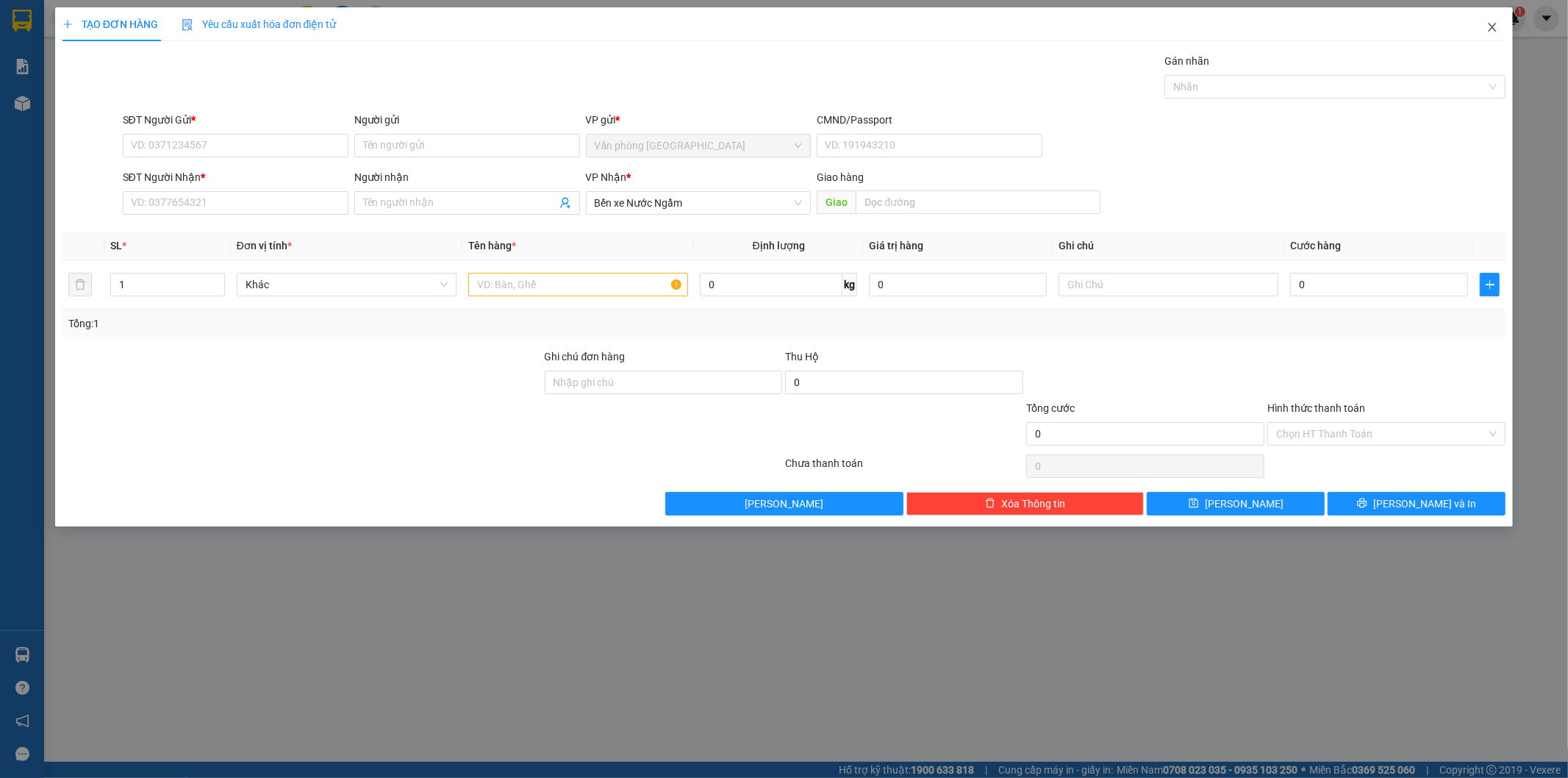
click at [1497, 28] on icon "close" at bounding box center [1492, 27] width 12 height 12
